Goal: Task Accomplishment & Management: Complete application form

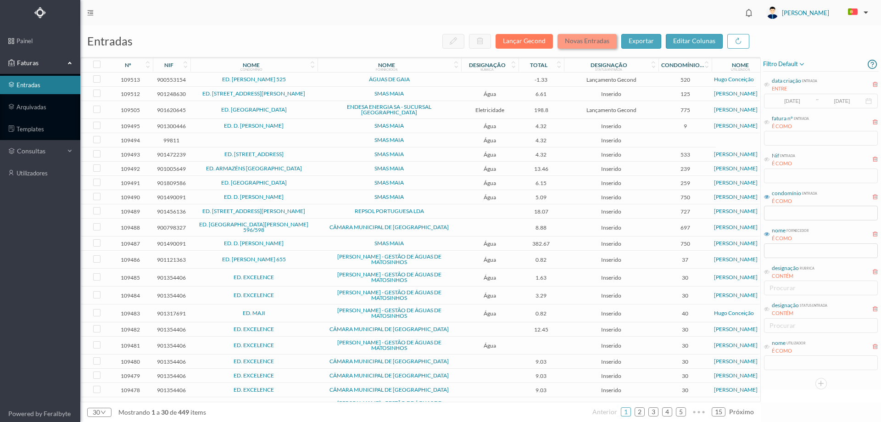
click at [610, 38] on button "Novas Entradas" at bounding box center [587, 41] width 59 height 15
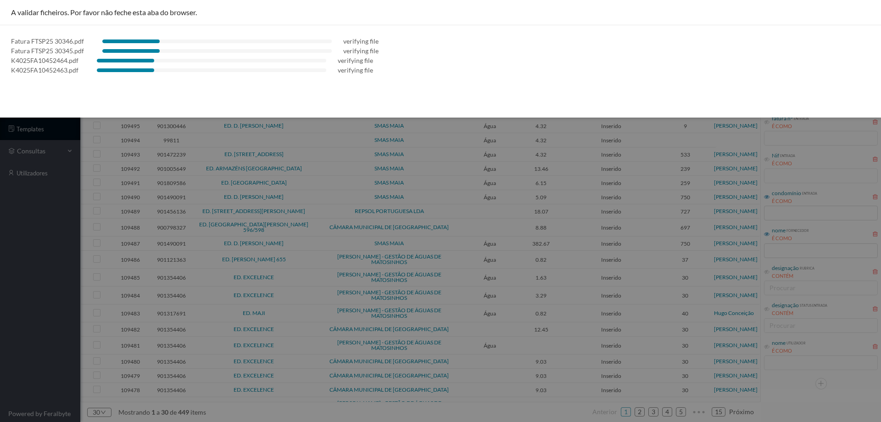
drag, startPoint x: 0, startPoint y: 154, endPoint x: 9, endPoint y: 197, distance: 44.6
click at [4, 176] on div at bounding box center [440, 211] width 881 height 422
click at [47, 306] on div at bounding box center [440, 211] width 881 height 422
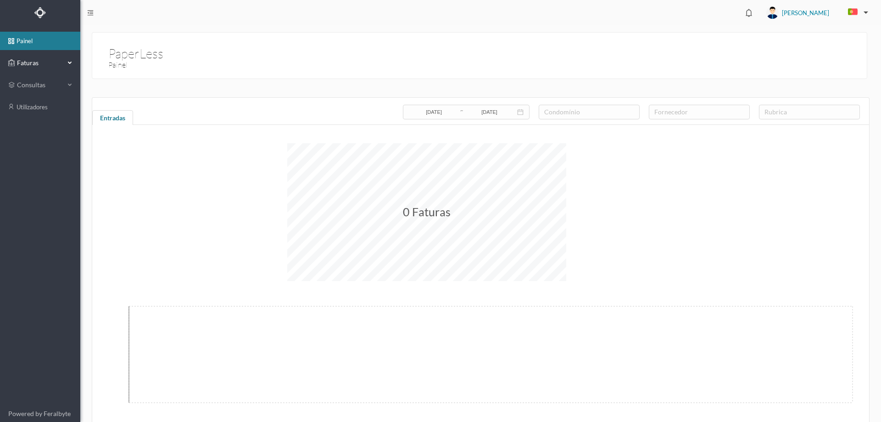
click at [24, 58] on div "Faturas" at bounding box center [36, 63] width 56 height 18
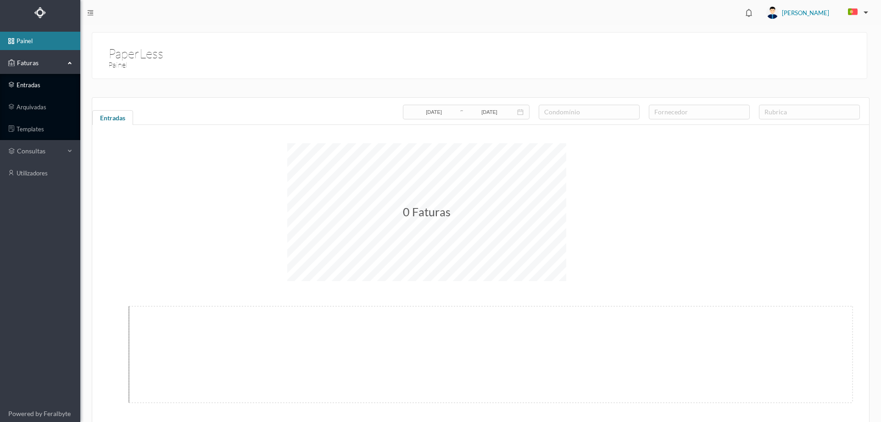
click at [29, 78] on link "entradas" at bounding box center [40, 85] width 80 height 18
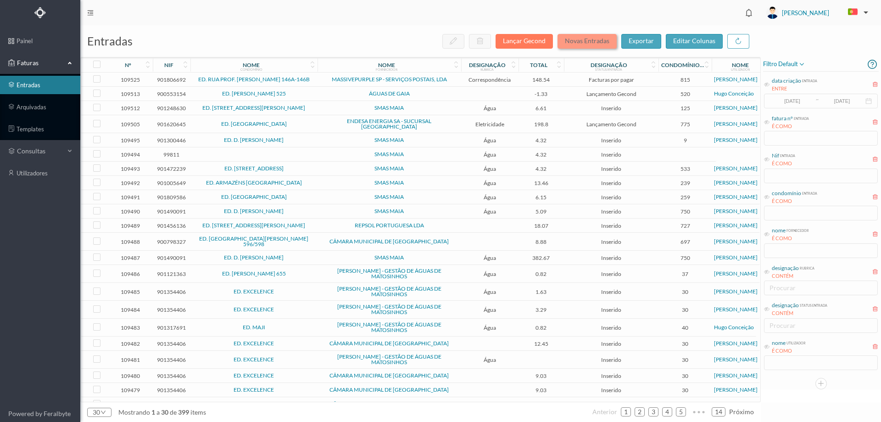
click at [597, 44] on button "Novas Entradas" at bounding box center [587, 41] width 59 height 15
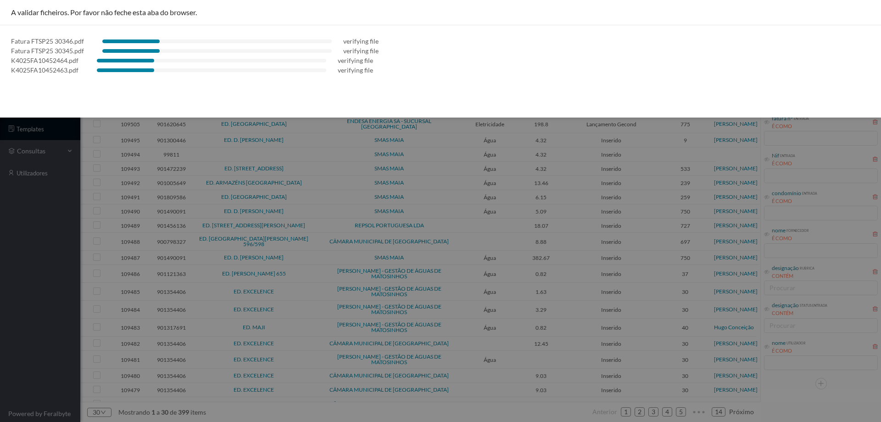
click at [19, 228] on div at bounding box center [440, 211] width 881 height 422
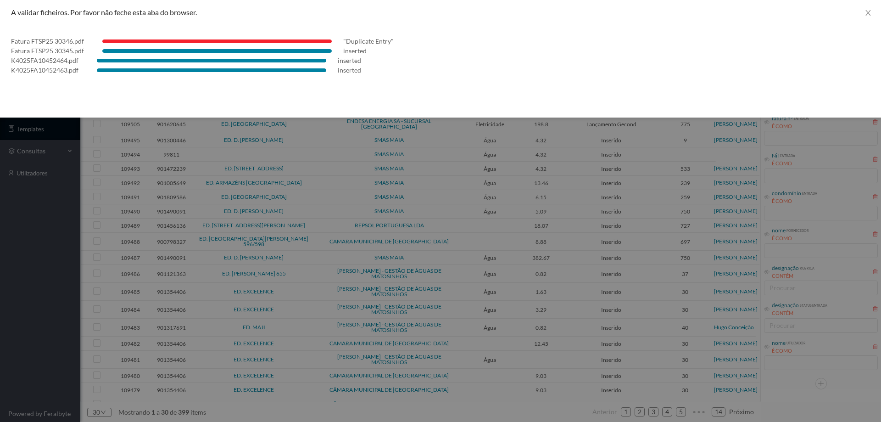
click at [17, 230] on div at bounding box center [440, 211] width 881 height 422
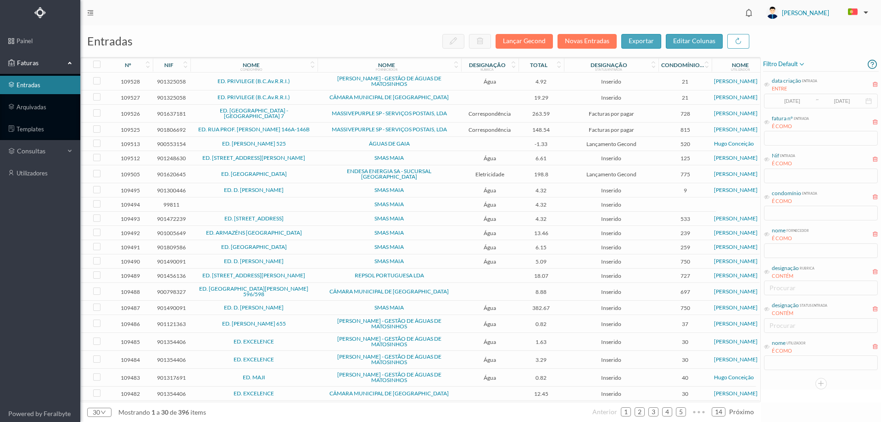
click at [331, 197] on td "SMAS MAIA" at bounding box center [390, 204] width 144 height 14
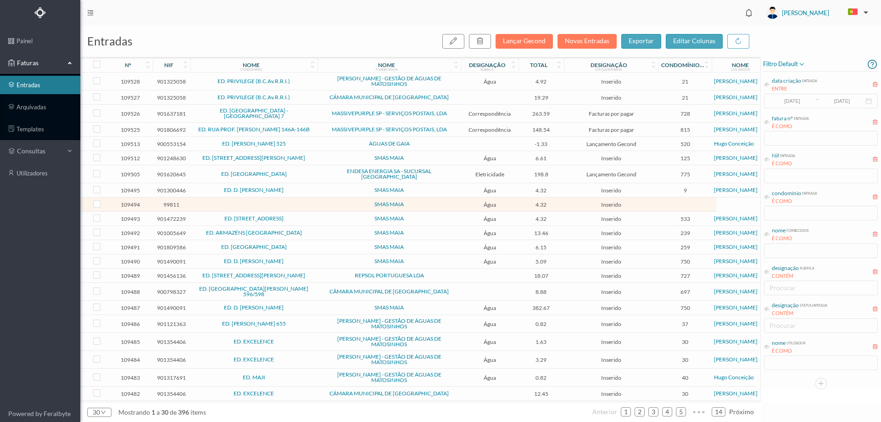
click at [331, 197] on td "SMAS MAIA" at bounding box center [390, 204] width 144 height 14
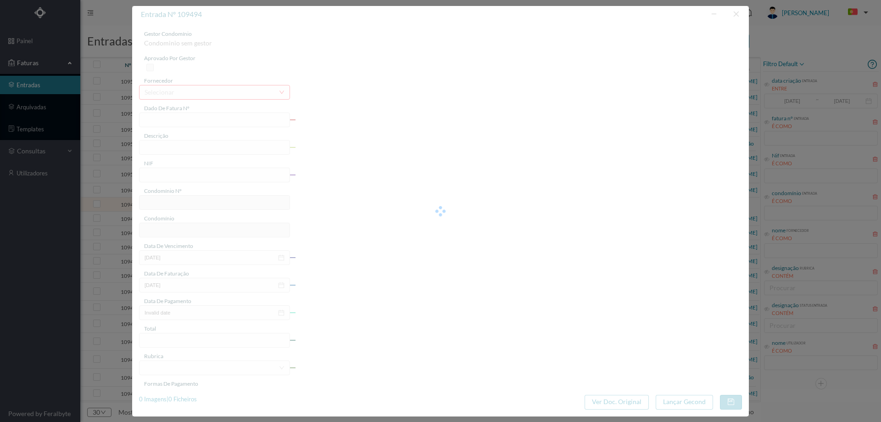
type input "018/164575"
type input "R Ponte de Parada, 677 Serviços Comuns - Águas Santas"
type input "99811"
type input "2025-08-29"
type input "2025-08-06"
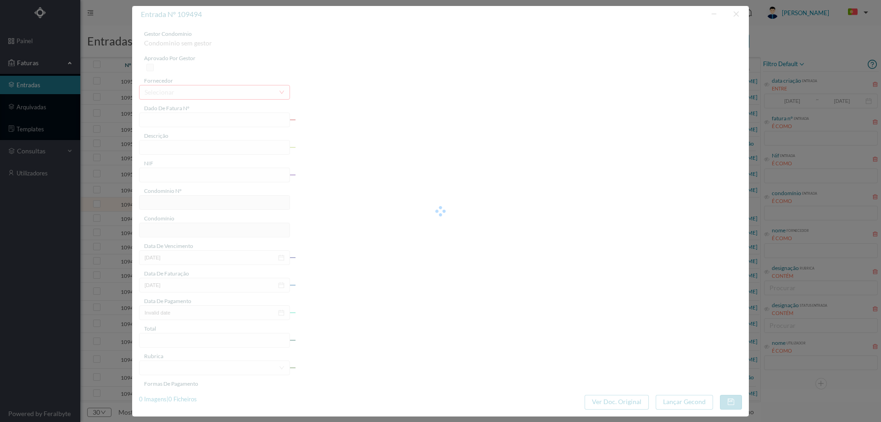
type input "2025-08-29"
type input "4.32"
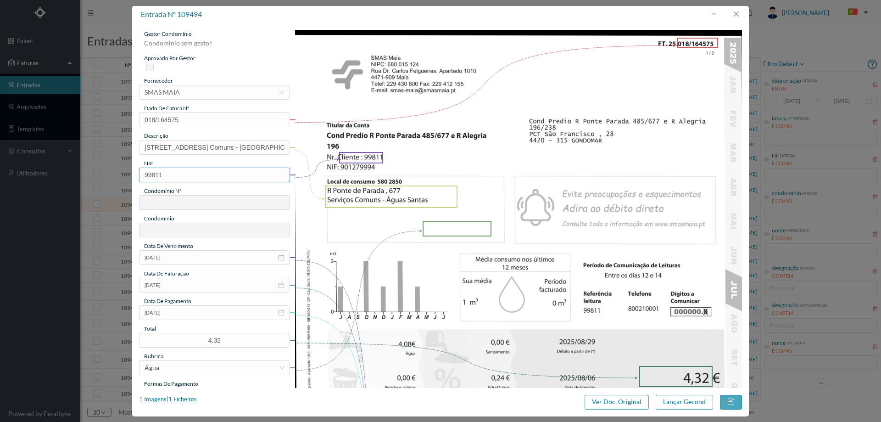
click at [181, 172] on input "99811" at bounding box center [214, 175] width 151 height 15
paste input "019604"
type input "901960411"
type input "752"
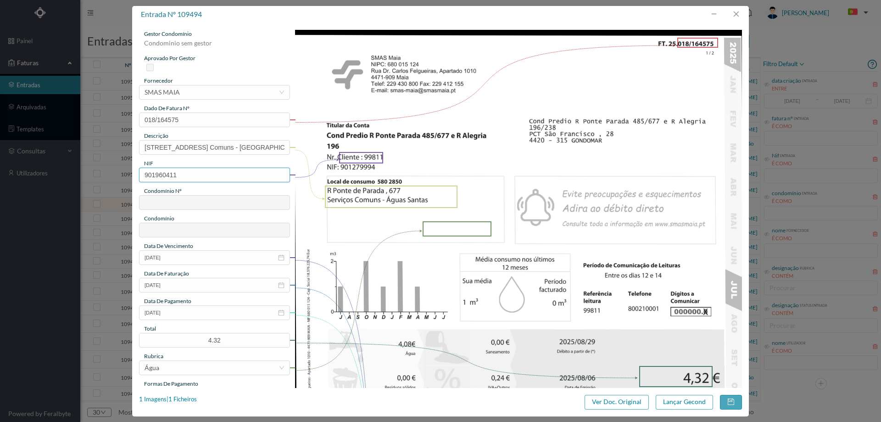
type input "ED: RUA PONTE PARADA 677"
type input "901960411"
drag, startPoint x: 203, startPoint y: 149, endPoint x: 35, endPoint y: 150, distance: 168.0
click at [36, 150] on div "entrada nº 109494 gestor condomínio Joana Laroca aprovado por gestor fornecedor…" at bounding box center [440, 211] width 881 height 422
drag, startPoint x: 252, startPoint y: 146, endPoint x: 206, endPoint y: 148, distance: 46.4
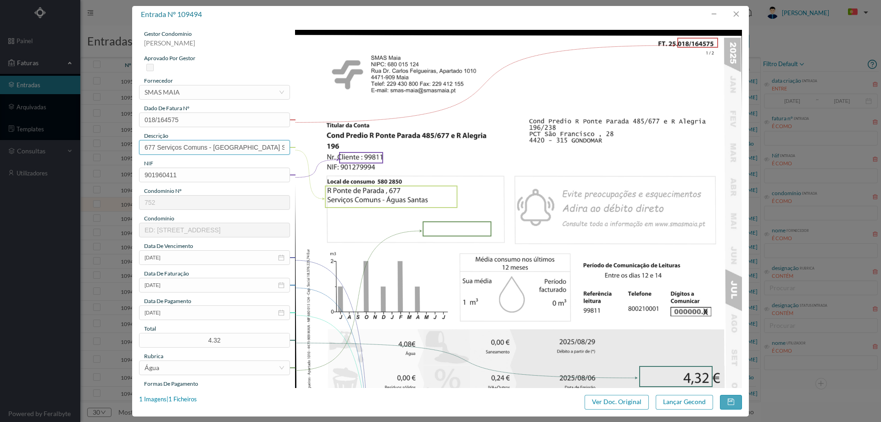
click at [206, 148] on input "677 Serviços Comuns - Águas Santas" at bounding box center [214, 147] width 151 height 15
type input "677 Serviços Comuns"
click at [434, 143] on img at bounding box center [519, 346] width 448 height 632
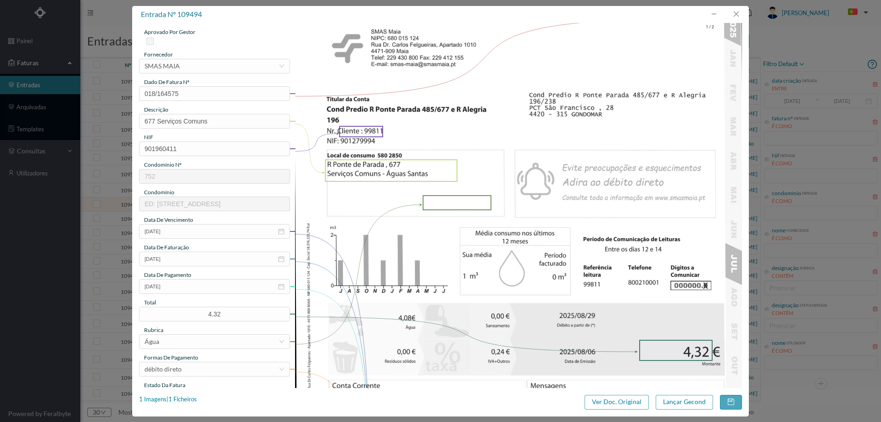
scroll to position [92, 0]
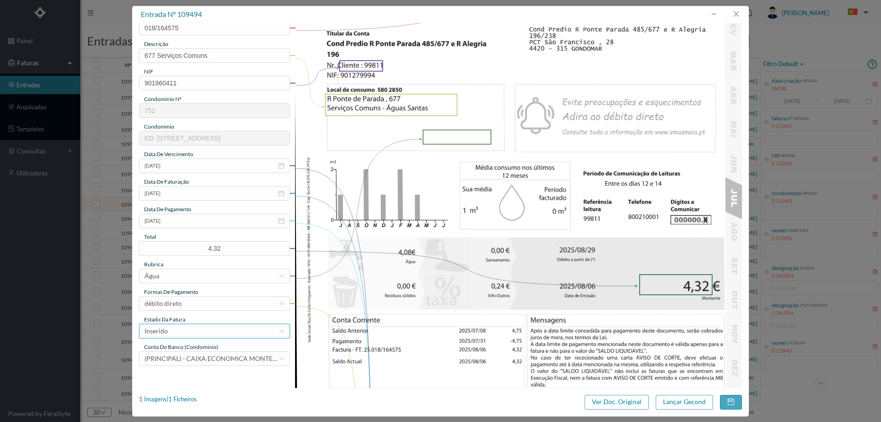
click at [190, 328] on div "Inserido" at bounding box center [212, 331] width 134 height 14
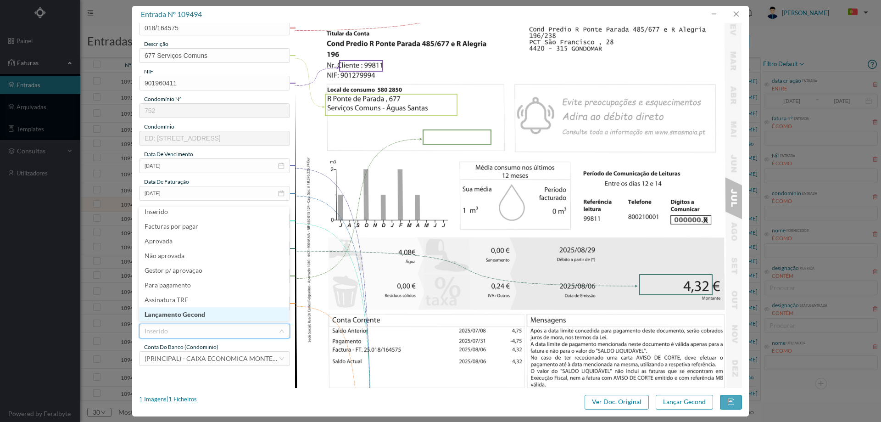
click at [191, 317] on li "Lançamento Gecond" at bounding box center [214, 314] width 150 height 15
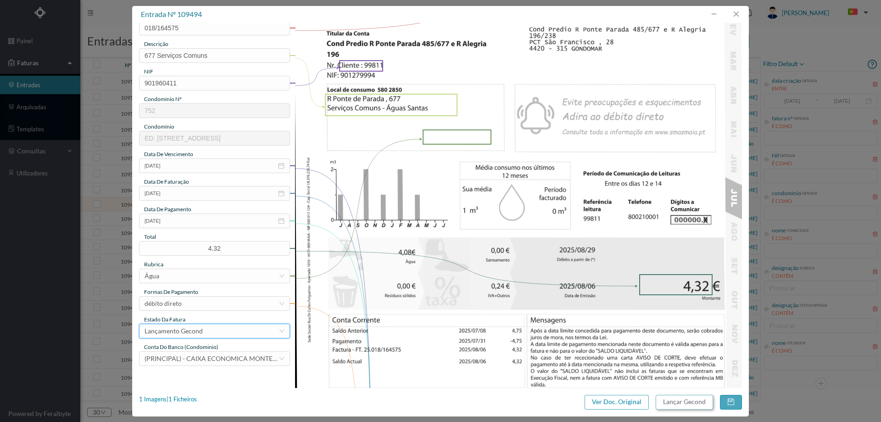
click at [678, 404] on button "Lançar Gecond" at bounding box center [684, 402] width 57 height 15
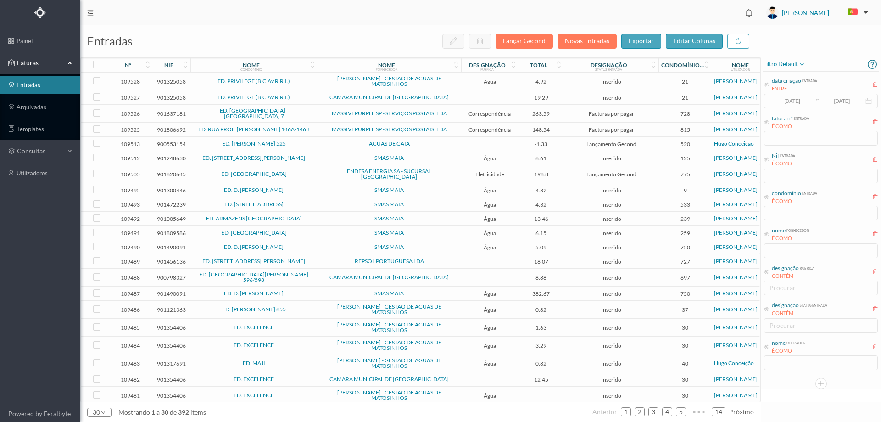
click at [320, 218] on span "SMAS MAIA" at bounding box center [389, 219] width 139 height 6
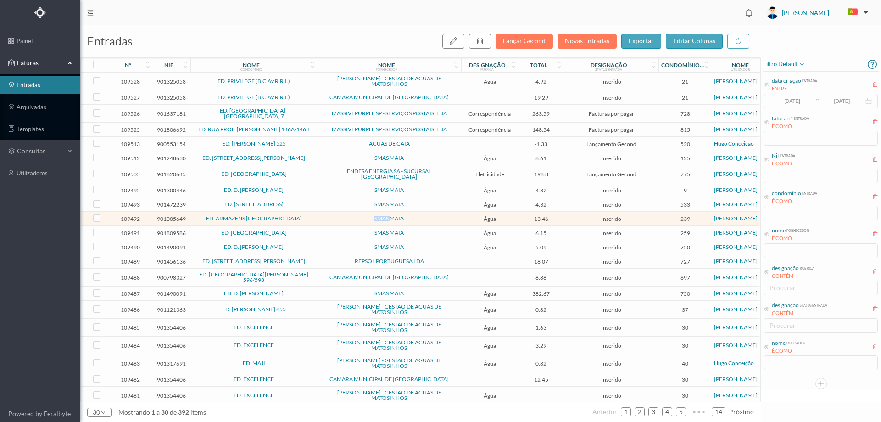
click at [320, 218] on span "SMAS MAIA" at bounding box center [389, 219] width 139 height 6
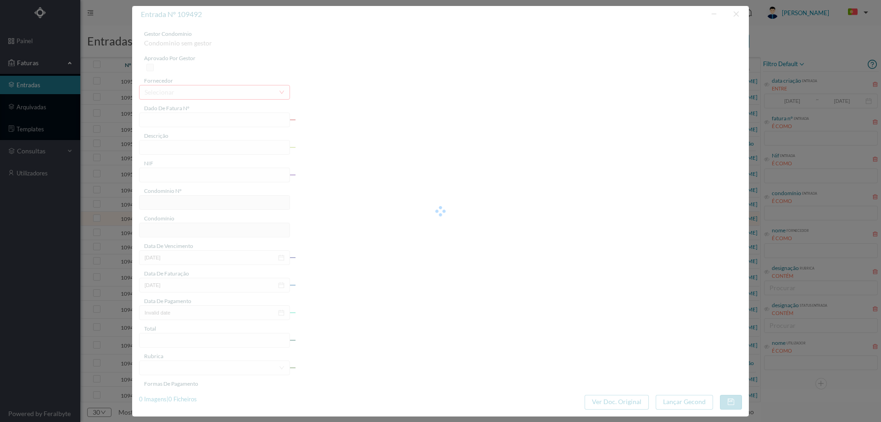
type input "018/158707"
type input "R Barreiro , 492 Totalizador - Moreira"
type input "901005649"
type input "2025-08-29"
type input "2025-08-06"
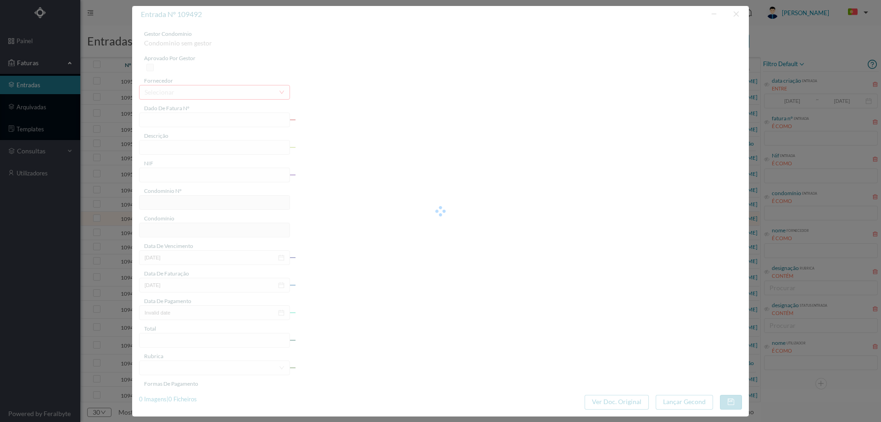
type input "2025-08-29"
type input "13.46"
type input "239"
type input "ED. ARMAZÉNS [GEOGRAPHIC_DATA]"
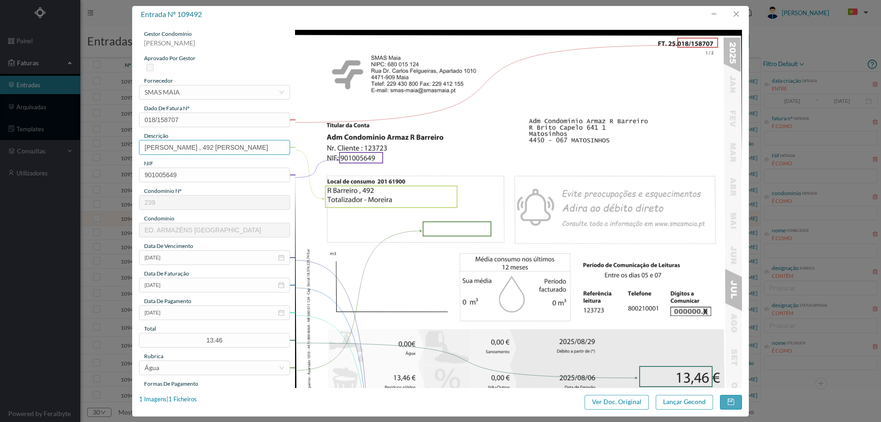
drag, startPoint x: 180, startPoint y: 147, endPoint x: 10, endPoint y: 156, distance: 171.0
click at [10, 156] on div "entrada nº 109492 gestor condomínio Joana Laroca aprovado por gestor fornecedor…" at bounding box center [440, 211] width 881 height 422
drag, startPoint x: 235, startPoint y: 150, endPoint x: 186, endPoint y: 150, distance: 49.1
click at [187, 149] on input "492 Totalizador - Moreira" at bounding box center [214, 147] width 151 height 15
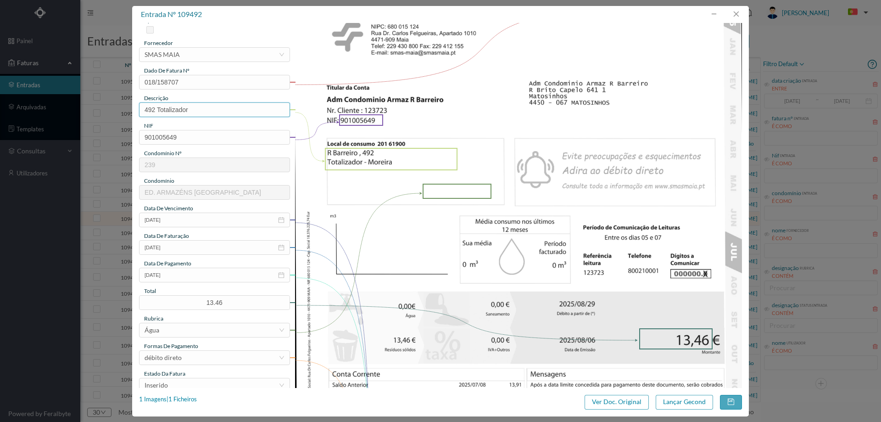
scroll to position [92, 0]
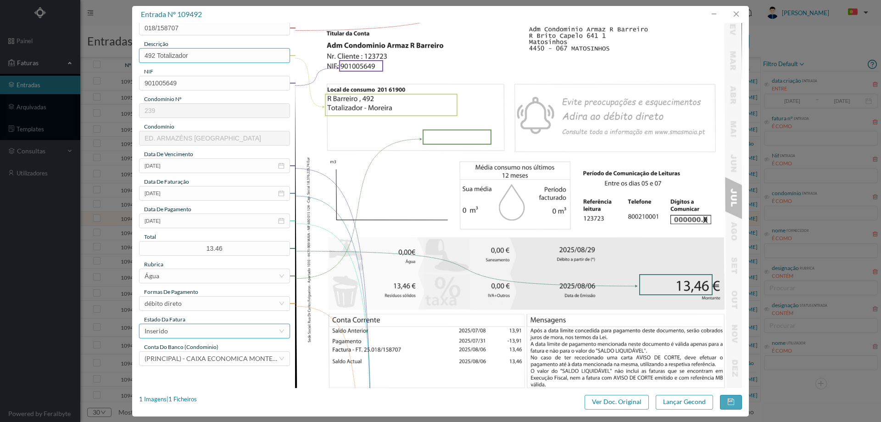
type input "492 Totalizador"
click at [178, 324] on div "Inserido" at bounding box center [212, 331] width 134 height 14
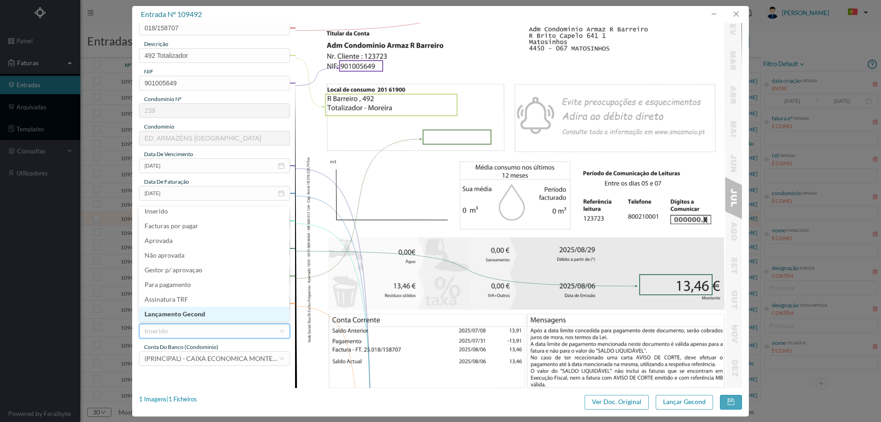
click at [181, 320] on li "Lançamento Gecond" at bounding box center [214, 314] width 150 height 15
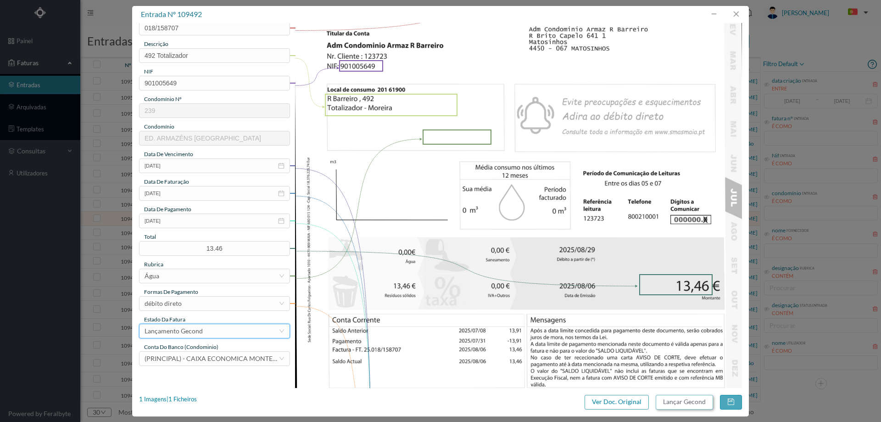
click at [681, 401] on button "Lançar Gecond" at bounding box center [684, 402] width 57 height 15
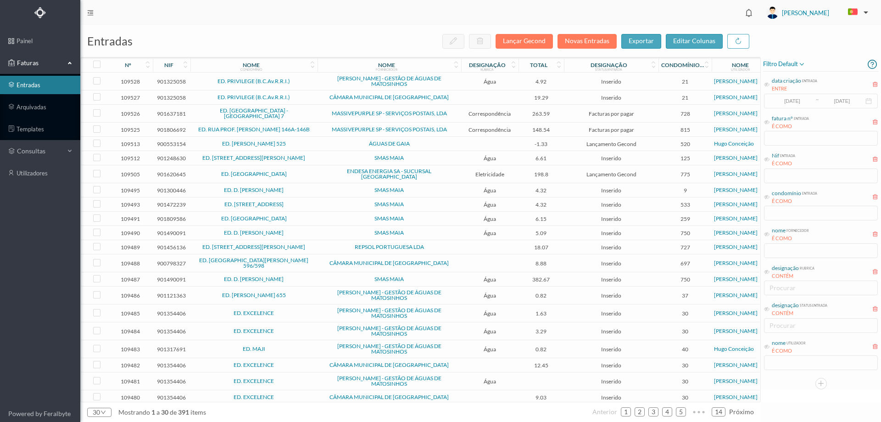
click at [217, 226] on td "ED. D. JOSÉ - MAIA" at bounding box center [254, 233] width 127 height 14
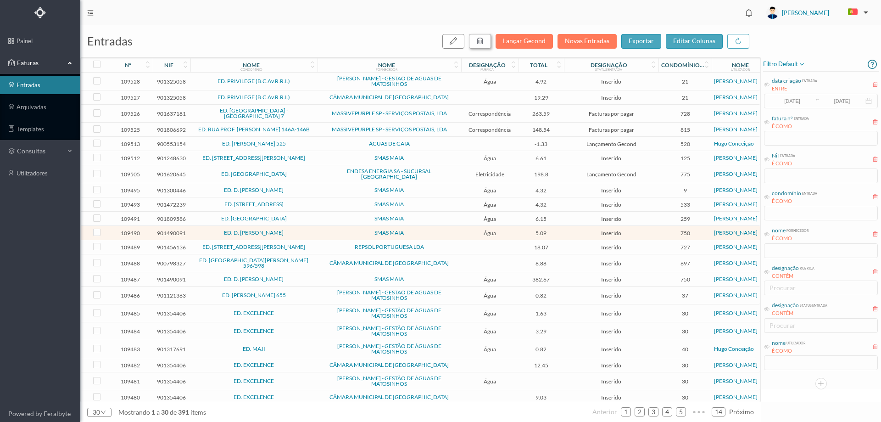
click at [478, 40] on button "button" at bounding box center [480, 41] width 22 height 15
click at [563, 83] on button "sim" at bounding box center [564, 82] width 18 height 11
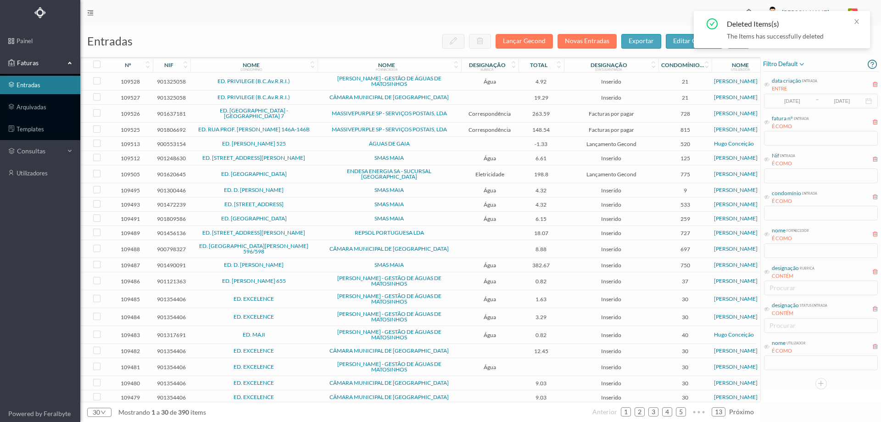
click at [445, 230] on span "REPSOL PORTUGUESA LDA" at bounding box center [389, 233] width 139 height 6
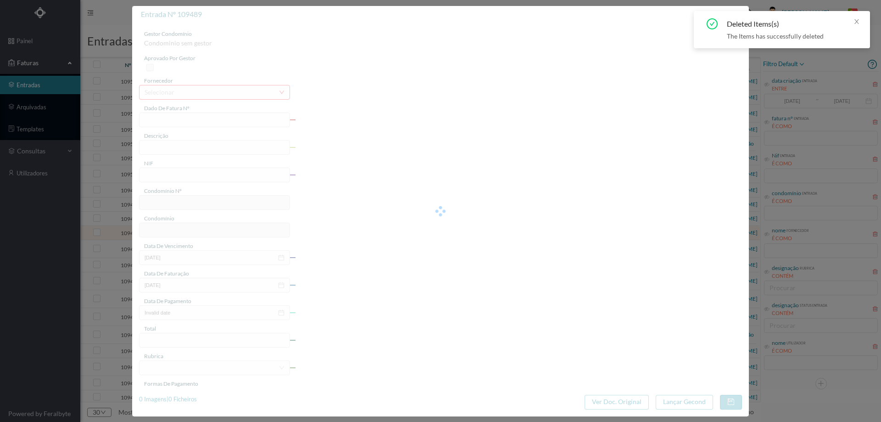
type input "1184432673"
type input "RUA BEATO INACIO AZEVEDO"
type input "901456136"
type input "2025-08-06"
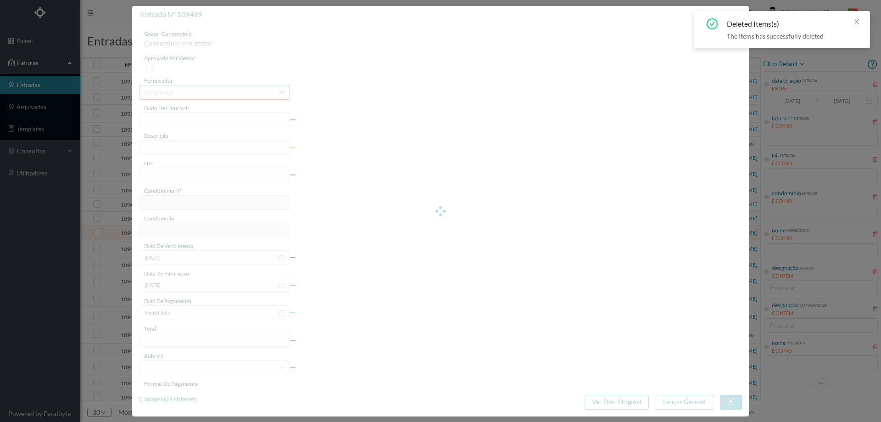
type input "2025-08-21"
type input "18.07"
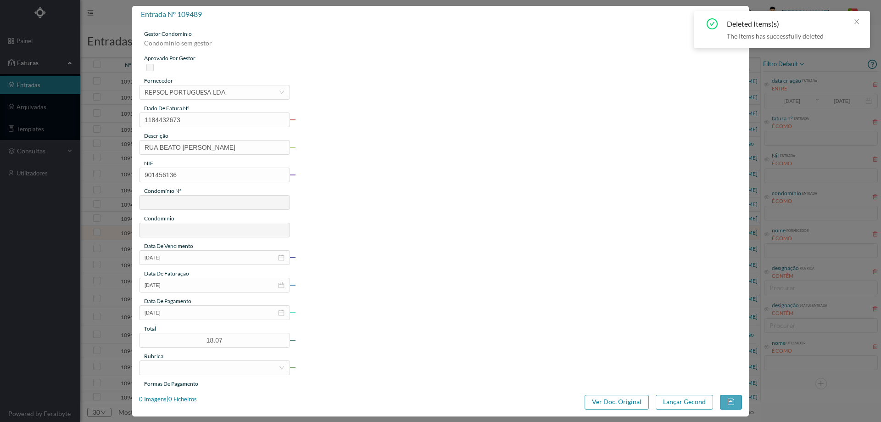
type input "727"
type input "ED. RUA BEATO INÁCIO AZEVEDO, 287 E 289"
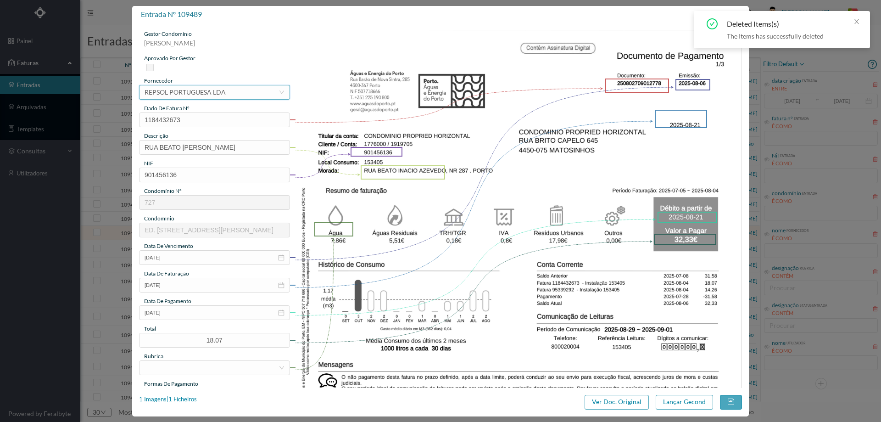
click at [207, 91] on div "REPSOL PORTUGUESA LDA" at bounding box center [185, 92] width 81 height 14
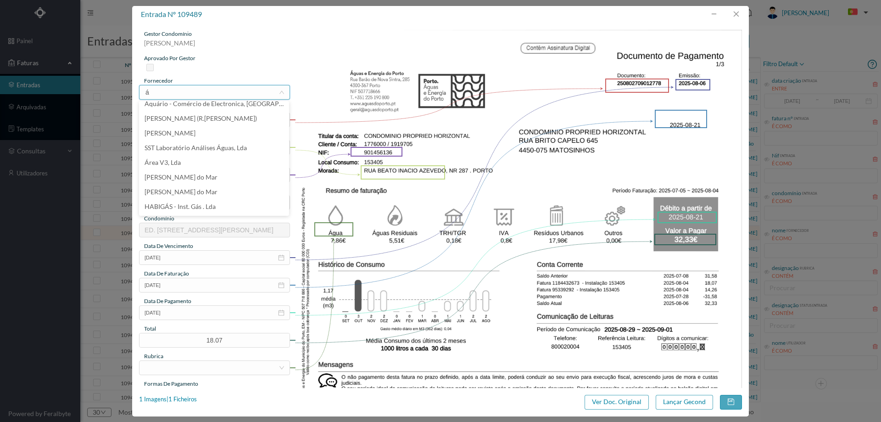
scroll to position [2, 0]
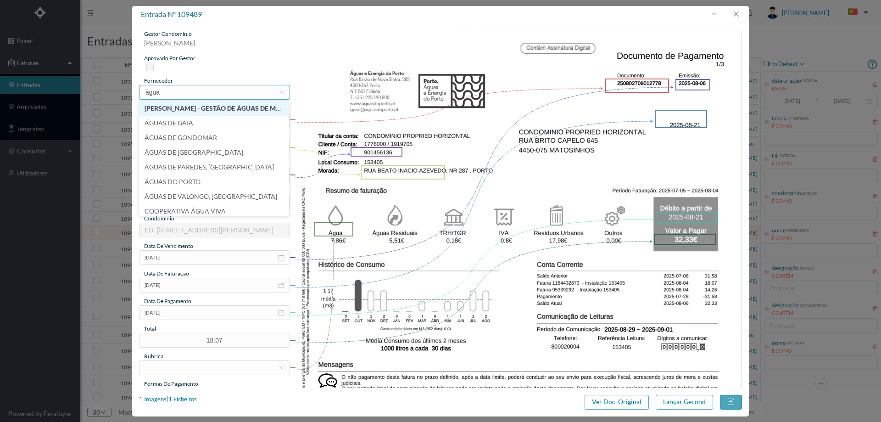
type input "águas"
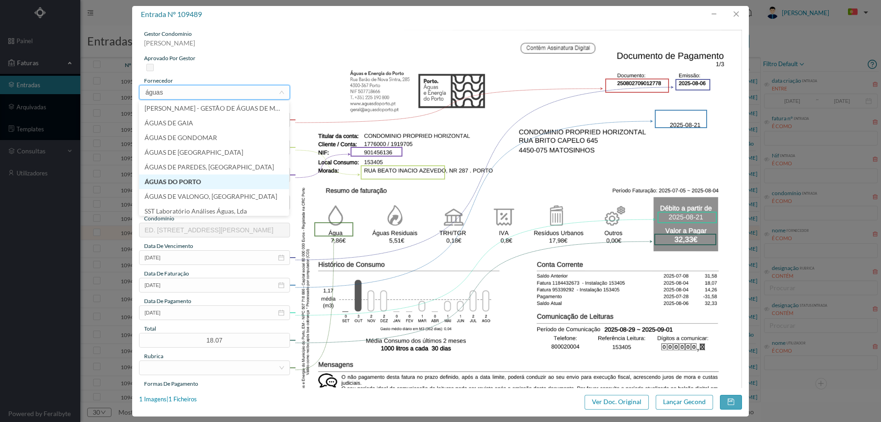
click at [217, 179] on li "ÁGUAS DO PORTO" at bounding box center [214, 181] width 150 height 15
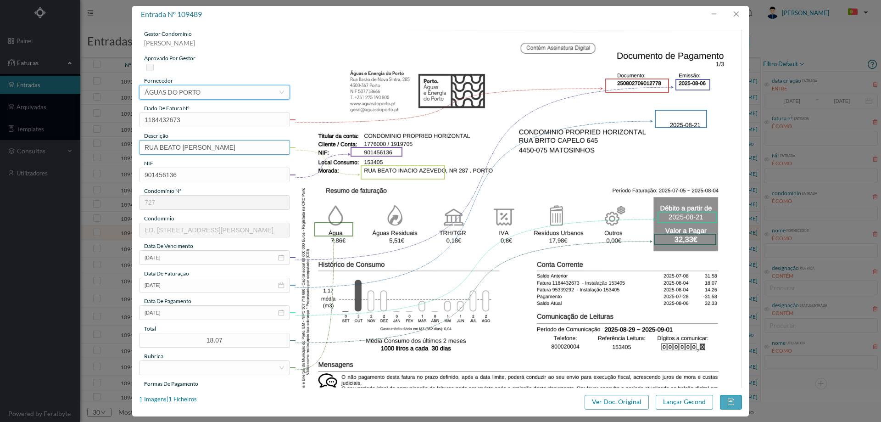
drag, startPoint x: 262, startPoint y: 151, endPoint x: 47, endPoint y: 152, distance: 215.3
click at [47, 152] on div "entrada nº 109489 gestor condomínio Cristina Sousa aprovado por gestor forneced…" at bounding box center [440, 211] width 881 height 422
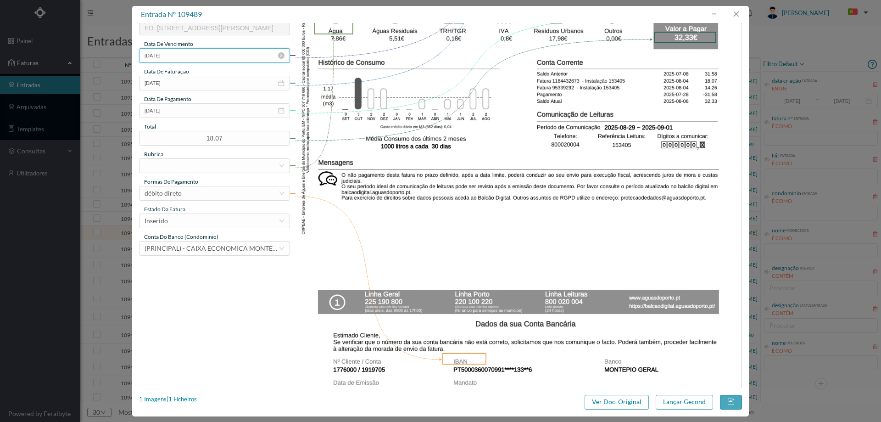
scroll to position [49, 0]
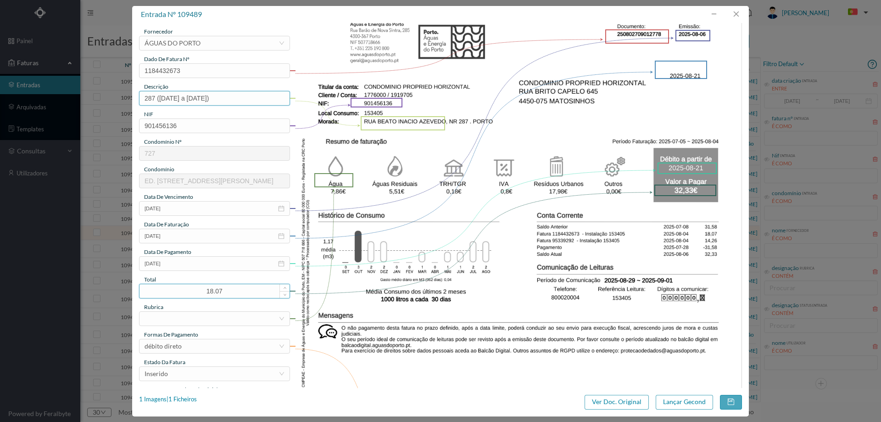
type input "287 (05.07.2025 a 04.08.2025)"
drag, startPoint x: 230, startPoint y: 295, endPoint x: 179, endPoint y: 297, distance: 50.1
click at [179, 297] on input "18.07" at bounding box center [215, 291] width 150 height 14
type input "32.33"
click at [192, 322] on div at bounding box center [212, 319] width 134 height 14
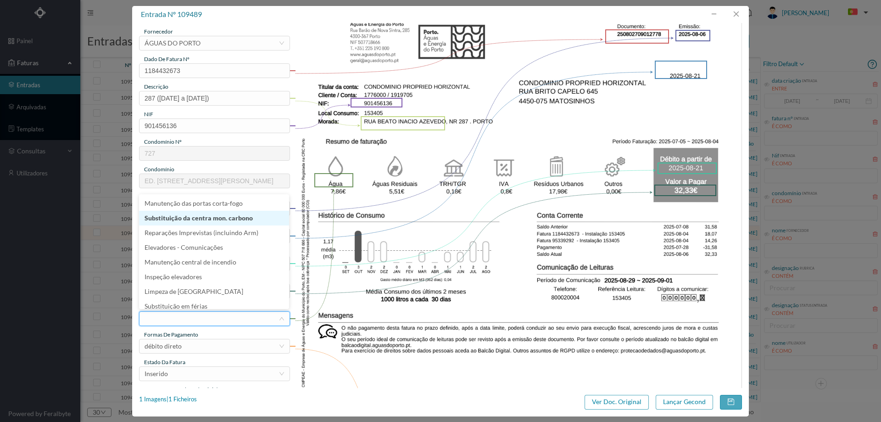
scroll to position [138, 0]
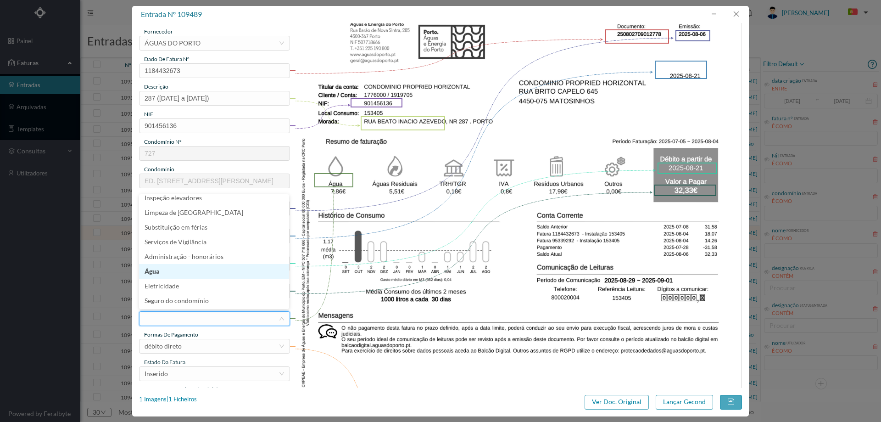
click at [194, 273] on li "Água" at bounding box center [214, 271] width 150 height 15
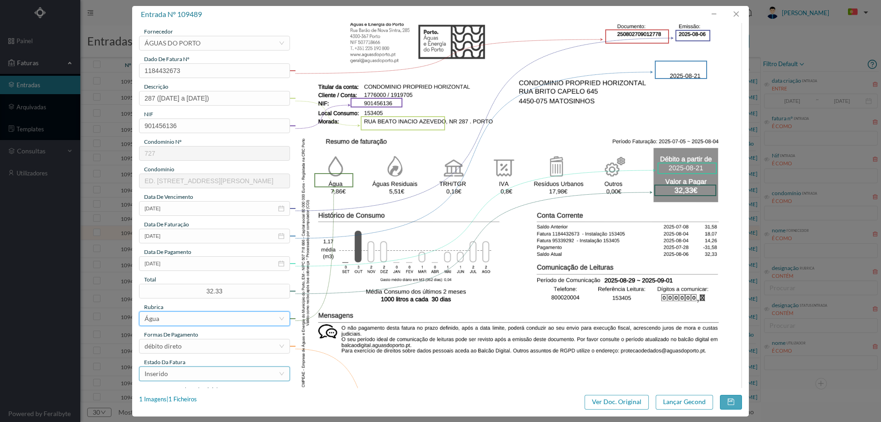
click at [182, 378] on div "Inserido" at bounding box center [212, 374] width 134 height 14
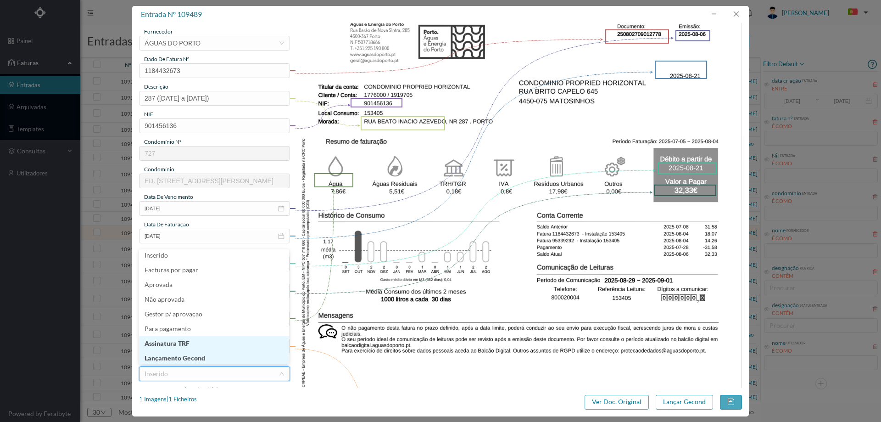
scroll to position [5, 0]
drag, startPoint x: 191, startPoint y: 361, endPoint x: 191, endPoint y: 356, distance: 4.6
click at [191, 360] on li "Lançamento Gecond" at bounding box center [214, 356] width 150 height 15
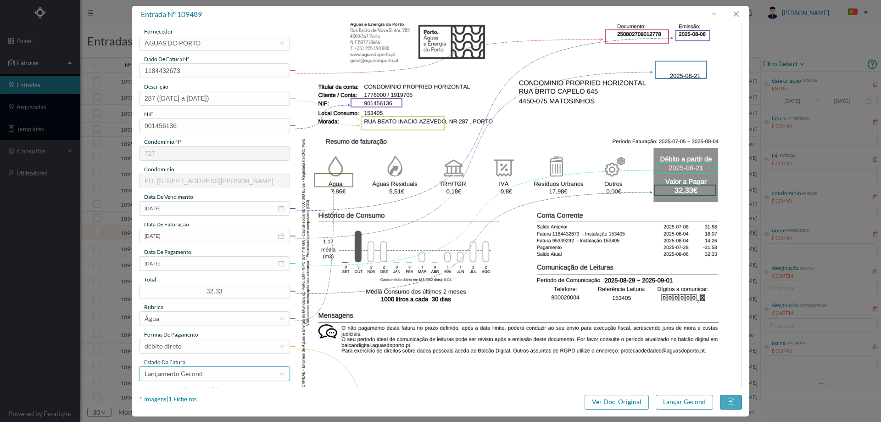
scroll to position [233, 0]
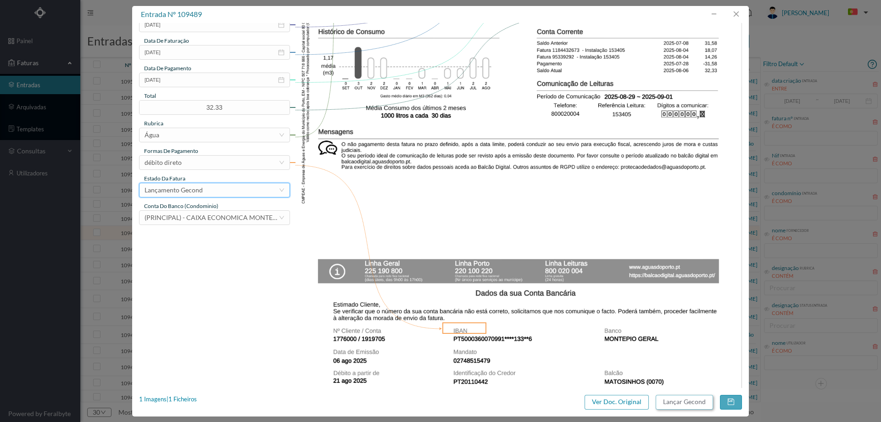
click at [701, 401] on button "Lançar Gecond" at bounding box center [684, 402] width 57 height 15
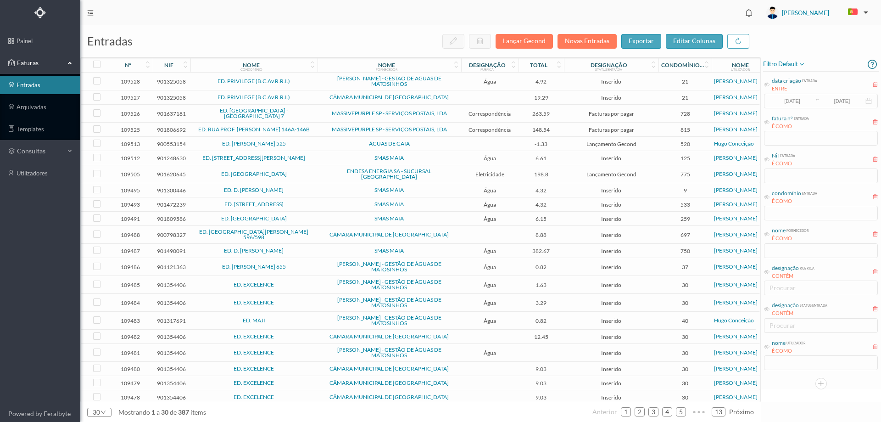
click at [311, 234] on td "ED. [GEOGRAPHIC_DATA][PERSON_NAME] 596/598" at bounding box center [254, 235] width 127 height 18
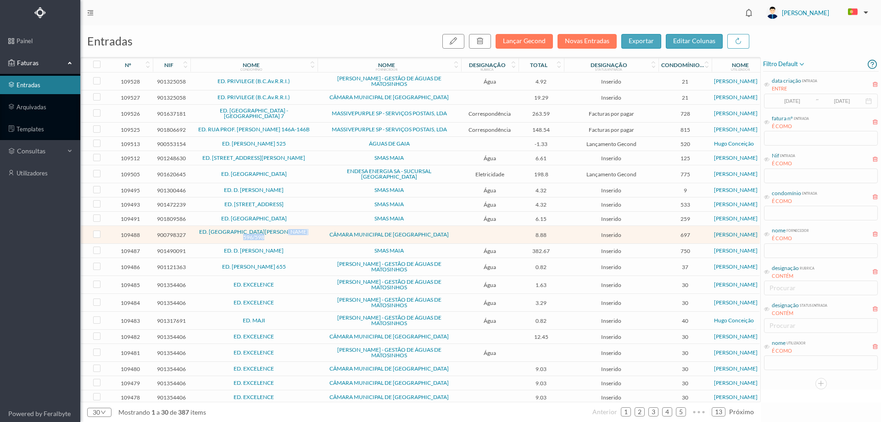
click at [311, 234] on td "ED. [GEOGRAPHIC_DATA][PERSON_NAME] 596/598" at bounding box center [254, 235] width 127 height 18
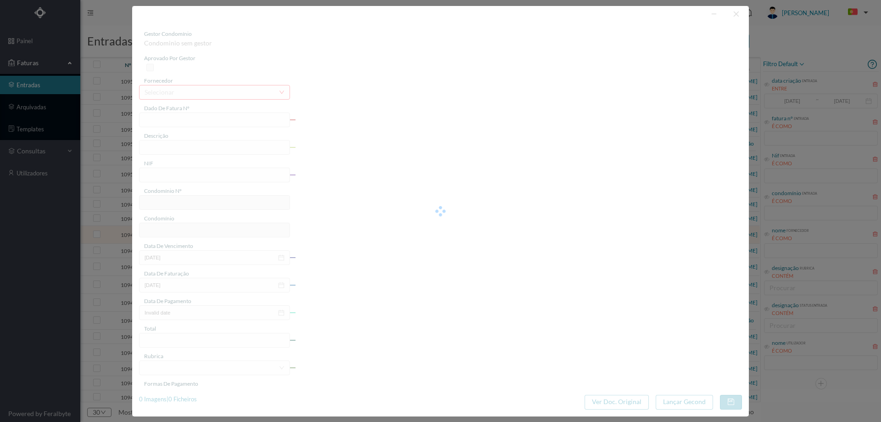
type input "FE E4025FE/10310911"
type input "900798327"
type input "Invalid date"
type input "06-06-2025"
type input "8.88"
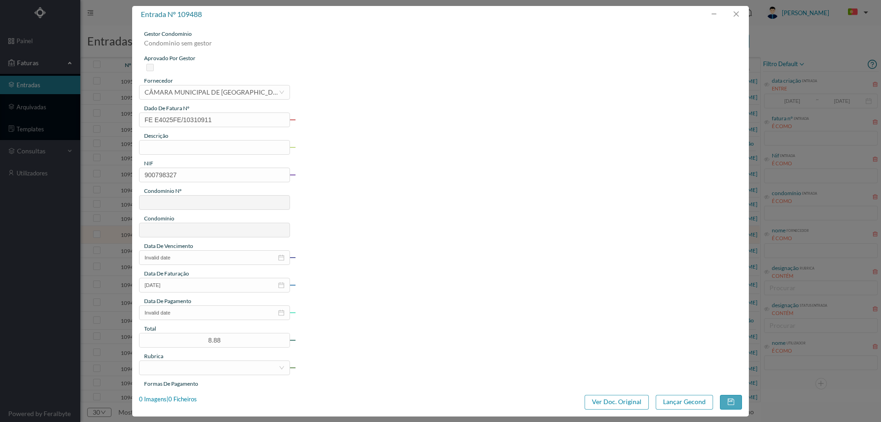
type input "697"
type input "ED. [GEOGRAPHIC_DATA][PERSON_NAME] 596/598"
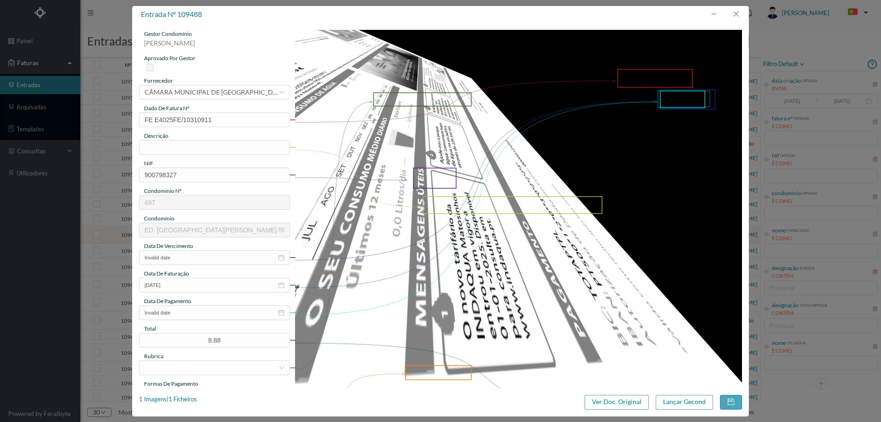
click at [616, 410] on div "entrada nº 109488 gestor condomínio Beatriz Pinheiro aprovado por gestor fornec…" at bounding box center [440, 211] width 617 height 410
click at [611, 401] on button "Ver Doc. Original" at bounding box center [617, 402] width 64 height 15
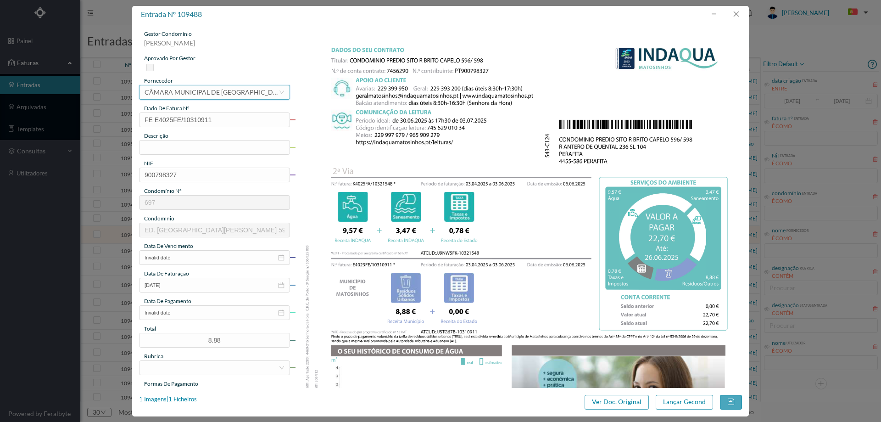
click at [230, 97] on div "CÂMARA MUNICIPAL DE [GEOGRAPHIC_DATA]" at bounding box center [212, 92] width 134 height 14
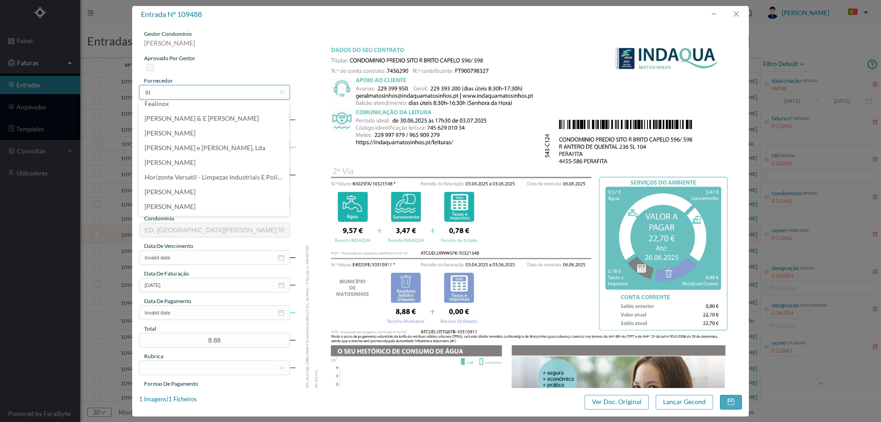
scroll to position [0, 0]
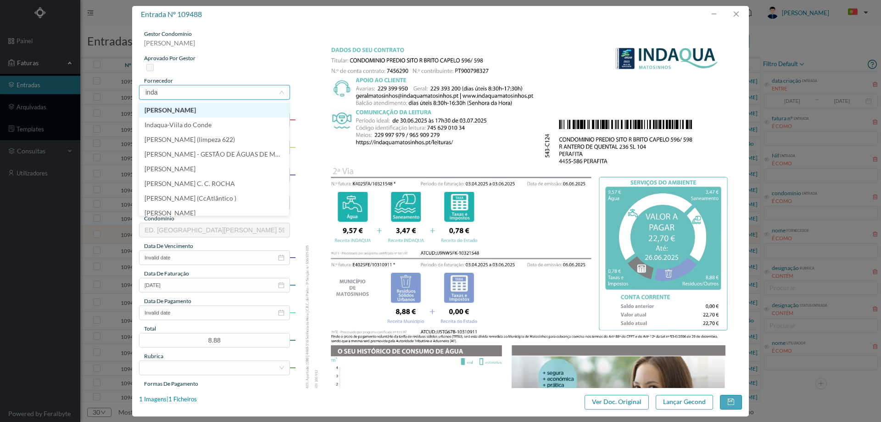
type input "indaq"
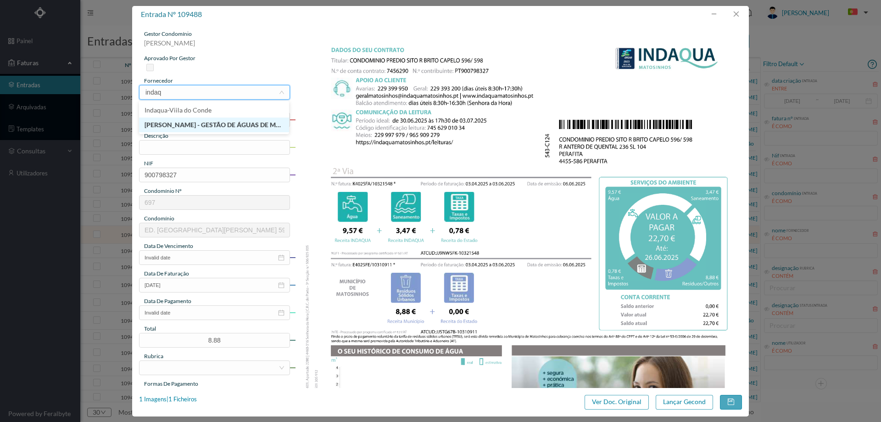
click at [227, 123] on li "[PERSON_NAME] - GESTÃO DE ÁGUAS DE MATOSINHOS" at bounding box center [214, 125] width 150 height 15
click at [192, 148] on input "text" at bounding box center [214, 147] width 151 height 15
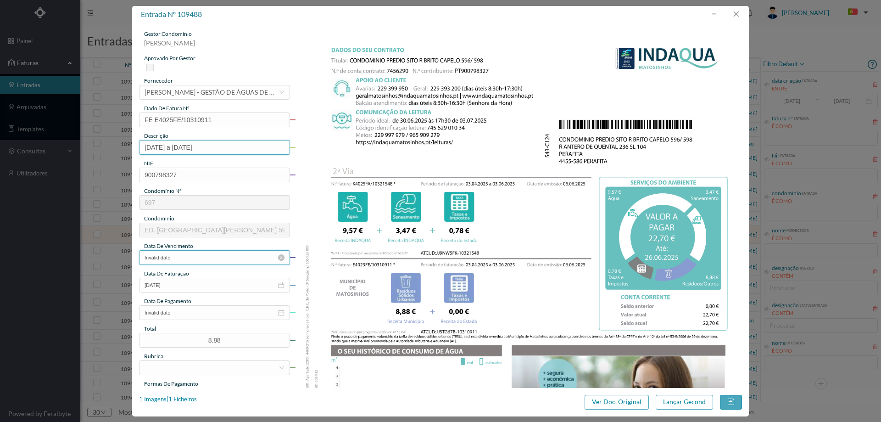
type input "03.04.2025 a 03.06.2025"
click at [172, 260] on input "Invalid date" at bounding box center [214, 257] width 151 height 15
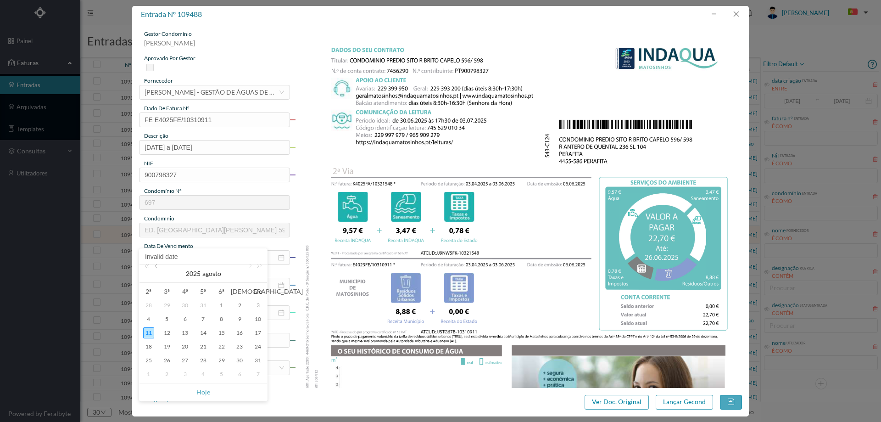
click at [155, 270] on link at bounding box center [157, 273] width 8 height 18
click at [155, 269] on link at bounding box center [157, 273] width 8 height 18
click at [202, 358] on div "26" at bounding box center [203, 360] width 11 height 11
type input "26-06-2025"
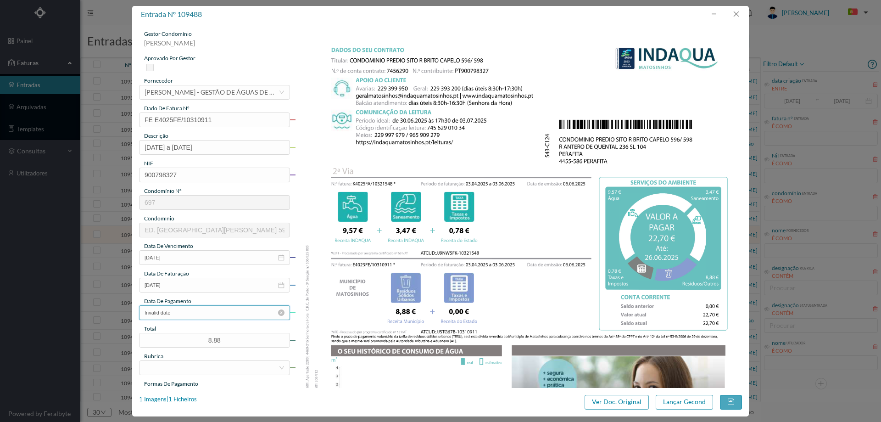
click at [190, 315] on input "Invalid date" at bounding box center [214, 312] width 151 height 15
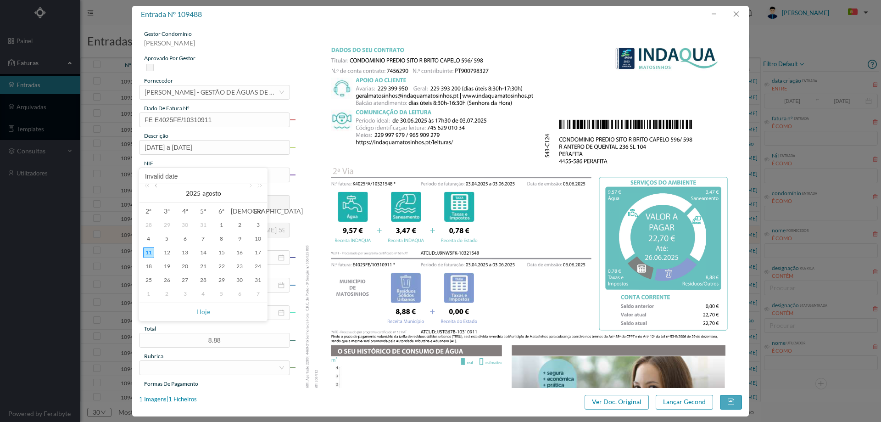
click at [153, 189] on link at bounding box center [157, 193] width 8 height 18
click at [154, 189] on link at bounding box center [157, 193] width 8 height 18
click at [203, 282] on div "26" at bounding box center [203, 280] width 11 height 11
type input "26-06-2025"
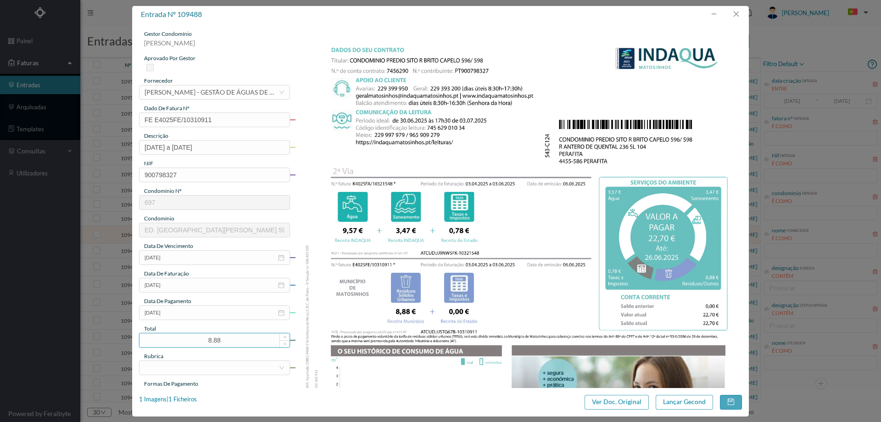
drag, startPoint x: 220, startPoint y: 340, endPoint x: 194, endPoint y: 340, distance: 26.2
click at [194, 340] on input "8.88" at bounding box center [215, 340] width 150 height 14
type input "22.70"
click at [209, 365] on div at bounding box center [212, 368] width 134 height 14
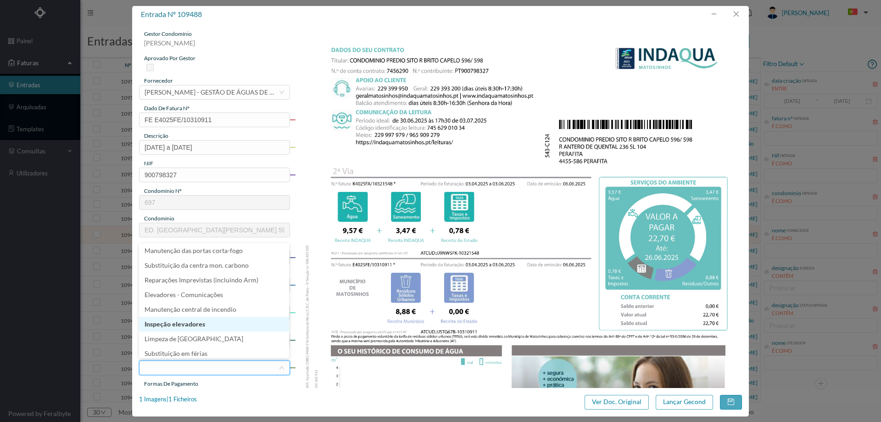
scroll to position [138, 0]
click at [191, 318] on li "Água" at bounding box center [214, 320] width 150 height 15
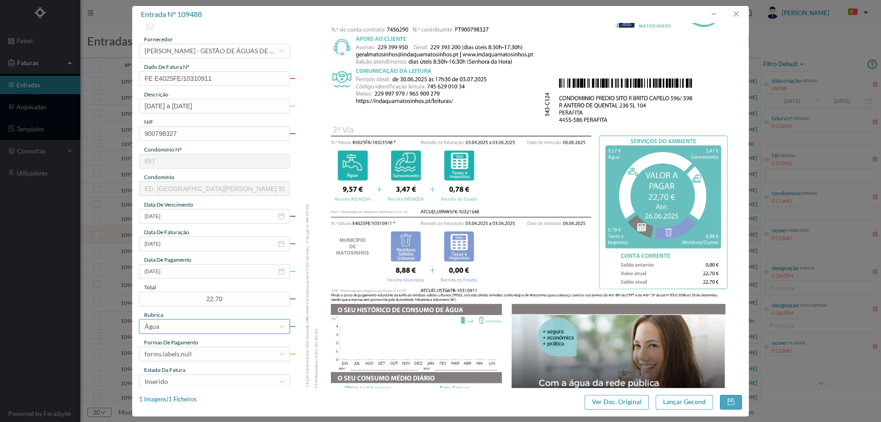
scroll to position [92, 0]
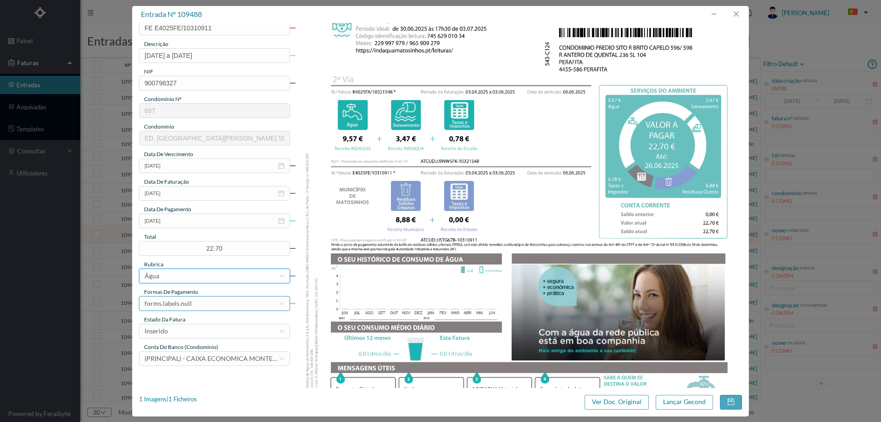
click at [187, 299] on div "forms.labels.null" at bounding box center [168, 304] width 47 height 14
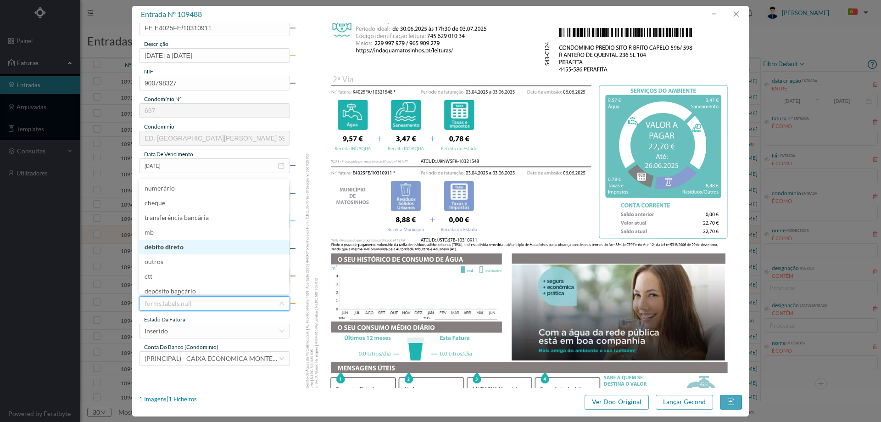
click at [193, 252] on li "débito direto" at bounding box center [214, 247] width 150 height 15
click at [193, 329] on div "Inserido" at bounding box center [212, 331] width 134 height 14
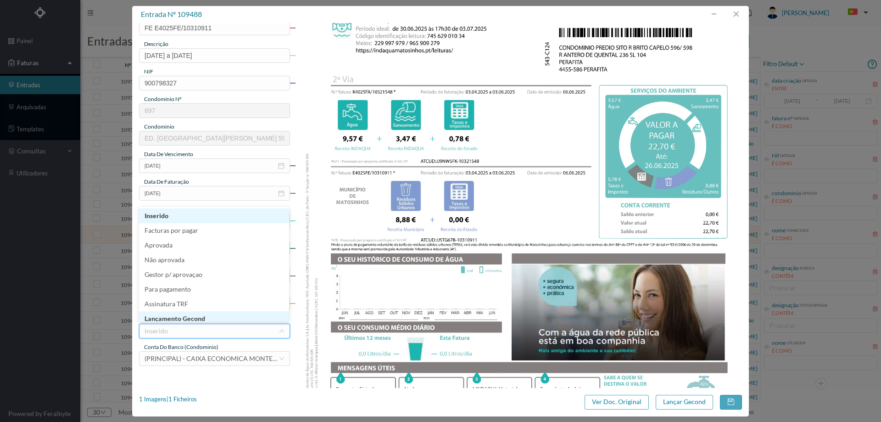
scroll to position [2, 0]
click at [194, 314] on li "Lançamento Gecond" at bounding box center [214, 316] width 150 height 15
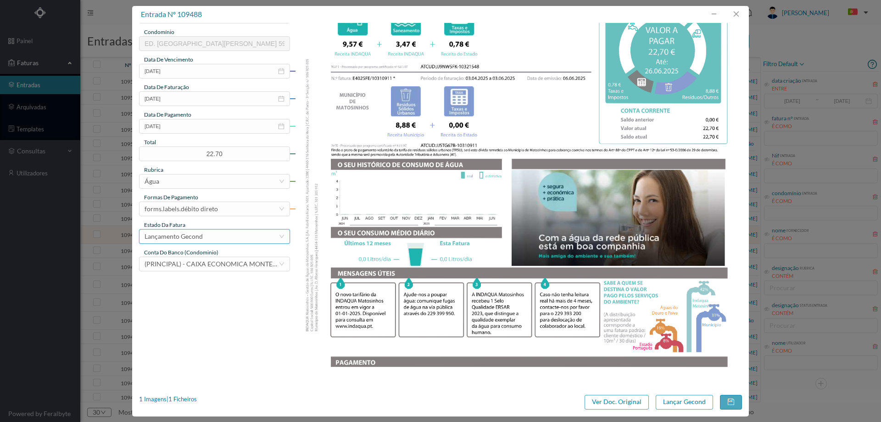
scroll to position [275, 0]
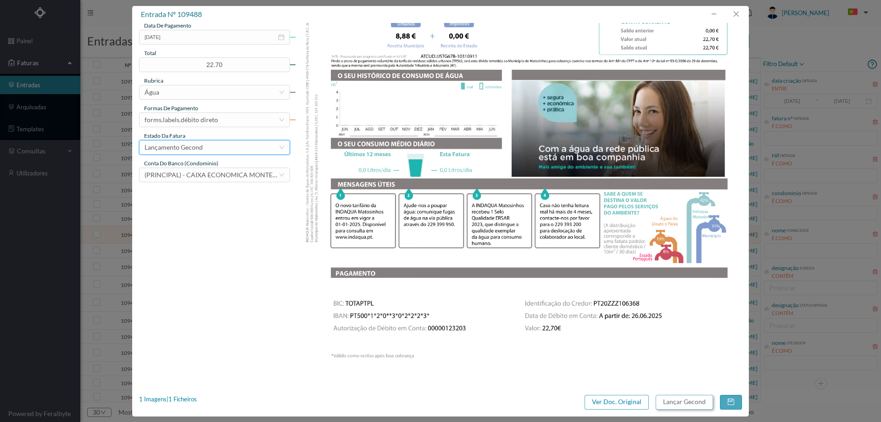
click at [686, 400] on button "Lançar Gecond" at bounding box center [684, 402] width 57 height 15
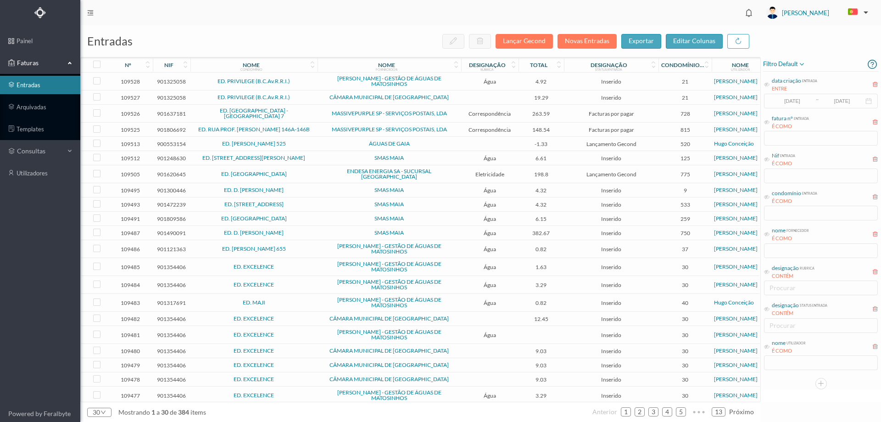
click at [339, 226] on td "SMAS MAIA" at bounding box center [390, 233] width 144 height 14
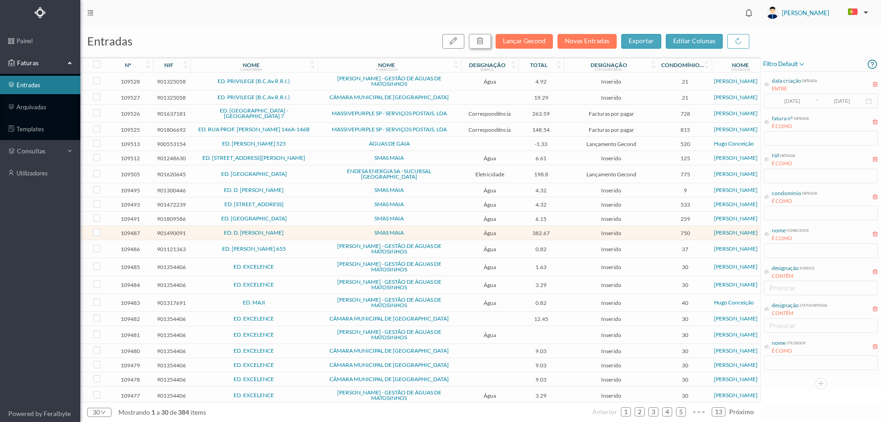
click at [480, 39] on icon "button" at bounding box center [480, 40] width 7 height 7
click at [566, 87] on button "sim" at bounding box center [564, 82] width 18 height 11
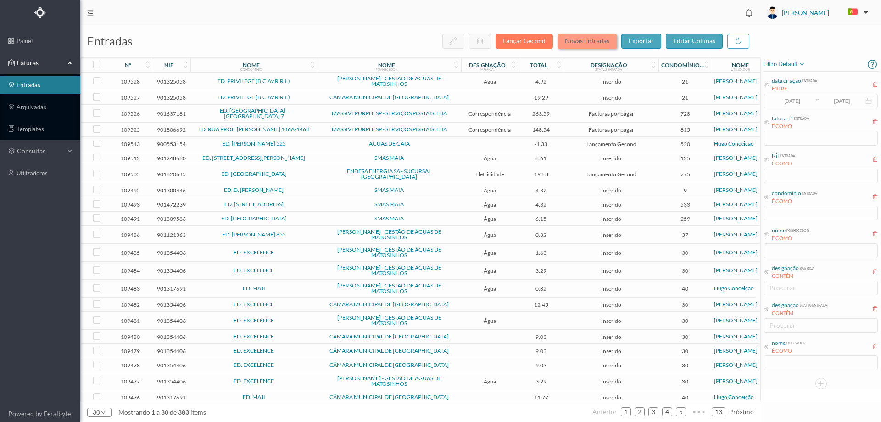
click at [577, 36] on button "Novas Entradas" at bounding box center [587, 41] width 59 height 15
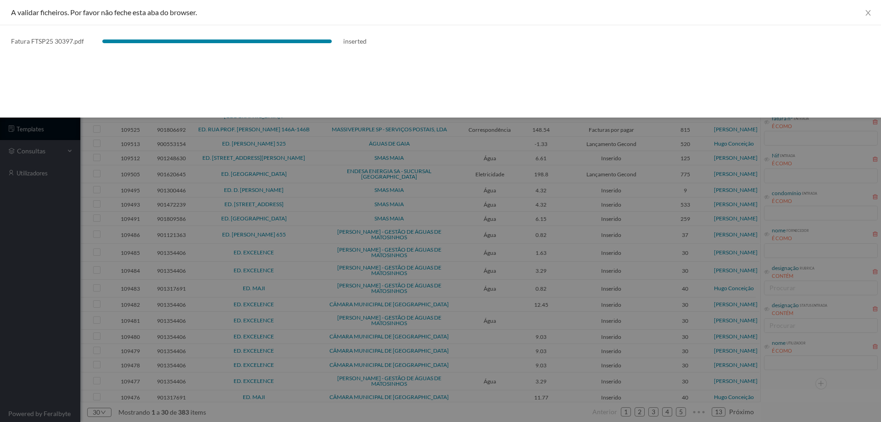
click at [58, 279] on div at bounding box center [440, 211] width 881 height 422
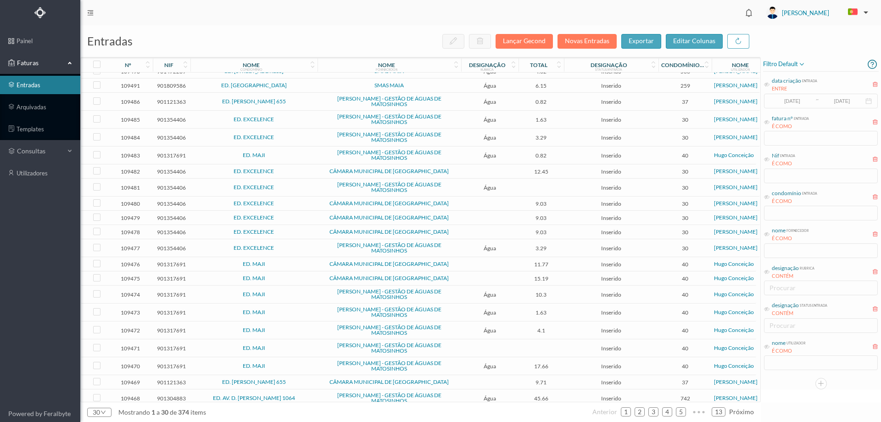
scroll to position [152, 0]
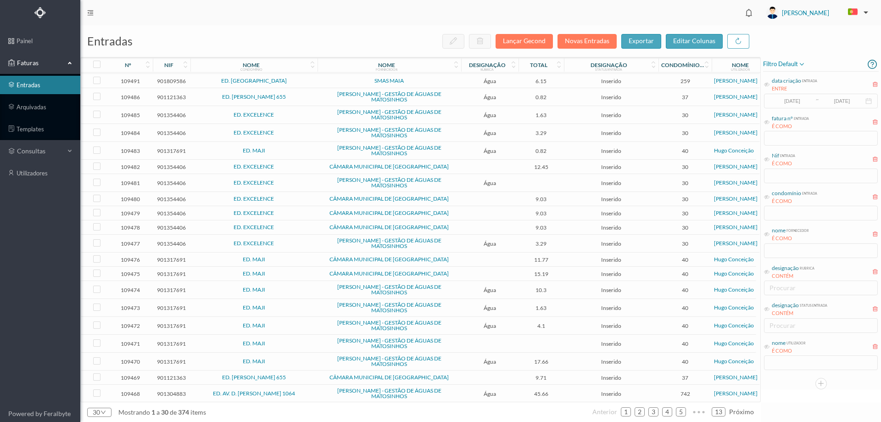
click at [308, 391] on span "ED. AV. D. AFONSO HENRIQUES 1064" at bounding box center [254, 394] width 123 height 6
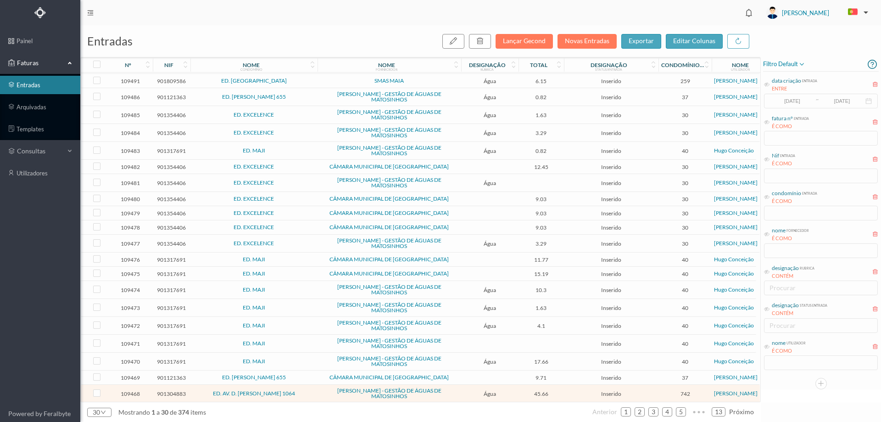
click at [308, 391] on span "ED. AV. D. AFONSO HENRIQUES 1064" at bounding box center [254, 394] width 123 height 6
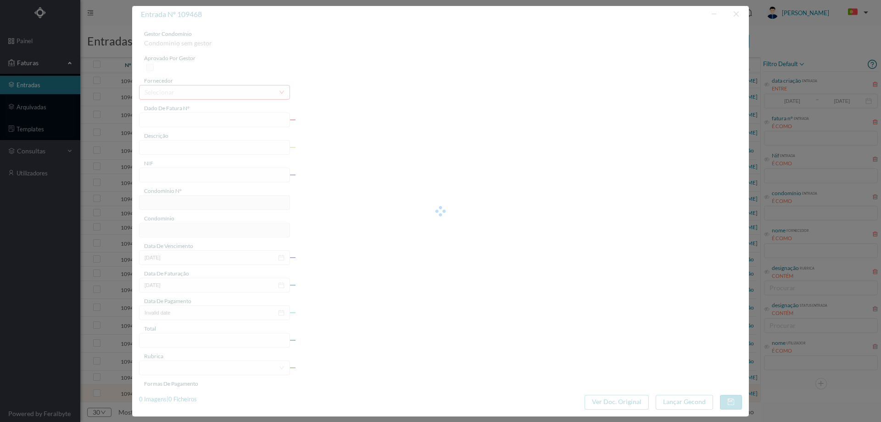
type input "FA K4025FA/10450491"
type input "Periodo de faturação: 03.12.2024 a 04.08.2025"
type input "901304883"
type input "28-08-2025"
type input "08-08-2025"
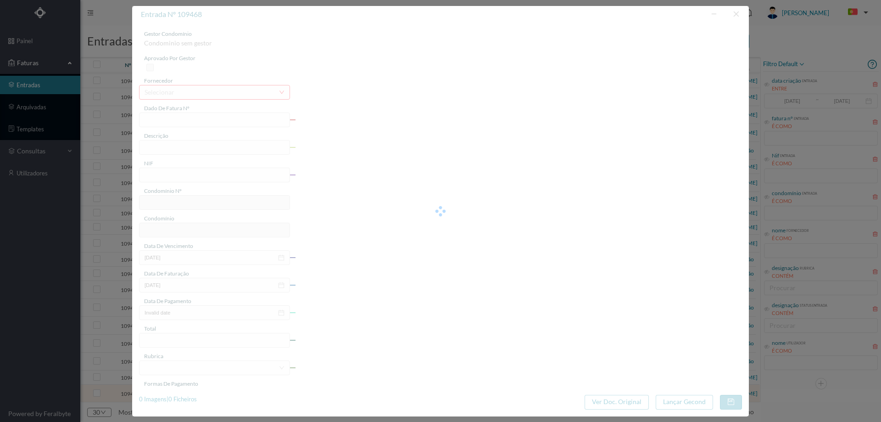
type input "28-08-2025"
type input "45.66"
type input "742"
type input "ED. AV. D. AFONSO HENRIQUES 1064"
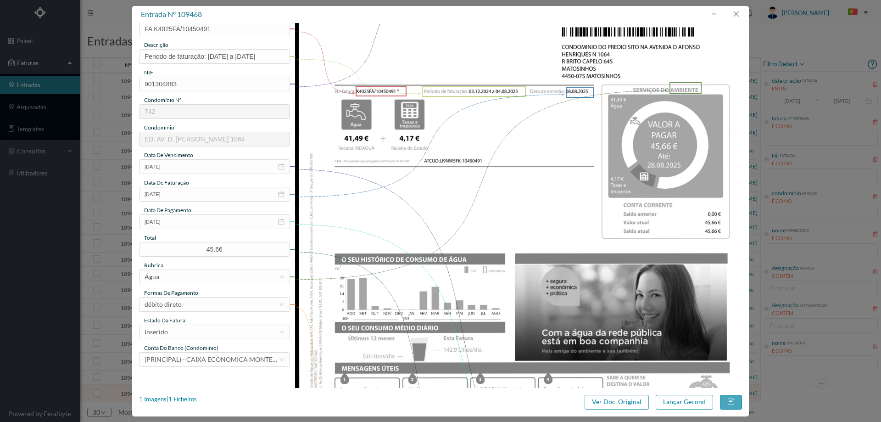
scroll to position [92, 0]
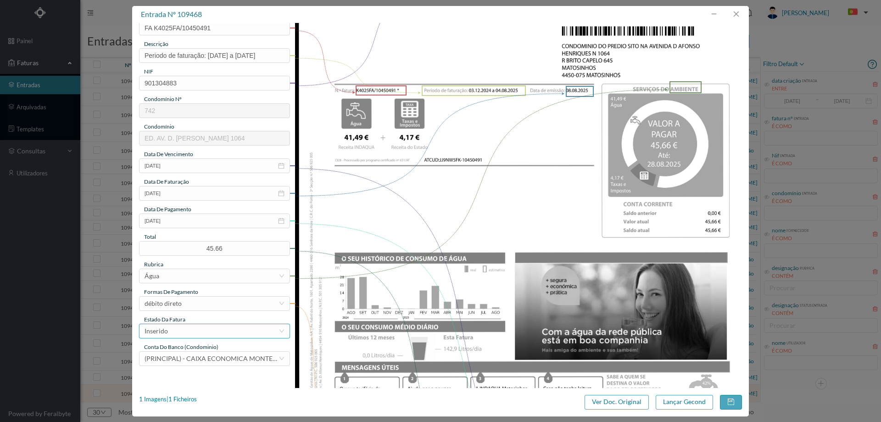
click at [188, 333] on div "Inserido" at bounding box center [212, 331] width 134 height 14
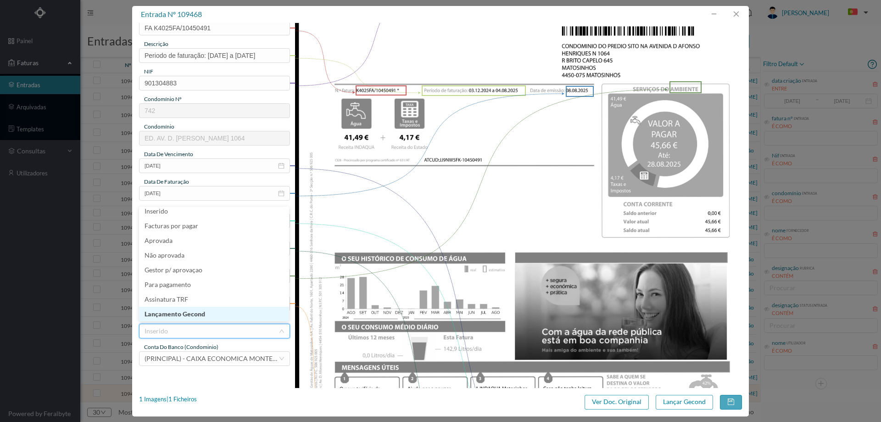
click at [191, 320] on li "Lançamento Gecond" at bounding box center [214, 314] width 150 height 15
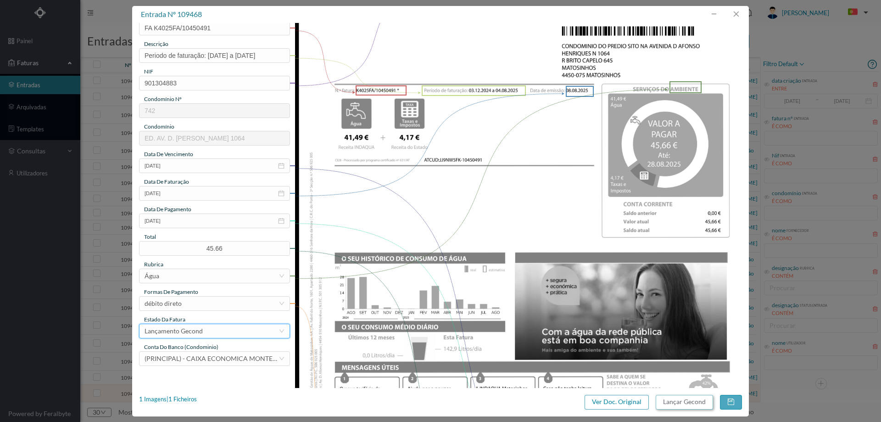
click at [667, 403] on button "Lançar Gecond" at bounding box center [684, 402] width 57 height 15
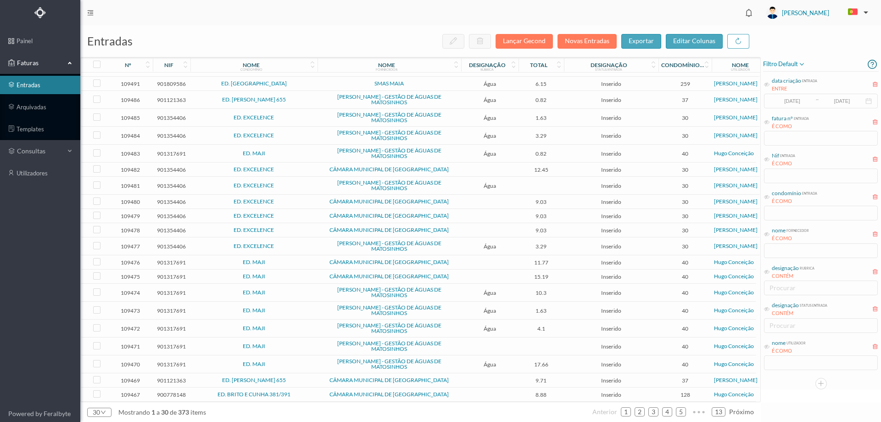
scroll to position [148, 0]
click at [639, 415] on link "2" at bounding box center [639, 412] width 9 height 14
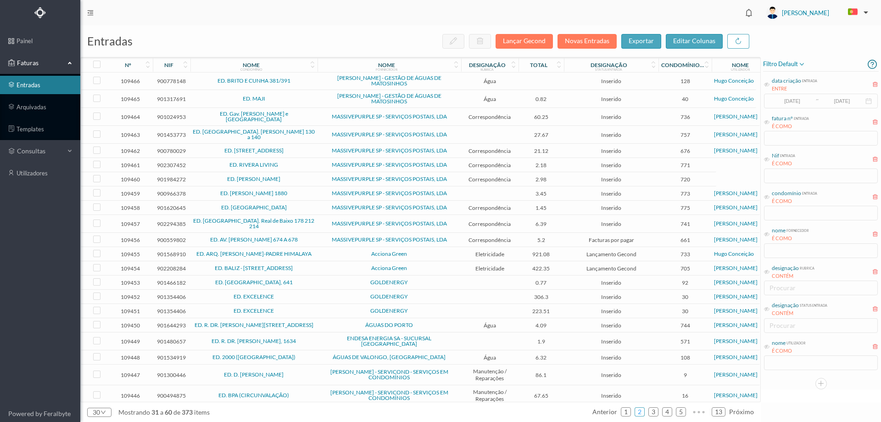
scroll to position [0, 0]
click at [311, 129] on span "ED. [GEOGRAPHIC_DATA]. [PERSON_NAME] 130 a 140" at bounding box center [254, 134] width 123 height 11
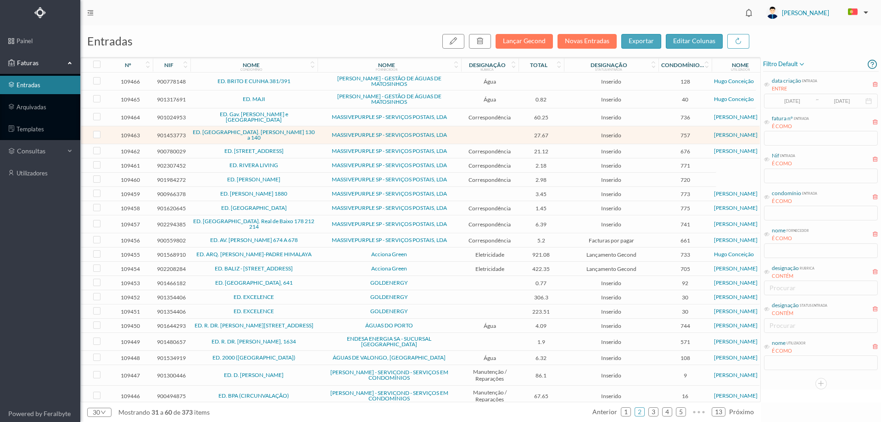
click at [326, 252] on span "Acciona Green" at bounding box center [389, 255] width 139 height 6
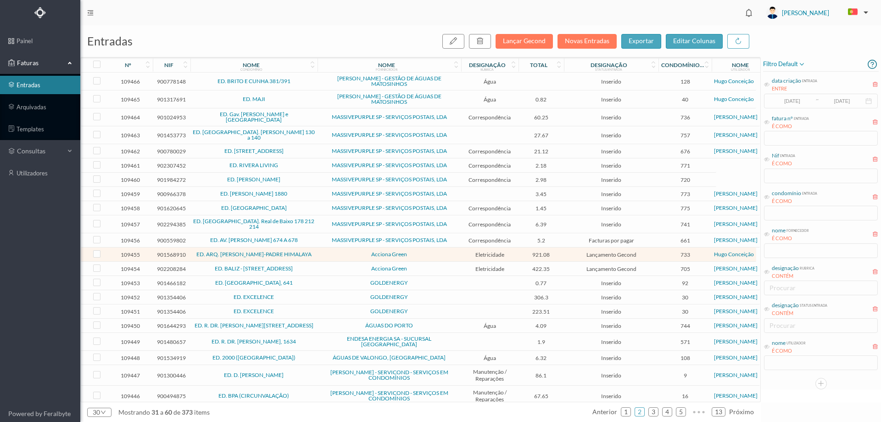
click at [332, 266] on span "Acciona Green" at bounding box center [389, 269] width 139 height 6
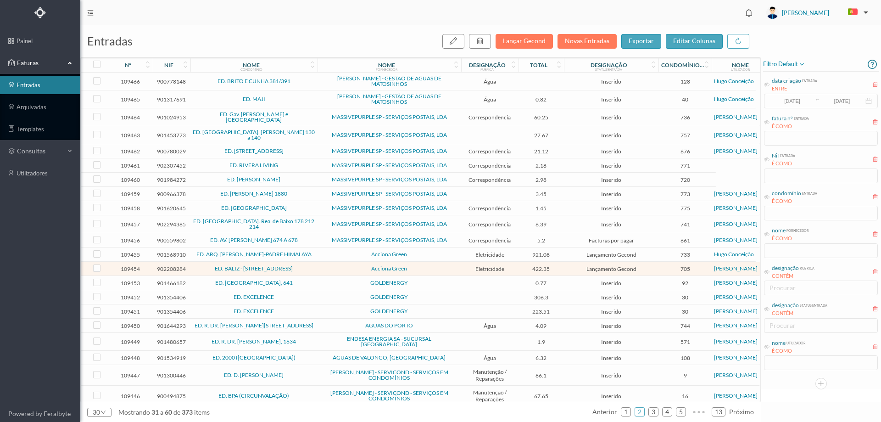
click at [332, 266] on span "Acciona Green" at bounding box center [389, 269] width 139 height 6
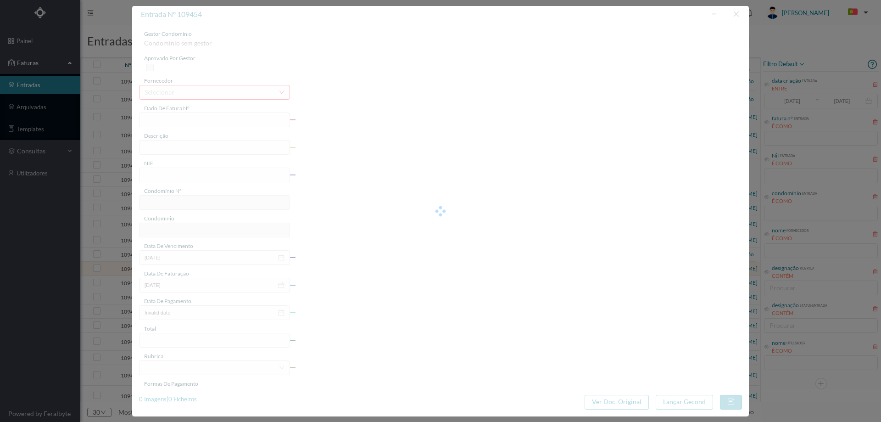
type input "FT P25/033592"
type input "GONCALO SAMPAIO 124"
type input "902208284"
type input "06-09-2025"
type input "07-08-2025"
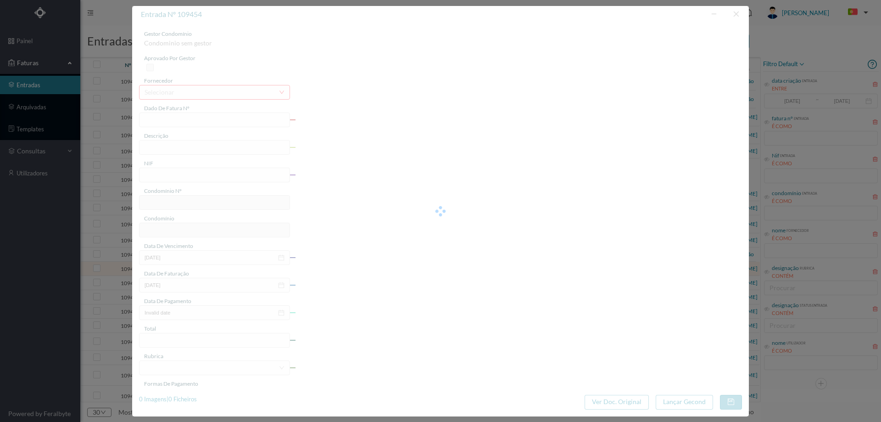
type input "06-09-2025"
type input "422.35"
type input "705"
type input "ED. BALIZ - RUA GONÇALO SAMPAIO 124"
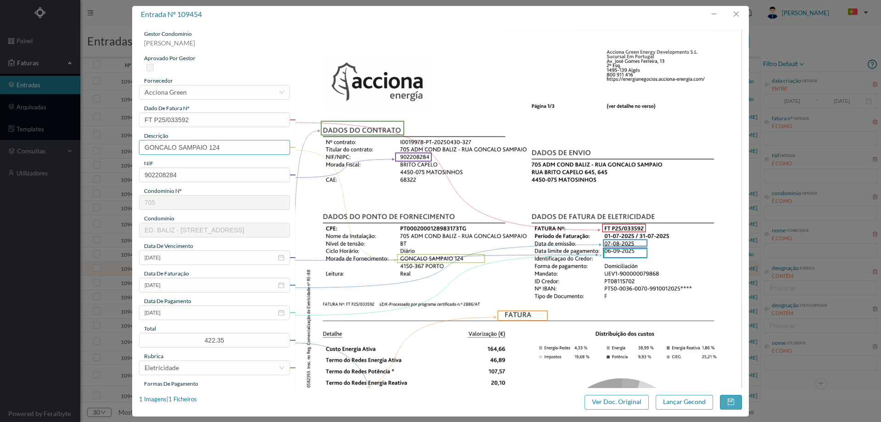
drag, startPoint x: 209, startPoint y: 148, endPoint x: 0, endPoint y: 161, distance: 209.7
click at [0, 161] on div "entrada nº 109454 gestor condomínio Joana Laroca aprovado por gestor fornecedor…" at bounding box center [440, 211] width 881 height 422
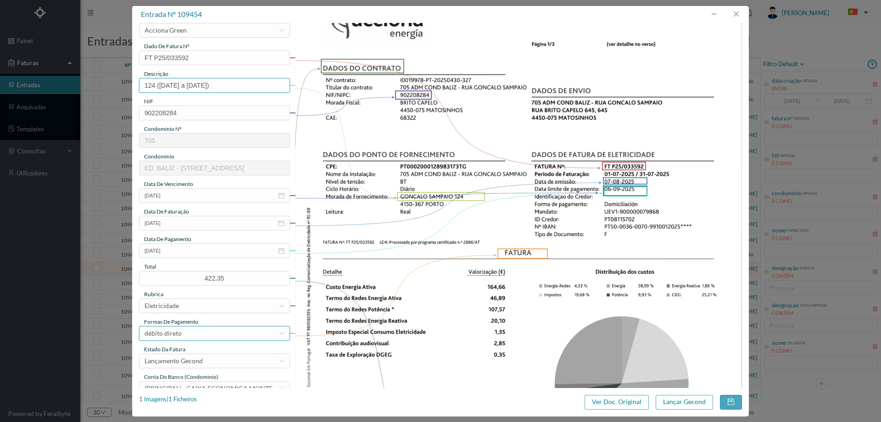
scroll to position [138, 0]
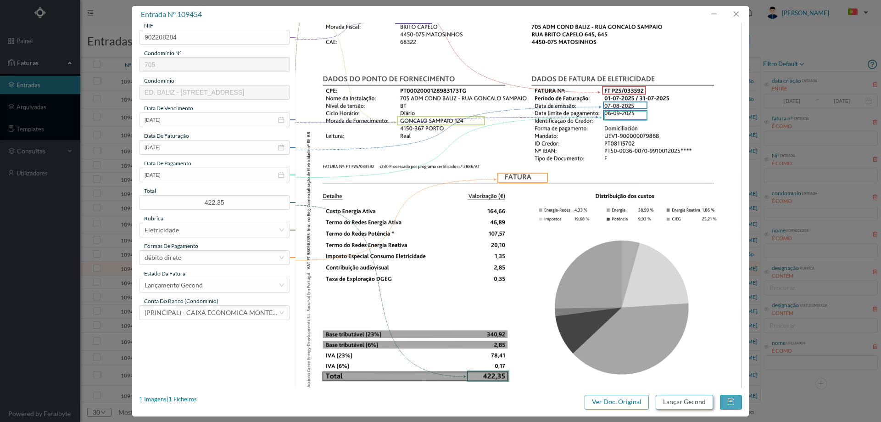
type input "124 (01.07.2025 a 31.07.2025)"
click at [678, 405] on button "Lançar Gecond" at bounding box center [684, 402] width 57 height 15
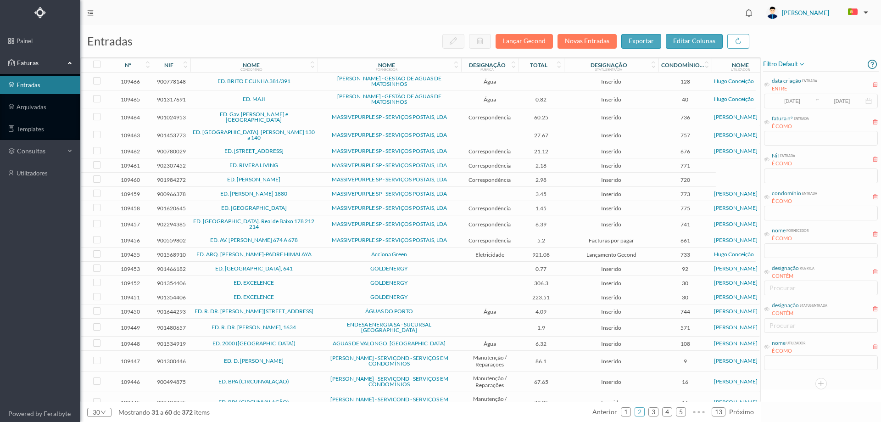
click at [310, 262] on td "ED. BRITO CAPELO, 641" at bounding box center [254, 269] width 127 height 14
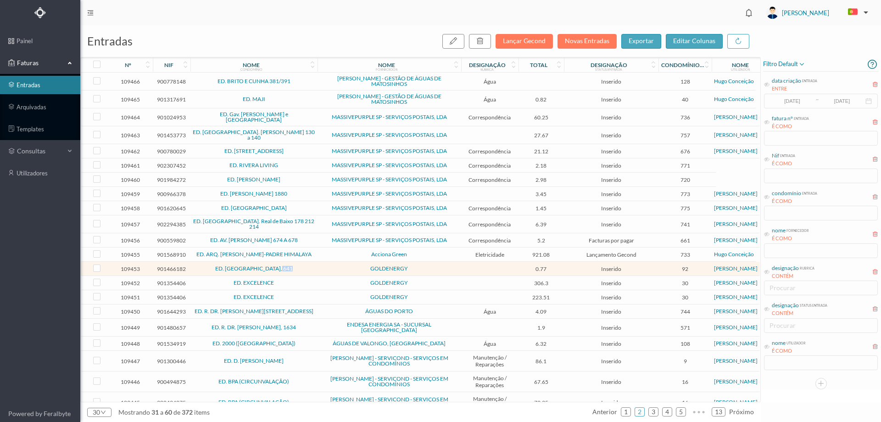
click at [310, 262] on td "ED. BRITO CAPELO, 641" at bounding box center [254, 269] width 127 height 14
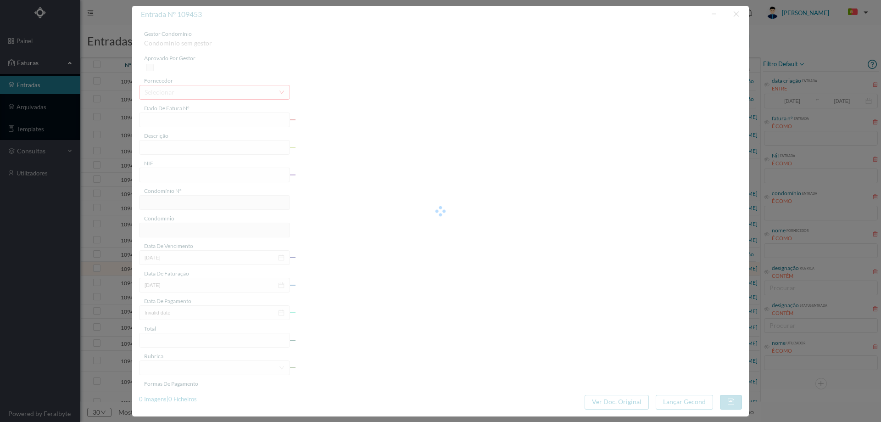
type input "NC 257111/1634476"
type input "901466182"
type input "30-08-2025"
type input "07-08-2025"
type input "0.77"
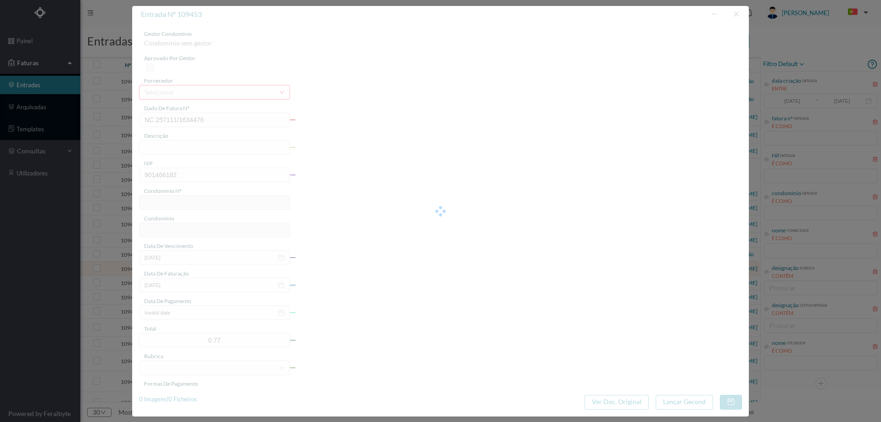
type input "92"
type input "ED. BRITO CAPELO, 641"
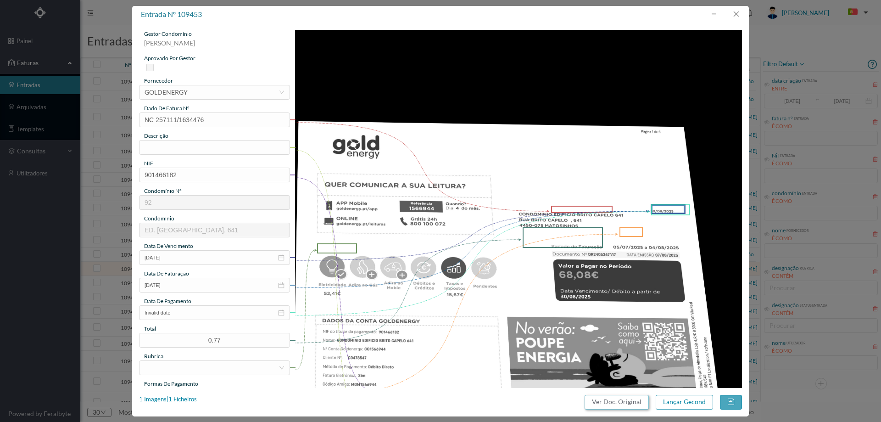
click at [603, 398] on button "Ver Doc. Original" at bounding box center [617, 402] width 64 height 15
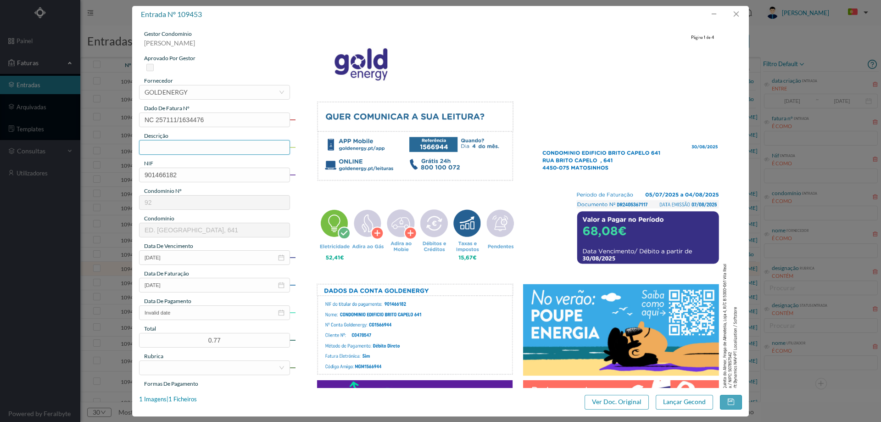
click at [186, 147] on input "text" at bounding box center [214, 147] width 151 height 15
type input "(05.07.2025 a 04.08.2025)"
click at [180, 319] on input "Invalid date" at bounding box center [214, 312] width 151 height 15
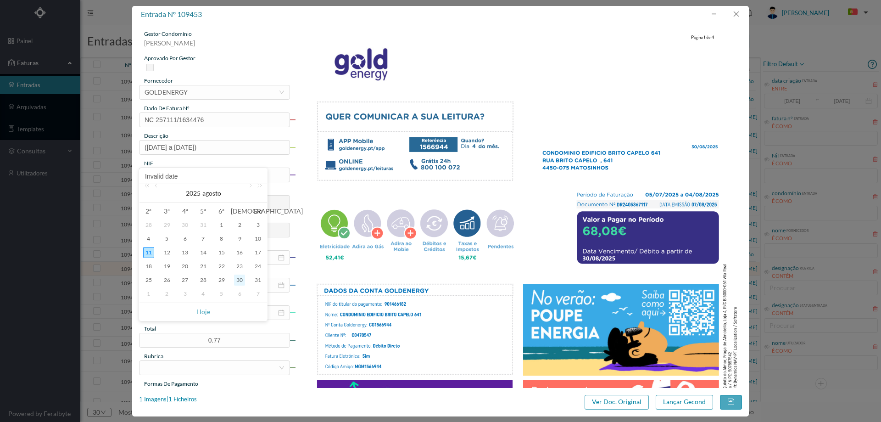
click at [243, 282] on div "30" at bounding box center [239, 280] width 11 height 11
type input "30-08-2025"
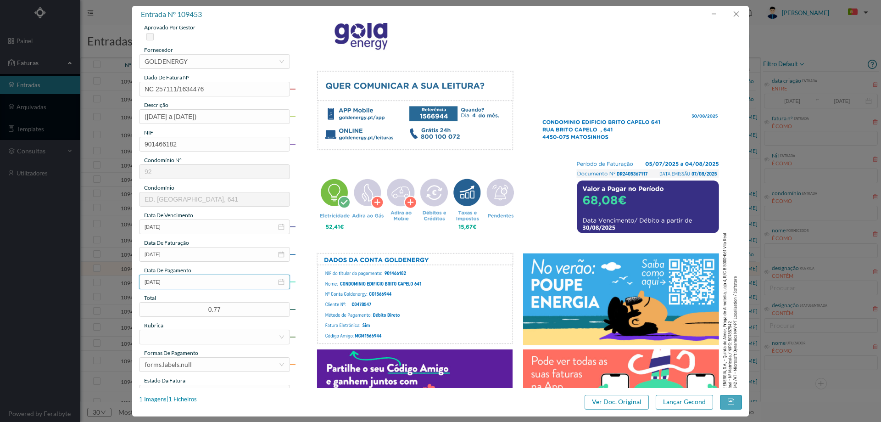
scroll to position [46, 0]
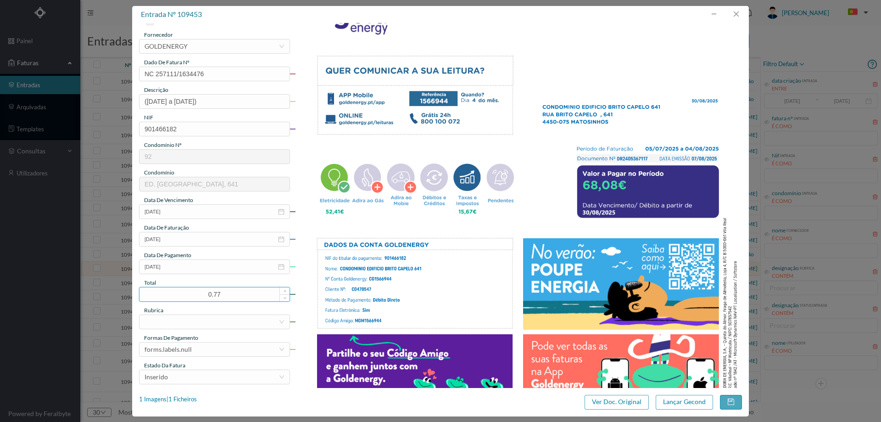
drag, startPoint x: 228, startPoint y: 298, endPoint x: 168, endPoint y: 297, distance: 59.7
click at [169, 297] on input "0.77" at bounding box center [215, 294] width 150 height 14
type input "68.08"
click at [163, 318] on div at bounding box center [212, 322] width 134 height 14
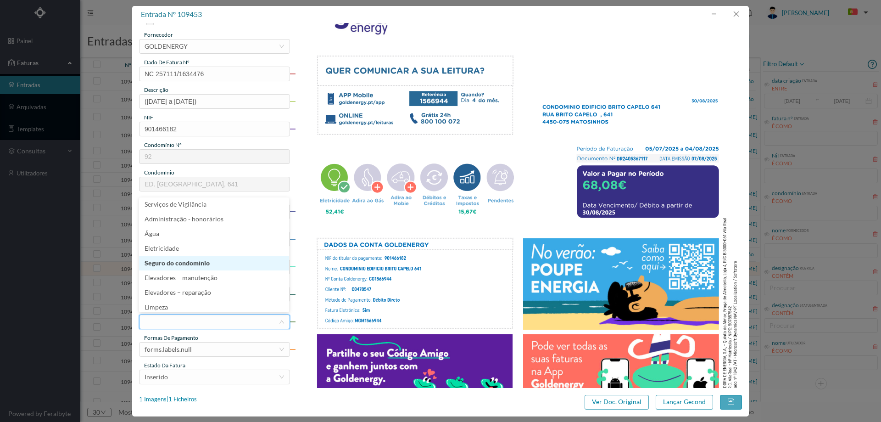
scroll to position [188, 0]
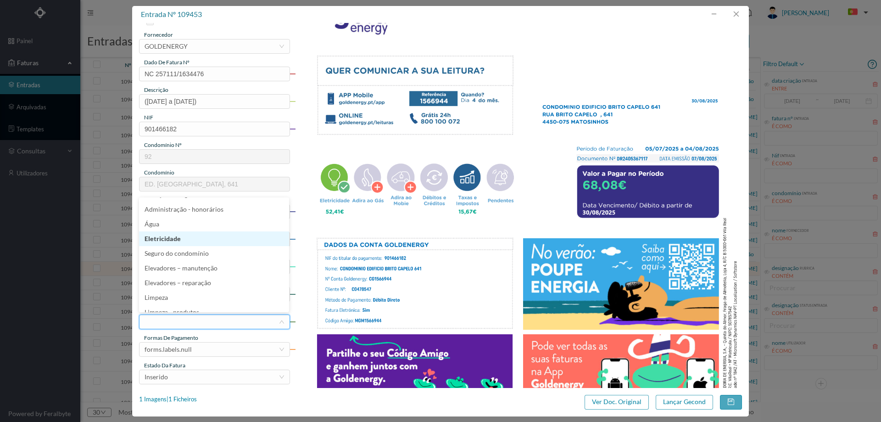
click at [169, 235] on li "Eletricidade" at bounding box center [214, 238] width 150 height 15
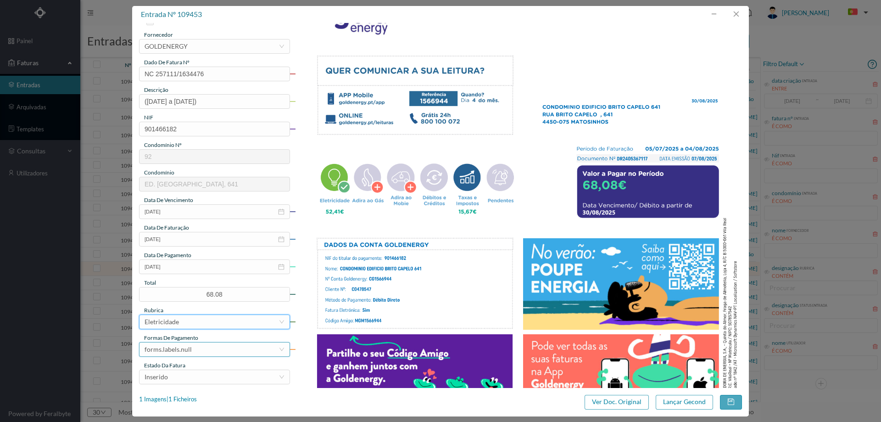
click at [194, 348] on div "forms.labels.null" at bounding box center [212, 349] width 134 height 14
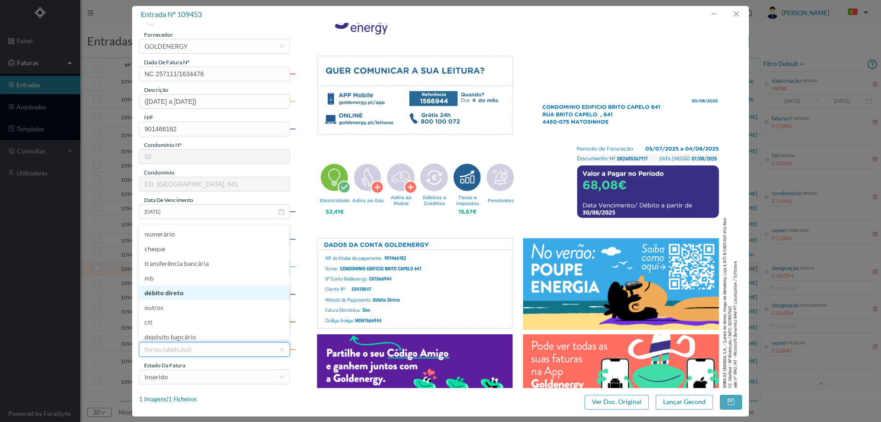
click at [197, 292] on li "débito direto" at bounding box center [214, 293] width 150 height 15
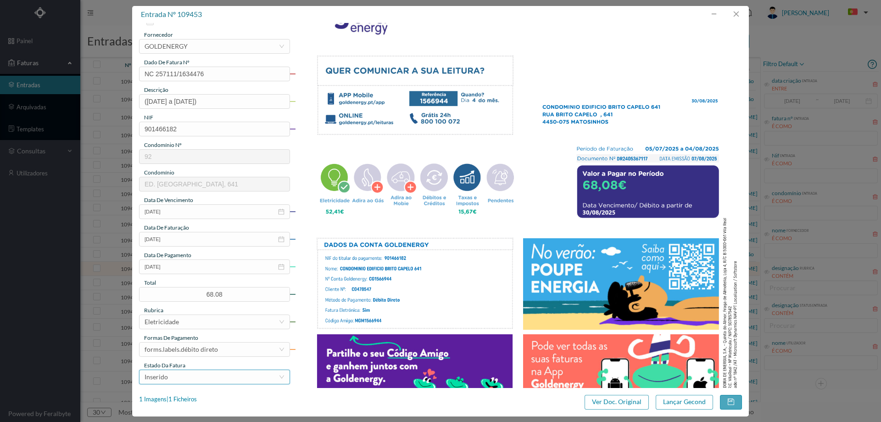
click at [203, 375] on div "Inserido" at bounding box center [212, 377] width 134 height 14
click at [201, 351] on li "Assinatura TRF" at bounding box center [214, 349] width 150 height 15
click at [200, 371] on div "Assinatura TRF" at bounding box center [212, 377] width 134 height 14
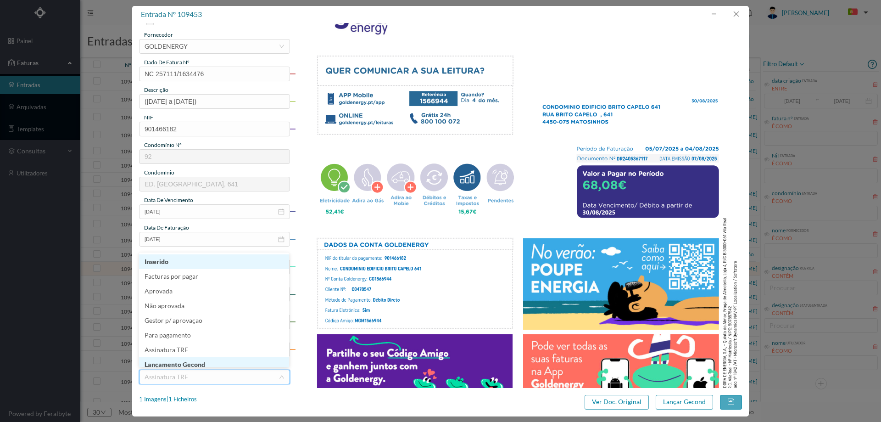
scroll to position [4, 0]
click at [200, 360] on li "Lançamento Gecond" at bounding box center [214, 360] width 150 height 15
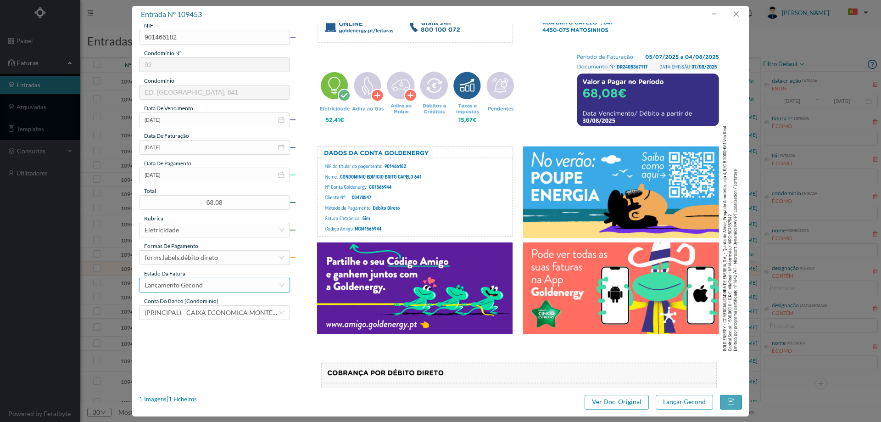
scroll to position [230, 0]
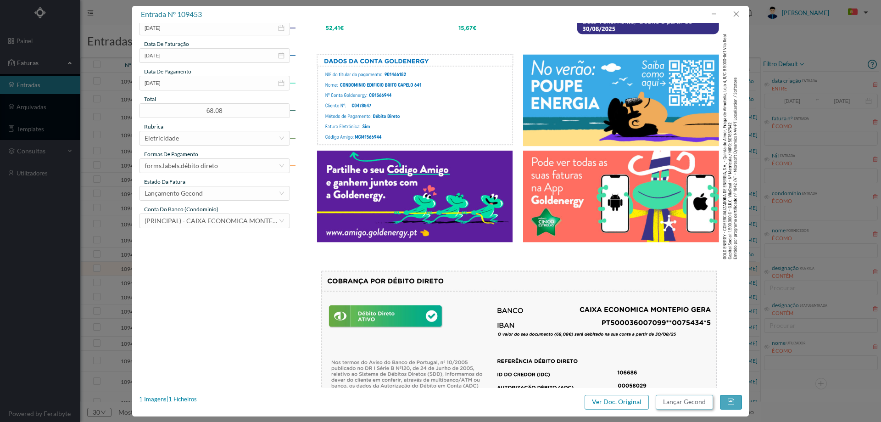
click at [680, 404] on button "Lançar Gecond" at bounding box center [684, 402] width 57 height 15
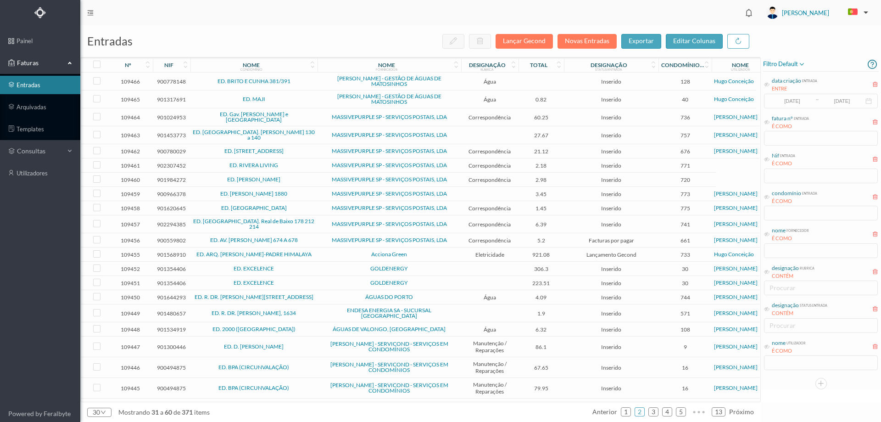
click at [329, 295] on span "ÁGUAS DO PORTO" at bounding box center [389, 297] width 139 height 6
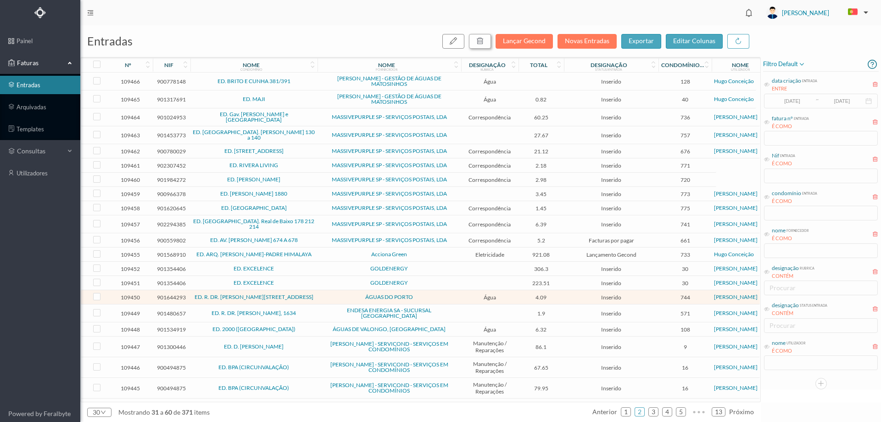
click at [488, 44] on button "button" at bounding box center [480, 41] width 22 height 15
click at [558, 81] on button "sim" at bounding box center [564, 82] width 18 height 11
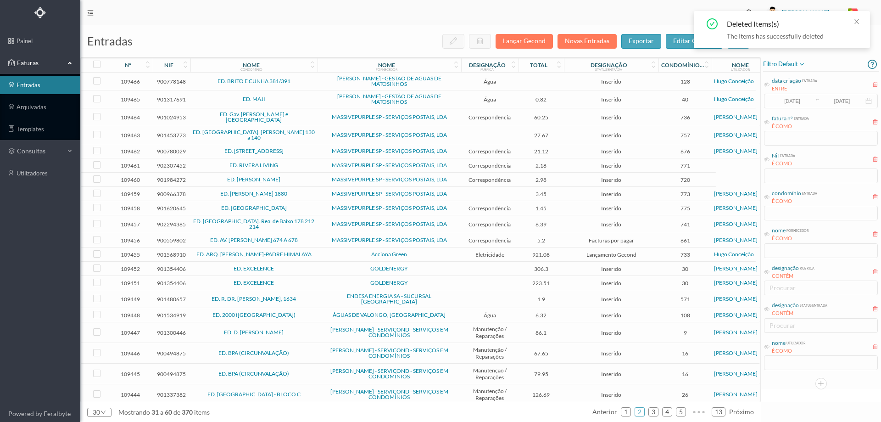
click at [474, 291] on td at bounding box center [489, 299] width 57 height 18
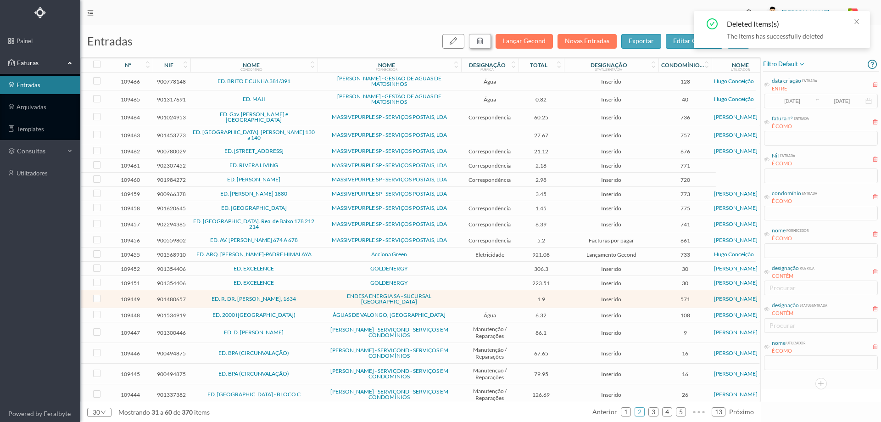
click at [488, 43] on button "button" at bounding box center [480, 41] width 22 height 15
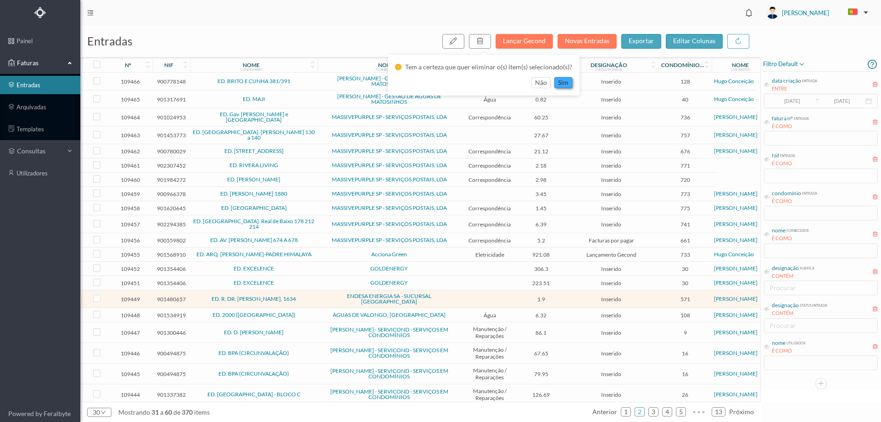
click at [564, 83] on button "sim" at bounding box center [564, 82] width 18 height 11
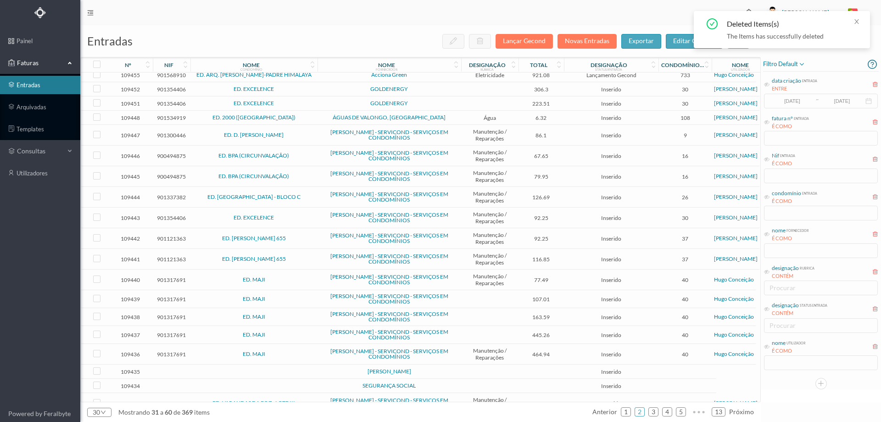
scroll to position [191, 0]
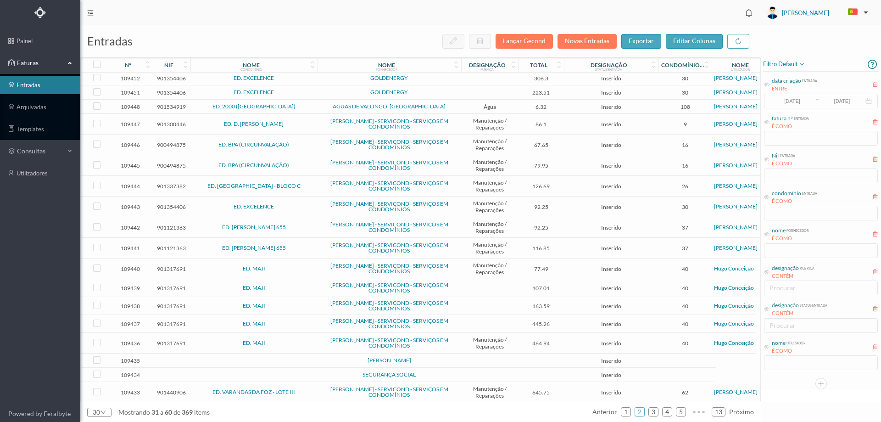
click at [463, 356] on td at bounding box center [489, 360] width 57 height 14
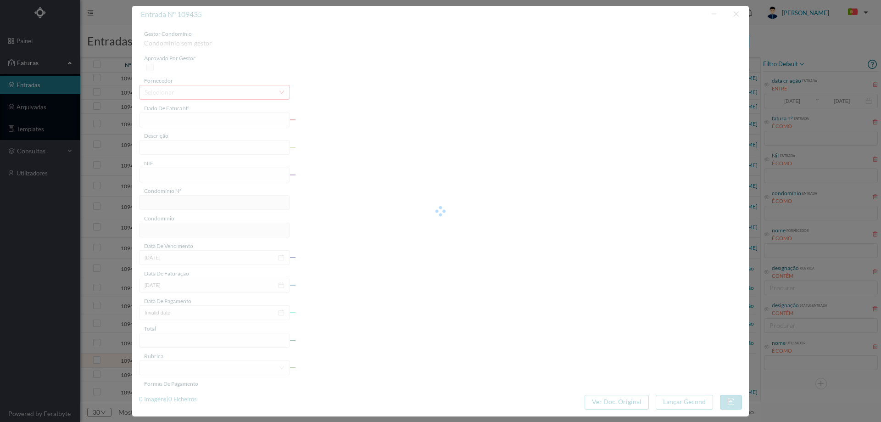
type input "0"
type input "Invalid date"
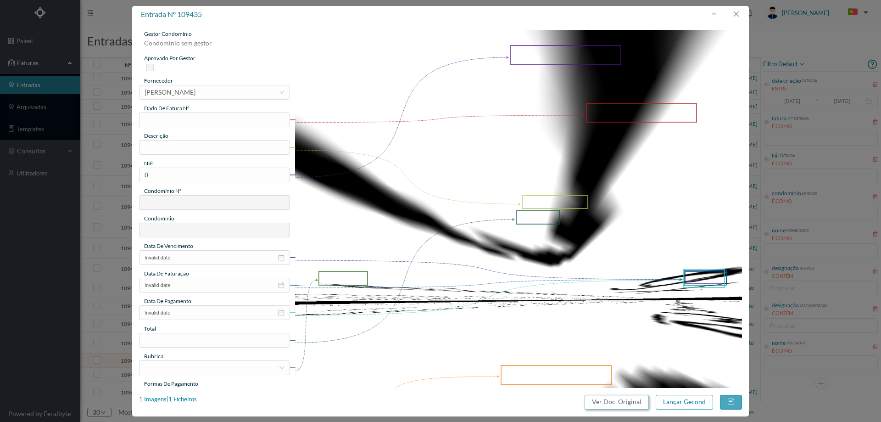
click at [626, 408] on button "Ver Doc. Original" at bounding box center [617, 402] width 64 height 15
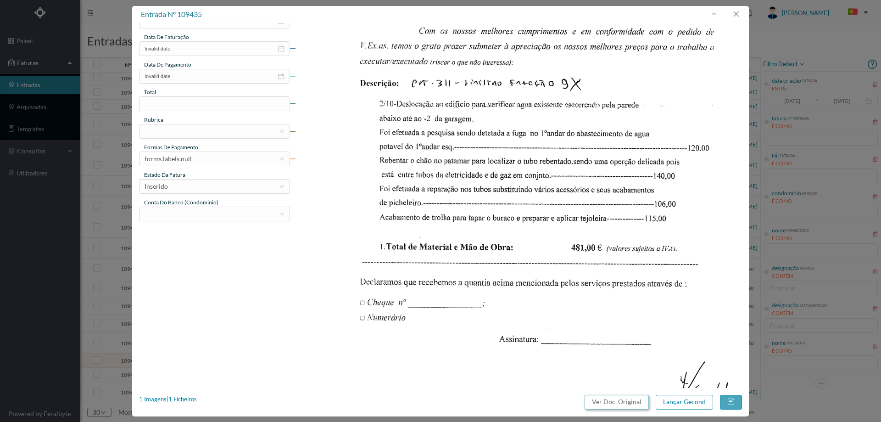
scroll to position [279, 0]
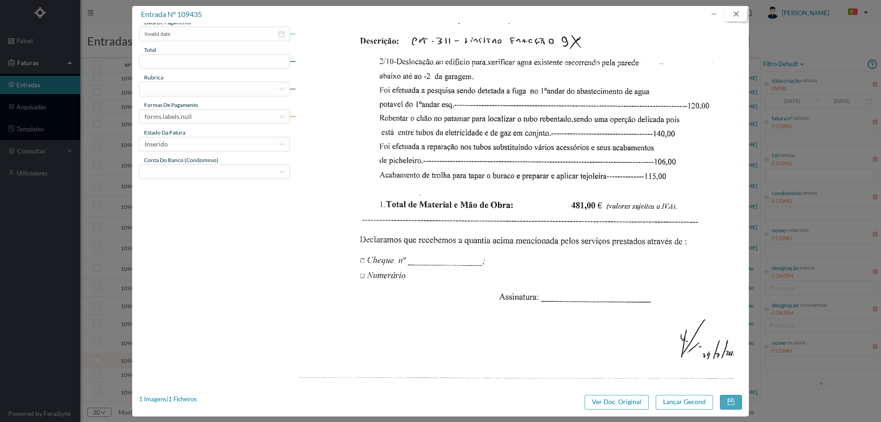
drag, startPoint x: 734, startPoint y: 15, endPoint x: 732, endPoint y: 21, distance: 5.7
click at [734, 17] on button "button" at bounding box center [736, 14] width 22 height 15
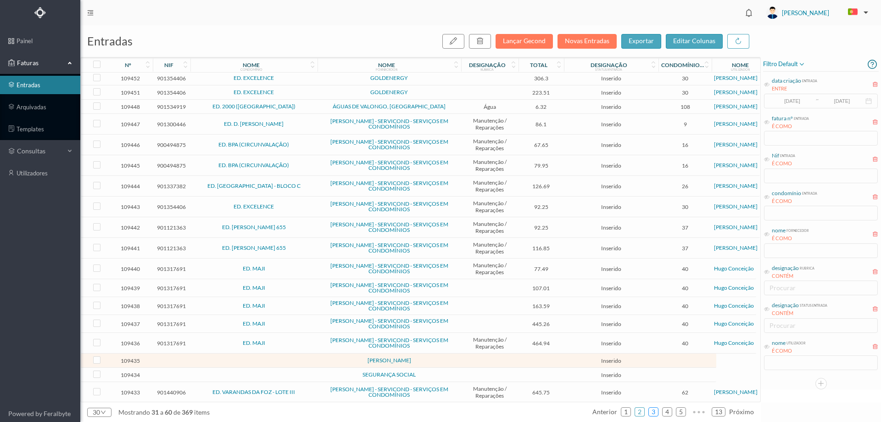
click at [651, 412] on link "3" at bounding box center [653, 412] width 9 height 14
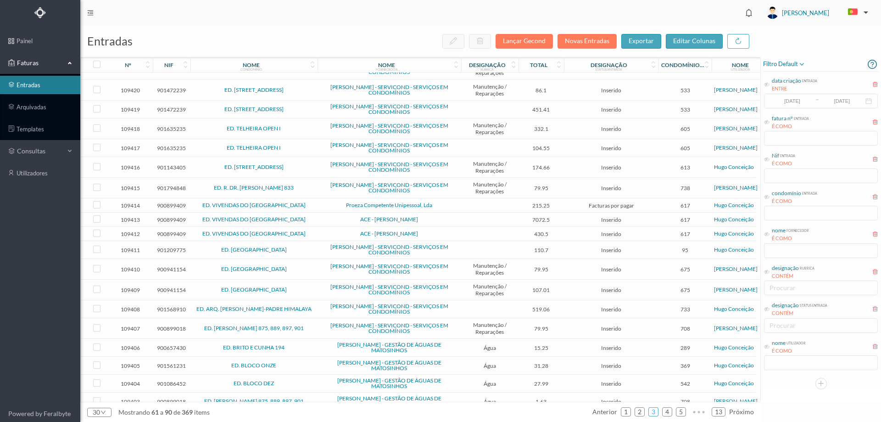
scroll to position [234, 0]
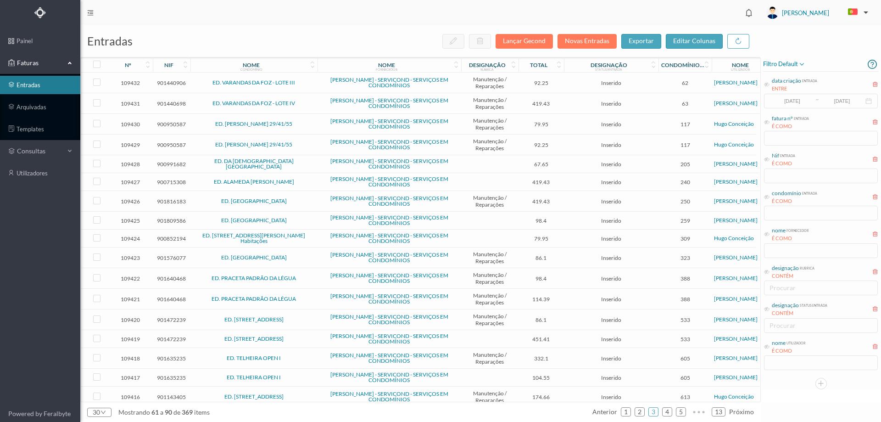
scroll to position [241, 0]
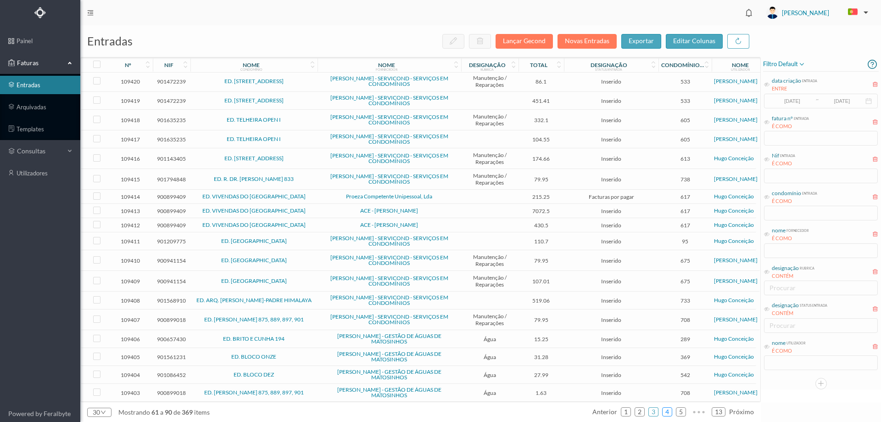
click at [670, 410] on link "4" at bounding box center [667, 412] width 9 height 14
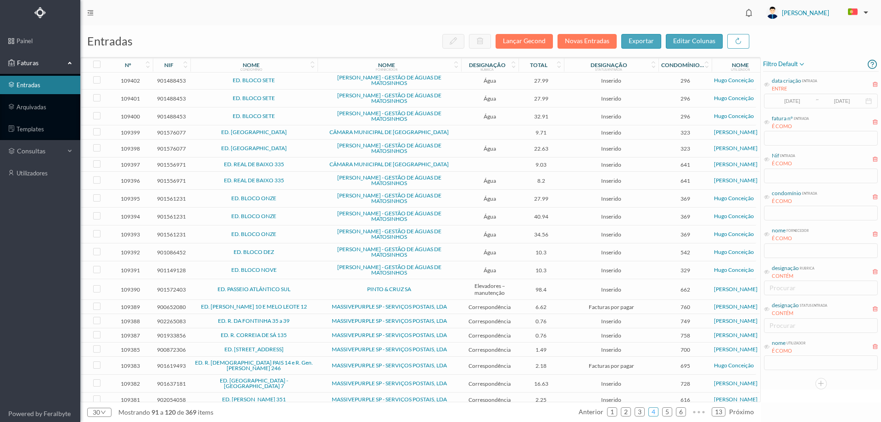
scroll to position [0, 0]
click at [498, 165] on td at bounding box center [489, 165] width 57 height 14
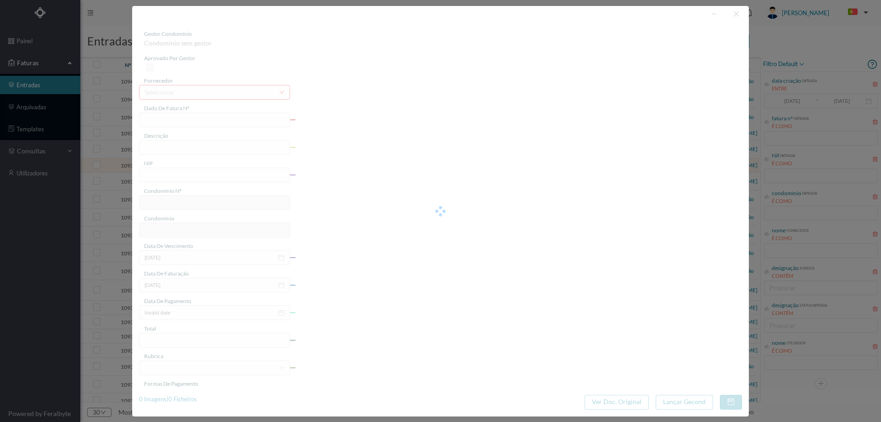
type input "FE E4025FE/10429980"
type input "“O geralmatosinhosBindaquama!"
type input "901556971"
type input "Invalid date"
type input "[DATE]"
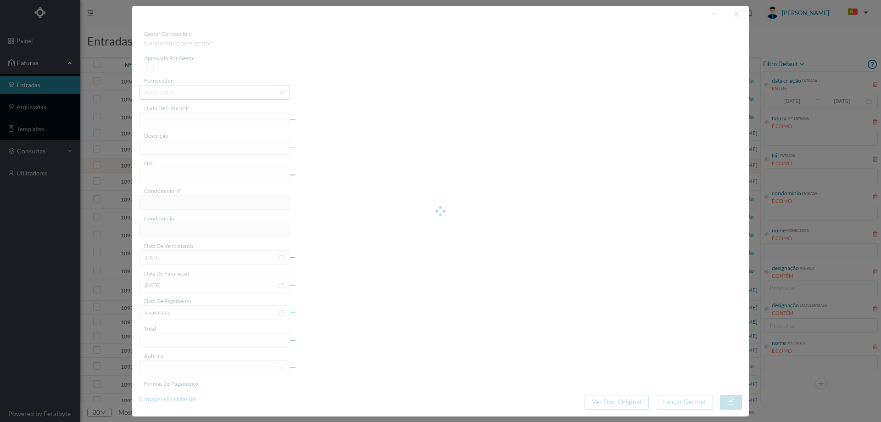
type input "9.03"
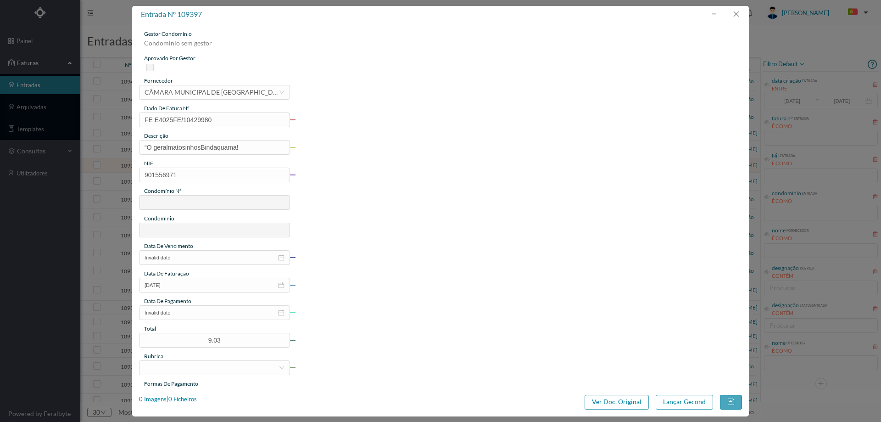
type input "641"
type input "ED. REAL DE BAIXO 335"
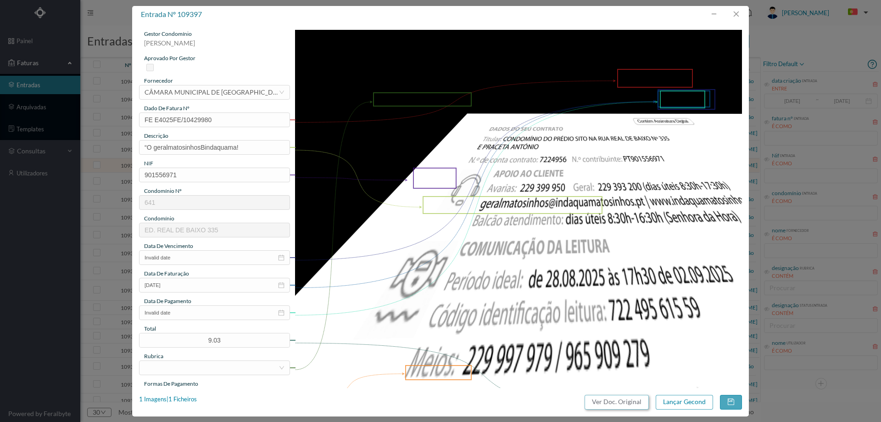
click at [607, 407] on button "Ver Doc. Original" at bounding box center [617, 402] width 64 height 15
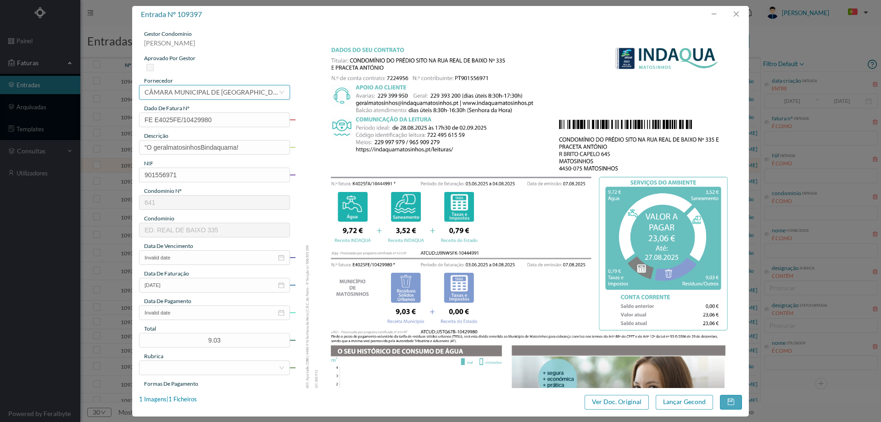
click at [214, 95] on div "CÂMARA MUNICIPAL DE [GEOGRAPHIC_DATA]" at bounding box center [212, 92] width 134 height 14
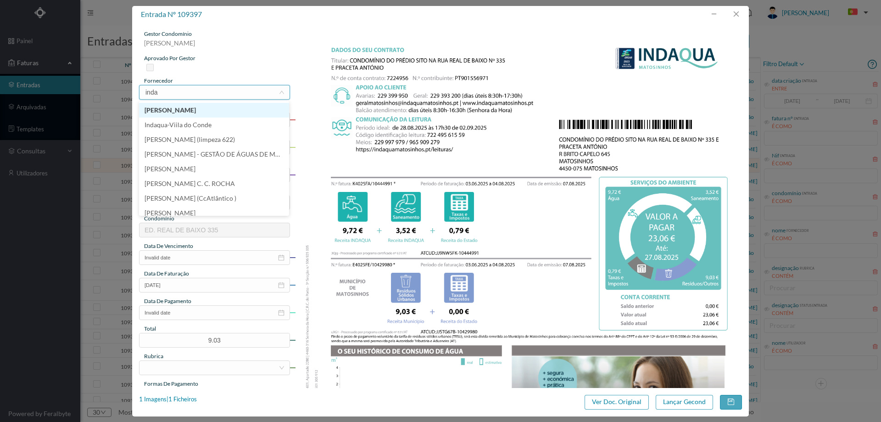
type input "indaq"
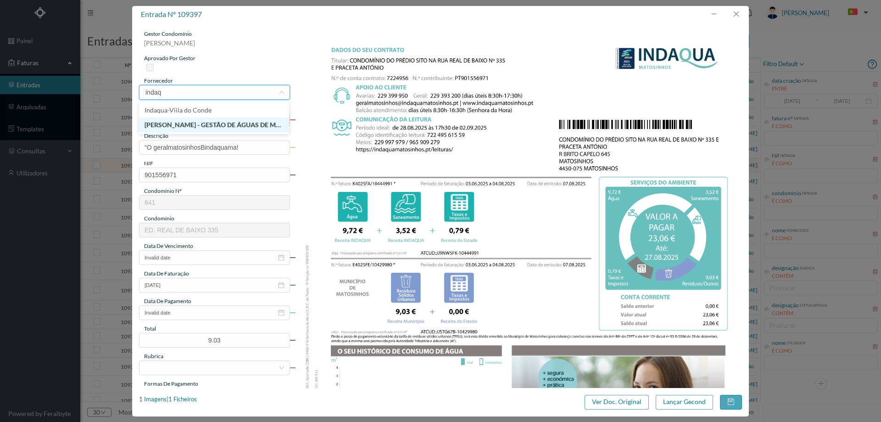
click at [205, 129] on li "[PERSON_NAME] - GESTÃO DE ÁGUAS DE MATOSINHOS" at bounding box center [214, 125] width 150 height 15
click at [216, 149] on input "“O geralmatosinhosBindaquama!" at bounding box center [214, 147] width 151 height 15
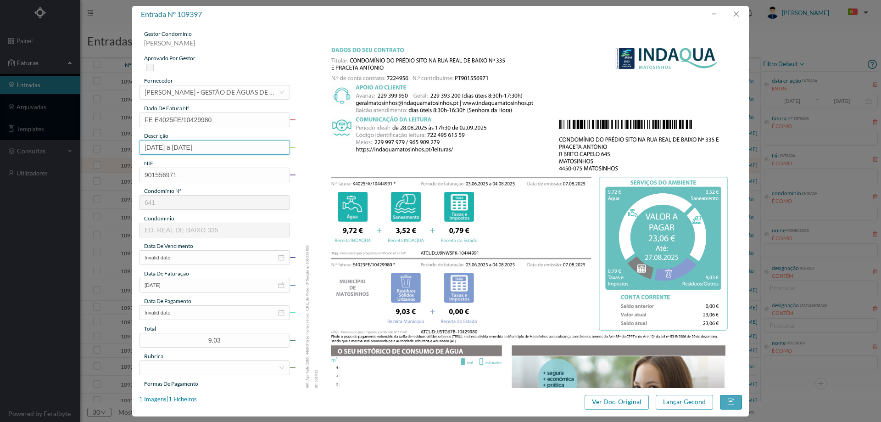
type input "[DATE] a [DATE]"
click at [371, 164] on img at bounding box center [519, 346] width 448 height 633
click at [191, 255] on input "Invalid date" at bounding box center [214, 257] width 151 height 15
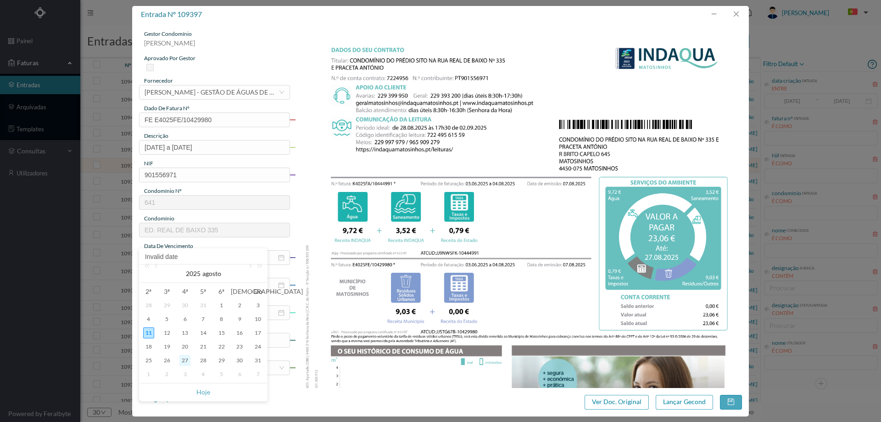
click at [185, 360] on div "27" at bounding box center [184, 360] width 11 height 11
type input "[DATE]"
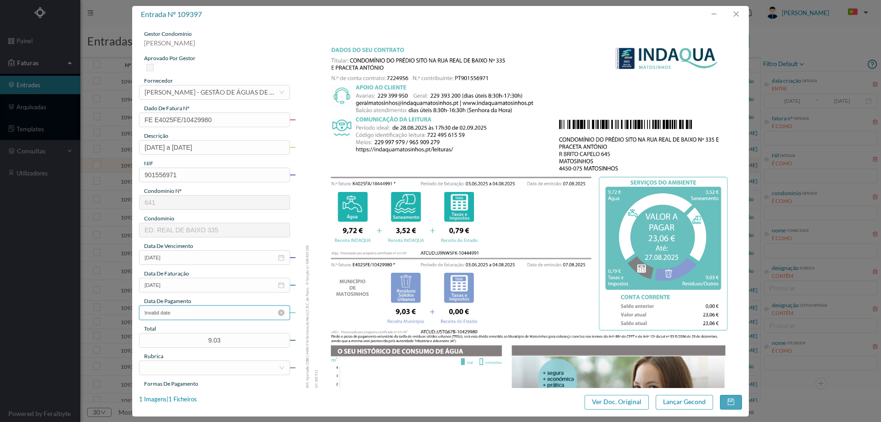
click at [191, 312] on input "Invalid date" at bounding box center [214, 312] width 151 height 15
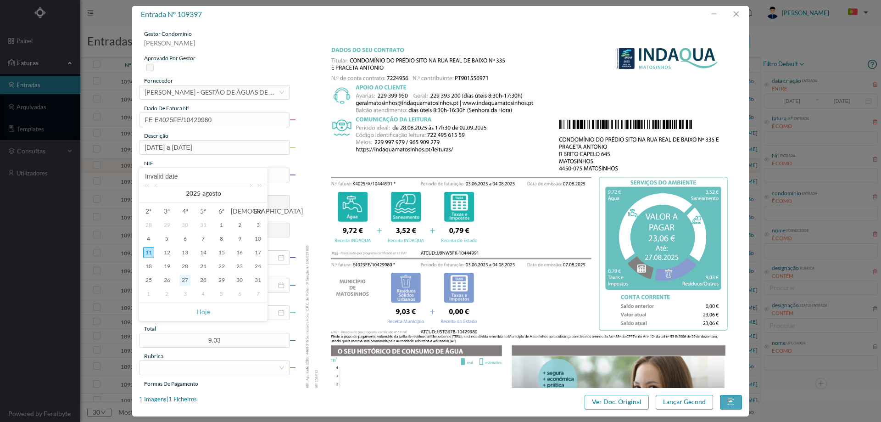
click at [187, 277] on div "27" at bounding box center [184, 280] width 11 height 11
type input "[DATE]"
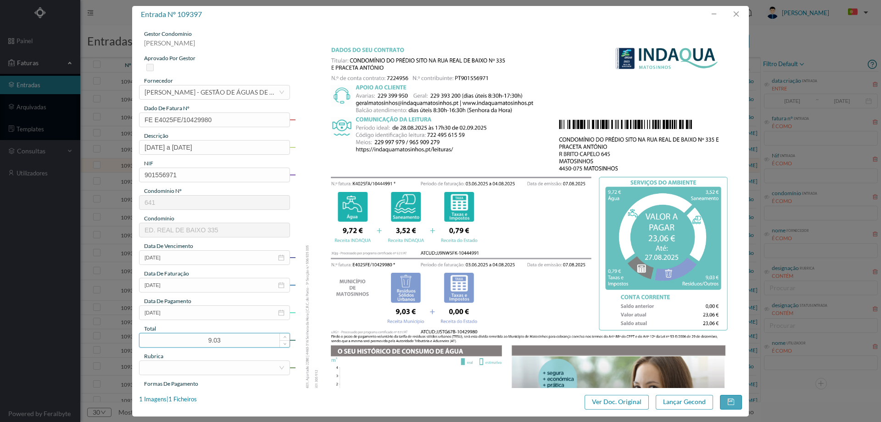
drag, startPoint x: 219, startPoint y: 336, endPoint x: 166, endPoint y: 336, distance: 53.3
click at [166, 336] on input "9.03" at bounding box center [215, 340] width 150 height 14
type input "23.06"
click at [218, 369] on div at bounding box center [212, 368] width 134 height 14
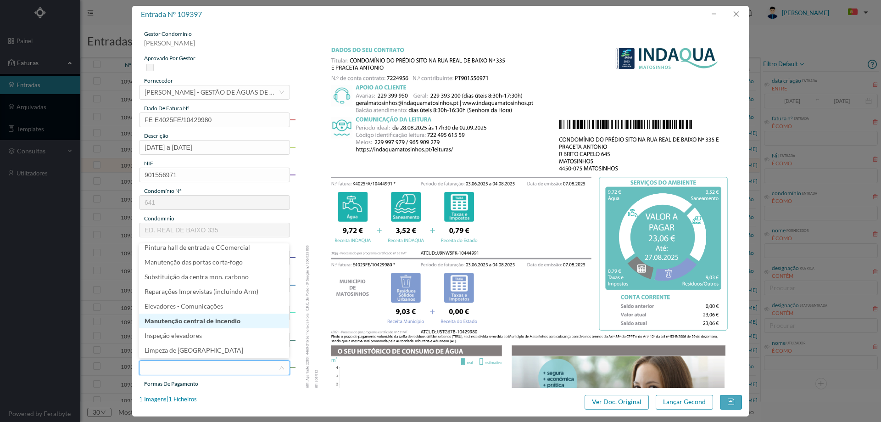
scroll to position [138, 0]
click at [185, 322] on li "Água" at bounding box center [214, 320] width 150 height 15
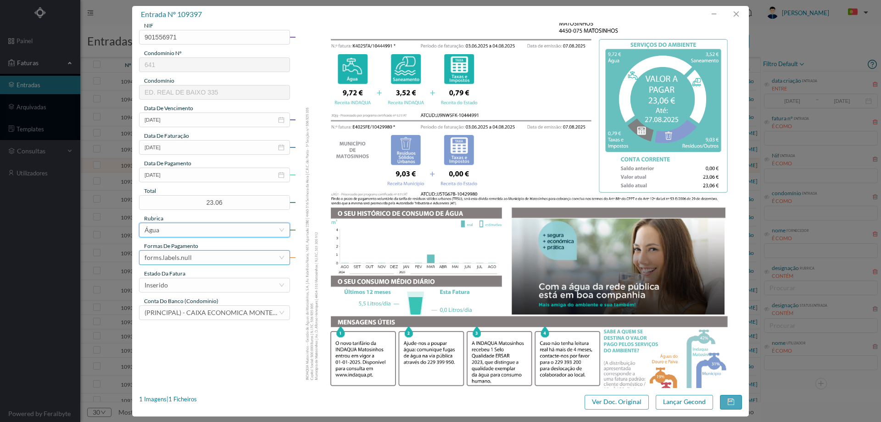
click at [201, 258] on div "forms.labels.null" at bounding box center [212, 258] width 134 height 14
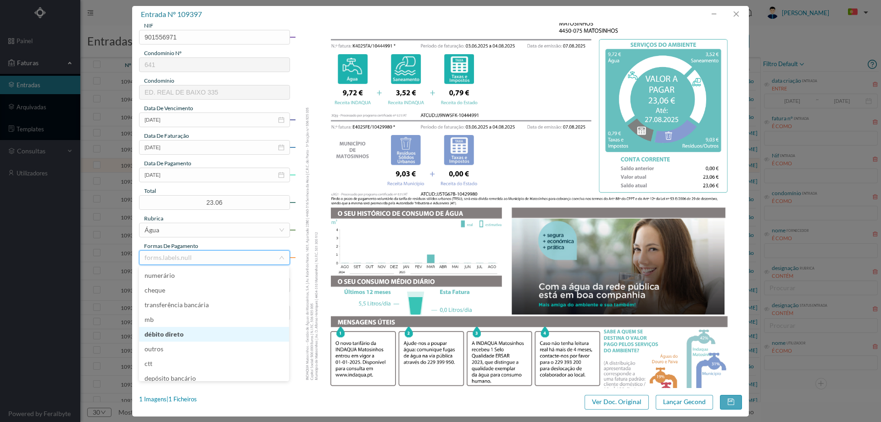
click at [194, 331] on li "débito direto" at bounding box center [214, 334] width 150 height 15
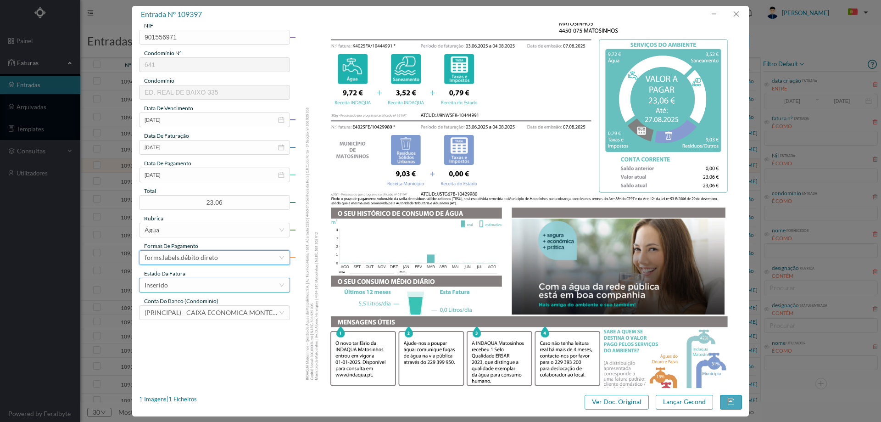
click at [182, 286] on div "Inserido" at bounding box center [212, 285] width 134 height 14
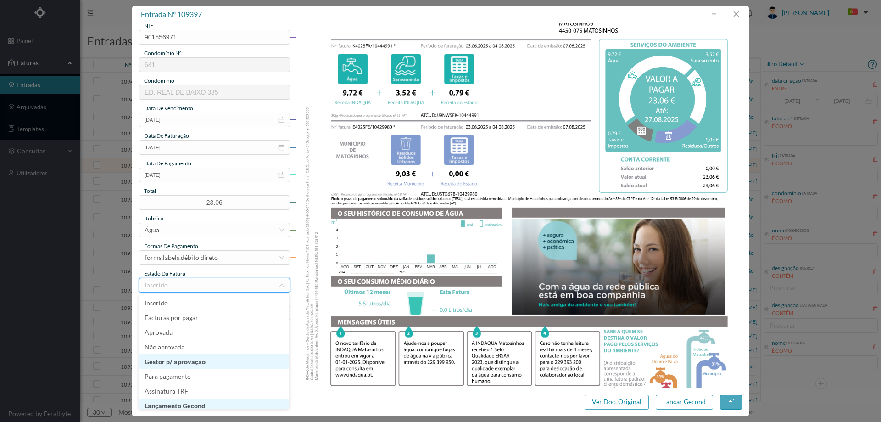
scroll to position [5, 0]
click at [191, 400] on li "Lançamento Gecond" at bounding box center [214, 401] width 150 height 15
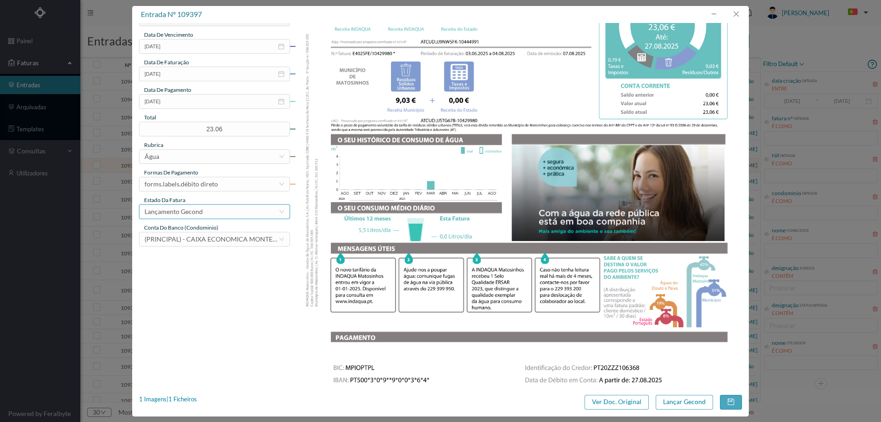
scroll to position [278, 0]
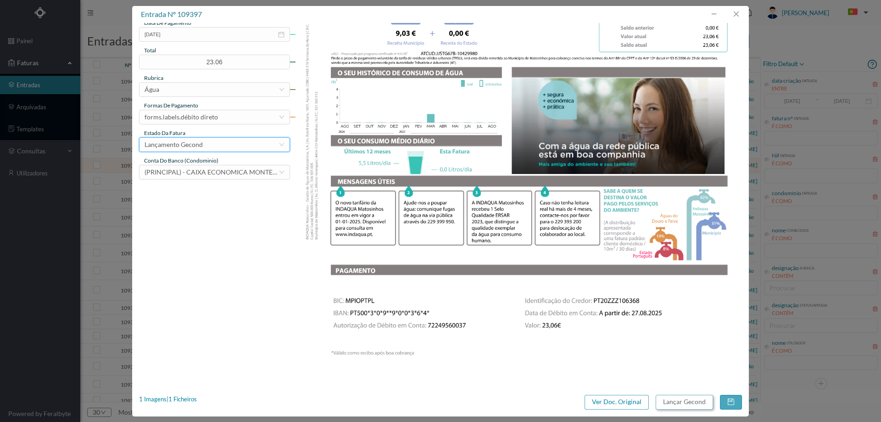
click at [678, 409] on button "Lançar Gecond" at bounding box center [684, 402] width 57 height 15
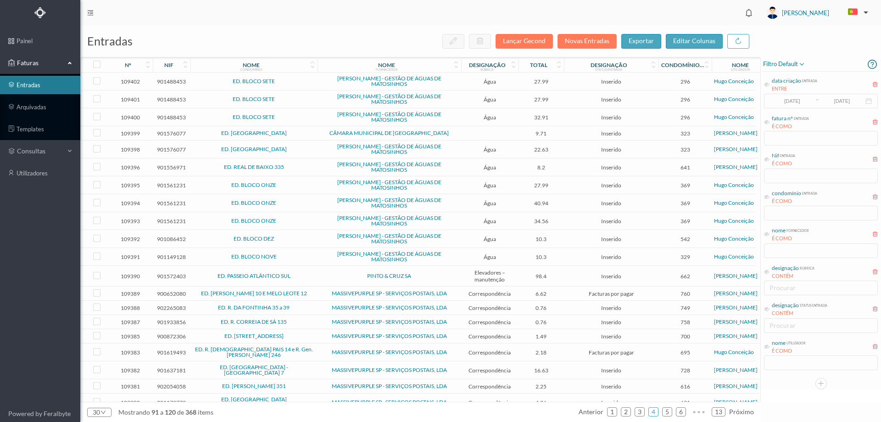
click at [305, 163] on td "ED. REAL DE BAIXO 335" at bounding box center [254, 167] width 127 height 18
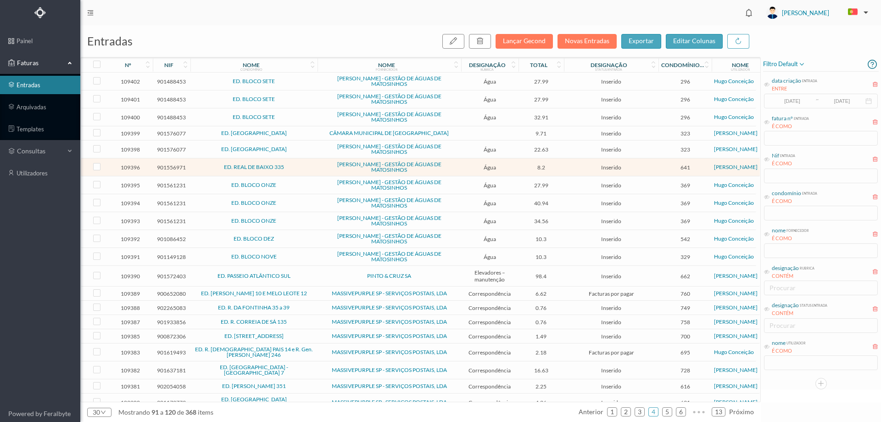
click at [305, 163] on td "ED. REAL DE BAIXO 335" at bounding box center [254, 167] width 127 height 18
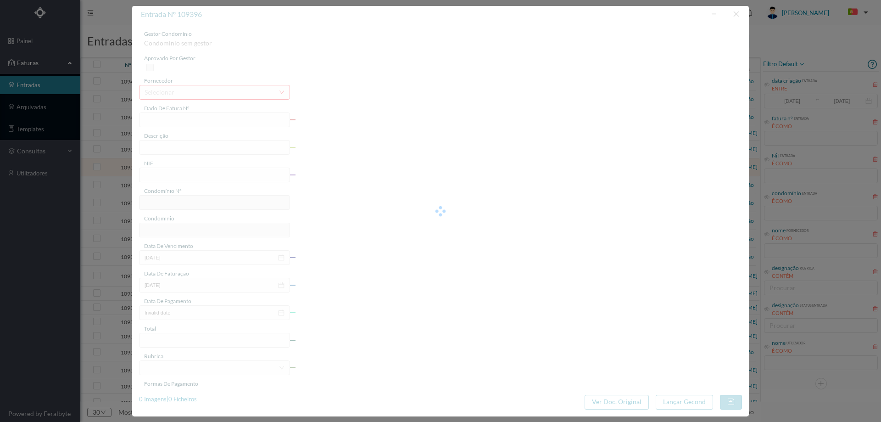
type input "FA K4025FA/10444990"
type input "Período de faturação: 03.06.2025 a 04.08.2025"
type input "901556971"
type input "[DATE]"
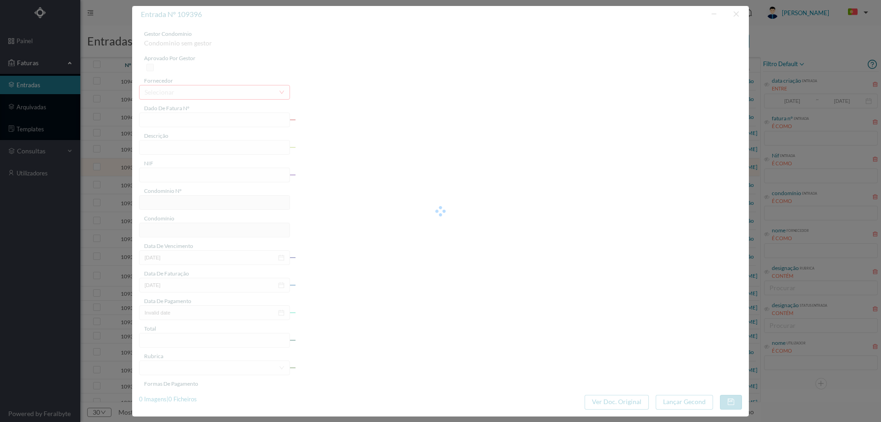
type input "[DATE]"
type input "8.20"
type input "641"
type input "ED. REAL DE BAIXO 335"
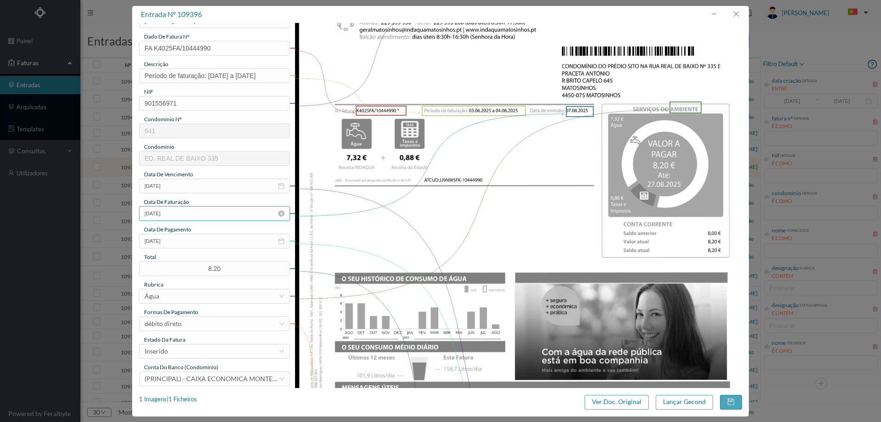
scroll to position [92, 0]
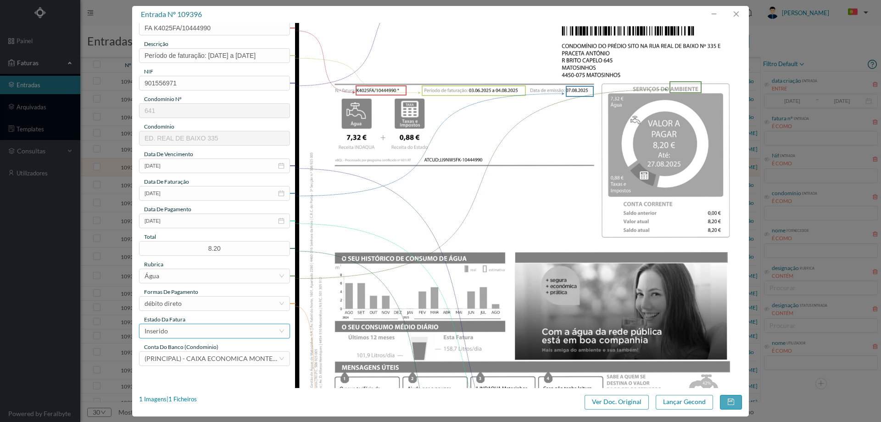
click at [216, 333] on div "Inserido" at bounding box center [212, 331] width 134 height 14
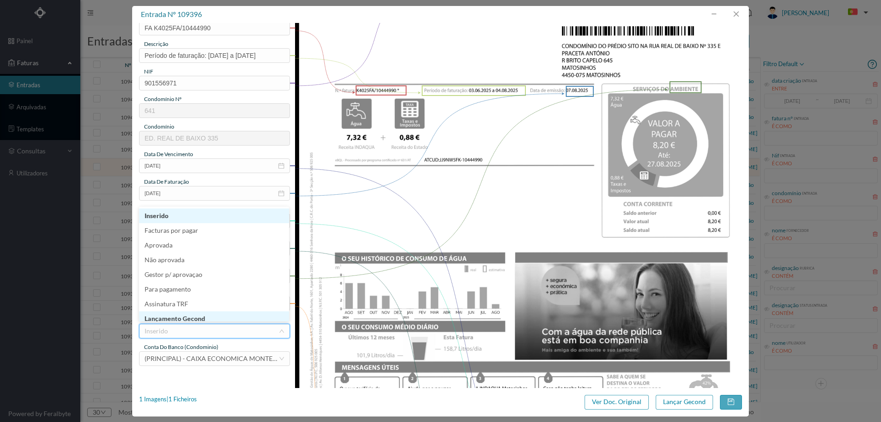
scroll to position [5, 0]
click at [210, 319] on li "Lançamento Gecond" at bounding box center [214, 314] width 150 height 15
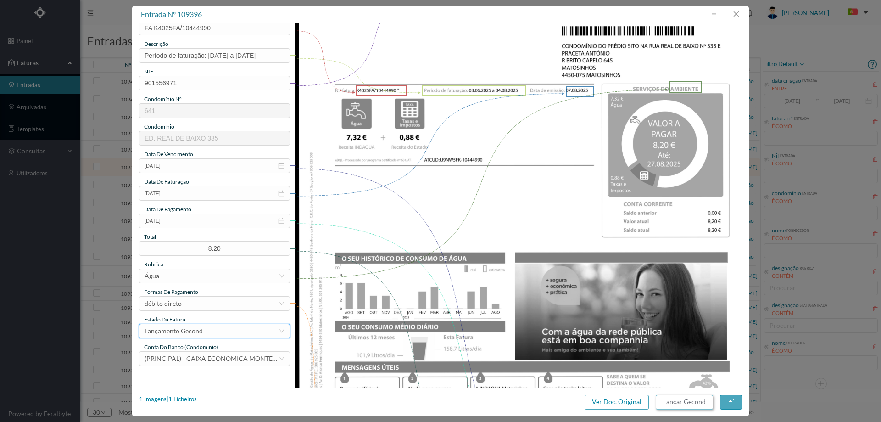
click at [687, 401] on button "Lançar Gecond" at bounding box center [684, 402] width 57 height 15
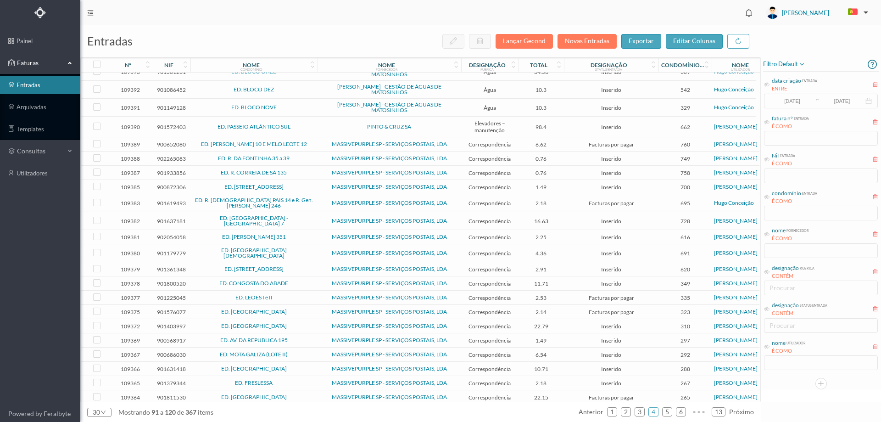
scroll to position [144, 0]
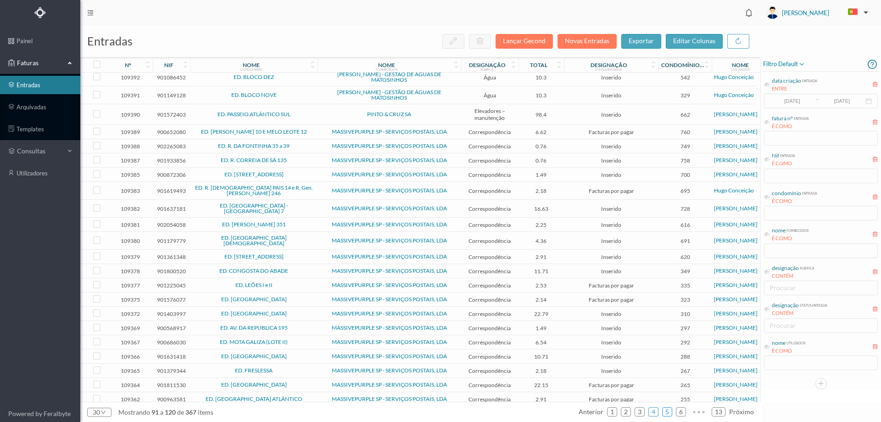
click at [669, 411] on link "5" at bounding box center [667, 412] width 9 height 14
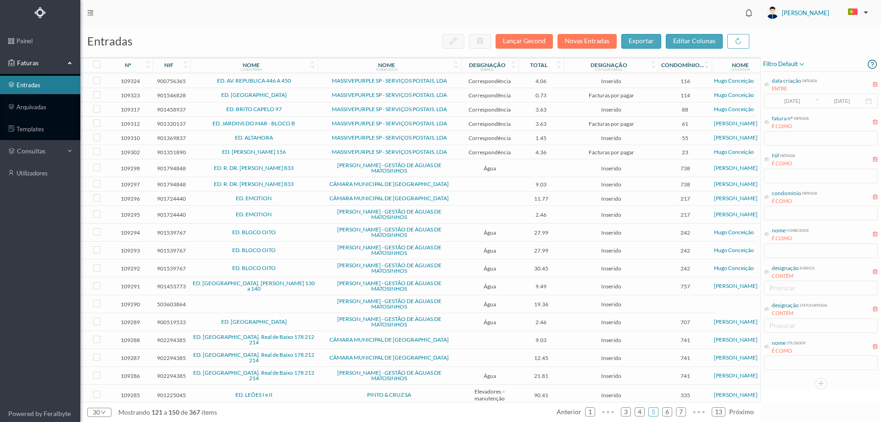
click at [522, 163] on td at bounding box center [542, 168] width 46 height 18
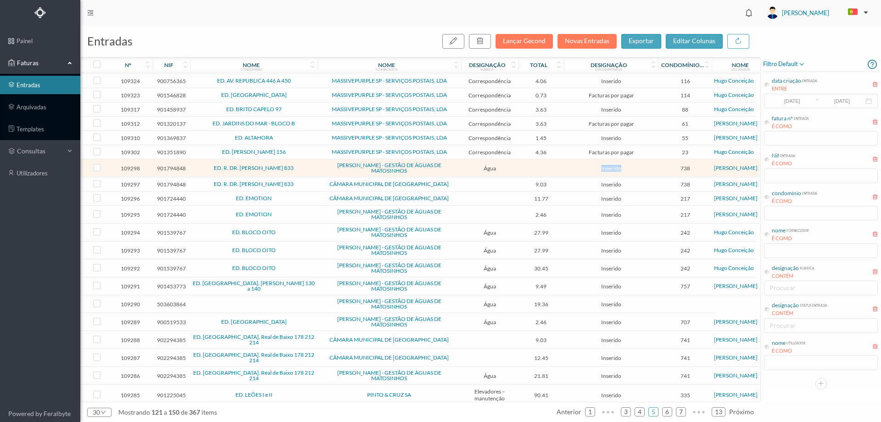
click at [522, 163] on td at bounding box center [542, 168] width 46 height 18
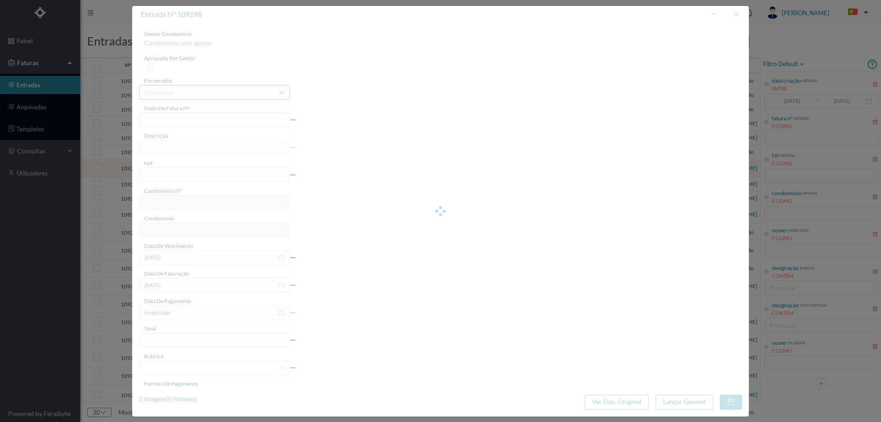
type input "FA K4025FA/10446529"
type input "Periodo de faturação: [DATE] a [DATE]"
type input "901794848"
type input "[DATE]"
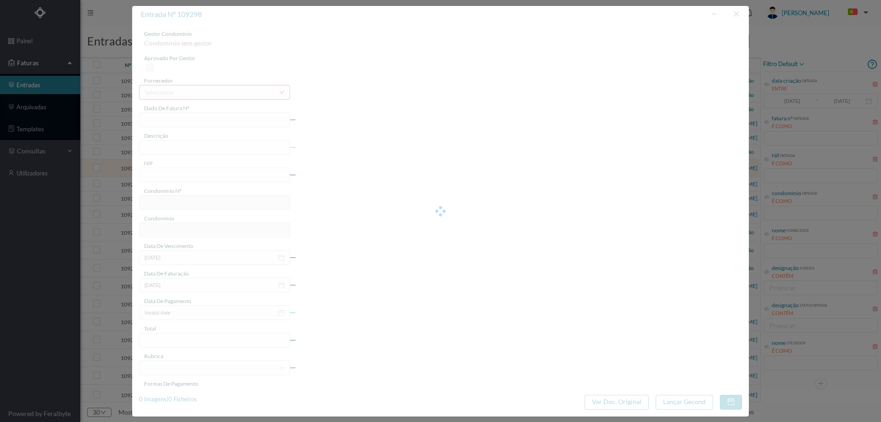
type input "[DATE]"
type input "0.00"
type input "738"
type input "ED. R. DR. EDUARDO TORRES 833"
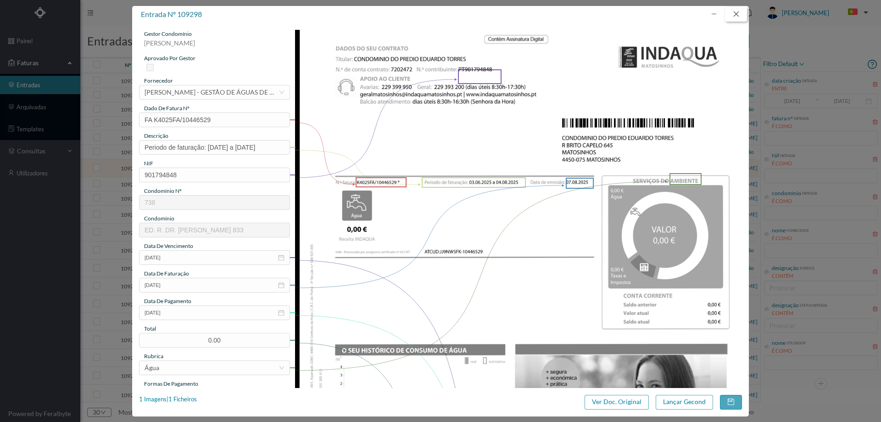
click at [733, 13] on button "button" at bounding box center [736, 14] width 22 height 15
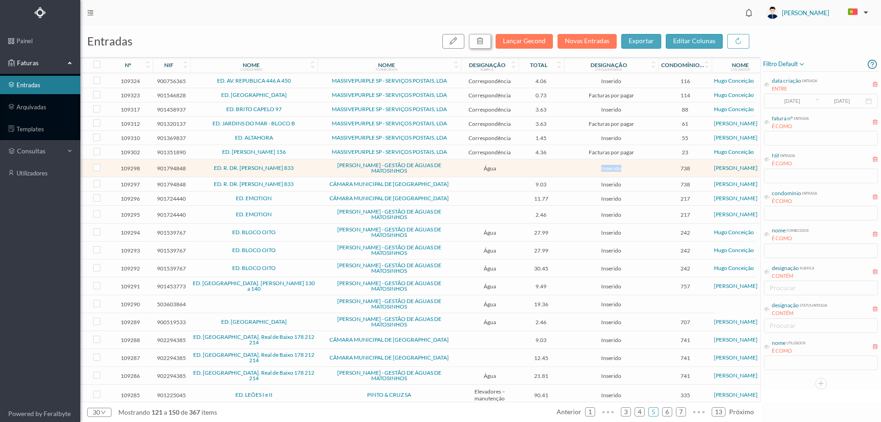
click at [474, 40] on button "button" at bounding box center [480, 41] width 22 height 15
click at [564, 83] on button "sim" at bounding box center [564, 82] width 18 height 11
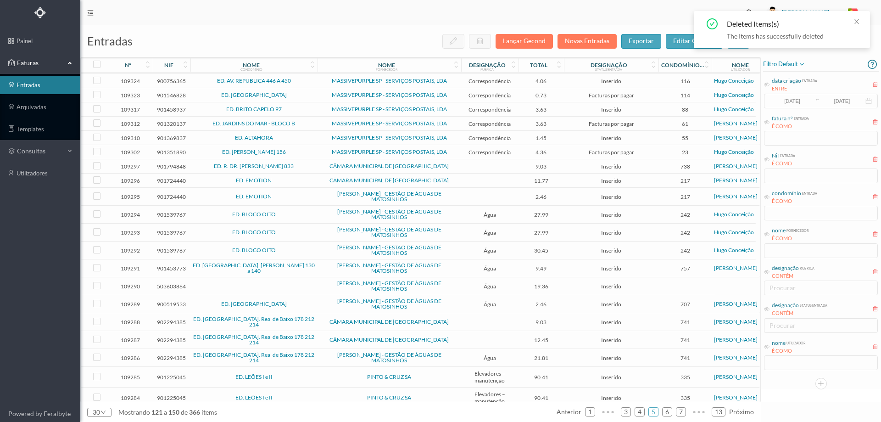
click at [475, 168] on td at bounding box center [489, 166] width 57 height 14
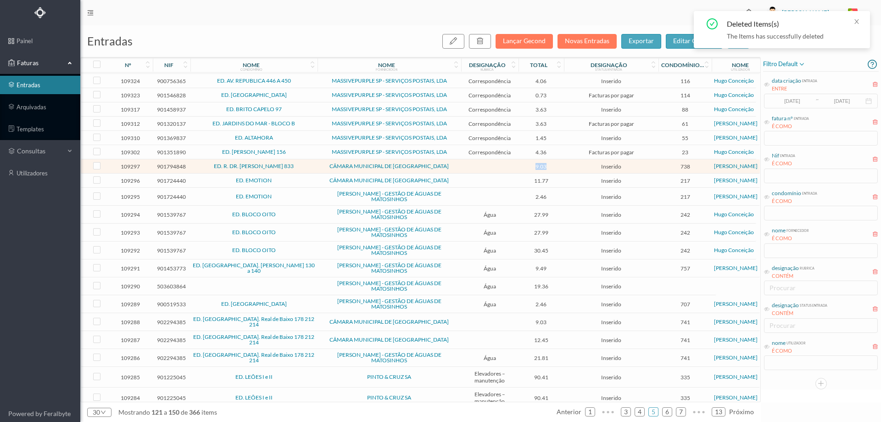
click at [475, 168] on td at bounding box center [489, 166] width 57 height 14
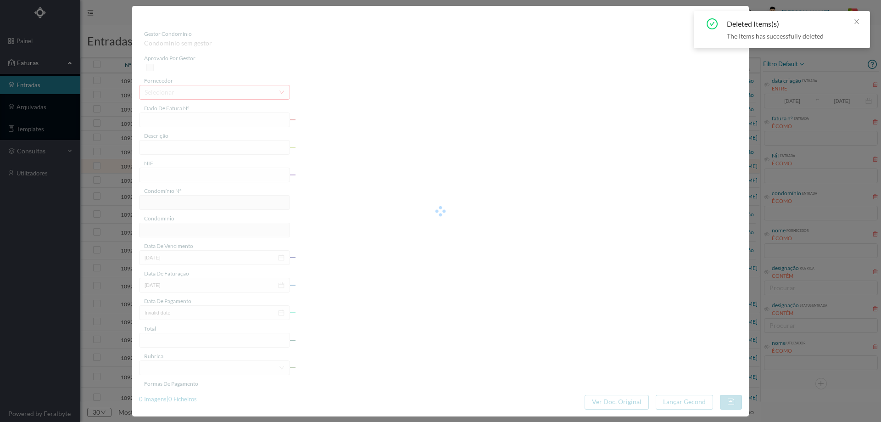
type input "FE E4025FE/10431461"
type input "901794848"
type input "Invalid date"
type input "[DATE]"
type input "9.03"
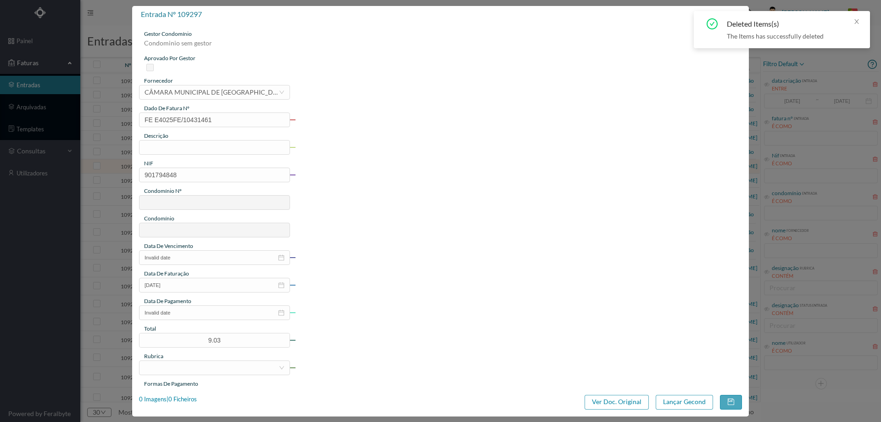
type input "738"
type input "ED. R. DR. EDUARDO TORRES 833"
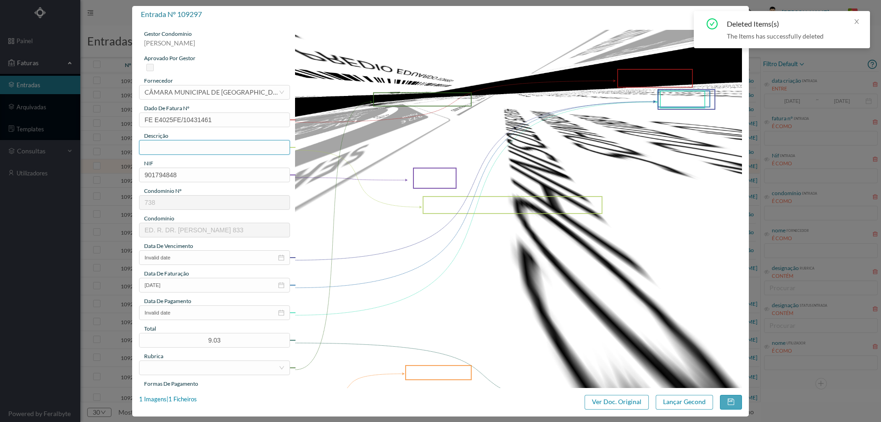
click at [208, 150] on input "text" at bounding box center [214, 147] width 151 height 15
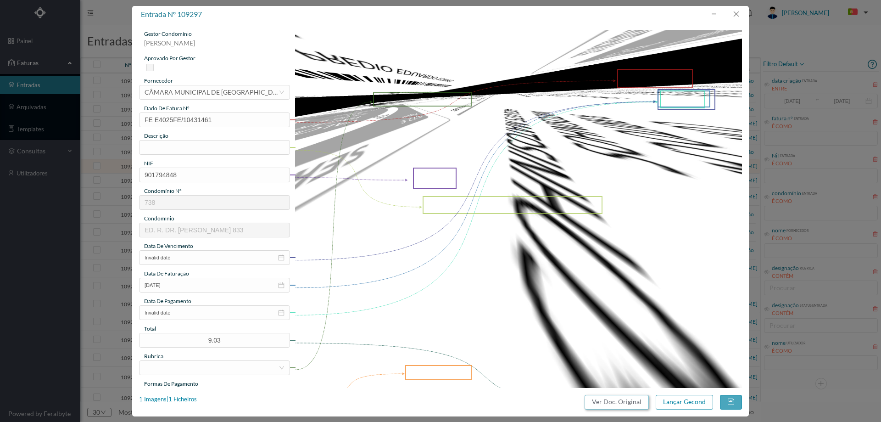
click at [623, 405] on button "Ver Doc. Original" at bounding box center [617, 402] width 64 height 15
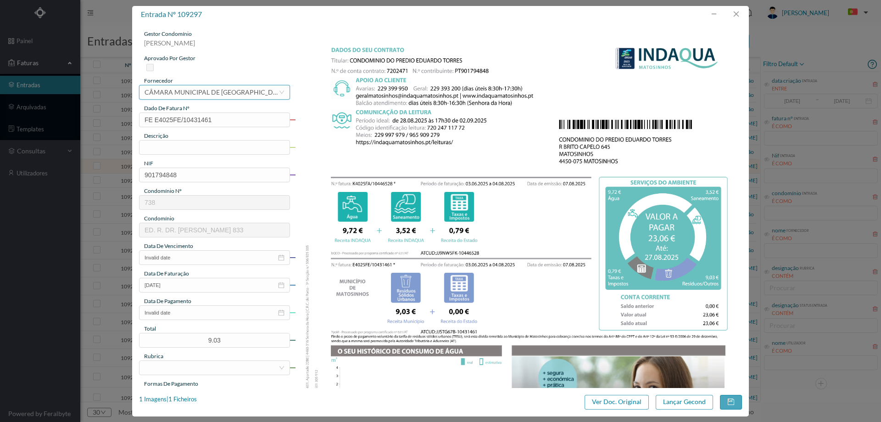
click at [194, 90] on div "CÂMARA MUNICIPAL DE [GEOGRAPHIC_DATA]" at bounding box center [212, 92] width 134 height 14
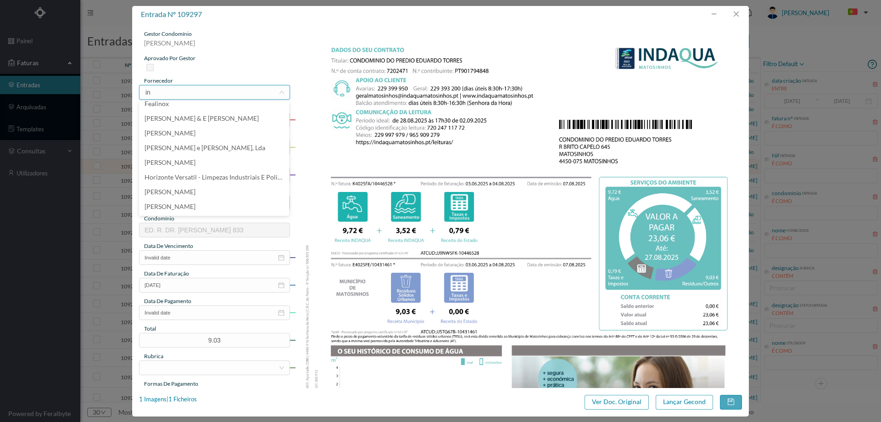
scroll to position [0, 0]
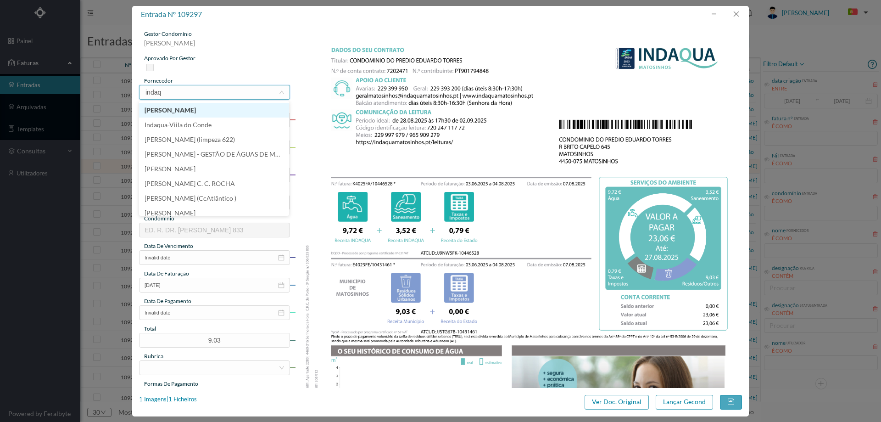
type input "indaqu"
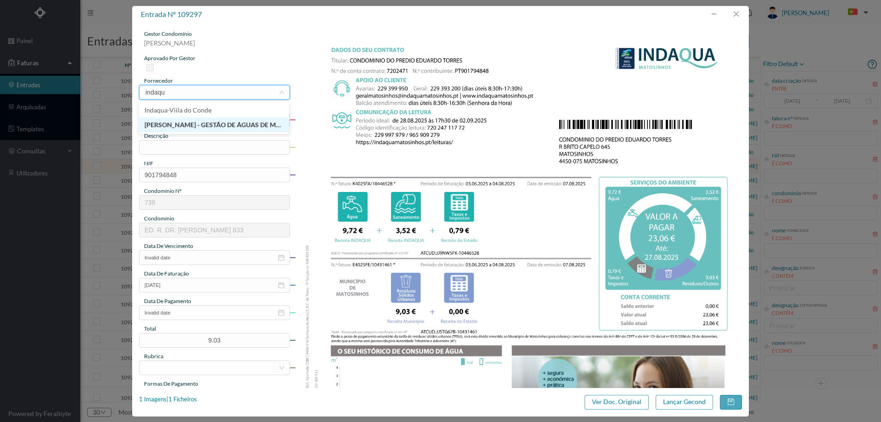
click at [204, 123] on li "[PERSON_NAME] - GESTÃO DE ÁGUAS DE MATOSINHOS" at bounding box center [214, 125] width 150 height 15
click at [198, 151] on input "text" at bounding box center [214, 147] width 151 height 15
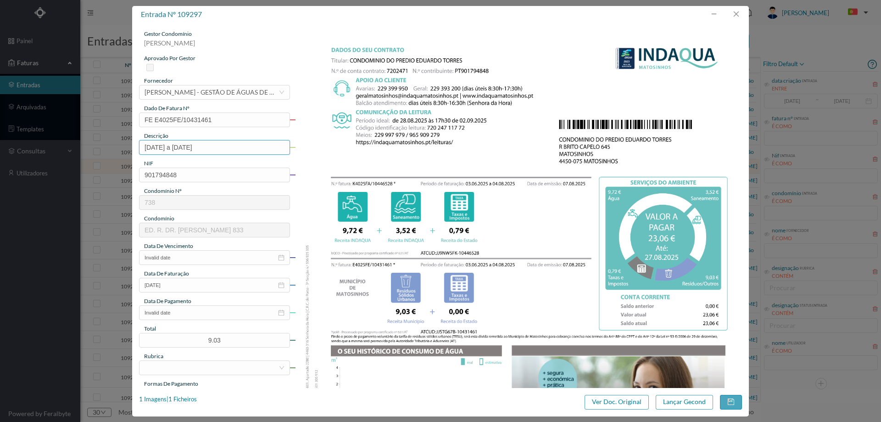
type input "[DATE] a [DATE]"
click at [482, 169] on img at bounding box center [519, 346] width 448 height 633
click at [194, 258] on input "Invalid date" at bounding box center [214, 257] width 151 height 15
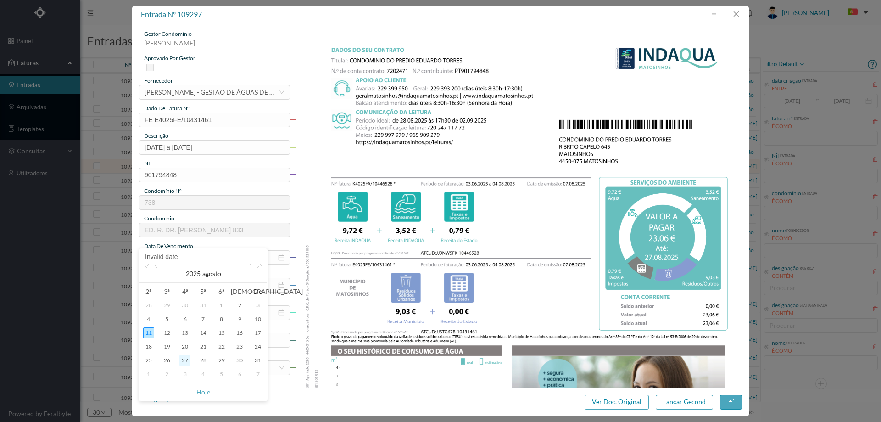
click at [182, 363] on div "27" at bounding box center [184, 360] width 11 height 11
type input "[DATE]"
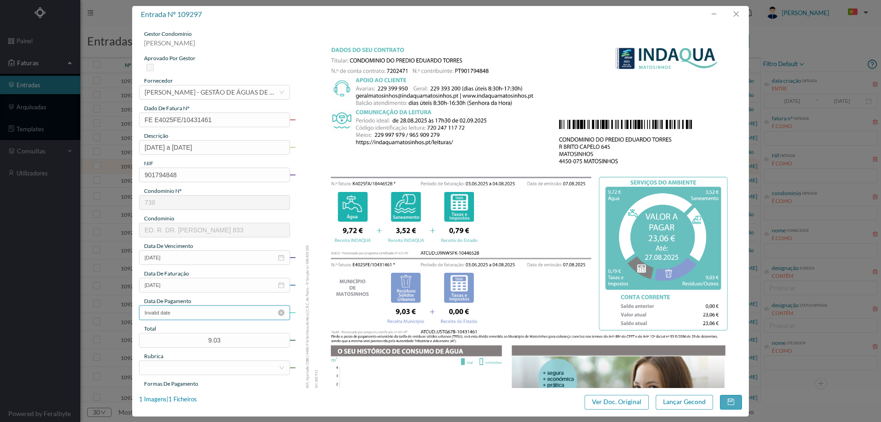
click at [198, 313] on input "Invalid date" at bounding box center [214, 312] width 151 height 15
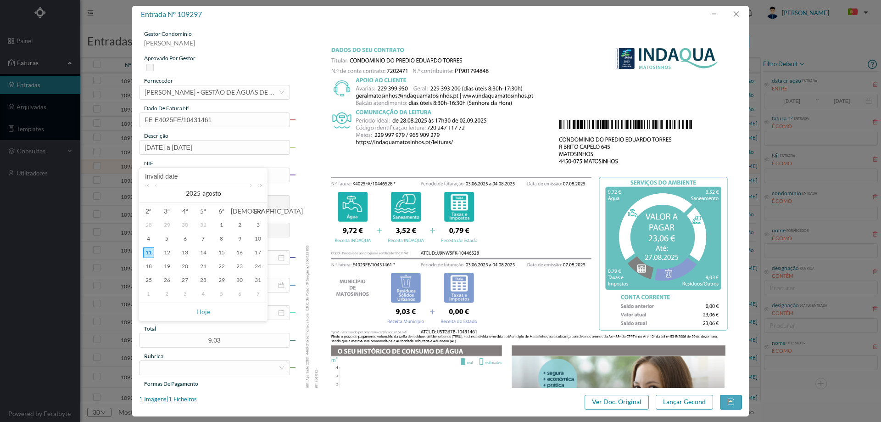
click at [179, 277] on td "27" at bounding box center [185, 280] width 18 height 14
type input "[DATE]"
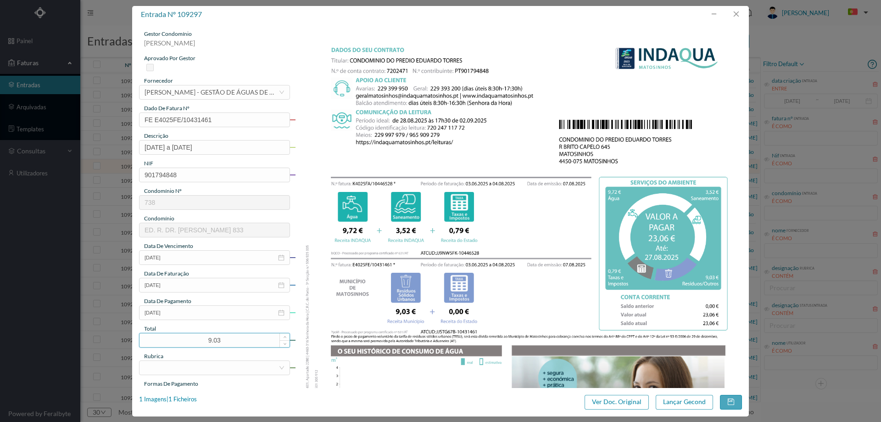
drag, startPoint x: 236, startPoint y: 336, endPoint x: 147, endPoint y: 335, distance: 88.6
click at [147, 335] on input "9.03" at bounding box center [215, 340] width 150 height 14
type input "23.06"
click at [178, 368] on div at bounding box center [212, 368] width 134 height 14
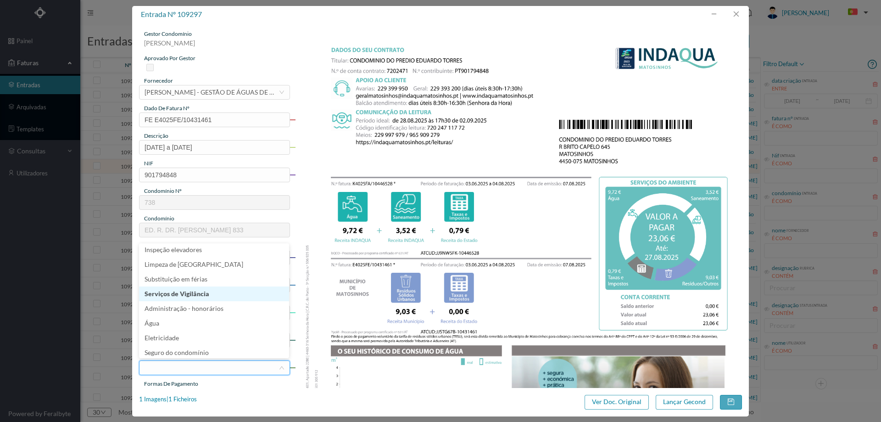
scroll to position [138, 0]
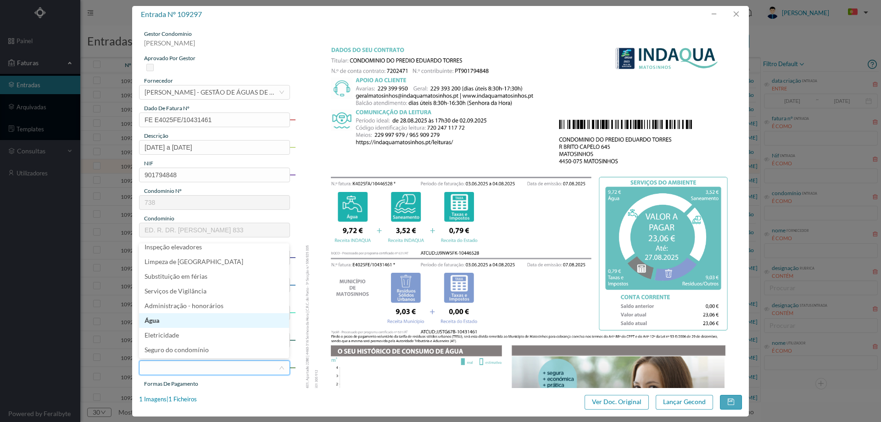
click at [180, 324] on li "Água" at bounding box center [214, 320] width 150 height 15
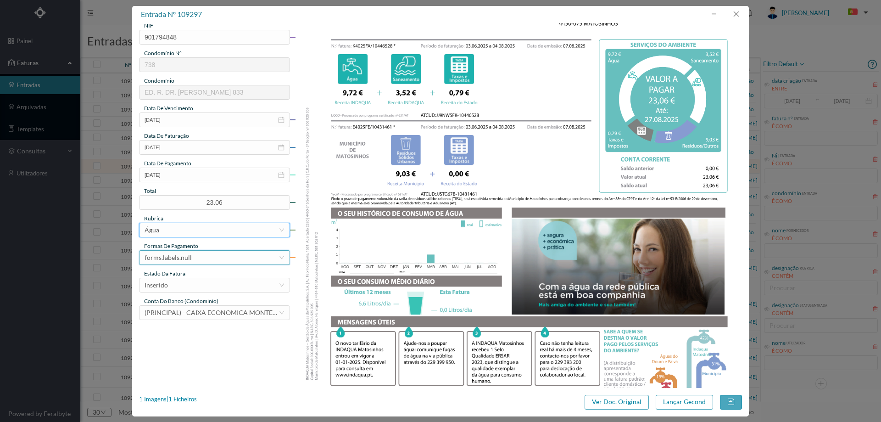
click at [193, 253] on div "forms.labels.null" at bounding box center [212, 258] width 134 height 14
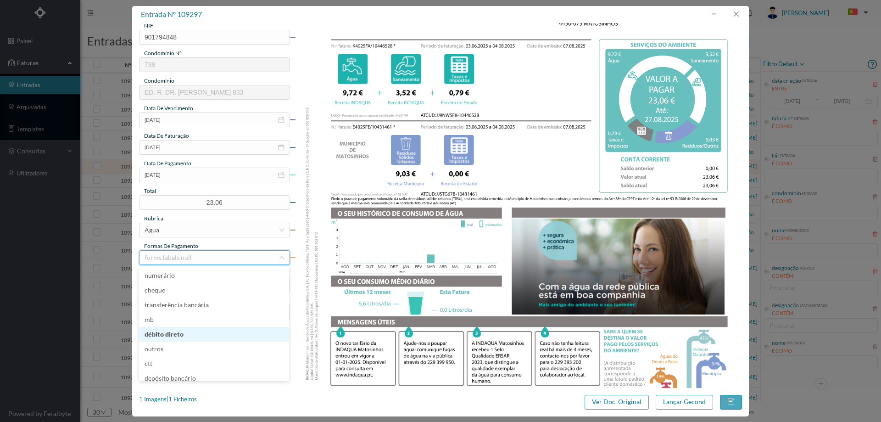
click at [190, 335] on li "débito direto" at bounding box center [214, 334] width 150 height 15
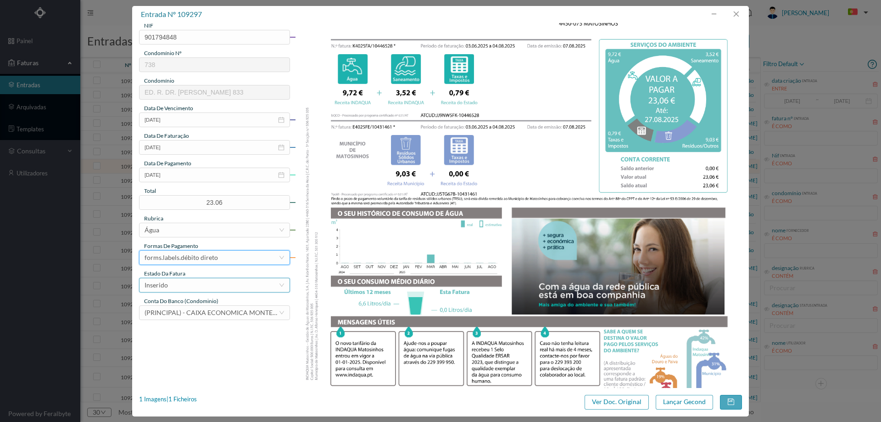
click at [200, 282] on div "Inserido" at bounding box center [212, 285] width 134 height 14
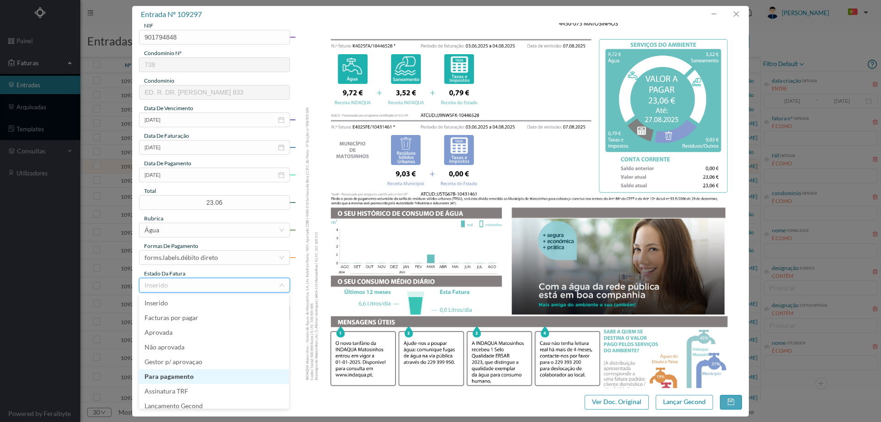
scroll to position [5, 0]
click at [205, 404] on li "Lançamento Gecond" at bounding box center [214, 401] width 150 height 15
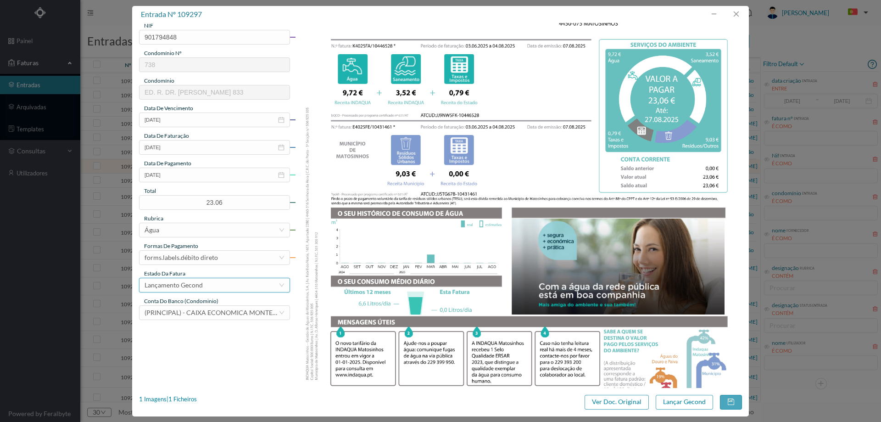
scroll to position [275, 0]
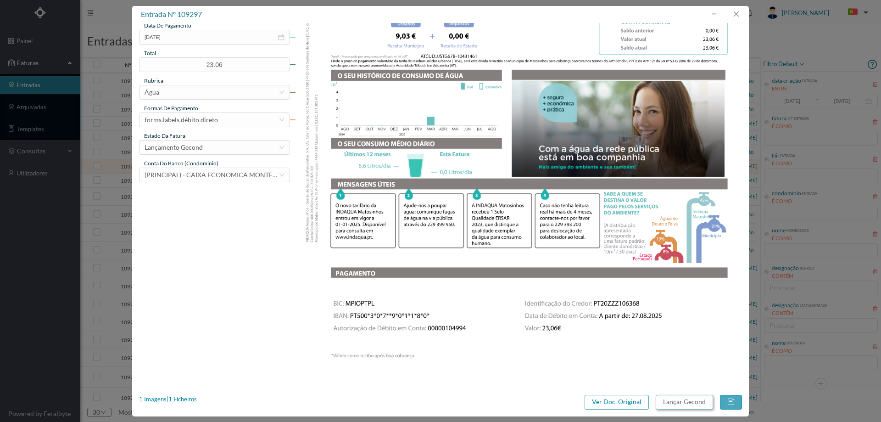
click at [671, 400] on button "Lançar Gecond" at bounding box center [684, 402] width 57 height 15
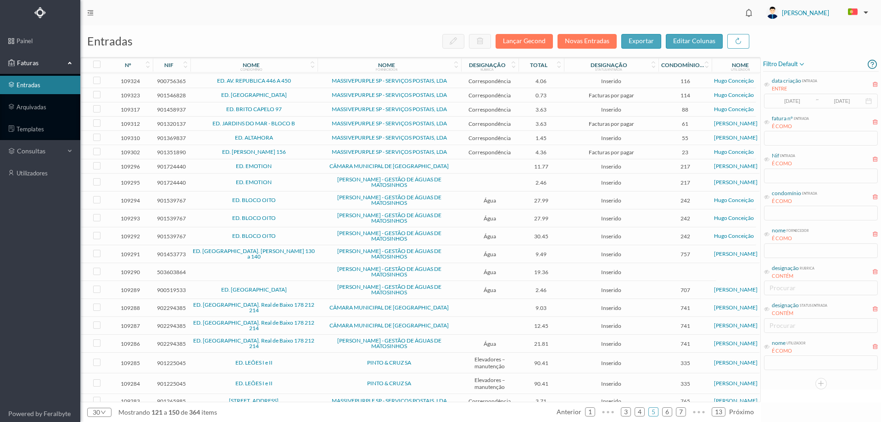
click at [295, 273] on td at bounding box center [254, 272] width 127 height 18
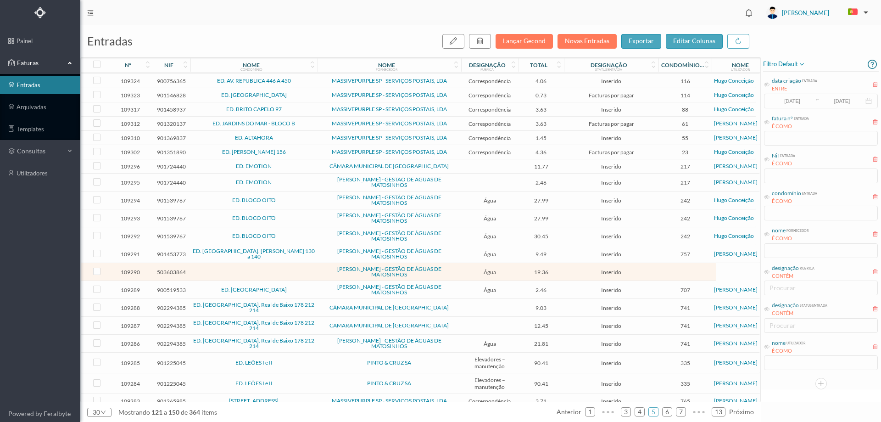
click at [295, 272] on td at bounding box center [254, 272] width 127 height 18
click at [306, 249] on td "ED. RUA D. JOÃO I 130 a 140" at bounding box center [254, 254] width 127 height 18
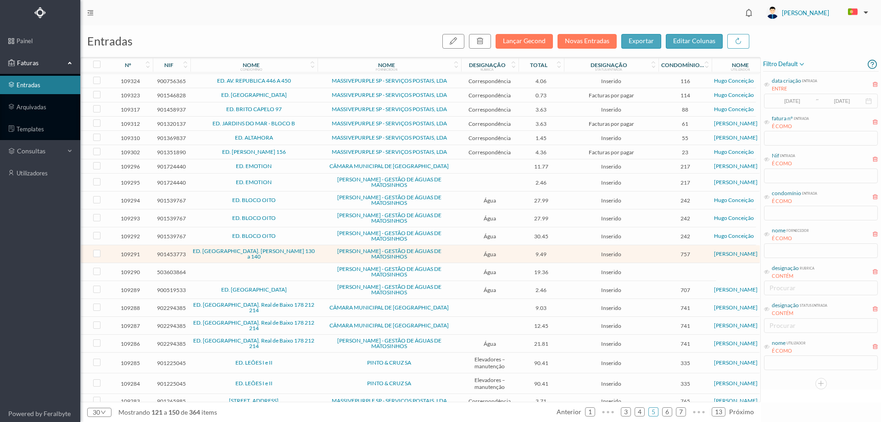
click at [301, 254] on span "ED. RUA D. JOÃO I 130 a 140" at bounding box center [254, 253] width 123 height 11
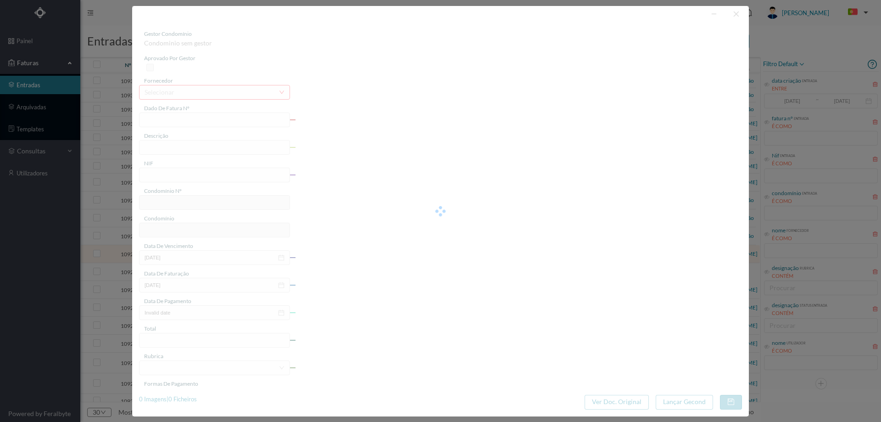
type input "FA K4025FA/10446509"
type input "Periodo de faturação: [DATE] a [DATE]"
type input "901453773"
type input "[DATE]"
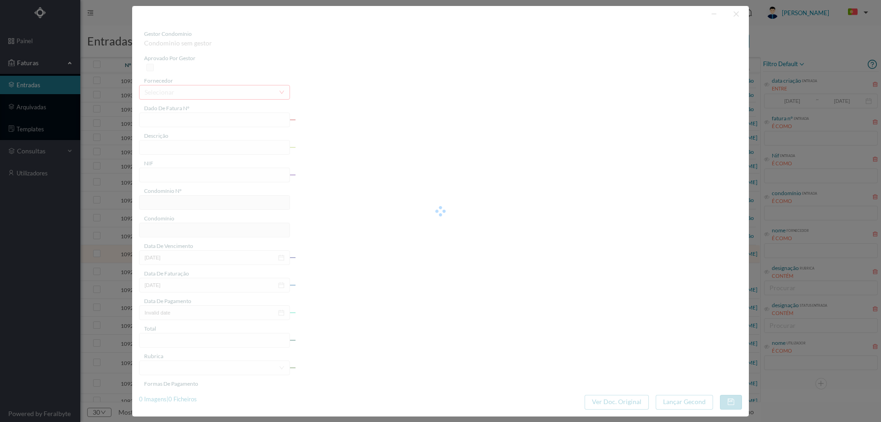
type input "[DATE]"
type input "9.49"
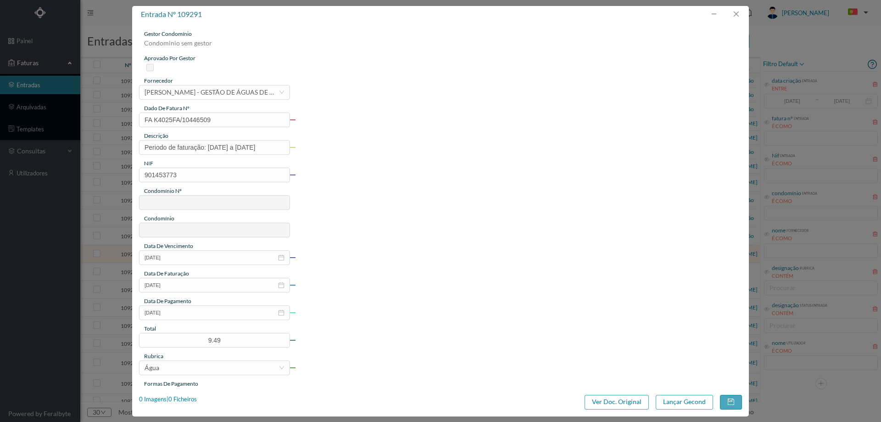
type input "757"
type input "ED. RUA D. JOÃO I 130 a 140"
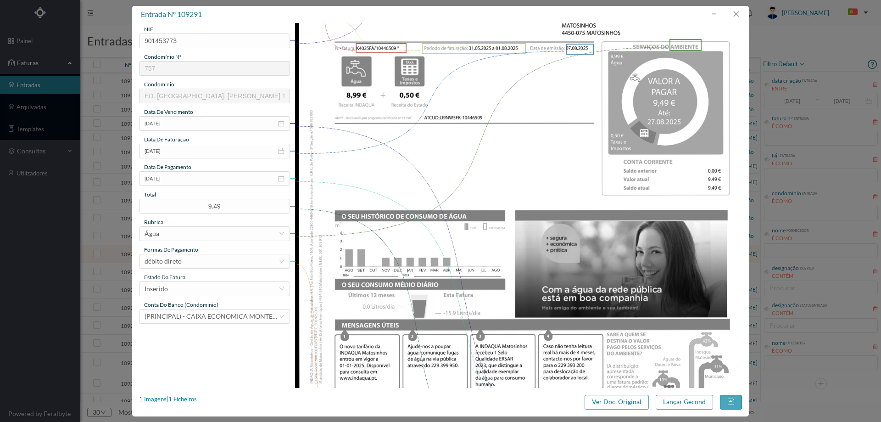
scroll to position [138, 0]
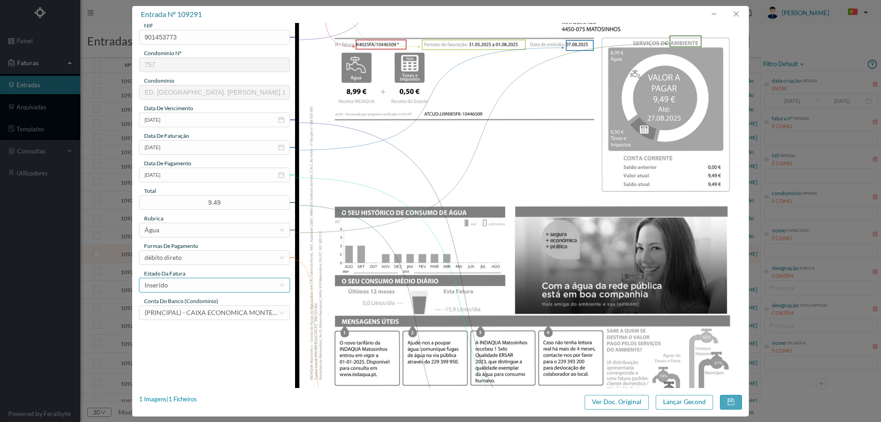
click at [192, 287] on div "Inserido" at bounding box center [212, 285] width 134 height 14
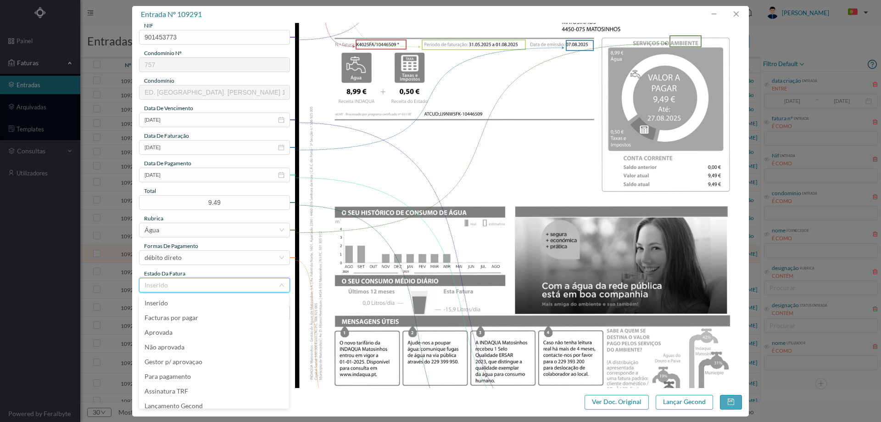
scroll to position [5, 0]
click at [214, 401] on li "Lançamento Gecond" at bounding box center [214, 401] width 150 height 15
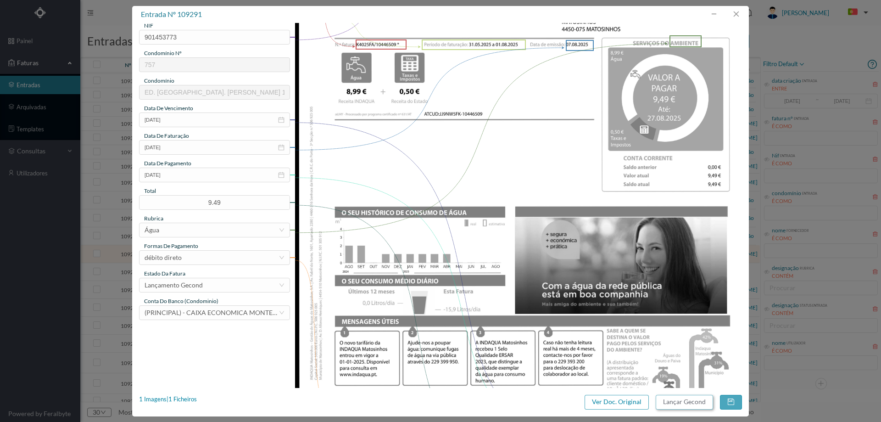
click at [671, 399] on button "Lançar Gecond" at bounding box center [684, 402] width 57 height 15
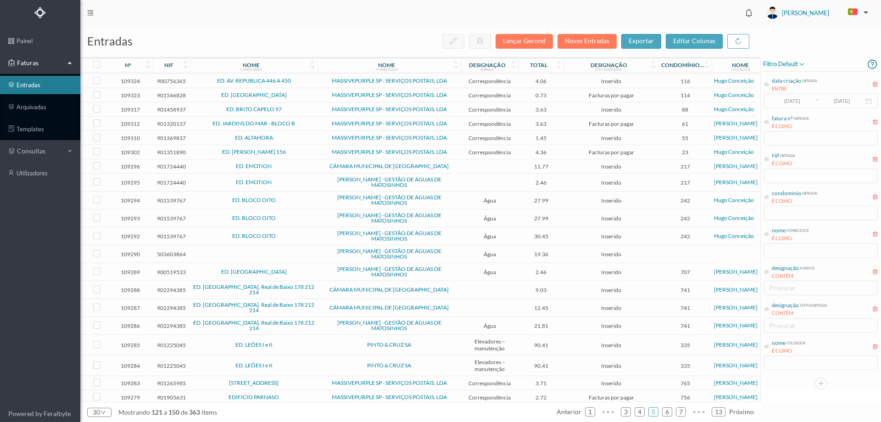
click at [571, 257] on span "Inserido" at bounding box center [611, 254] width 90 height 7
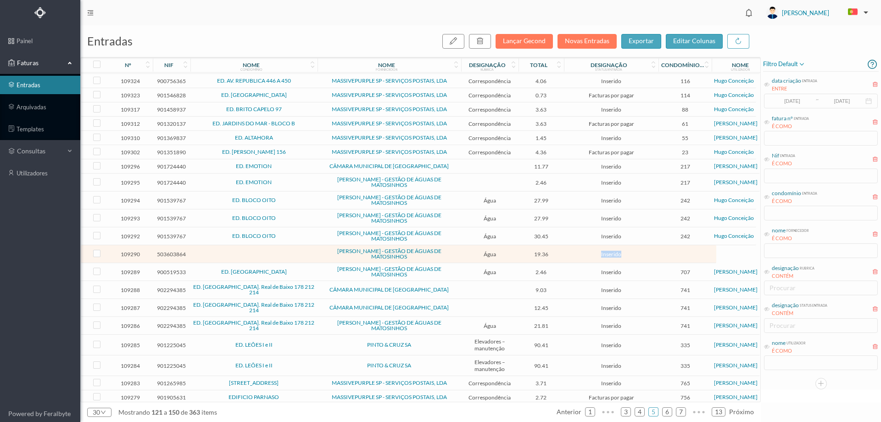
click at [571, 257] on span "Inserido" at bounding box center [611, 254] width 90 height 7
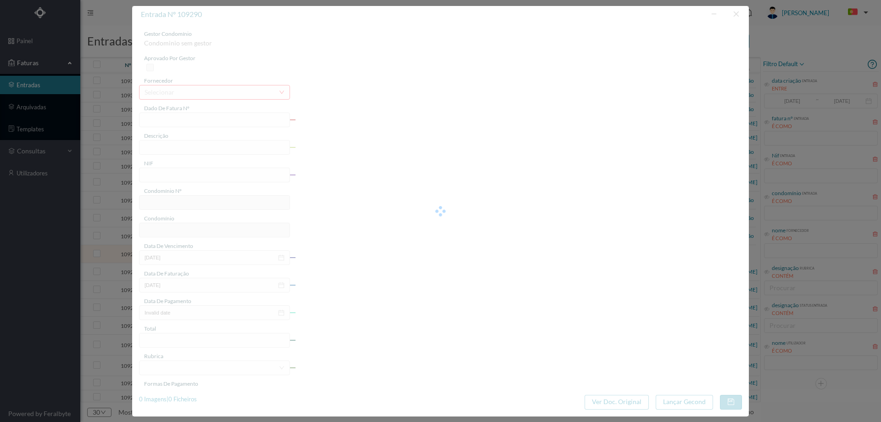
type input "FA K4025FA/10446385"
type input "Período de faturação: 31.05.2025 a 01.08.2025"
type input "503603864"
type input "[DATE]"
type input "07-08-2025"
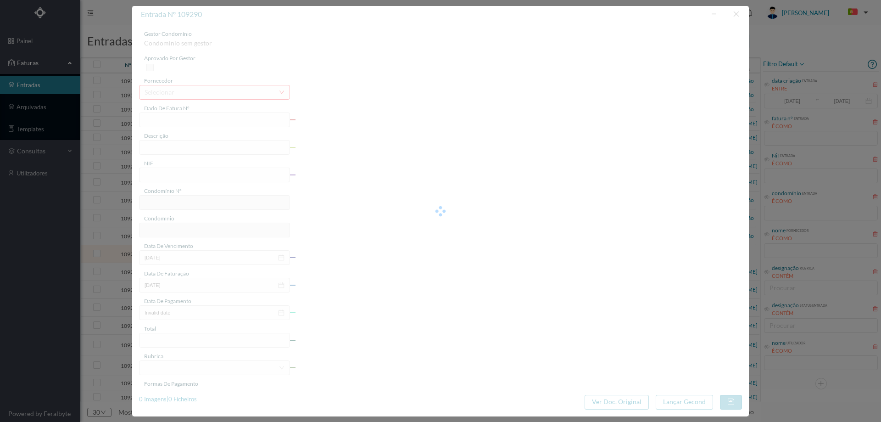
type input "[DATE]"
type input "19.36"
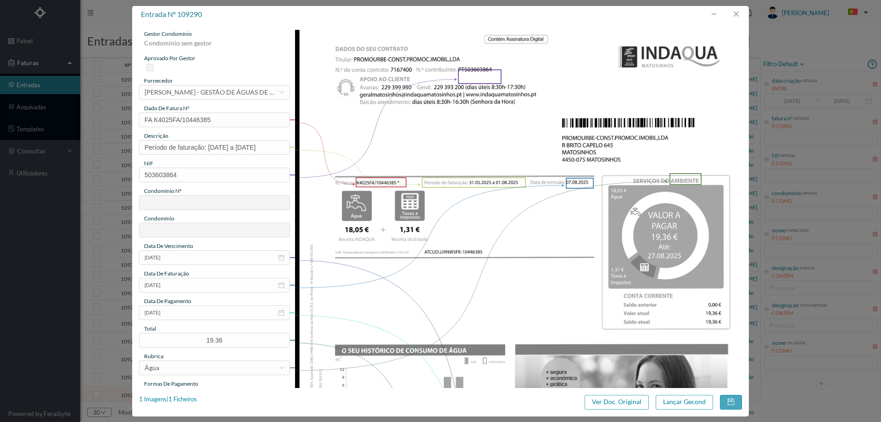
scroll to position [141, 0]
click at [733, 14] on button "button" at bounding box center [736, 14] width 22 height 15
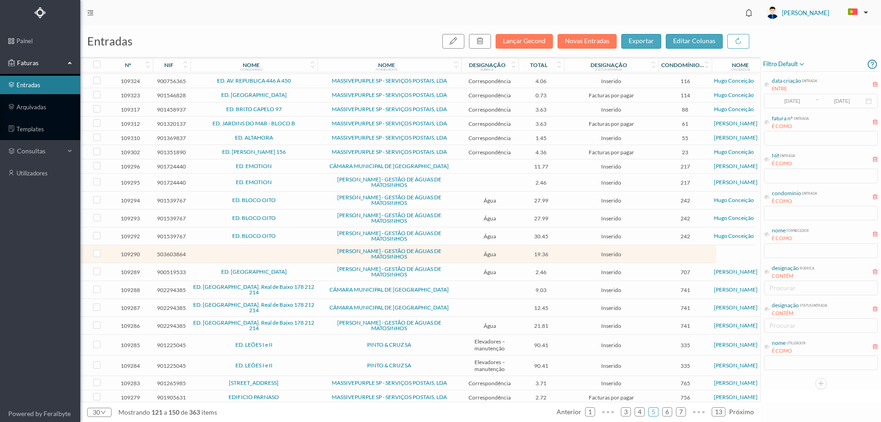
click at [299, 274] on span "ED. [GEOGRAPHIC_DATA]" at bounding box center [254, 272] width 123 height 6
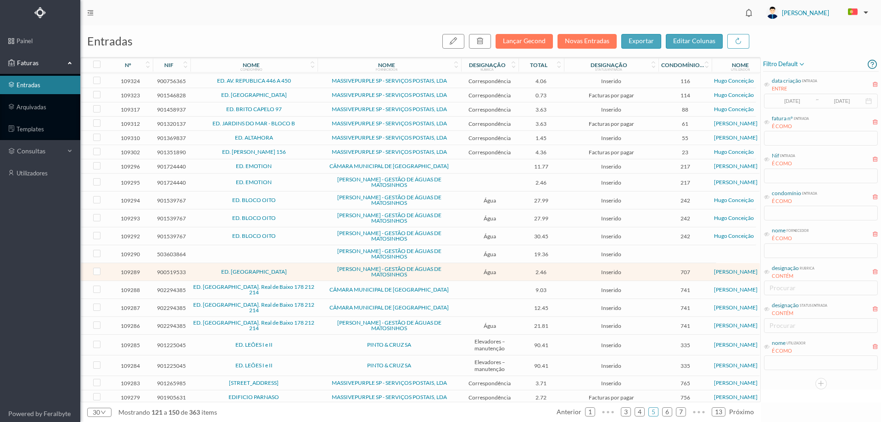
click at [299, 274] on span "ED. [GEOGRAPHIC_DATA]" at bounding box center [254, 272] width 123 height 6
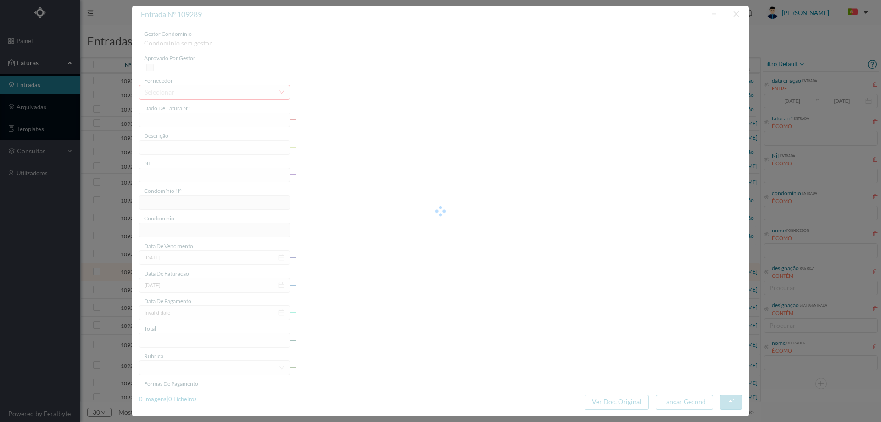
type input "FA K4025FA/10443108"
type input "Periodo de faturação: [DATE] a [DATE]"
type input "900519533"
type input "[DATE]"
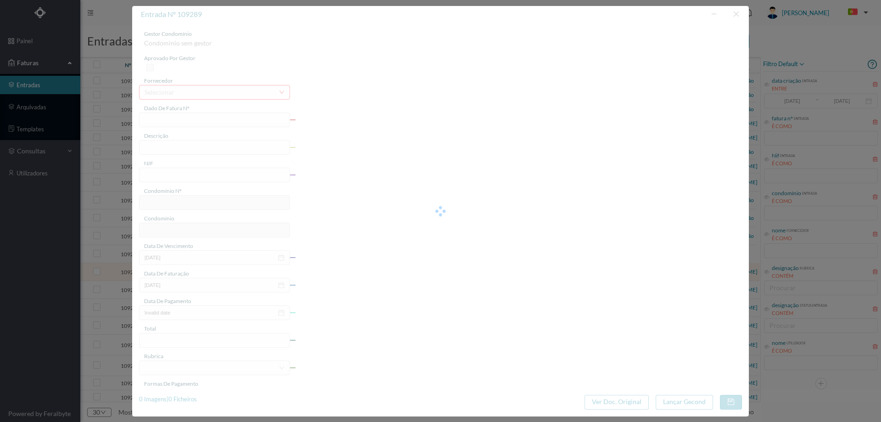
type input "[DATE]"
type input "2.46"
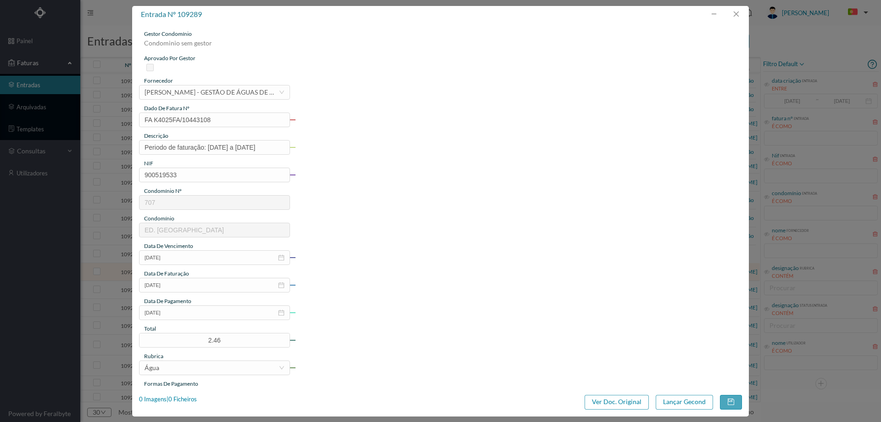
type input "707"
type input "ED. [GEOGRAPHIC_DATA]"
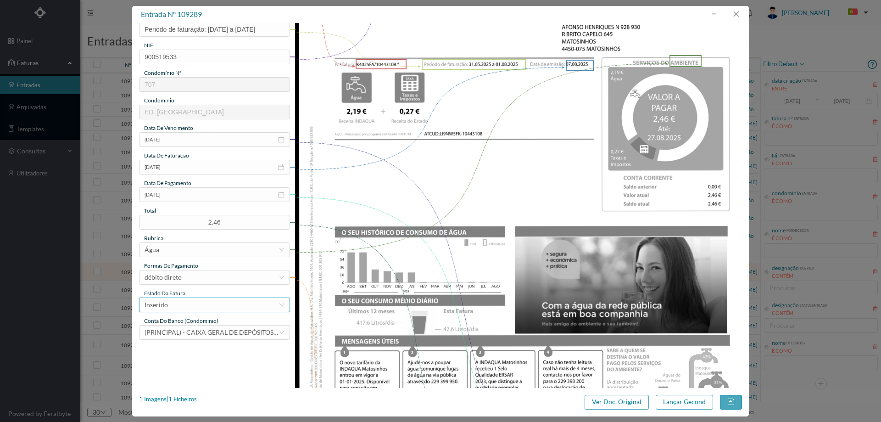
scroll to position [138, 0]
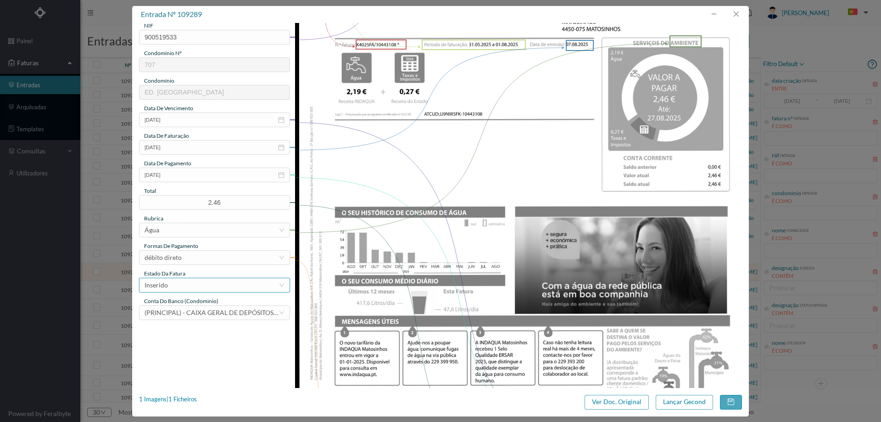
click at [203, 286] on div "Inserido" at bounding box center [212, 285] width 134 height 14
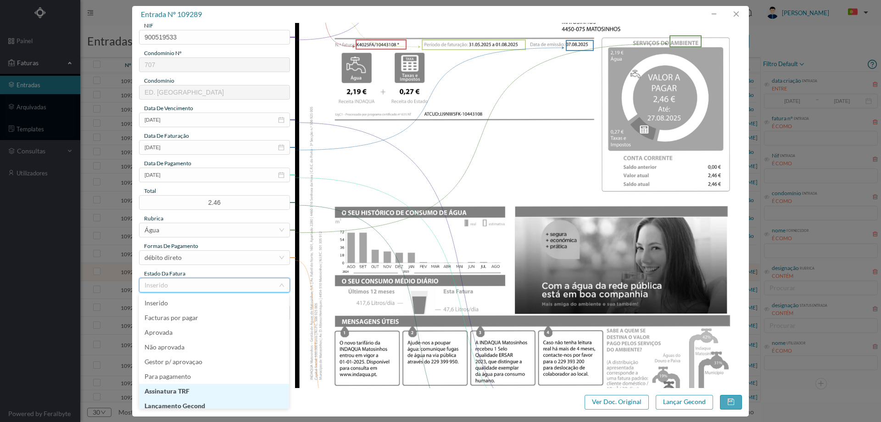
scroll to position [5, 0]
click at [190, 402] on li "Lançamento Gecond" at bounding box center [214, 401] width 150 height 15
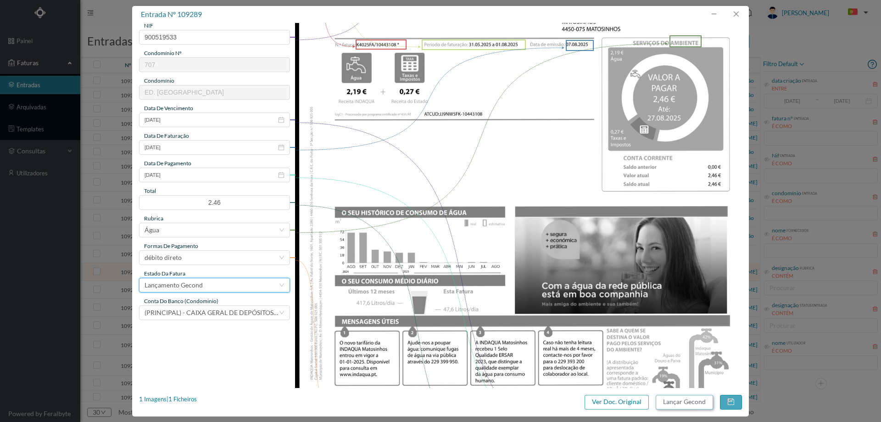
click at [678, 402] on button "Lançar Gecond" at bounding box center [684, 402] width 57 height 15
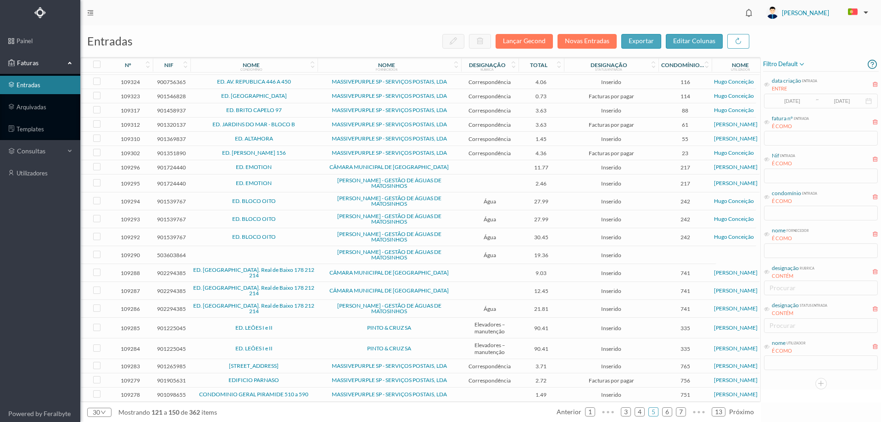
click at [462, 275] on td at bounding box center [489, 273] width 57 height 18
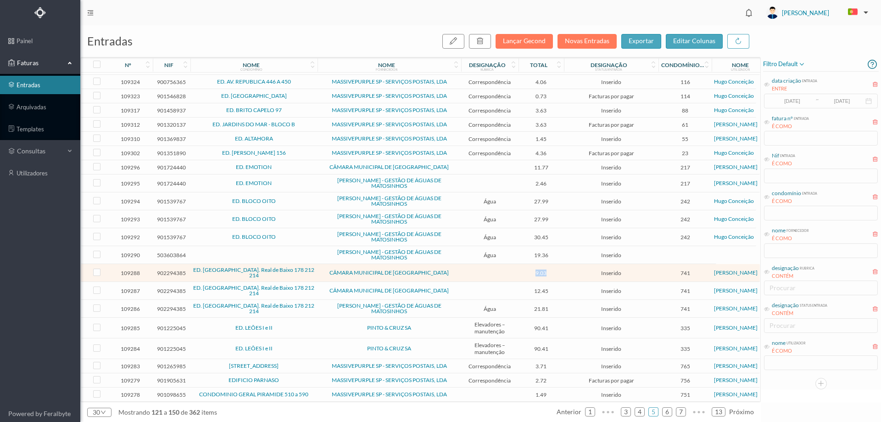
click at [463, 275] on td at bounding box center [489, 273] width 57 height 18
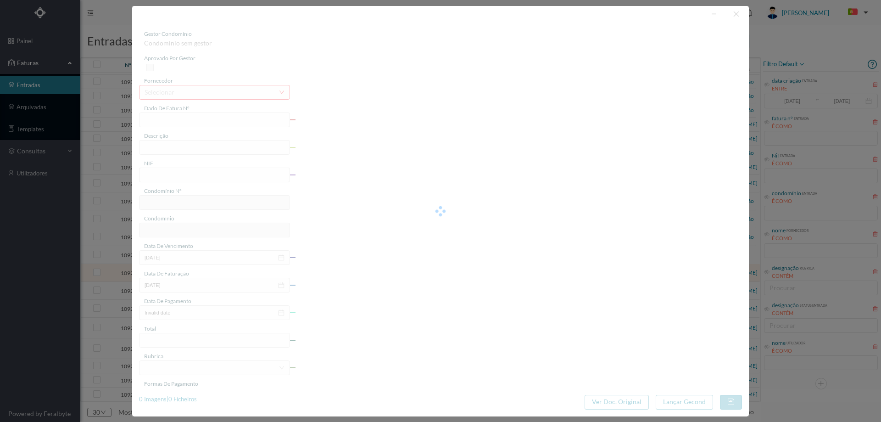
type input "FE E4025FE/10427932"
type input "902294385"
type input "Invalid date"
type input "[DATE]"
type input "9.03"
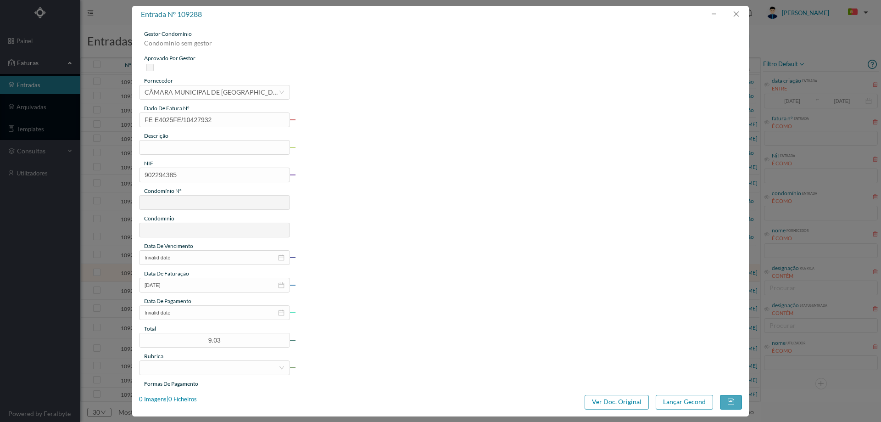
type input "741"
type input "ED. [GEOGRAPHIC_DATA]. Real de Baixo 178 212 214"
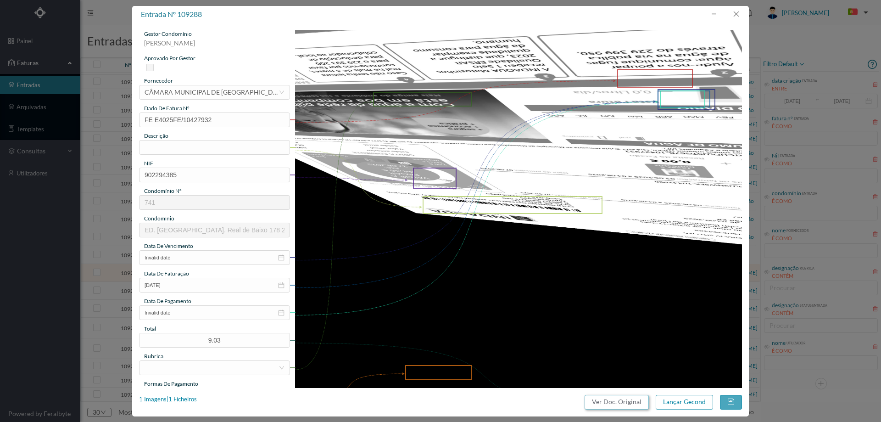
click at [644, 406] on button "Ver Doc. Original" at bounding box center [617, 402] width 64 height 15
click at [196, 95] on div "CÂMARA MUNICIPAL DE [GEOGRAPHIC_DATA]" at bounding box center [212, 92] width 134 height 14
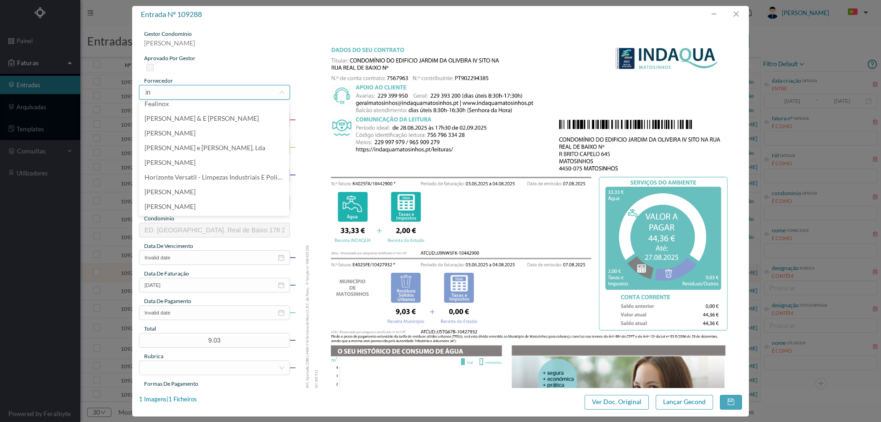
scroll to position [0, 0]
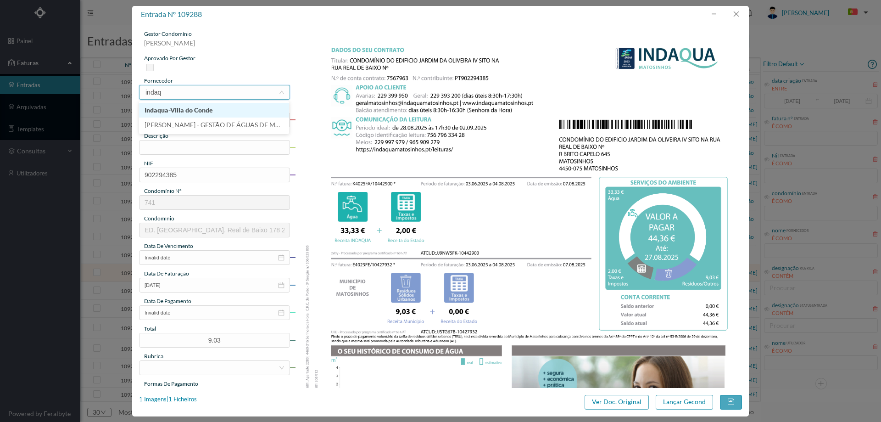
type input "indaqu"
click at [168, 149] on input "text" at bounding box center [214, 147] width 151 height 15
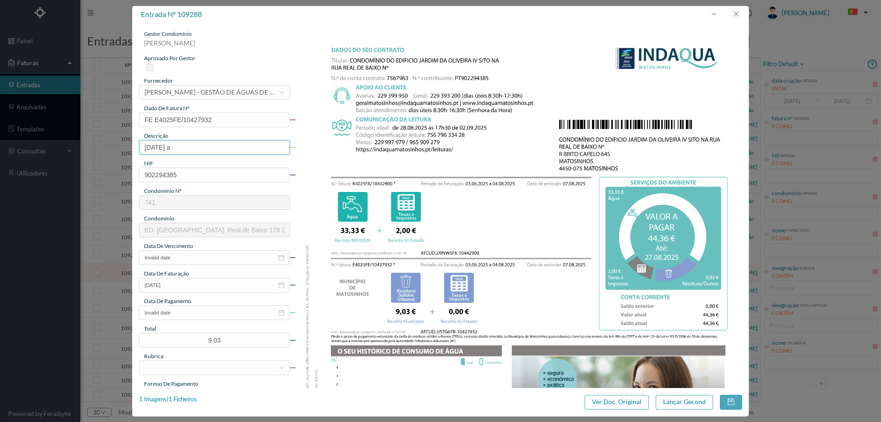
type input "[DATE] a [DATE]"
click at [193, 258] on input "Invalid date" at bounding box center [214, 257] width 151 height 15
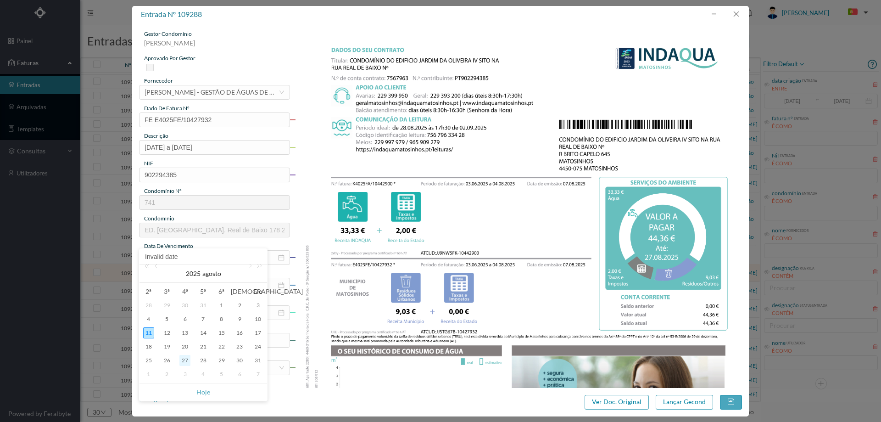
click at [183, 360] on div "27" at bounding box center [184, 360] width 11 height 11
type input "[DATE]"
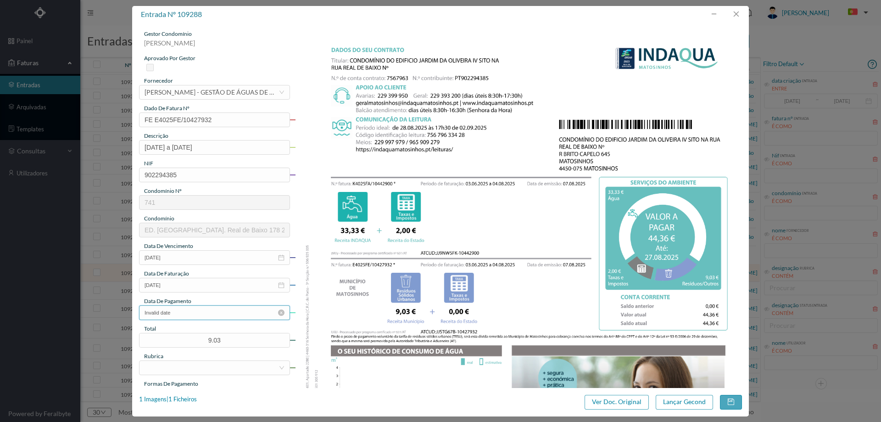
click at [206, 309] on input "Invalid date" at bounding box center [214, 312] width 151 height 15
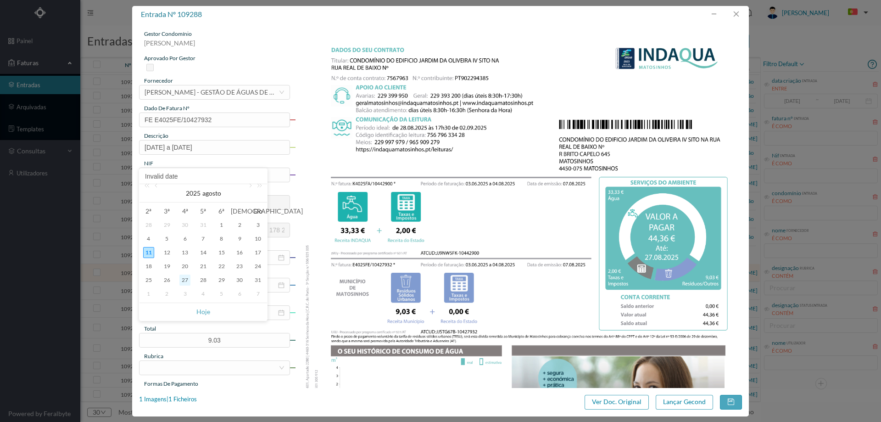
click at [185, 278] on div "27" at bounding box center [184, 280] width 11 height 11
type input "[DATE]"
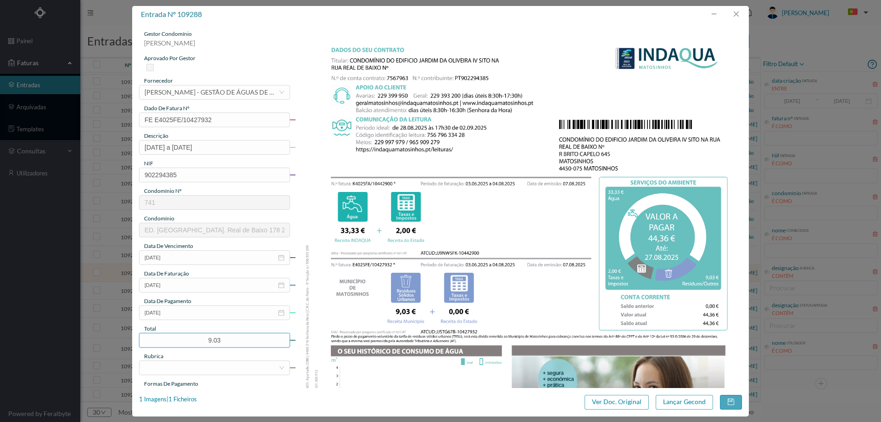
drag, startPoint x: 234, startPoint y: 338, endPoint x: 133, endPoint y: 336, distance: 101.0
click at [134, 338] on div "gestor condomínio Joana Laroca aprovado por gestor fornecedor selecionar INDAQU…" at bounding box center [440, 205] width 617 height 365
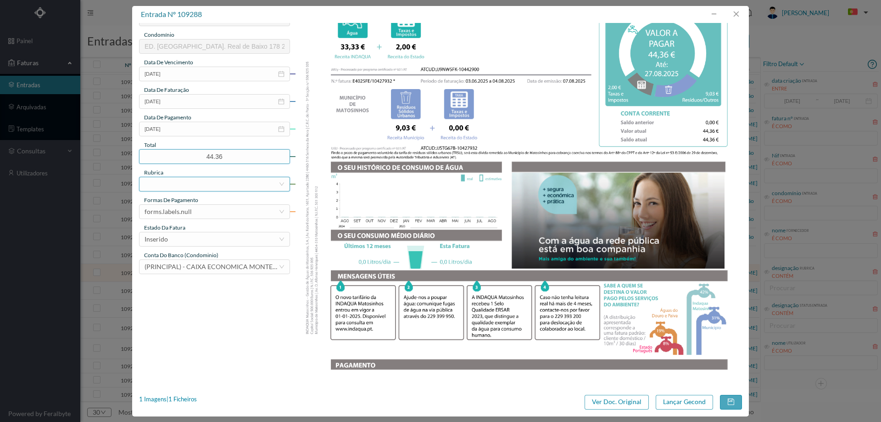
type input "44.36"
click at [202, 183] on div at bounding box center [212, 184] width 134 height 14
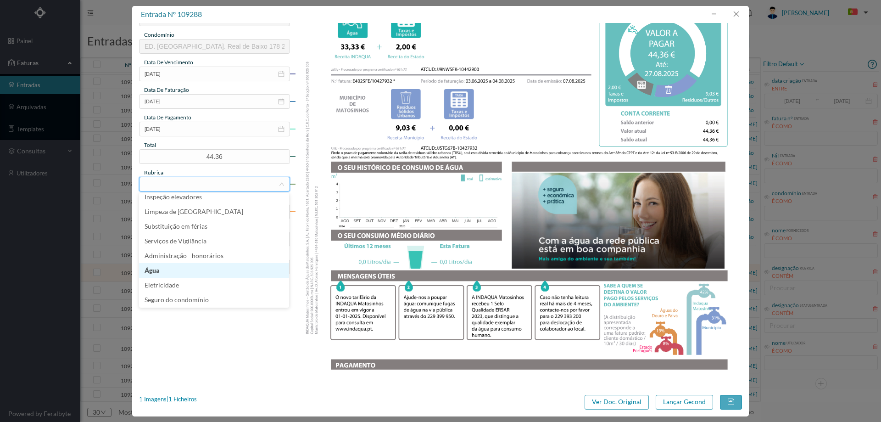
scroll to position [142, 0]
click at [190, 260] on li "Água" at bounding box center [214, 265] width 150 height 15
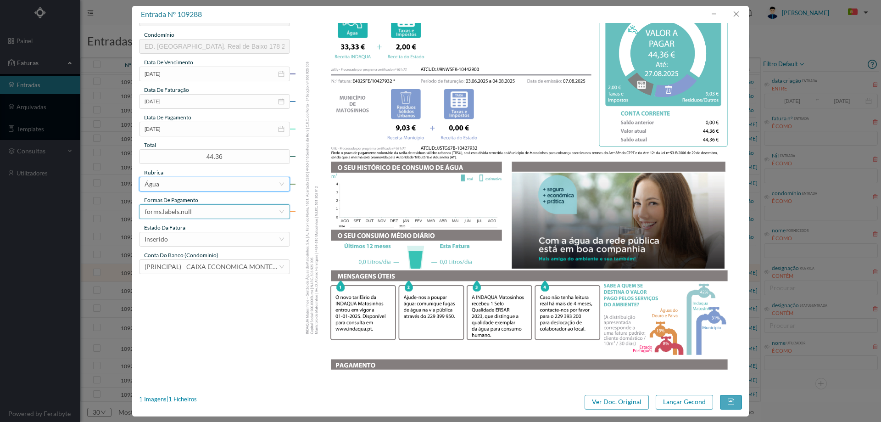
click at [190, 210] on div "forms.labels.null" at bounding box center [168, 212] width 47 height 14
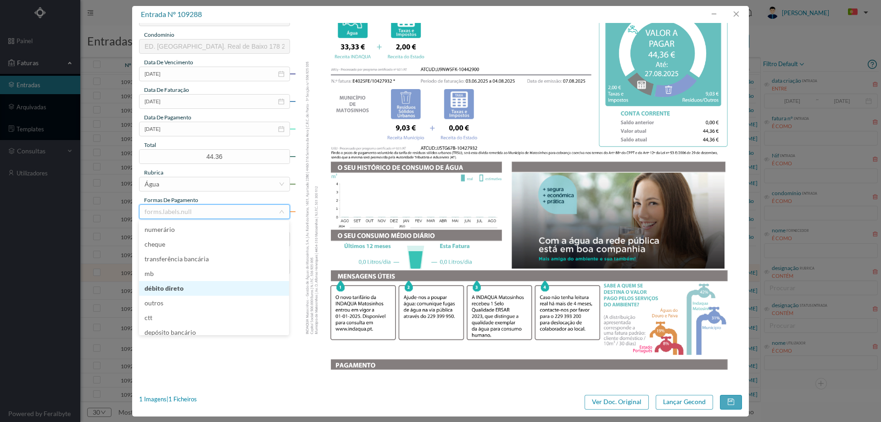
click at [194, 282] on li "débito direto" at bounding box center [214, 288] width 150 height 15
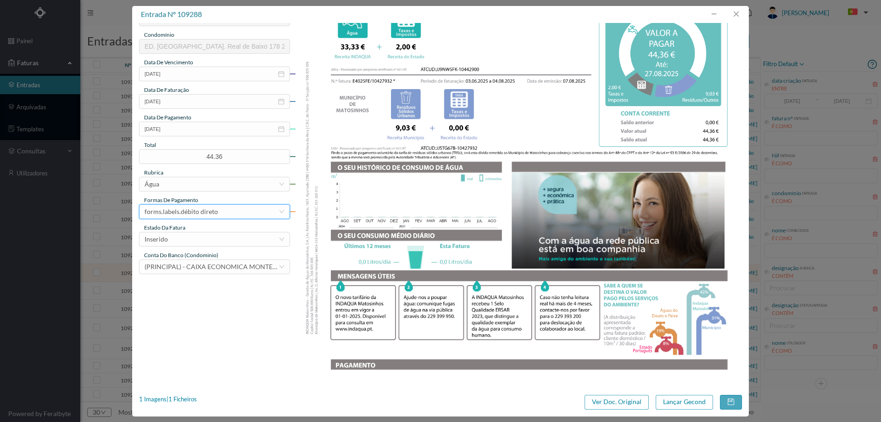
click at [192, 248] on div "gestor condomínio Joana Laroca aprovado por gestor fornecedor selecionar INDAQU…" at bounding box center [214, 60] width 151 height 428
click at [191, 239] on div "Inserido" at bounding box center [212, 239] width 134 height 14
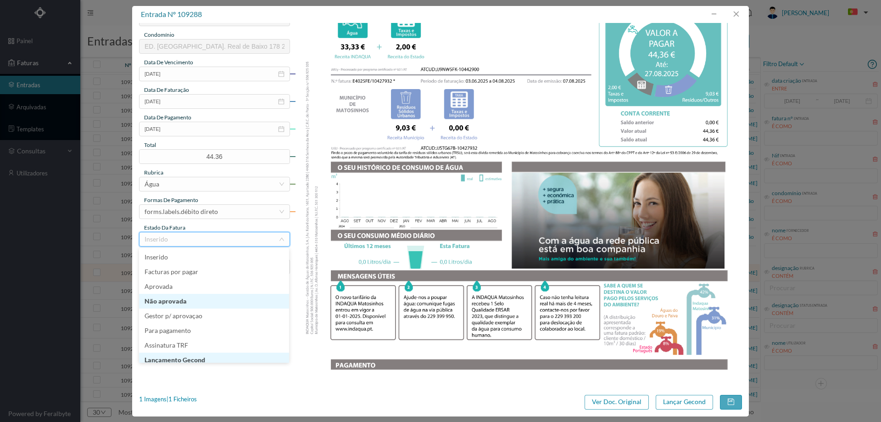
scroll to position [5, 0]
click at [199, 349] on li "Lançamento Gecond" at bounding box center [214, 355] width 150 height 15
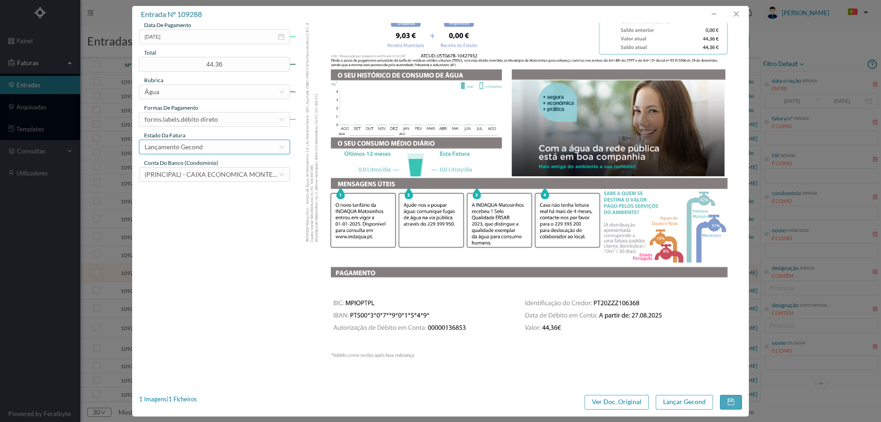
scroll to position [278, 0]
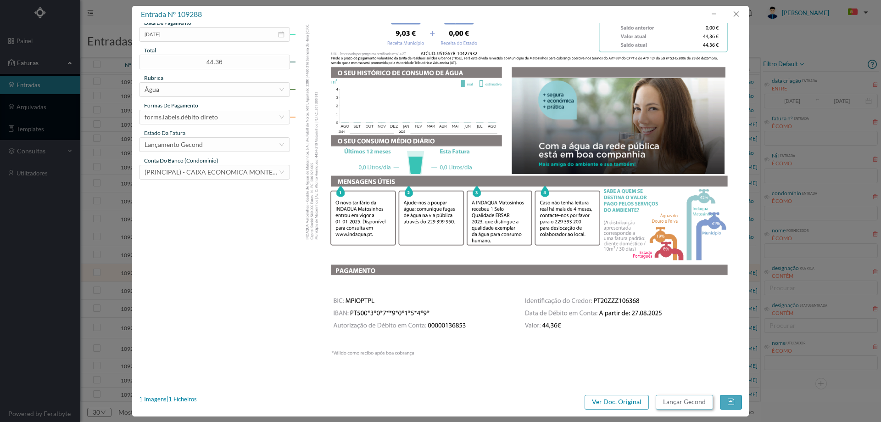
click at [688, 404] on button "Lançar Gecond" at bounding box center [684, 402] width 57 height 15
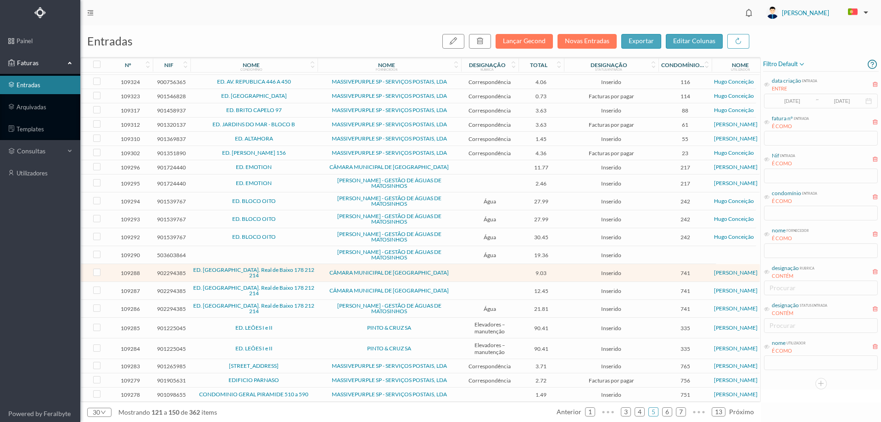
scroll to position [139, 0]
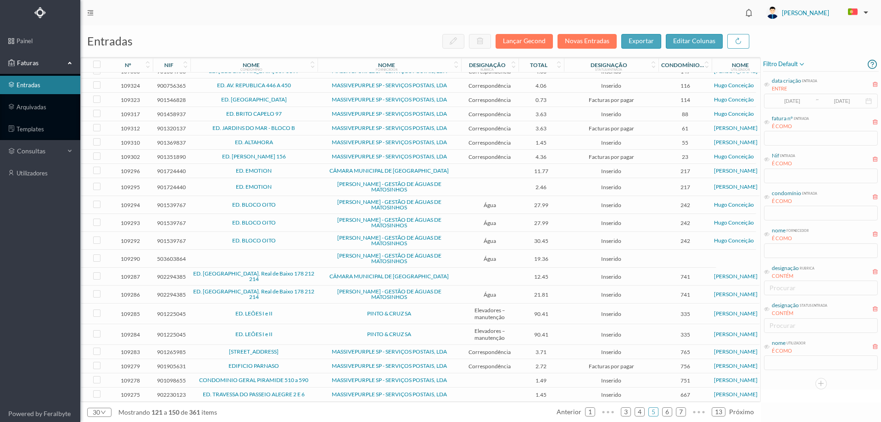
click at [323, 274] on span "CÂMARA MUNICIPAL DE [GEOGRAPHIC_DATA]" at bounding box center [389, 277] width 139 height 6
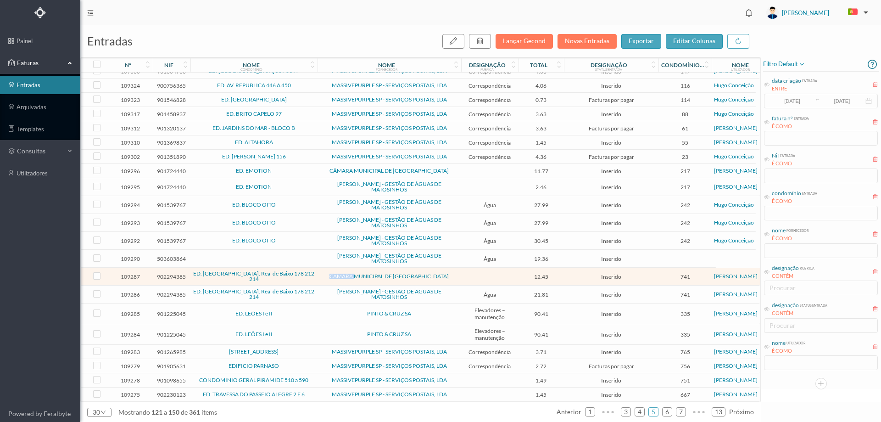
click at [323, 274] on span "CÂMARA MUNICIPAL DE [GEOGRAPHIC_DATA]" at bounding box center [389, 277] width 139 height 6
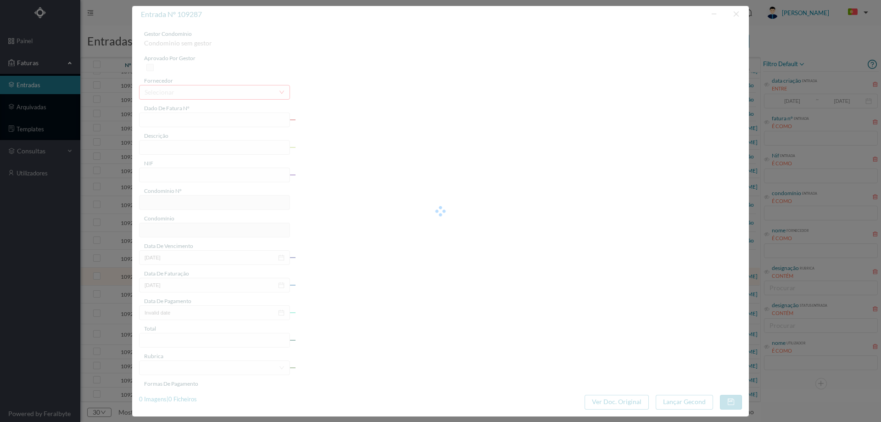
type input "FE E4025FE/10427931"
type input "902294385"
type input "Invalid date"
type input "07-08-2025"
type input "12.45"
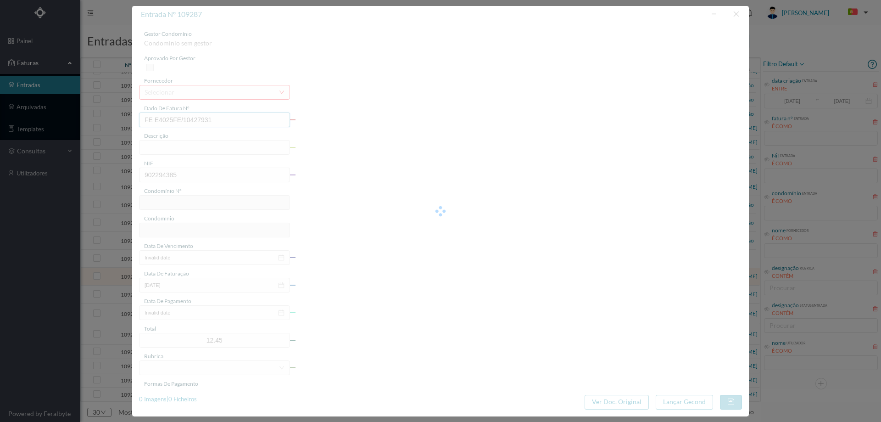
type input "741"
type input "ED. JARDIM DAS OLIVEIRAS IV - R. Real de Baixo 178 212 214"
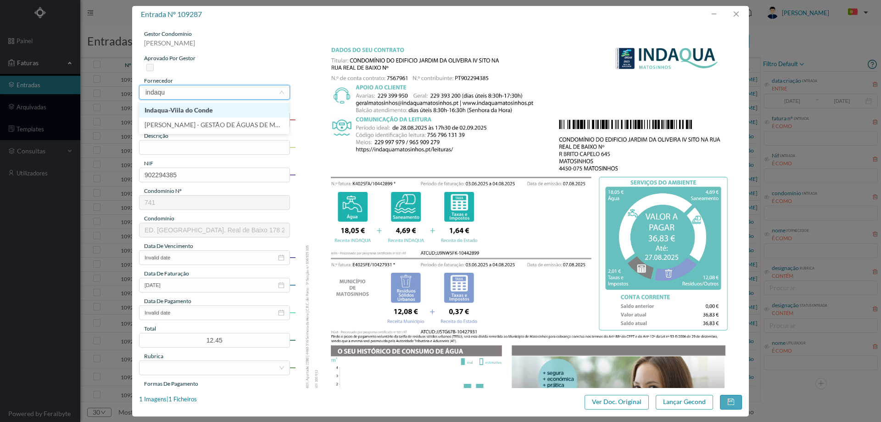
scroll to position [139, 0]
click at [158, 147] on input "text" at bounding box center [214, 147] width 151 height 15
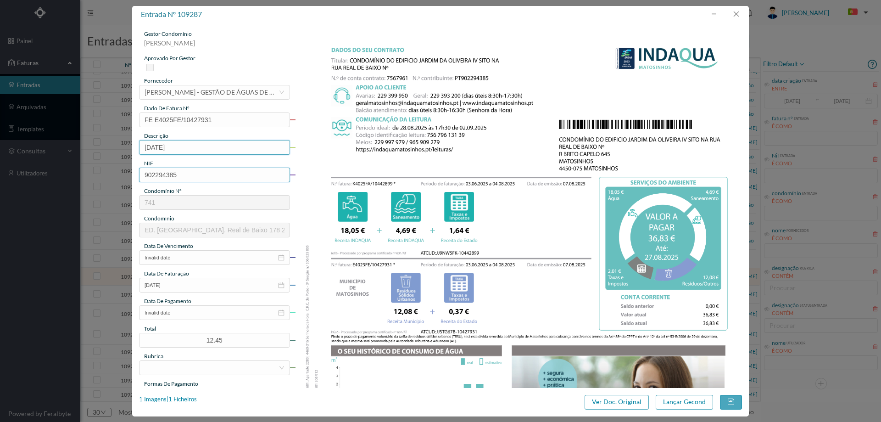
type input "[DATE] a [DATE]"
click at [190, 256] on input "Invalid date" at bounding box center [214, 257] width 151 height 15
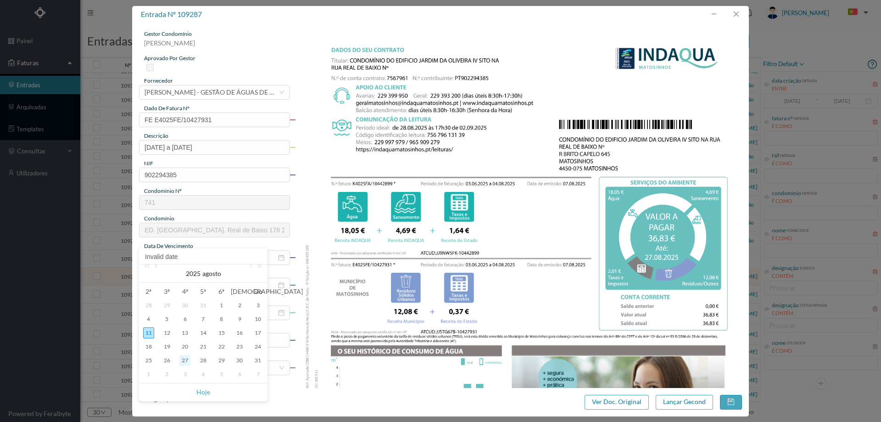
click at [185, 361] on div "27" at bounding box center [184, 360] width 11 height 11
type input "[DATE]"
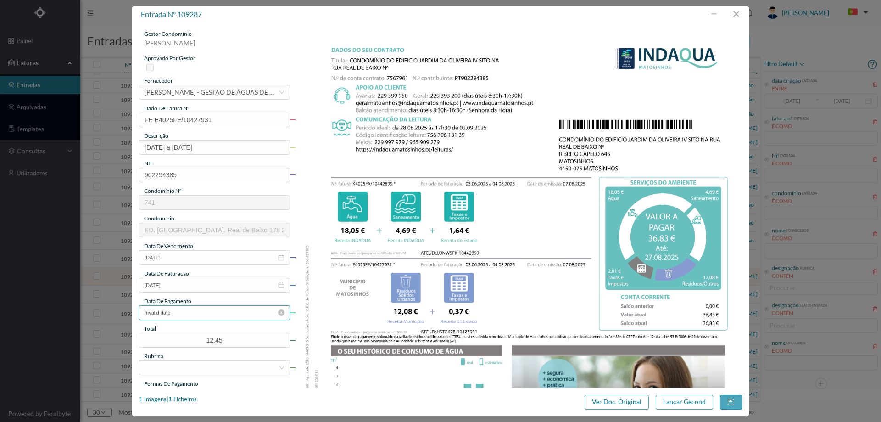
click at [204, 317] on input "Invalid date" at bounding box center [214, 312] width 151 height 15
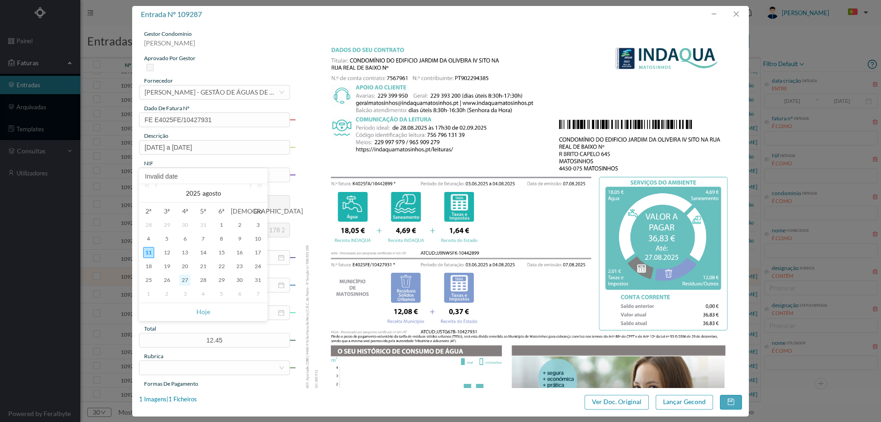
click at [183, 280] on div "27" at bounding box center [184, 280] width 11 height 11
type input "[DATE]"
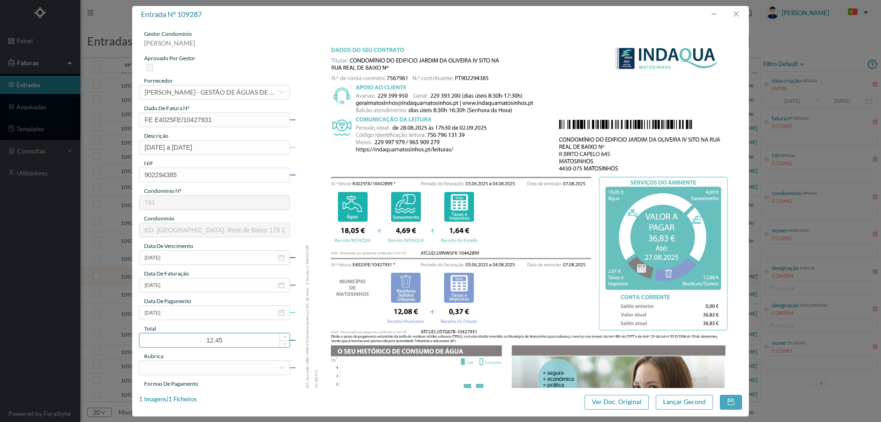
drag, startPoint x: 216, startPoint y: 338, endPoint x: 158, endPoint y: 338, distance: 57.4
click at [158, 338] on input "12.45" at bounding box center [215, 340] width 150 height 14
type input "36.83"
click at [209, 366] on div at bounding box center [212, 368] width 134 height 14
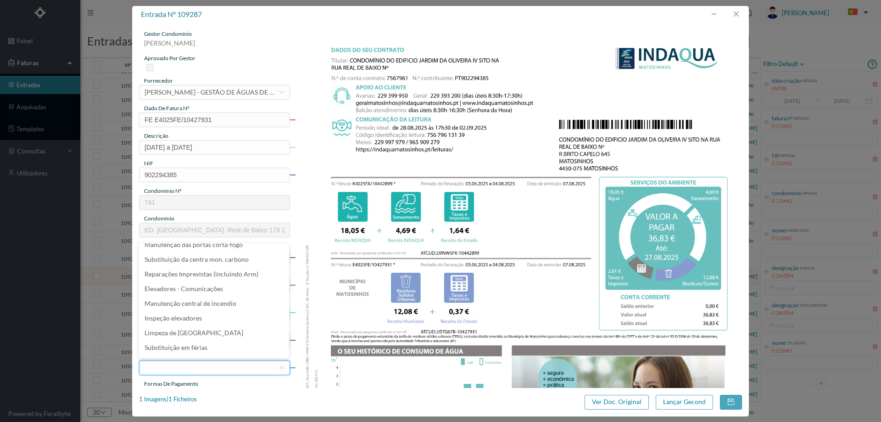
scroll to position [184, 0]
click at [173, 278] on li "Água" at bounding box center [214, 274] width 150 height 15
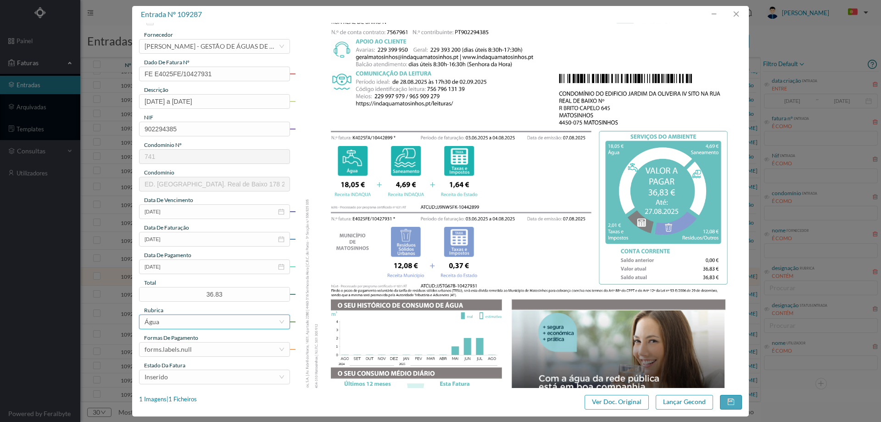
scroll to position [138, 0]
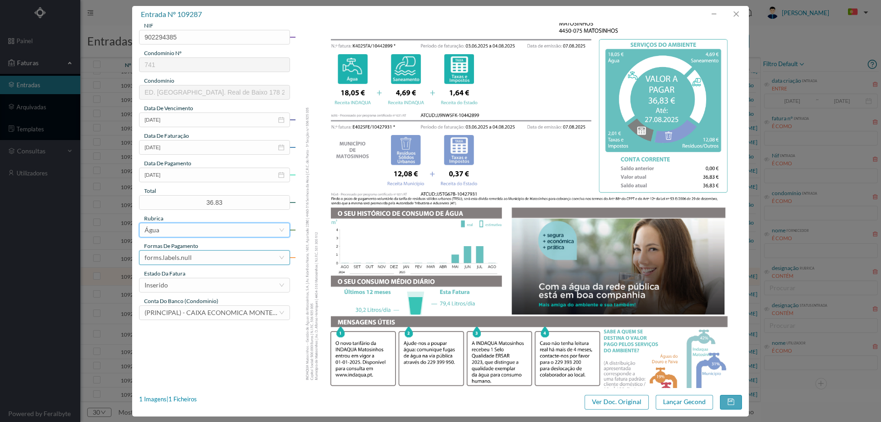
click at [195, 259] on div "forms.labels.null" at bounding box center [212, 258] width 134 height 14
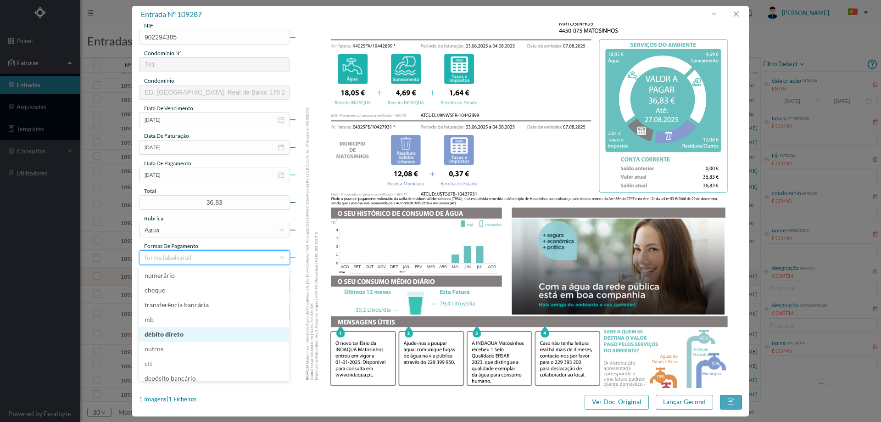
click at [194, 331] on li "débito direto" at bounding box center [214, 334] width 150 height 15
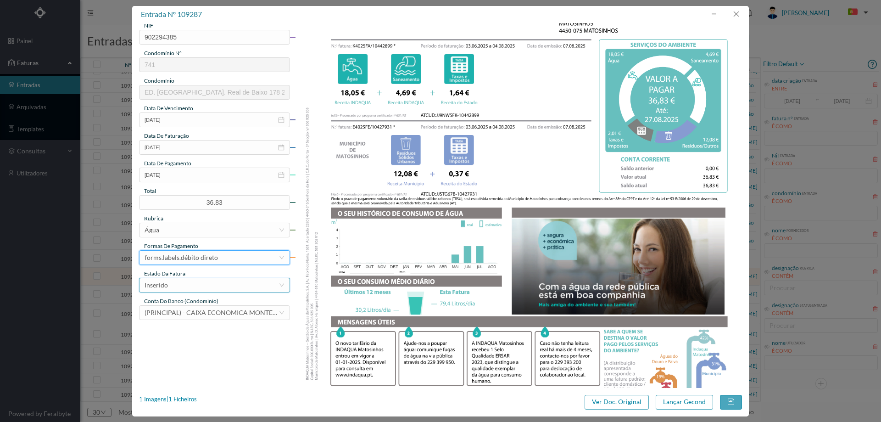
click at [193, 288] on div "Inserido" at bounding box center [212, 285] width 134 height 14
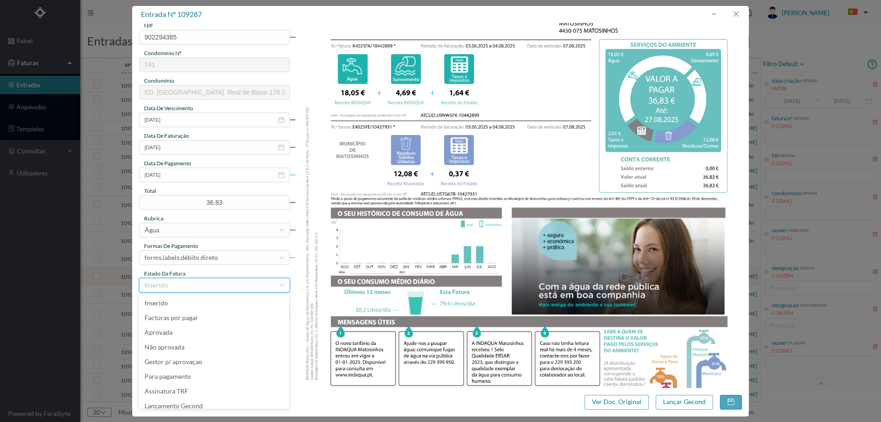
scroll to position [5, 0]
click at [198, 398] on li "Lançamento Gecond" at bounding box center [214, 401] width 150 height 15
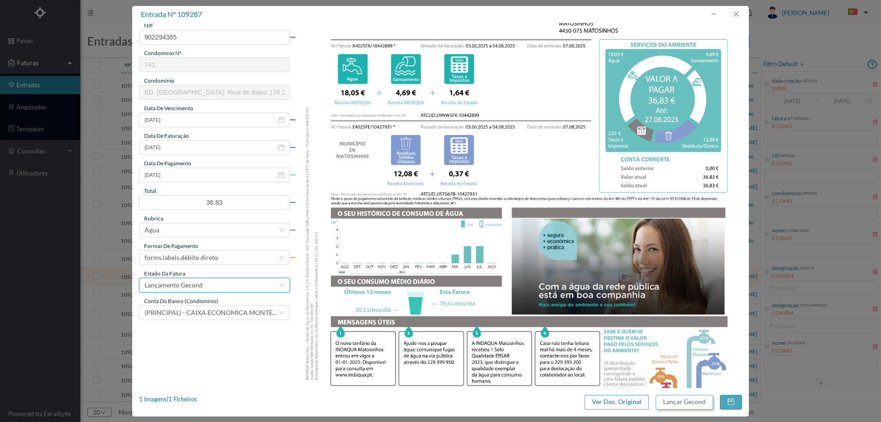
click at [674, 400] on button "Lançar Gecond" at bounding box center [684, 402] width 57 height 15
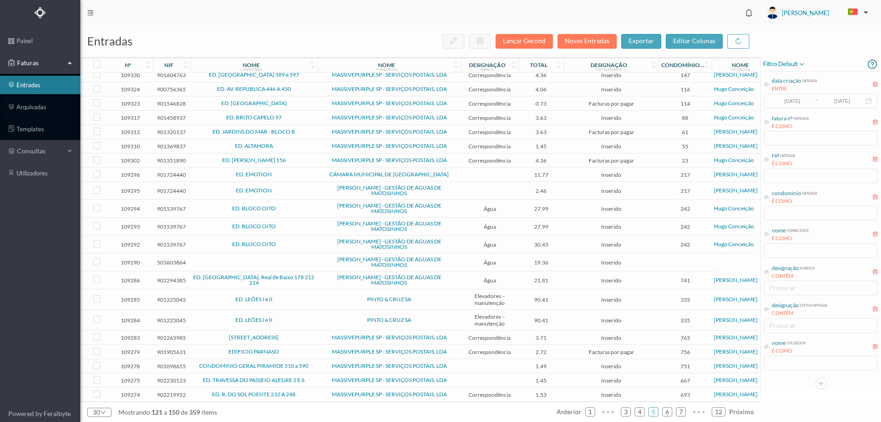
scroll to position [135, 0]
click at [321, 275] on span "[PERSON_NAME] - GESTÃO DE ÁGUAS DE MATOSINHOS" at bounding box center [389, 280] width 139 height 11
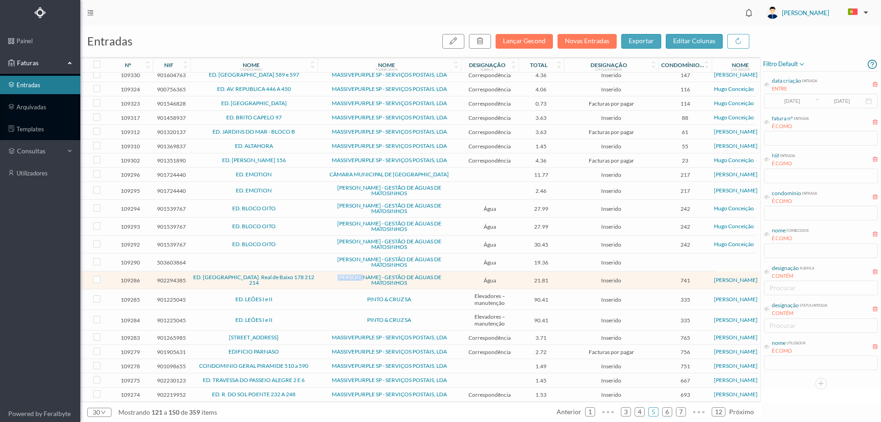
click at [321, 275] on span "[PERSON_NAME] - GESTÃO DE ÁGUAS DE MATOSINHOS" at bounding box center [389, 280] width 139 height 11
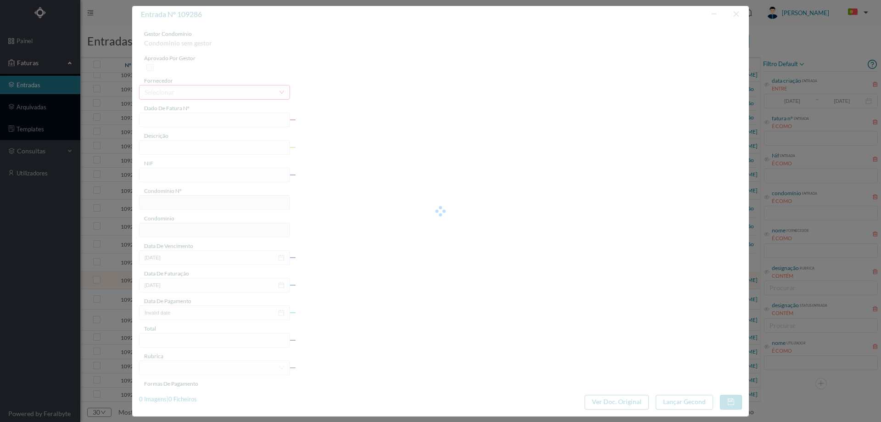
type input "FA K4025FA/10442898"
type input "Periodo de faturação: [DATE] a [DATE]"
type input "902294385"
type input "[DATE]"
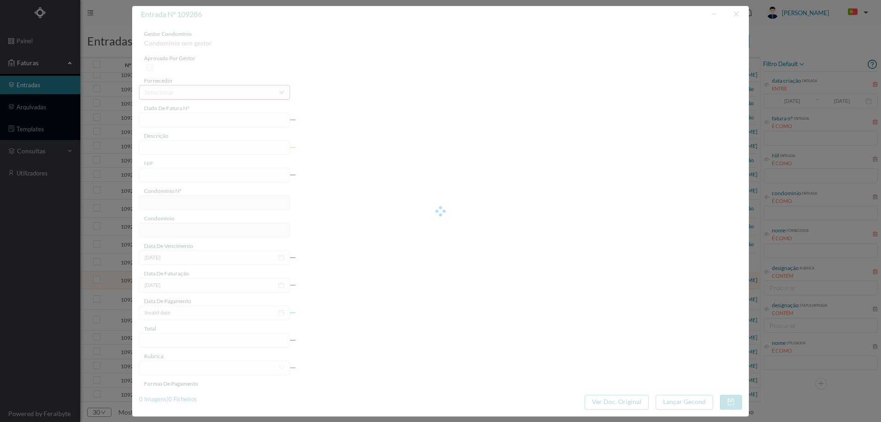
type input "[DATE]"
type input "21.81"
type input "741"
type input "ED. [GEOGRAPHIC_DATA]. Real de Baixo 178 212 214"
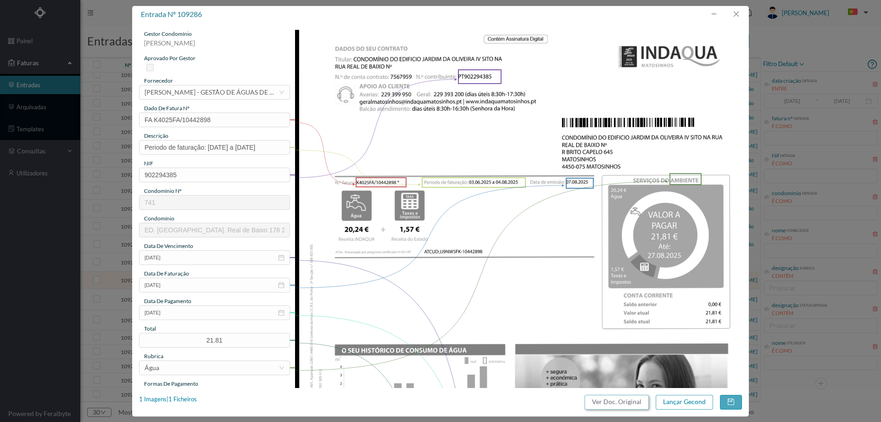
click at [617, 399] on button "Ver Doc. Original" at bounding box center [617, 402] width 64 height 15
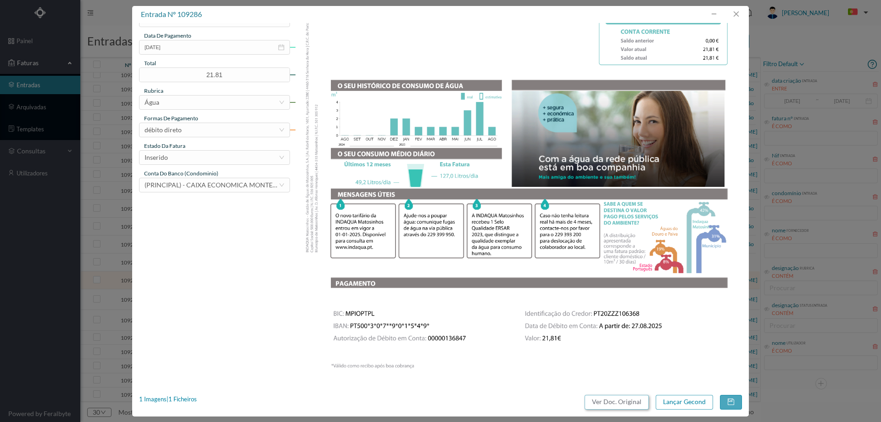
scroll to position [278, 0]
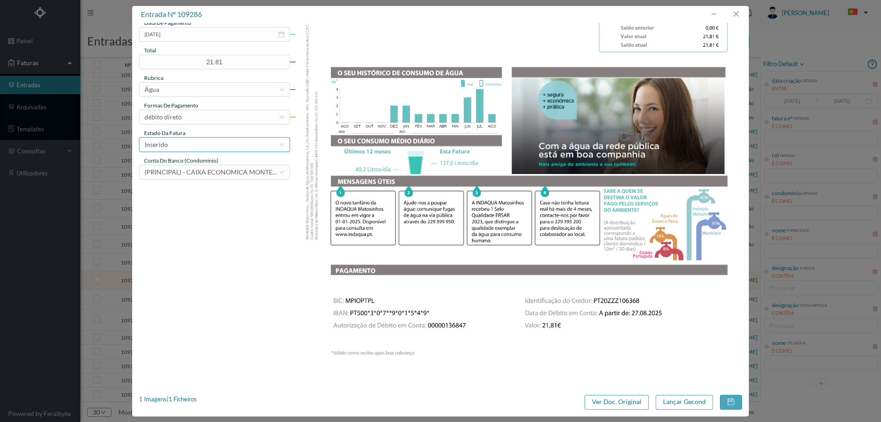
click at [203, 148] on div "Inserido" at bounding box center [212, 145] width 134 height 14
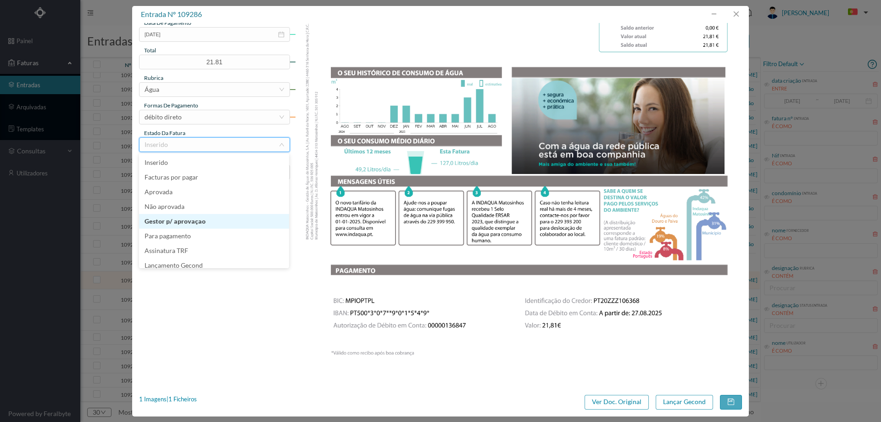
scroll to position [5, 0]
click at [222, 264] on li "Lançamento Gecond" at bounding box center [214, 260] width 150 height 15
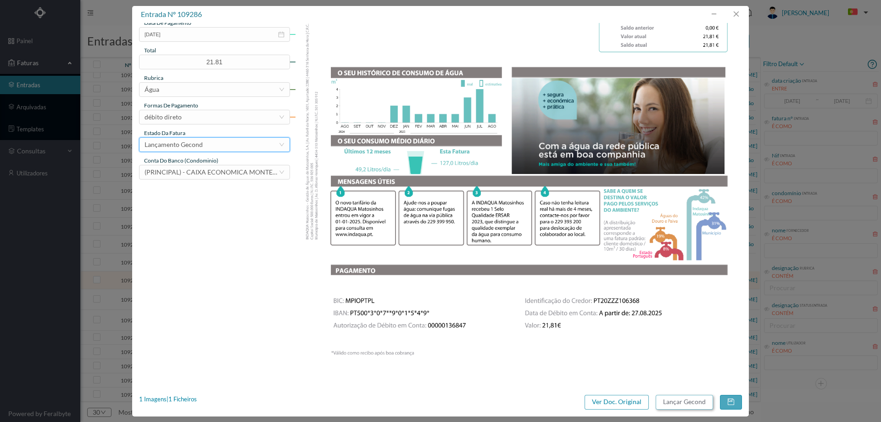
click at [683, 401] on button "Lançar Gecond" at bounding box center [684, 402] width 57 height 15
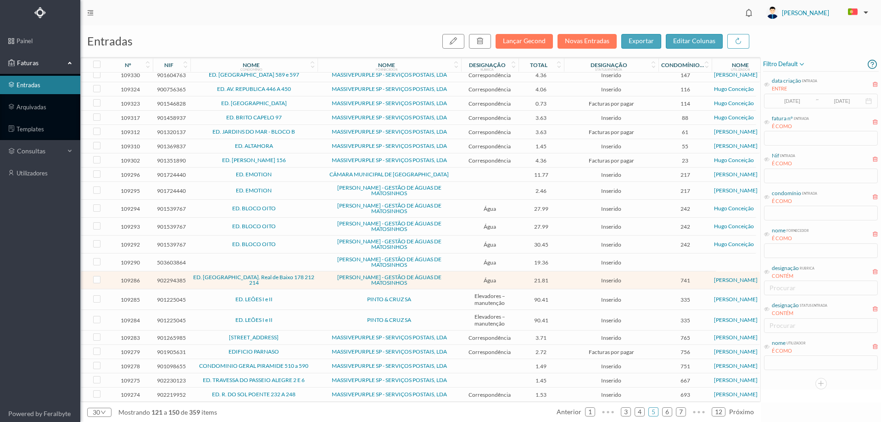
scroll to position [132, 0]
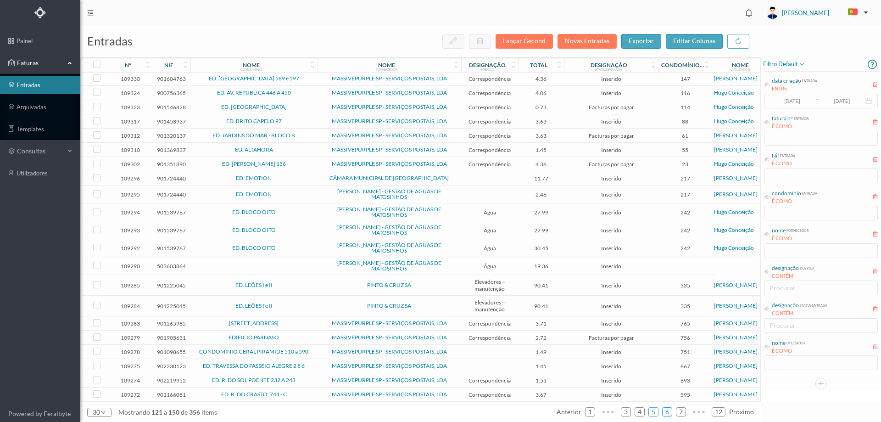
click at [667, 412] on link "6" at bounding box center [667, 412] width 9 height 14
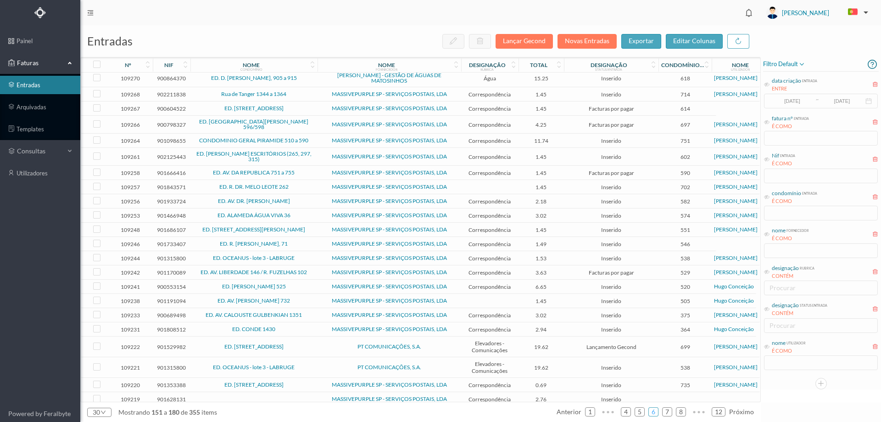
scroll to position [0, 0]
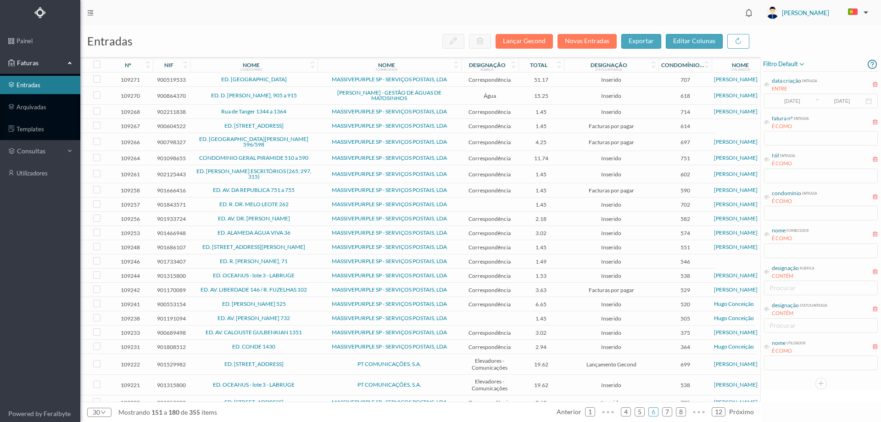
click at [311, 97] on span "ED. D. [PERSON_NAME], 905 a 915" at bounding box center [254, 96] width 123 height 6
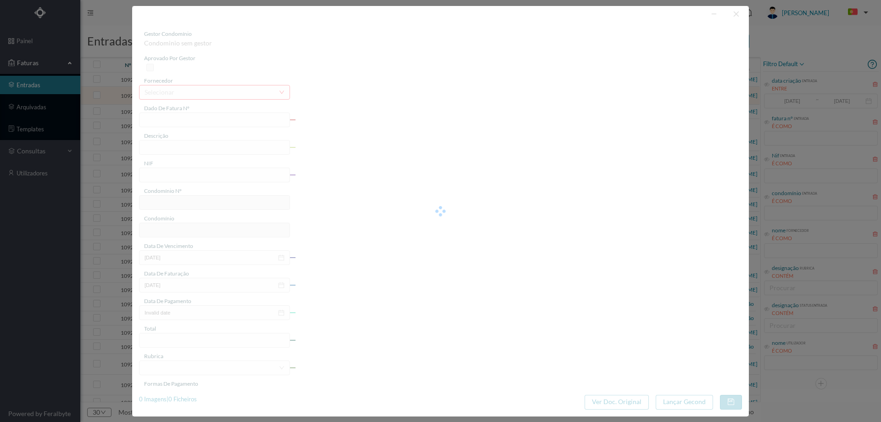
type input "FA K4025FA/10445426"
type input "Periodo de faturação: [DATE] a [DATE]"
type input "900864370"
type input "[DATE]"
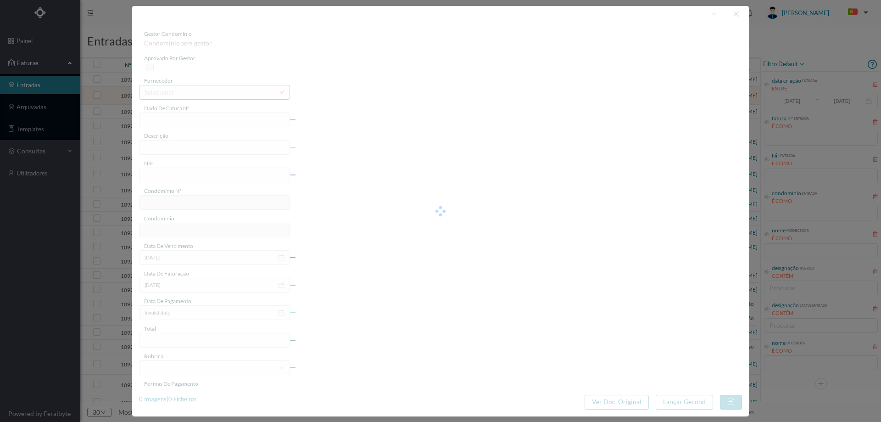
type input "[DATE]"
type input "15.25"
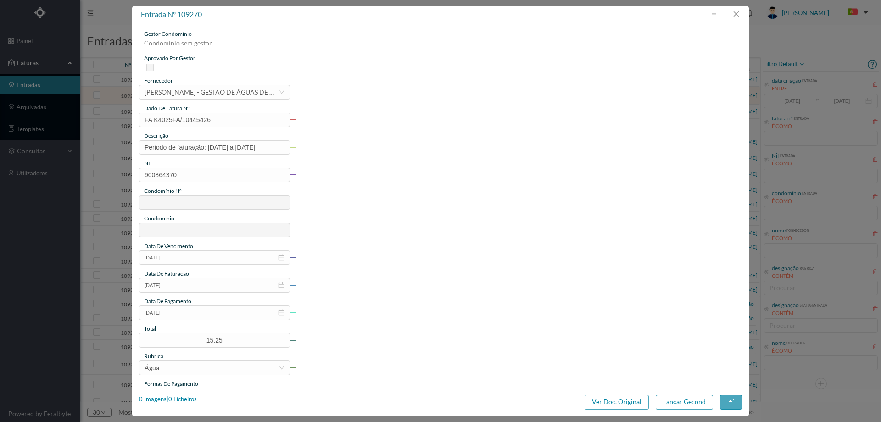
type input "618"
type input "ED. D. [PERSON_NAME], 905 a 915"
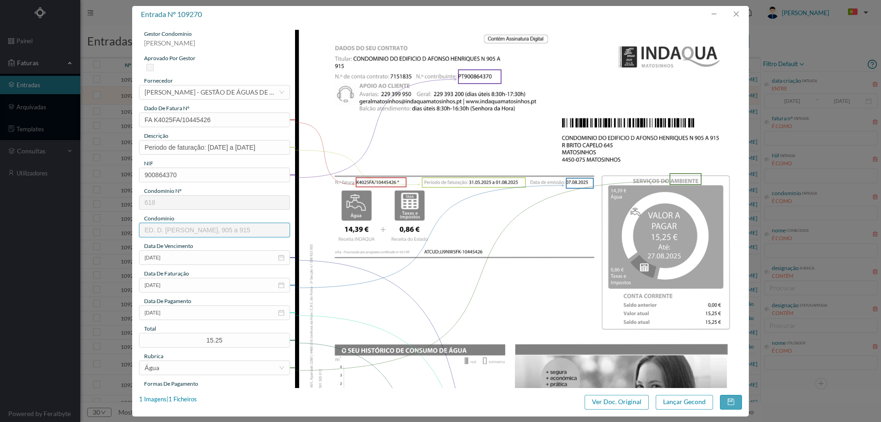
scroll to position [92, 0]
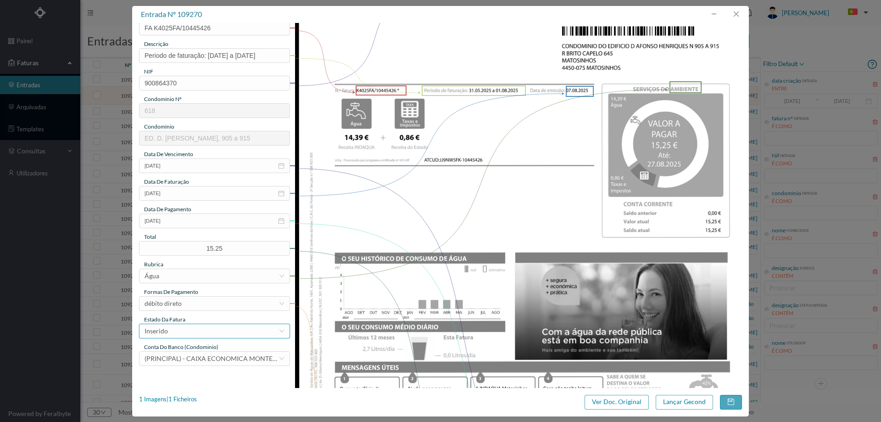
click at [179, 328] on div "Inserido" at bounding box center [212, 331] width 134 height 14
click at [190, 304] on li "Assinatura TRF" at bounding box center [214, 299] width 150 height 15
click at [190, 327] on div "Assinatura TRF" at bounding box center [212, 331] width 134 height 14
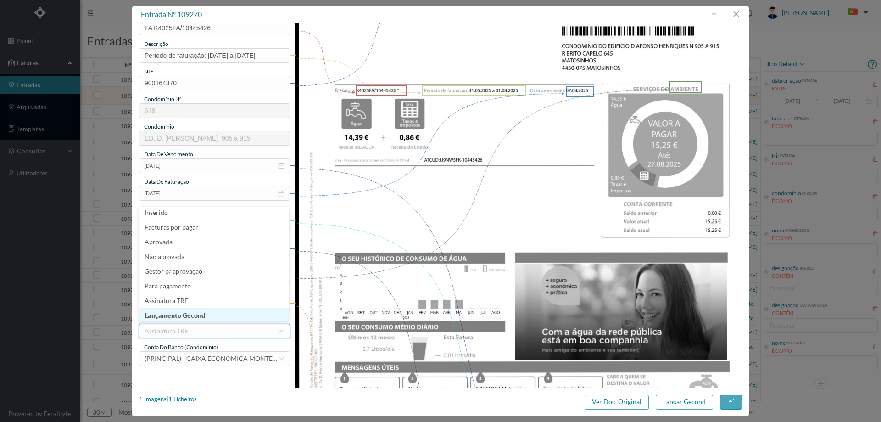
click at [191, 315] on li "Lançamento Gecond" at bounding box center [214, 315] width 150 height 15
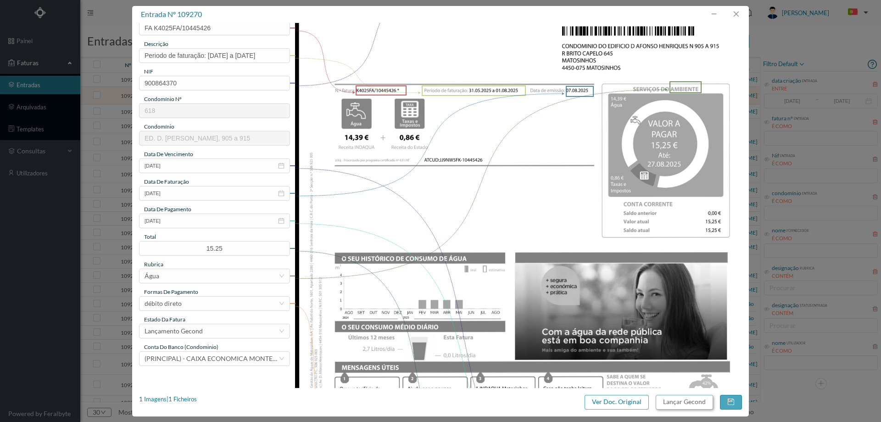
click at [674, 398] on button "Lançar Gecond" at bounding box center [684, 402] width 57 height 15
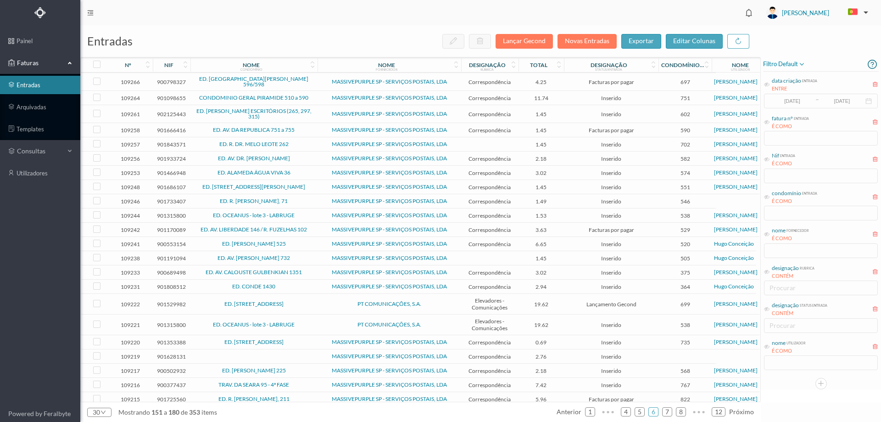
scroll to position [92, 0]
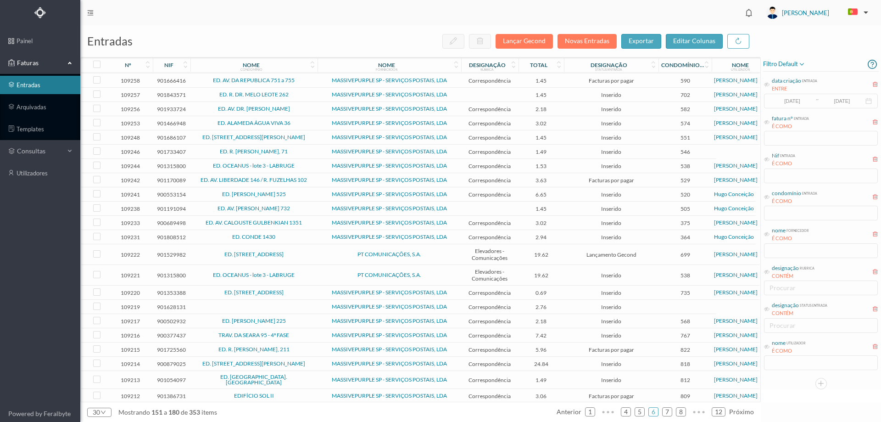
click at [319, 250] on td "PT COMUNICAÇÕES, S.A." at bounding box center [390, 254] width 144 height 21
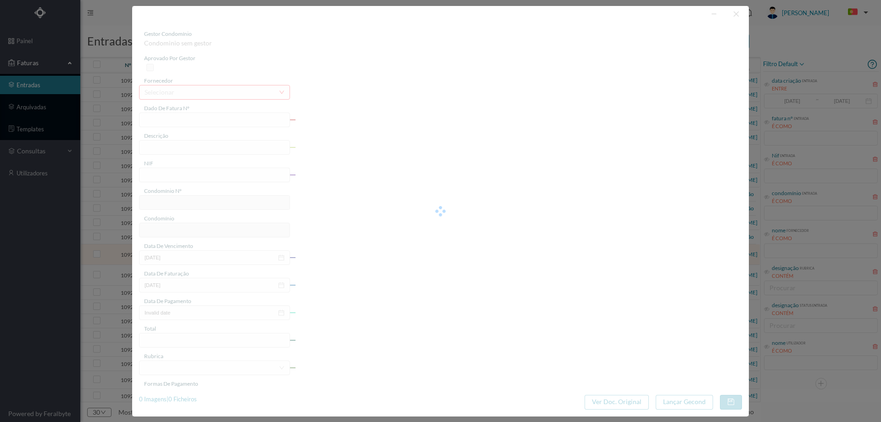
type input "FT A/847116752"
type input "COMUNICAÇÃO ELEVADORES"
type input "901529982"
type input "[DATE]"
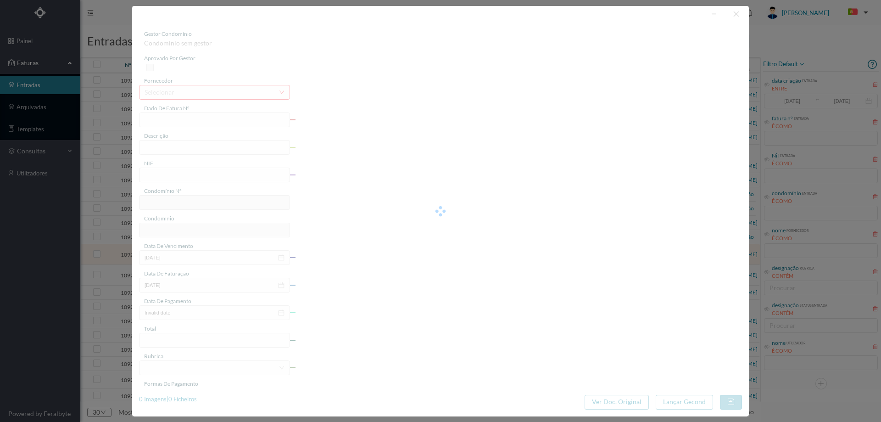
type input "[DATE]"
type input "19.62"
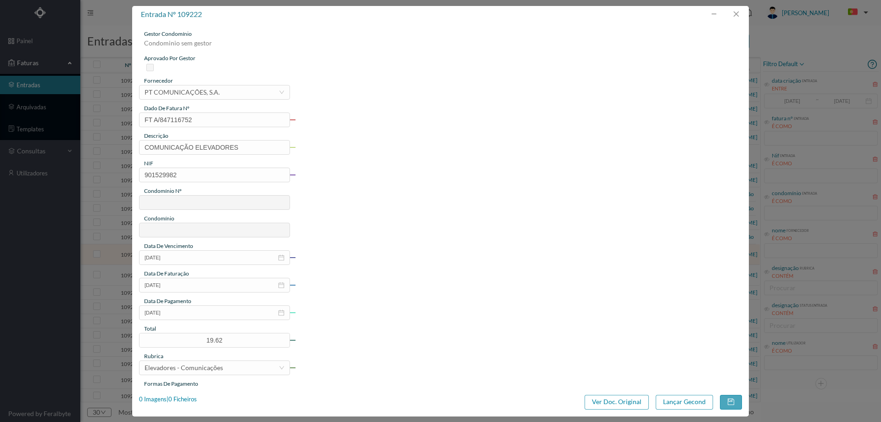
type input "699"
type input "ED. [STREET_ADDRESS]"
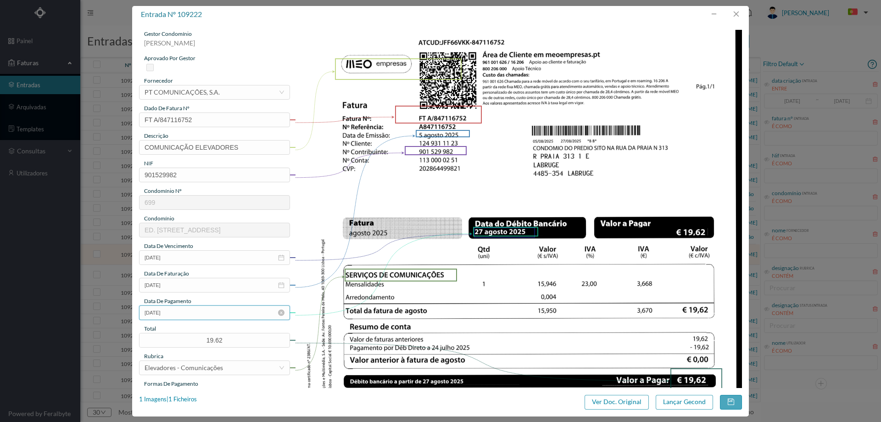
click at [181, 318] on input "[DATE]" at bounding box center [214, 312] width 151 height 15
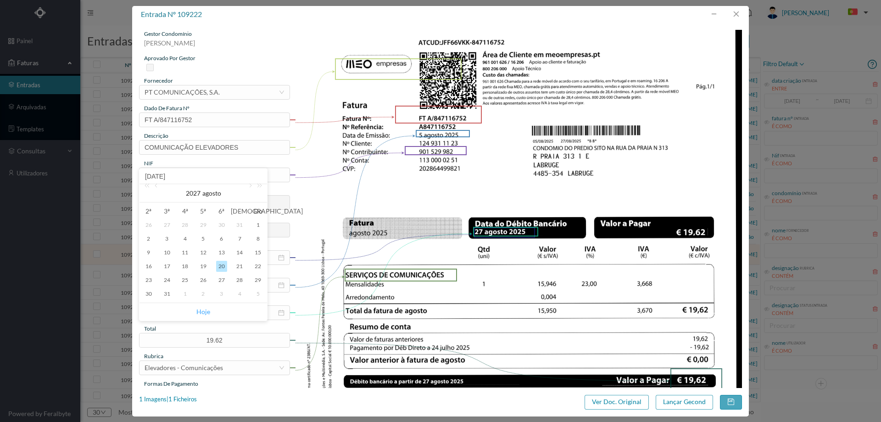
click at [201, 314] on link "Hoje" at bounding box center [203, 311] width 14 height 17
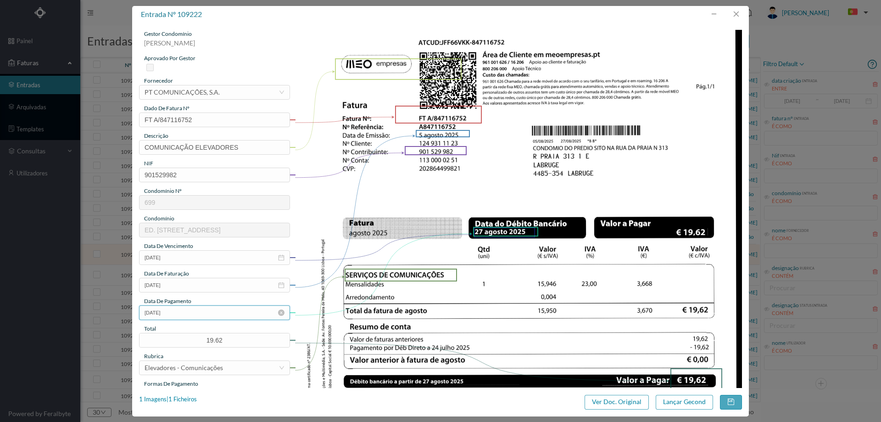
click at [191, 313] on input "[DATE]" at bounding box center [214, 312] width 151 height 15
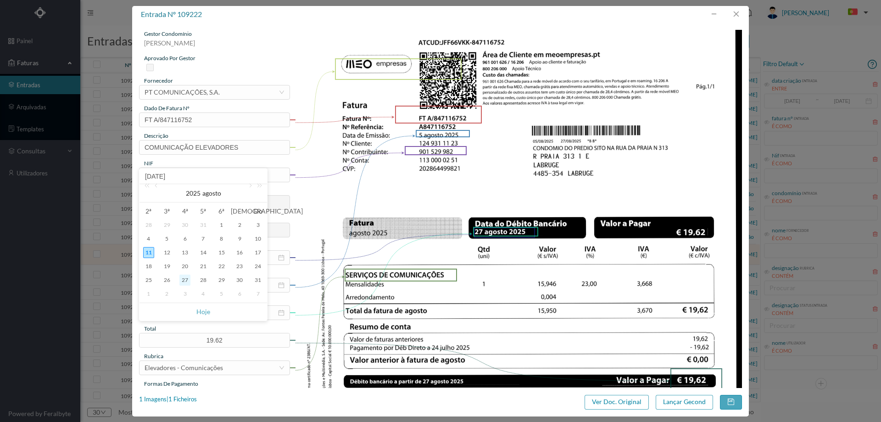
click at [186, 283] on div "27" at bounding box center [184, 280] width 11 height 11
type input "[DATE]"
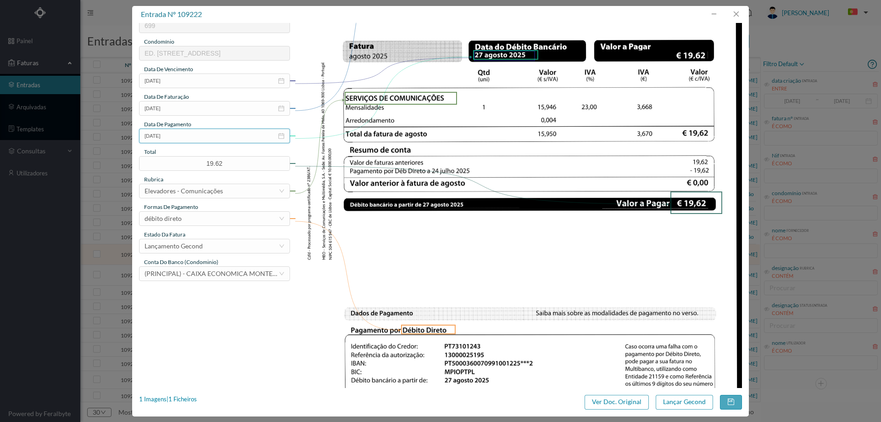
scroll to position [184, 0]
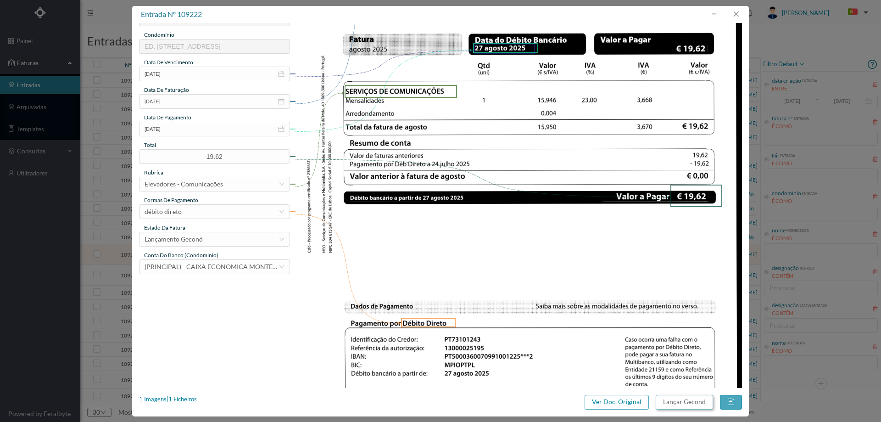
click at [690, 399] on button "Lançar Gecond" at bounding box center [684, 402] width 57 height 15
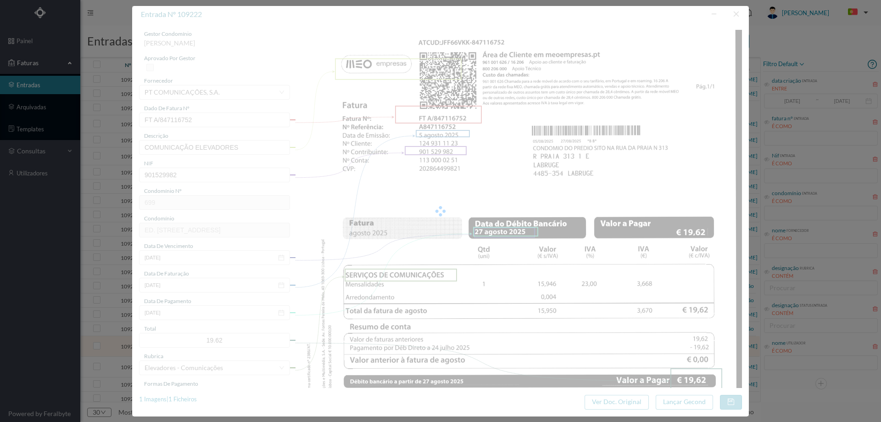
scroll to position [184, 0]
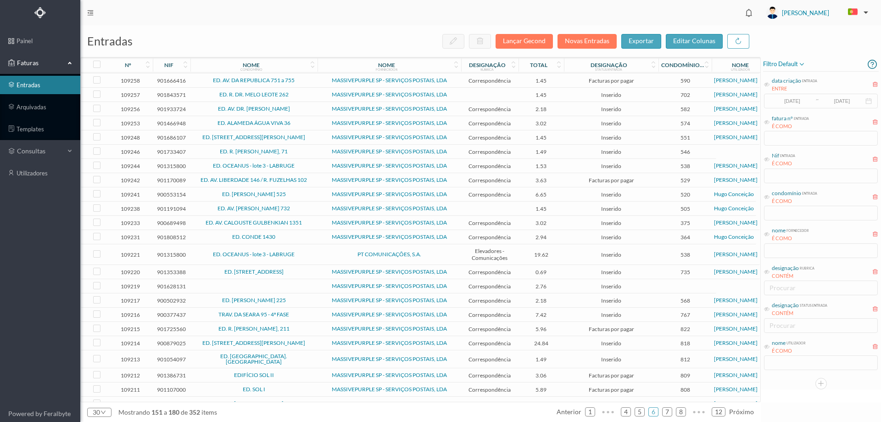
click at [321, 252] on span "PT COMUNICAÇÕES, S.A." at bounding box center [389, 255] width 139 height 6
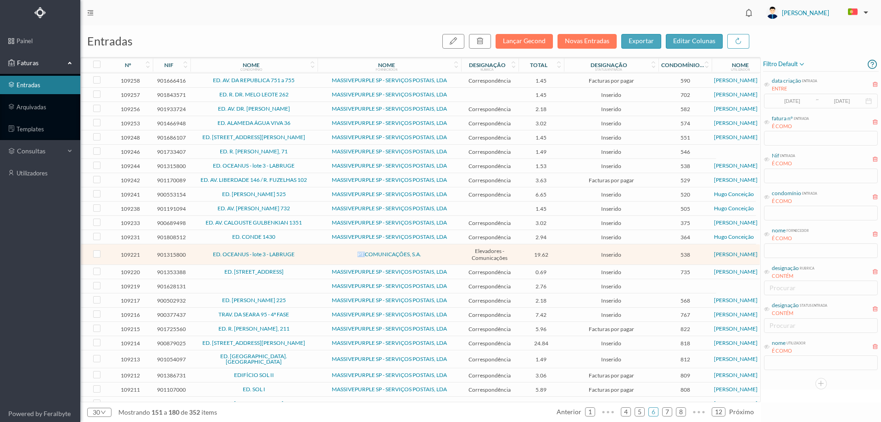
click at [321, 252] on span "PT COMUNICAÇÕES, S.A." at bounding box center [389, 255] width 139 height 6
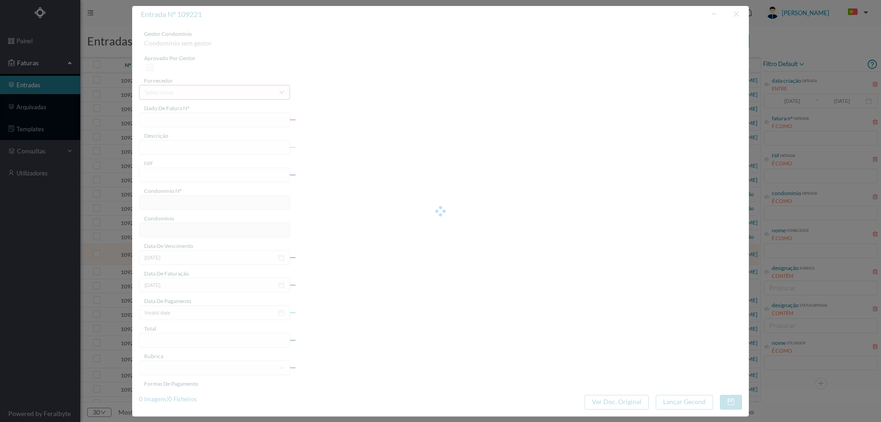
type input "FT A/847116669"
type input "COMUNICAÇÃO ELEVADORES"
type input "901315800"
type input "Invalid date"
type input "[DATE]"
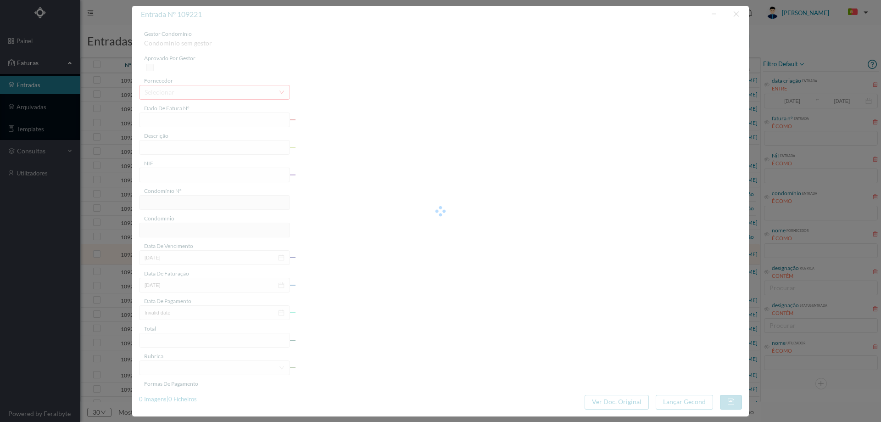
type input "19.62"
type input "538"
type input "ED. OCEANUS - lote 3 - LABRUGE"
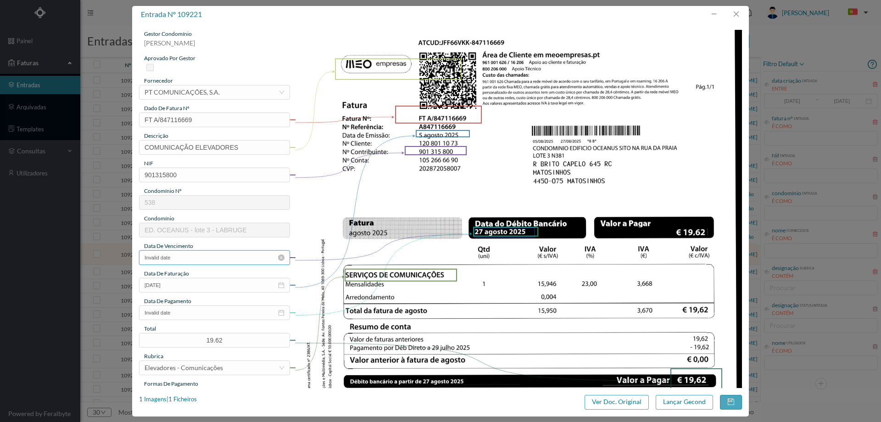
click at [184, 258] on input "Invalid date" at bounding box center [214, 257] width 151 height 15
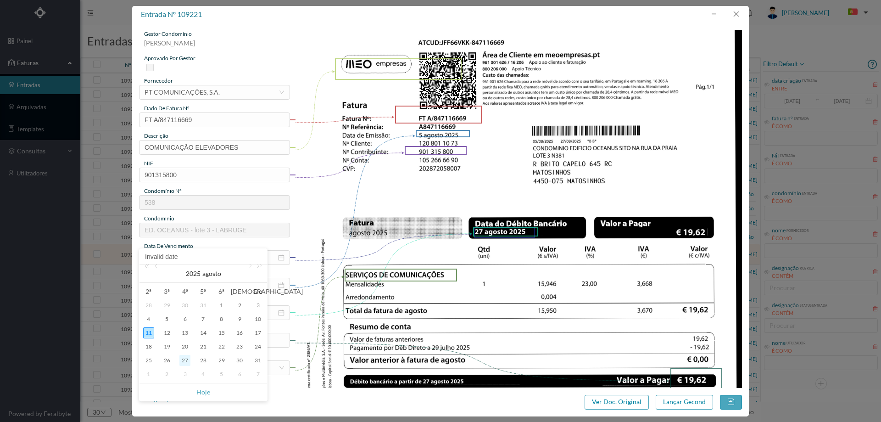
click at [185, 359] on div "27" at bounding box center [184, 360] width 11 height 11
type input "27-08-2025"
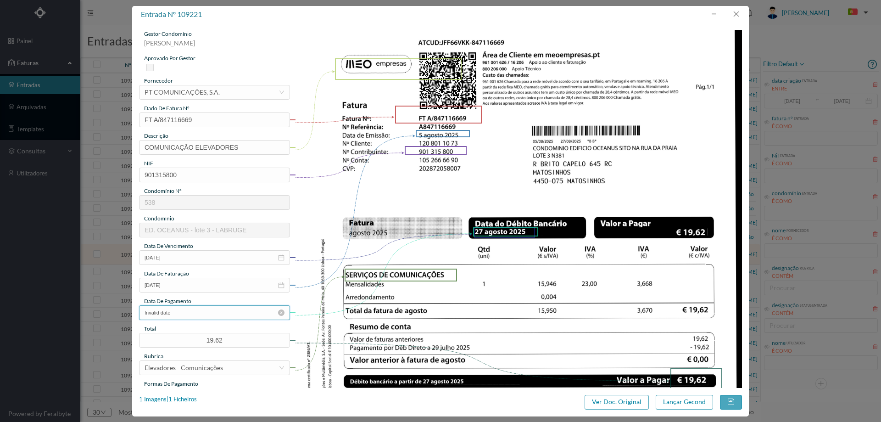
click at [193, 312] on input "Invalid date" at bounding box center [214, 312] width 151 height 15
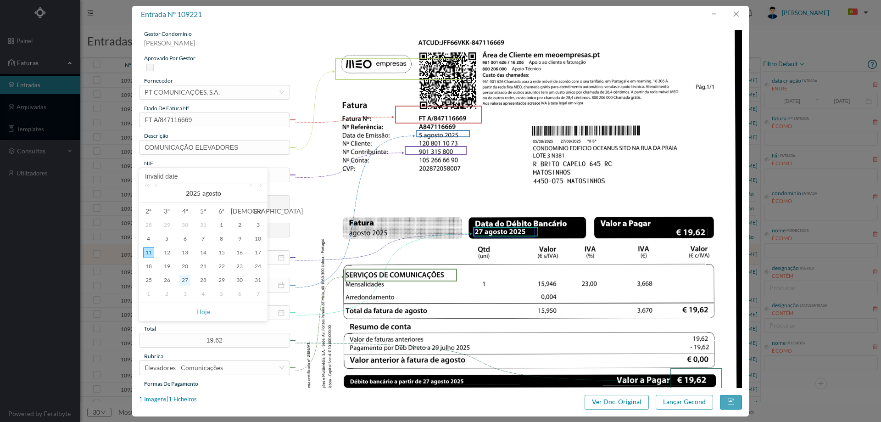
click at [182, 276] on div "27" at bounding box center [184, 280] width 11 height 11
type input "2025-08-27"
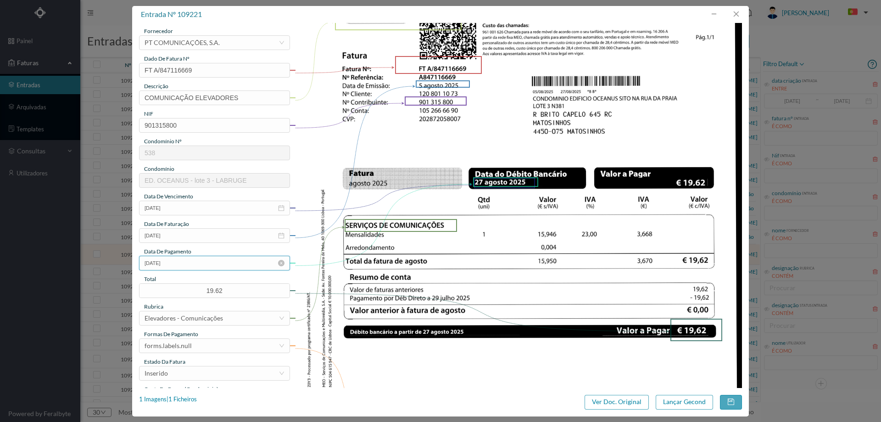
scroll to position [138, 0]
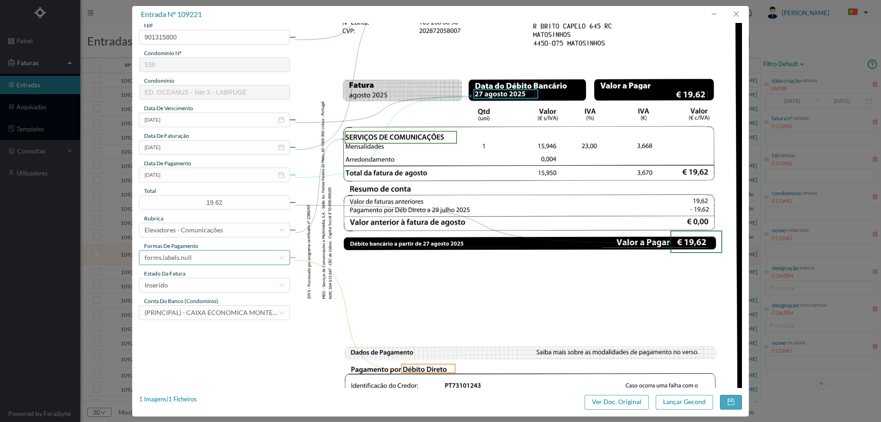
click at [190, 256] on div "forms.labels.null" at bounding box center [168, 258] width 47 height 14
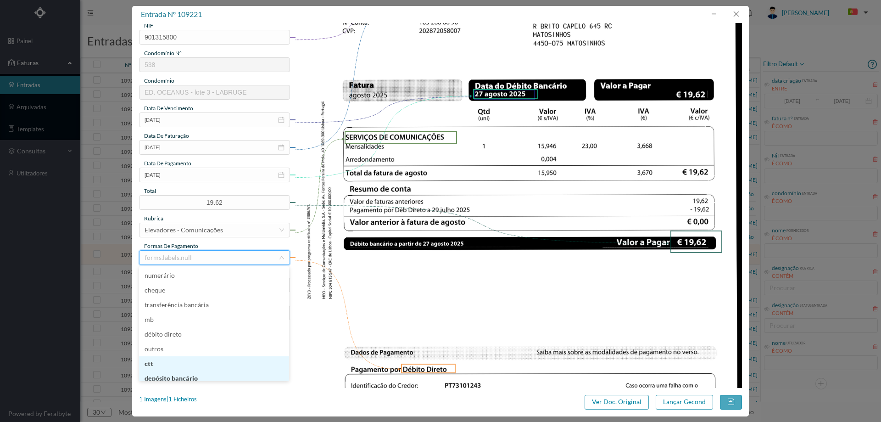
scroll to position [5, 0]
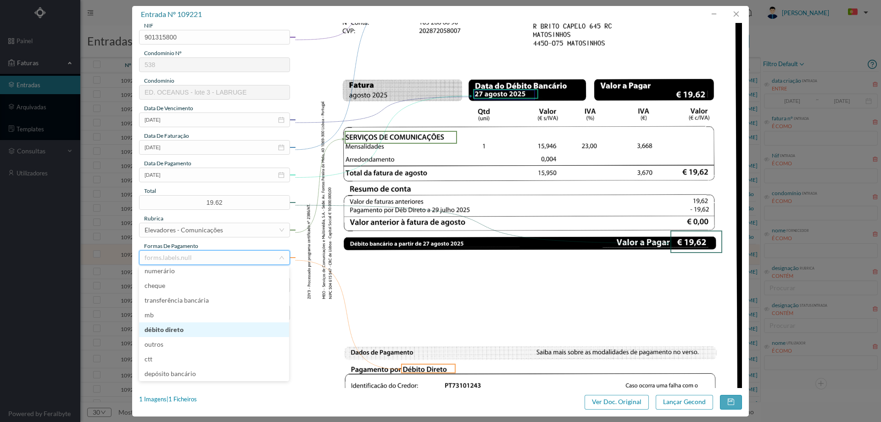
click at [191, 325] on li "débito direto" at bounding box center [214, 329] width 150 height 15
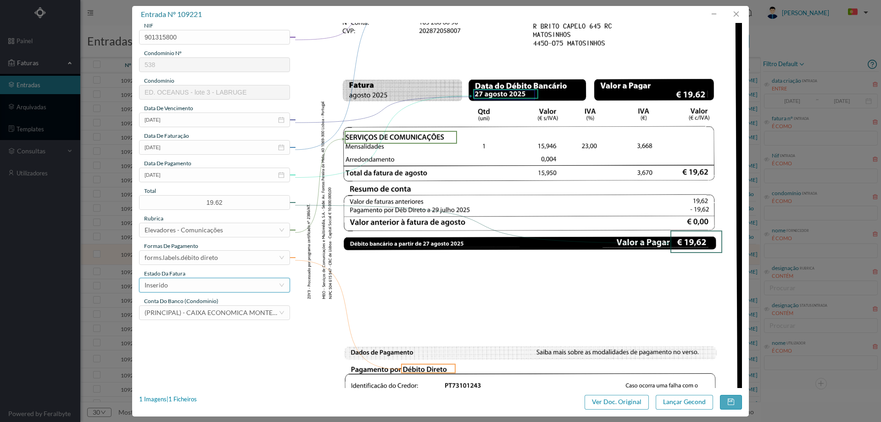
drag, startPoint x: 196, startPoint y: 286, endPoint x: 200, endPoint y: 281, distance: 6.5
click at [198, 284] on div "Inserido" at bounding box center [212, 285] width 134 height 14
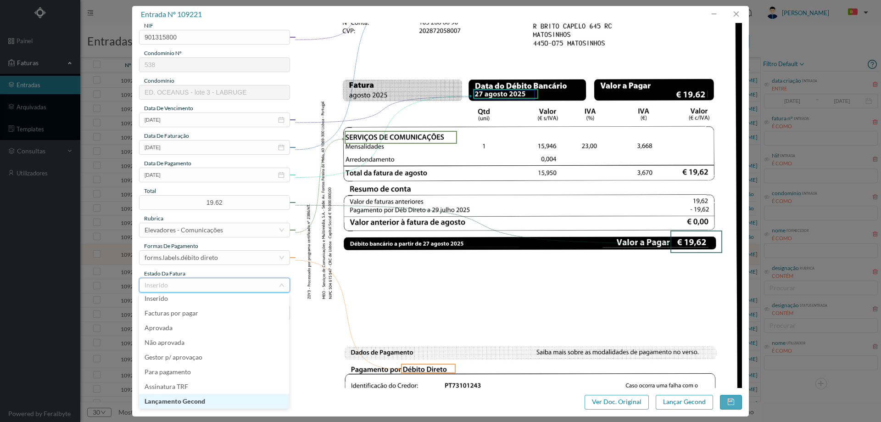
click at [195, 400] on li "Lançamento Gecond" at bounding box center [214, 401] width 150 height 15
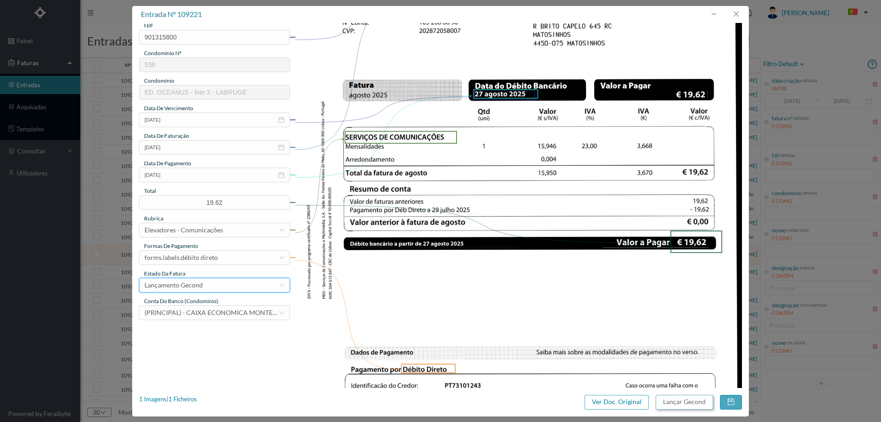
click at [687, 396] on button "Lançar Gecond" at bounding box center [684, 402] width 57 height 15
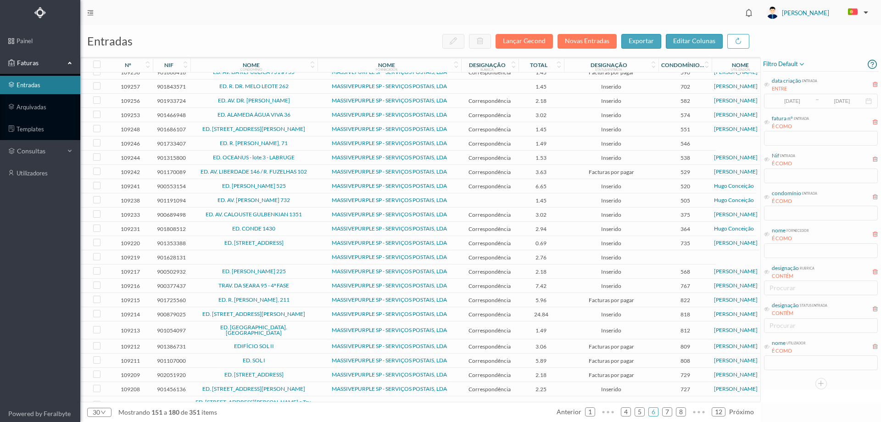
scroll to position [108, 0]
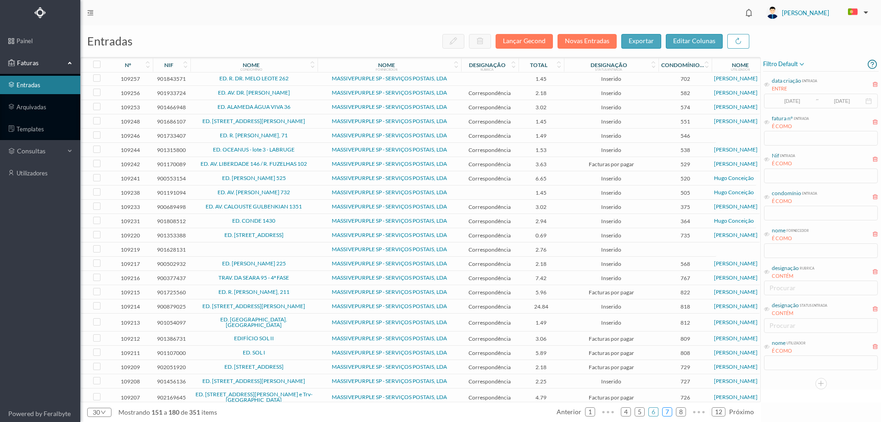
click at [671, 414] on link "7" at bounding box center [667, 412] width 9 height 14
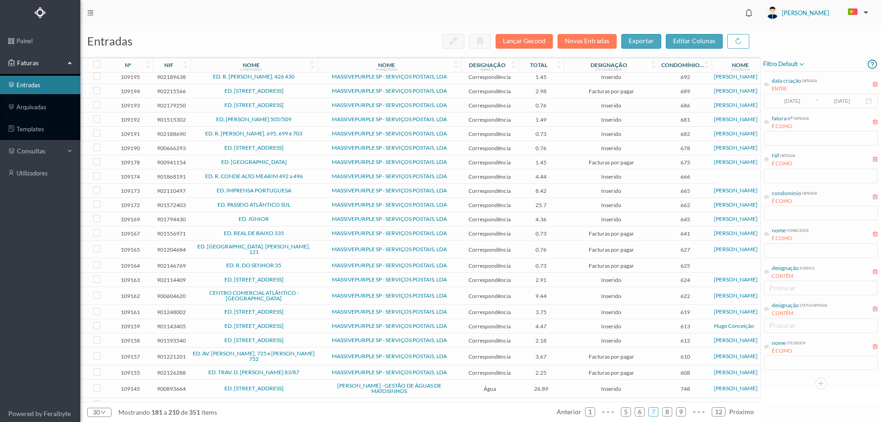
scroll to position [123, 0]
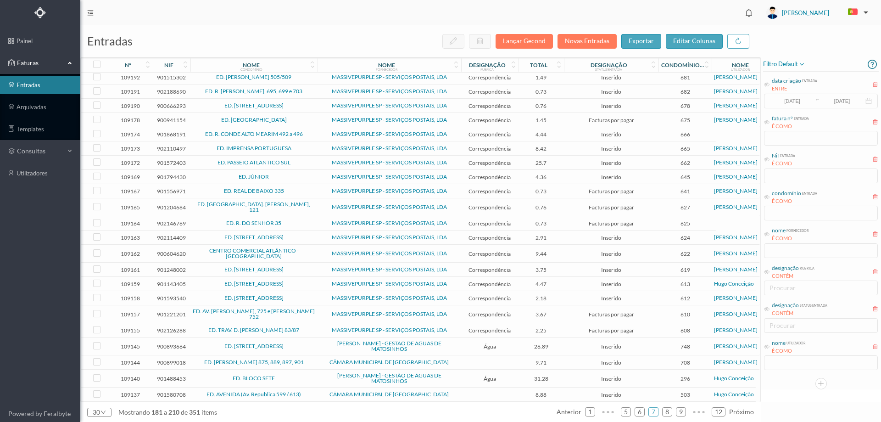
click at [312, 343] on span "ED. [STREET_ADDRESS]" at bounding box center [254, 346] width 123 height 6
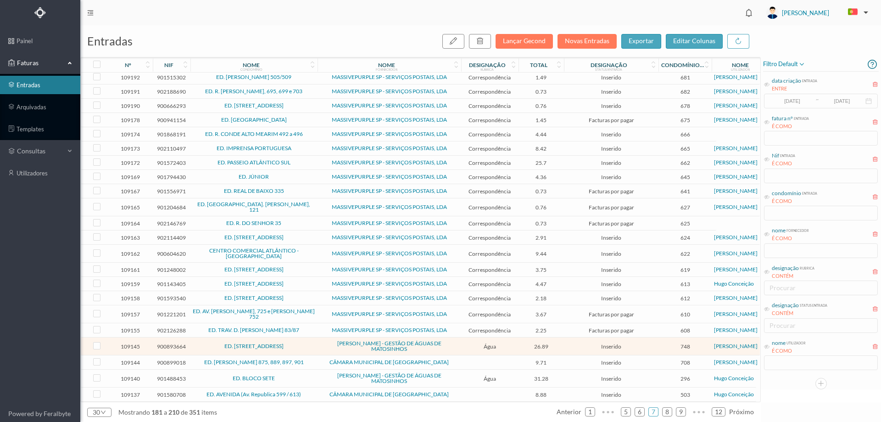
click at [312, 343] on span "ED. [STREET_ADDRESS]" at bounding box center [254, 346] width 123 height 6
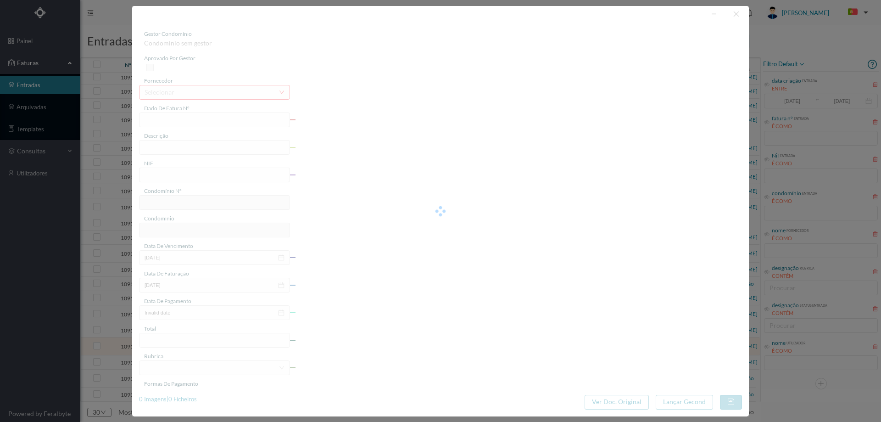
type input "FA K4025FA/10442420"
type input "Periodo de faturação: 31.05.2025 a 01.08.2025"
type input "900893664"
type input "[DATE]"
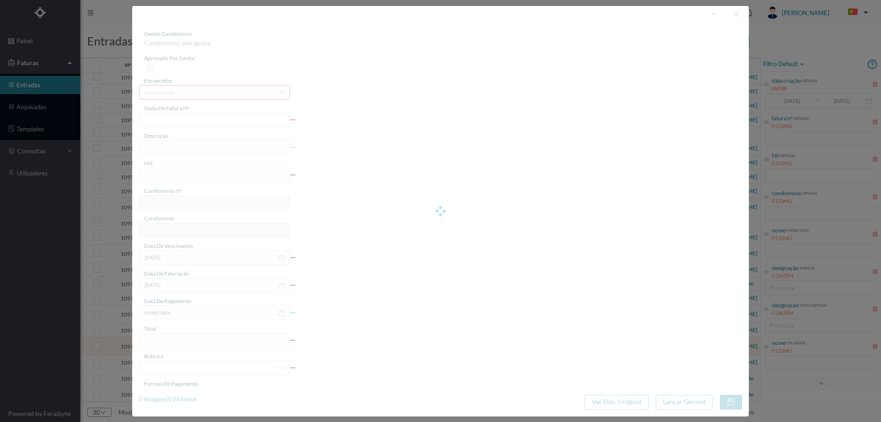
type input "[DATE]"
type input "26.89"
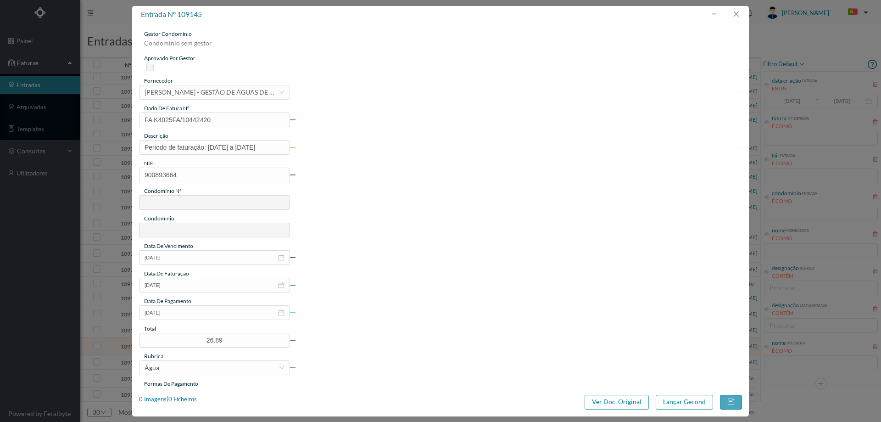
type input "748"
type input "ED. RUA DE MONSERRATE, 1420"
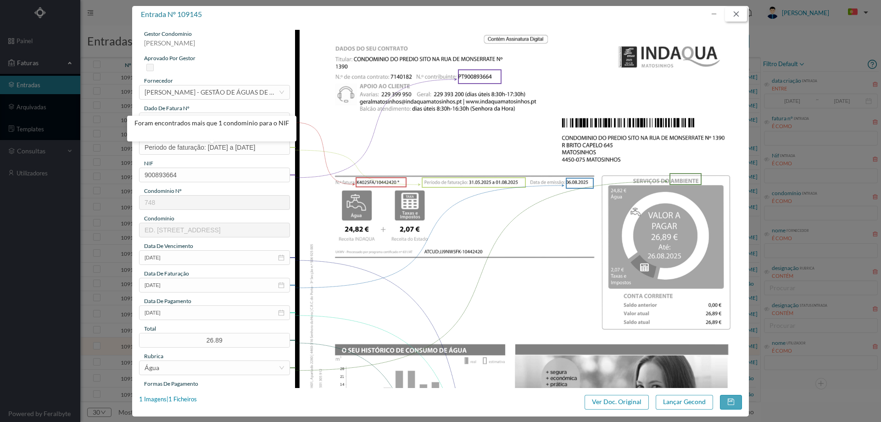
click at [732, 15] on button "button" at bounding box center [736, 14] width 22 height 15
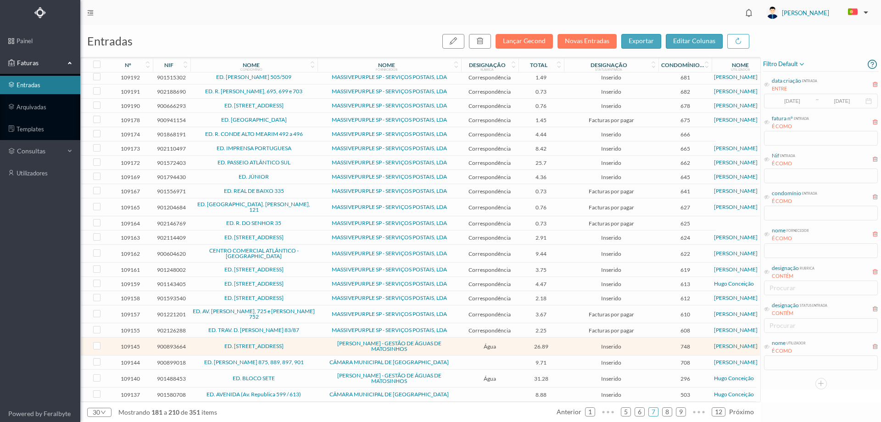
click at [316, 363] on td "ED. AFONSO HENRIQUES 875, 889, 897, 901" at bounding box center [254, 362] width 127 height 14
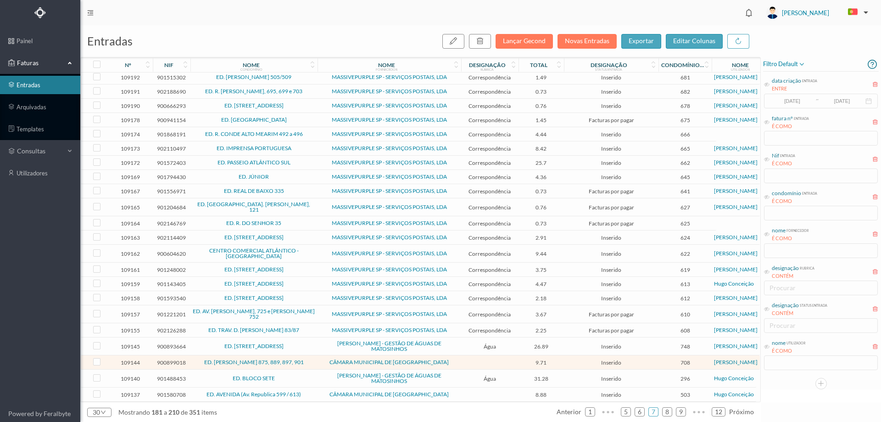
click at [311, 380] on td "ED. BLOCO SETE" at bounding box center [254, 379] width 127 height 18
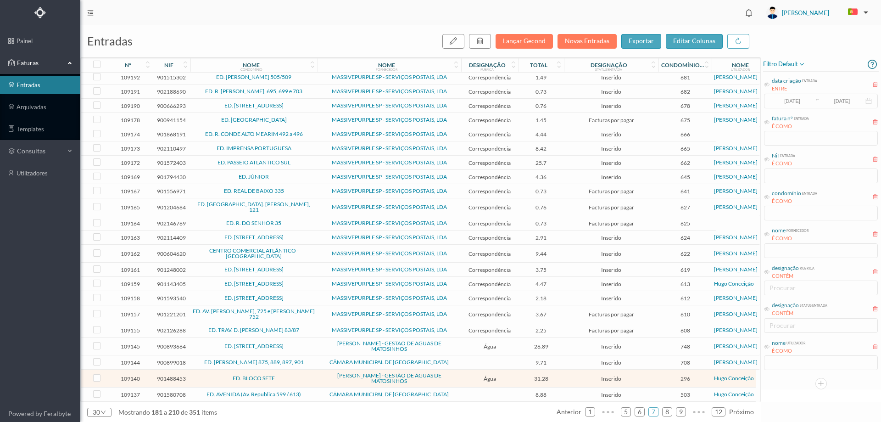
click at [328, 392] on span "CÂMARA MUNICIPAL DE [GEOGRAPHIC_DATA]" at bounding box center [389, 395] width 139 height 6
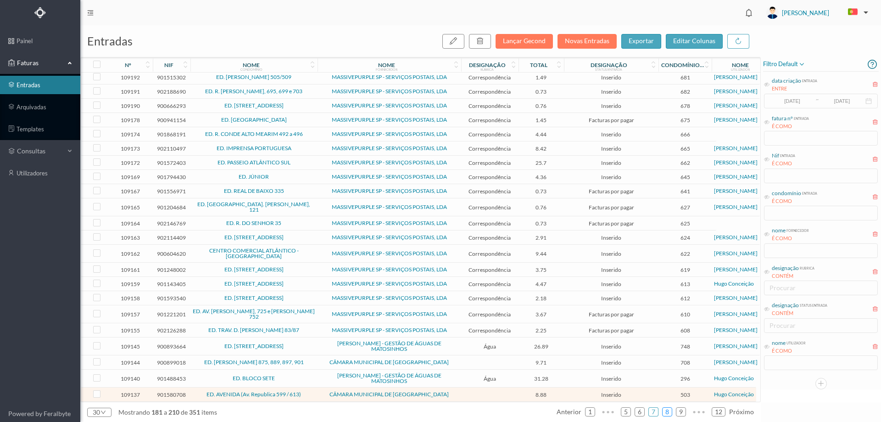
click at [664, 409] on link "8" at bounding box center [667, 412] width 9 height 14
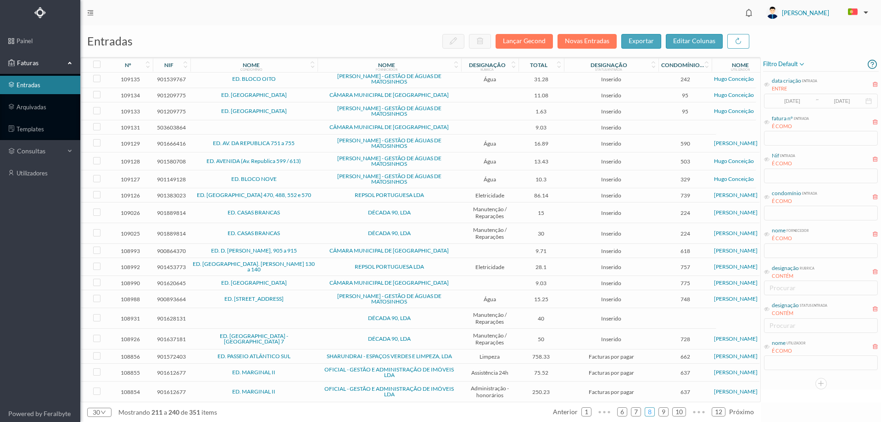
scroll to position [0, 0]
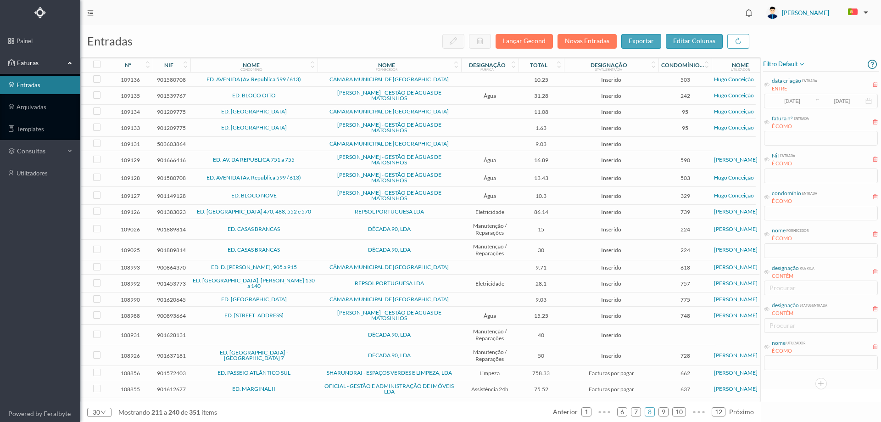
click at [308, 142] on td at bounding box center [254, 144] width 127 height 14
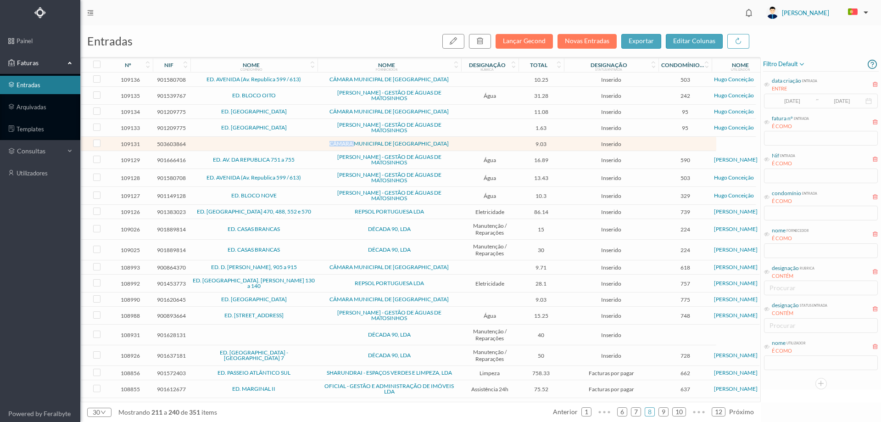
click at [308, 142] on td at bounding box center [254, 144] width 127 height 14
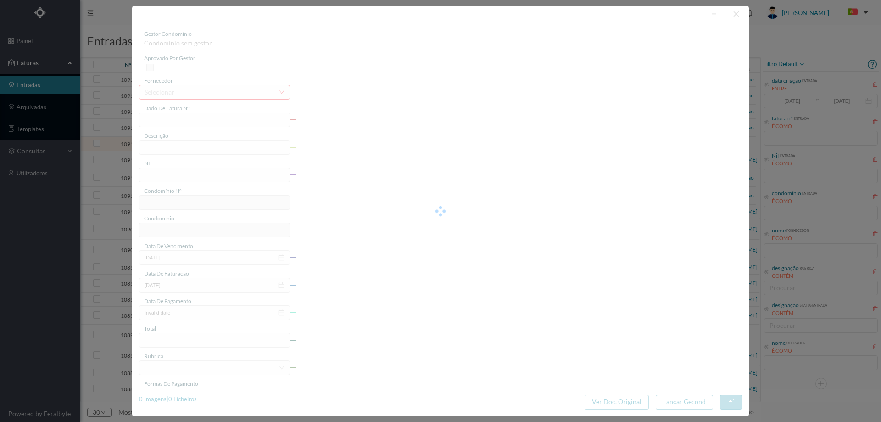
type input "FE E4025FE/10426610"
type input "503603864"
type input "Invalid date"
type input "[DATE]"
type input "9.03"
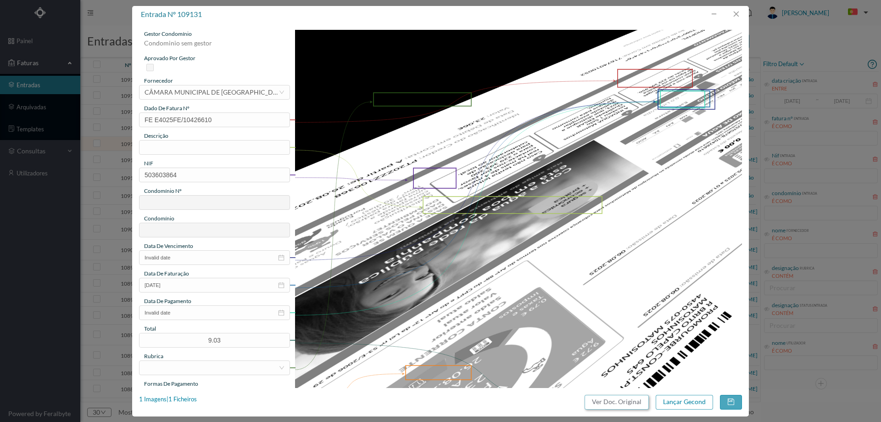
click at [611, 395] on button "Ver Doc. Original" at bounding box center [617, 402] width 64 height 15
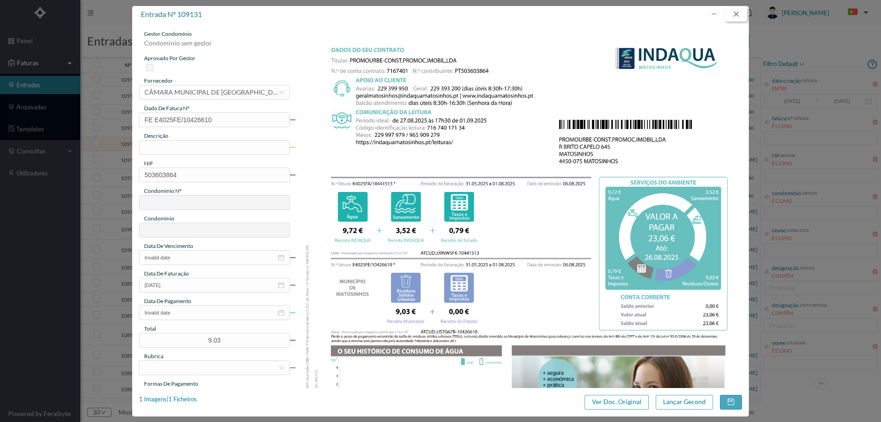
click at [735, 14] on button "button" at bounding box center [736, 14] width 22 height 15
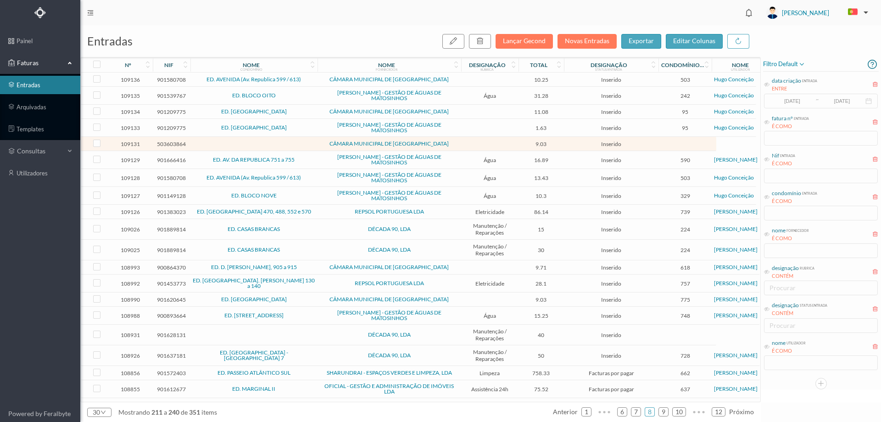
click at [303, 164] on td "ED. AV. DA REPUBLICA 751 a 755" at bounding box center [254, 160] width 127 height 18
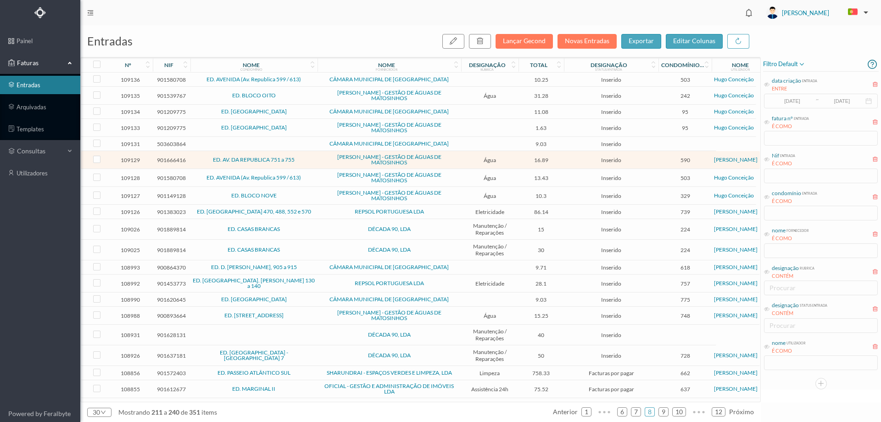
click at [304, 164] on td "ED. AV. DA REPUBLICA 751 a 755" at bounding box center [254, 160] width 127 height 18
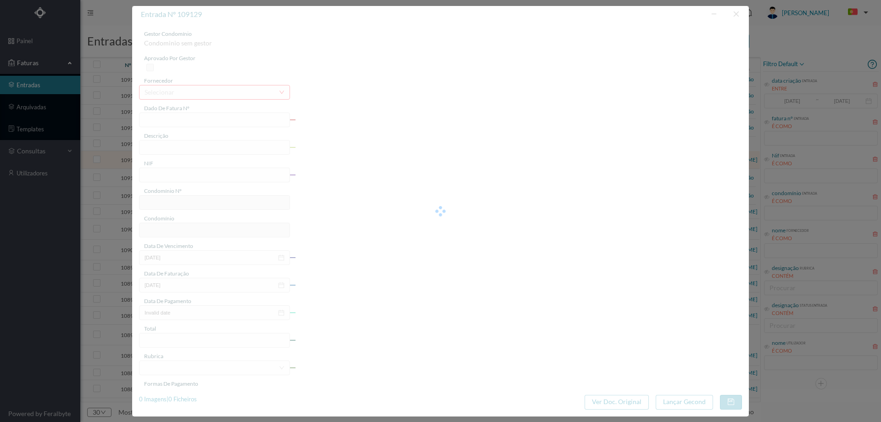
type input "FA K4025FA/10439721"
type input "Periodo de faturação: 01.04.2025 a 01.08.2025"
type input "901666416"
type input "26-08-2025"
type input "06-08-2025"
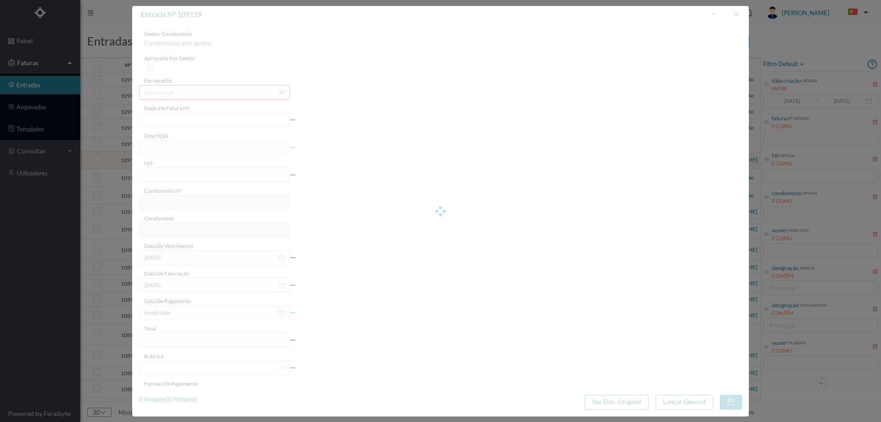
type input "26-08-2025"
type input "16.89"
type input "590"
type input "ED. AV. DA REPUBLICA 751 a 755"
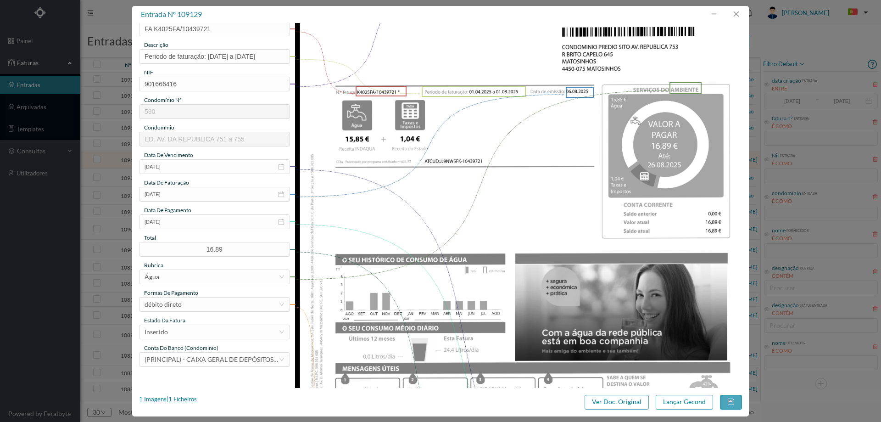
scroll to position [92, 0]
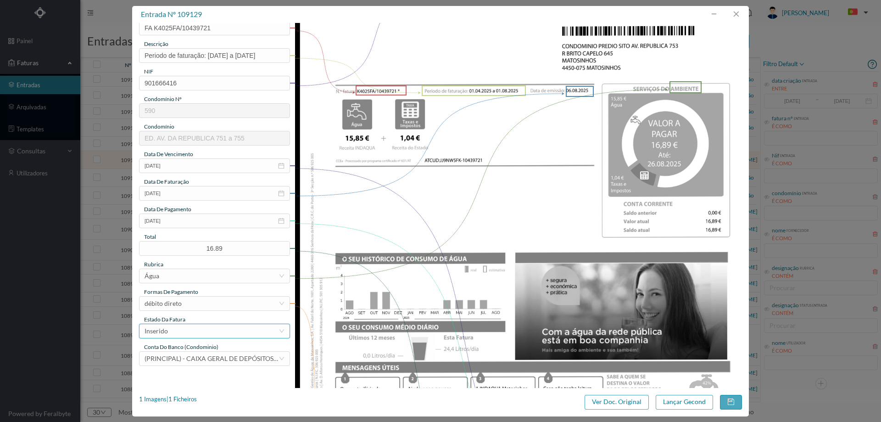
click at [198, 331] on div "Inserido" at bounding box center [212, 331] width 134 height 14
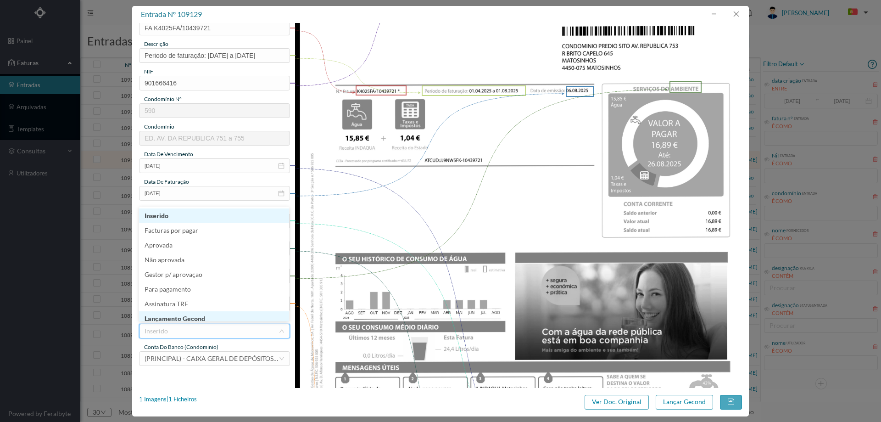
scroll to position [4, 0]
click at [205, 314] on li "Lançamento Gecond" at bounding box center [214, 314] width 150 height 15
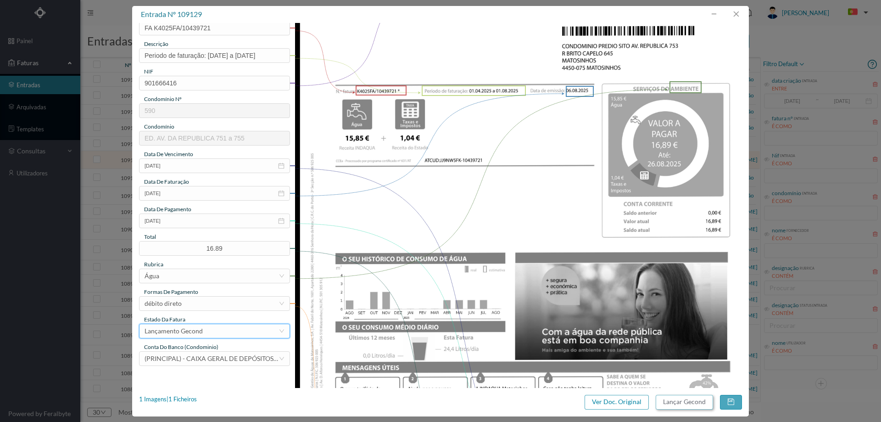
click at [682, 403] on button "Lançar Gecond" at bounding box center [684, 402] width 57 height 15
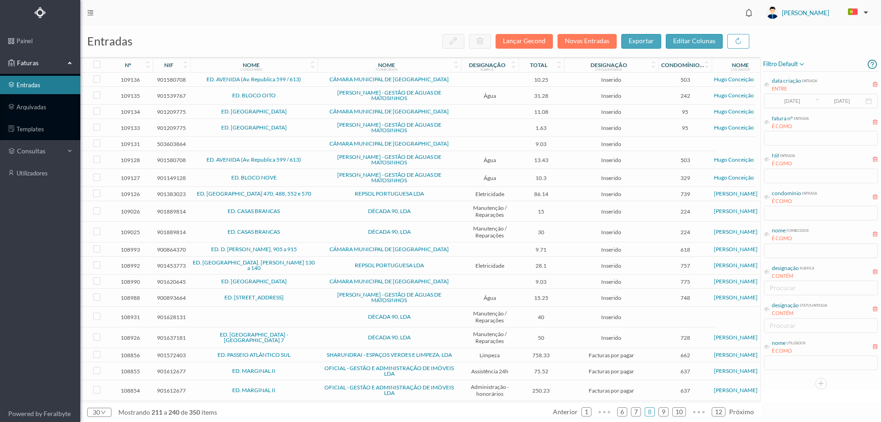
click at [652, 251] on span "Inserido" at bounding box center [611, 249] width 90 height 7
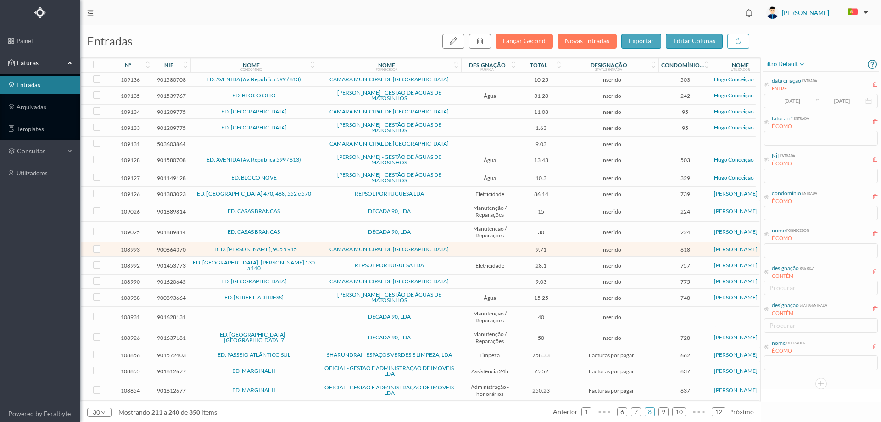
click at [499, 249] on td at bounding box center [489, 249] width 57 height 14
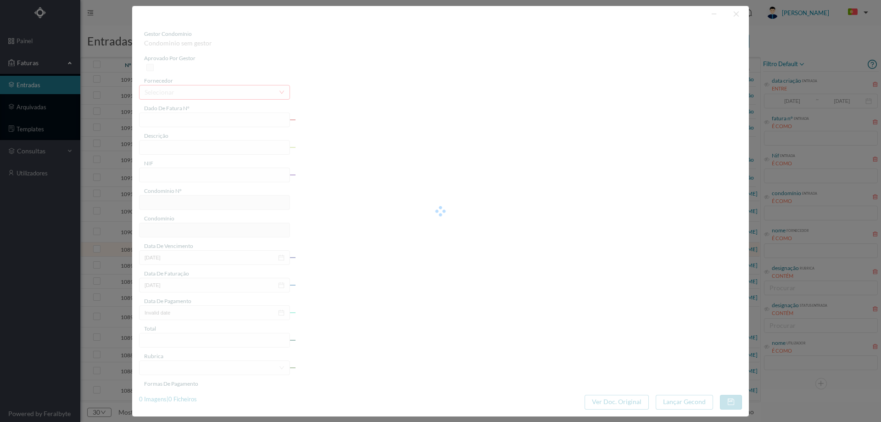
type input "FE E4025FE/10425743"
type input "900864370"
type input "Invalid date"
type input "[DATE]"
type input "9.71"
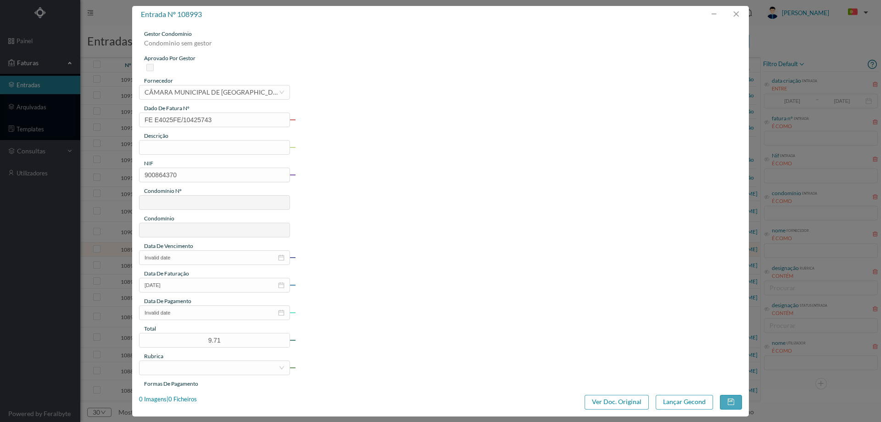
type input "618"
type input "ED. D. [PERSON_NAME], 905 a 915"
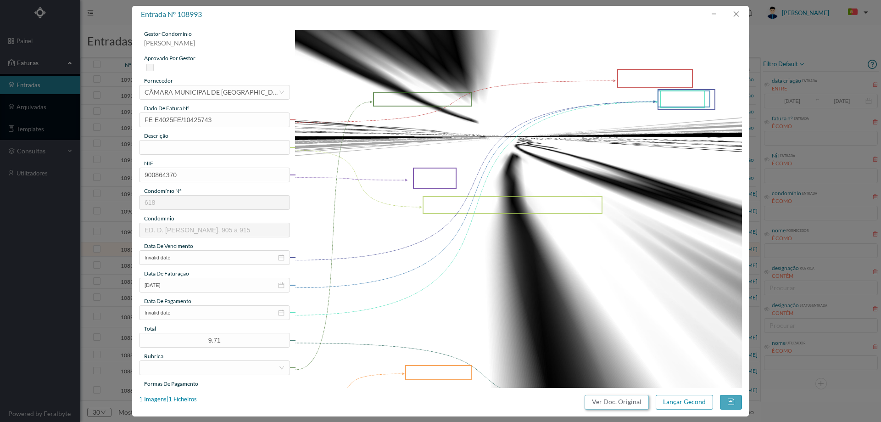
click at [620, 407] on button "Ver Doc. Original" at bounding box center [617, 402] width 64 height 15
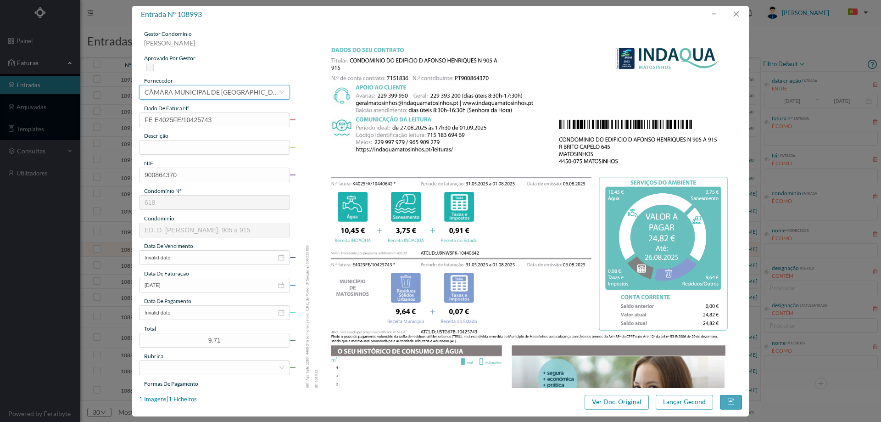
click at [204, 93] on div "CÂMARA MUNICIPAL DE [GEOGRAPHIC_DATA]" at bounding box center [212, 92] width 134 height 14
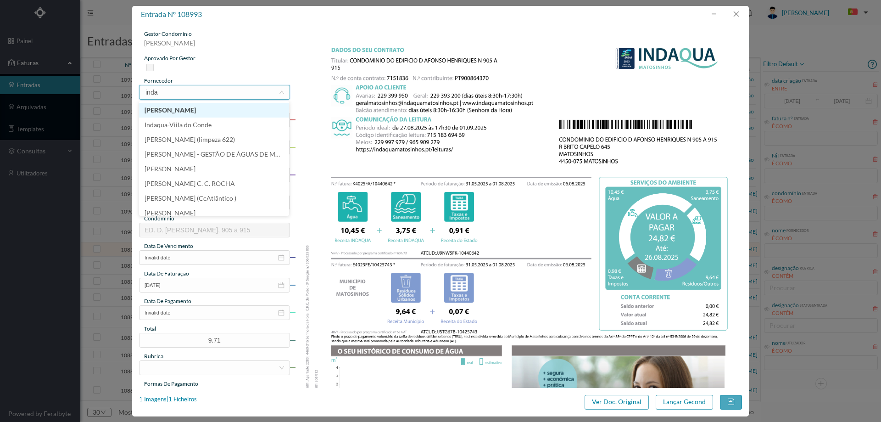
type input "indaq"
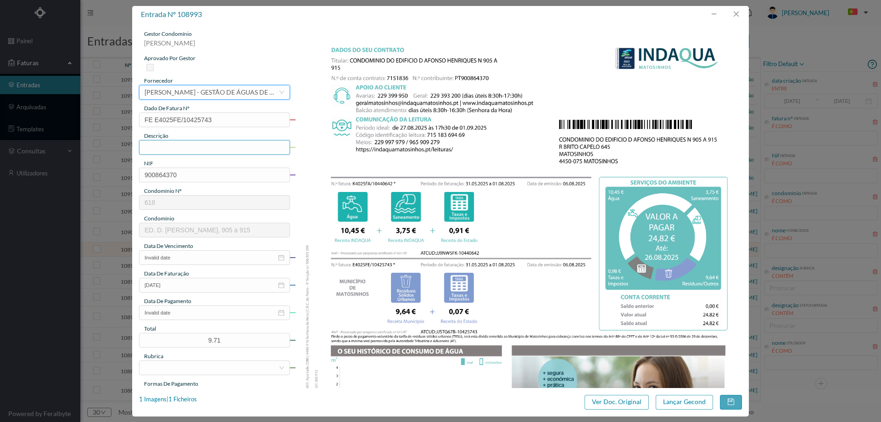
click at [169, 148] on input "text" at bounding box center [214, 147] width 151 height 15
type input "[DATE] a [DATE]"
click at [186, 259] on input "Invalid date" at bounding box center [214, 257] width 151 height 15
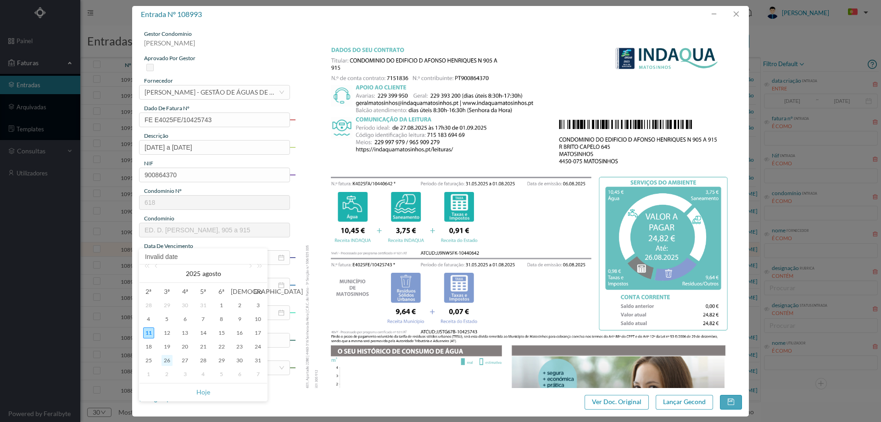
click at [167, 360] on div "26" at bounding box center [167, 360] width 11 height 11
type input "[DATE]"
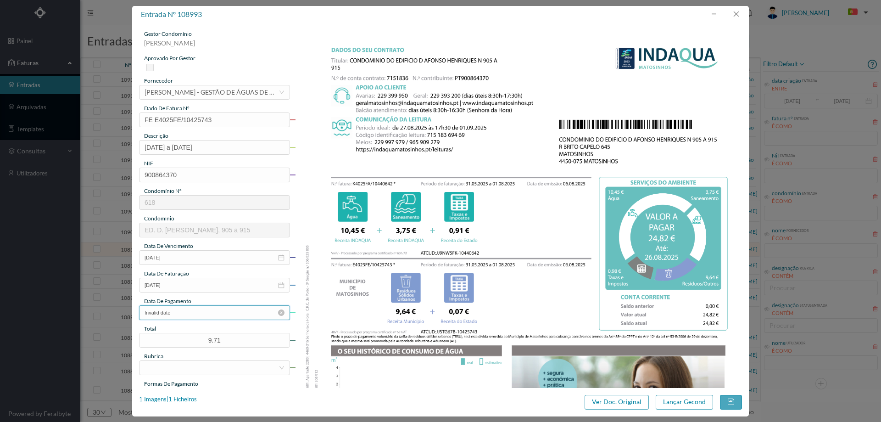
click at [192, 313] on input "Invalid date" at bounding box center [214, 312] width 151 height 15
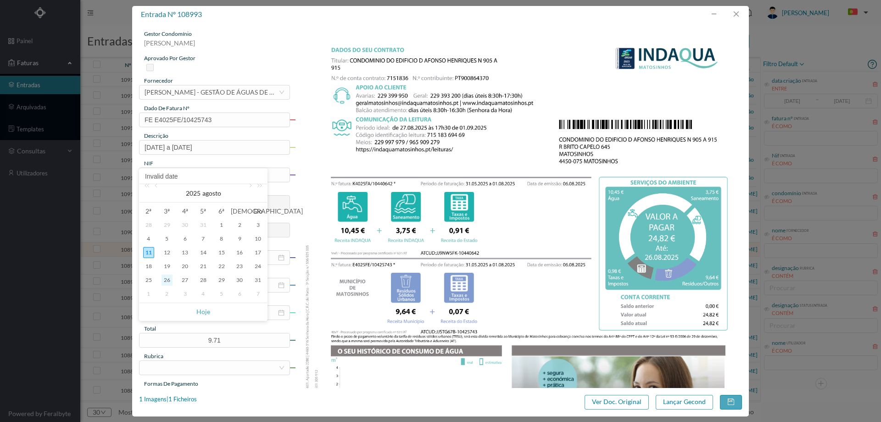
click at [168, 277] on div "26" at bounding box center [167, 280] width 11 height 11
type input "[DATE]"
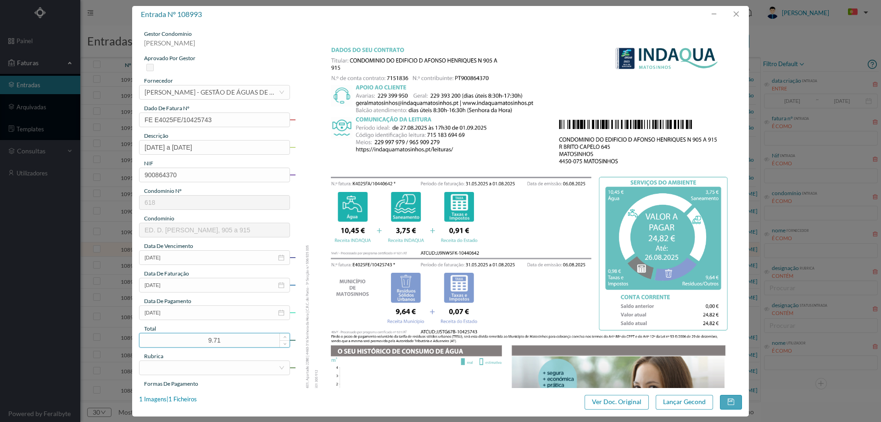
drag, startPoint x: 233, startPoint y: 342, endPoint x: 162, endPoint y: 338, distance: 71.2
click at [162, 338] on input "9.71" at bounding box center [215, 340] width 150 height 14
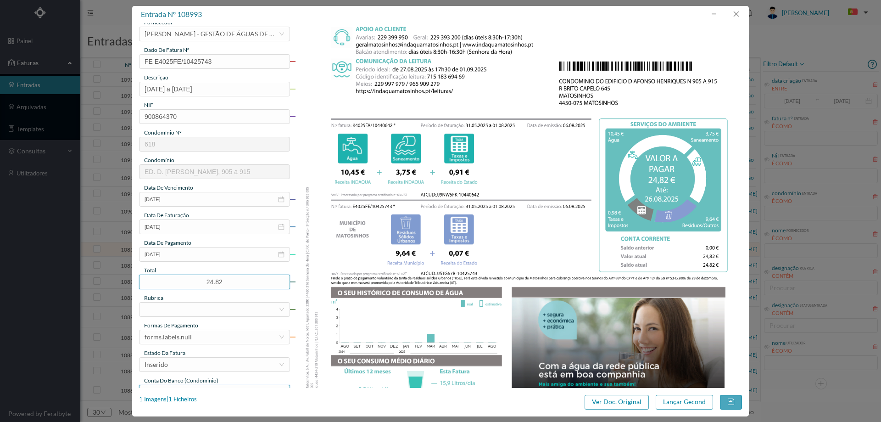
scroll to position [138, 0]
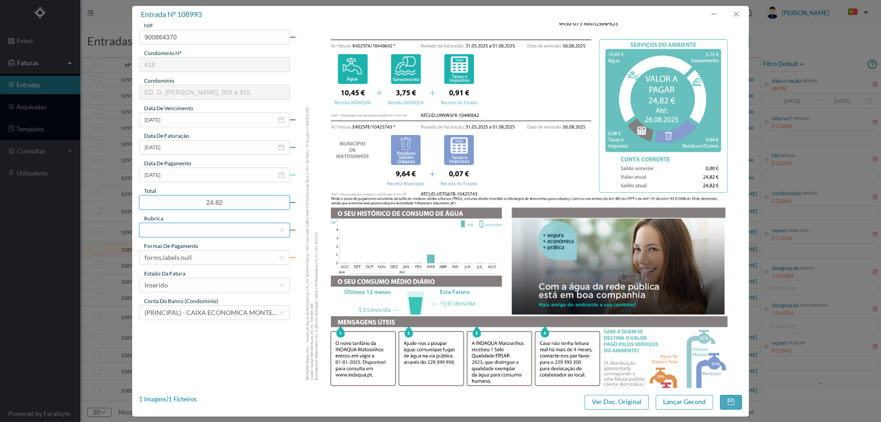
type input "24.82"
click at [163, 226] on div at bounding box center [212, 230] width 134 height 14
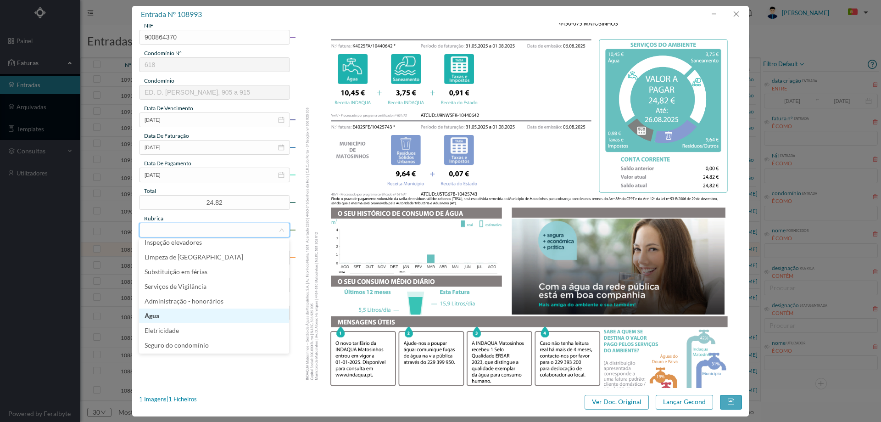
click at [167, 318] on li "Água" at bounding box center [214, 315] width 150 height 15
click at [195, 267] on div "gestor condomínio [PERSON_NAME] aprovado por gestor fornecedor selecionar [PERS…" at bounding box center [214, 106] width 151 height 428
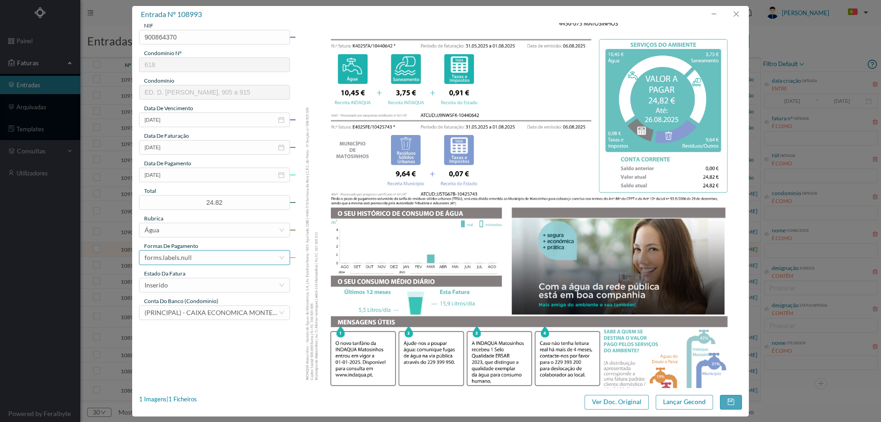
click at [195, 259] on div "forms.labels.null" at bounding box center [212, 258] width 134 height 14
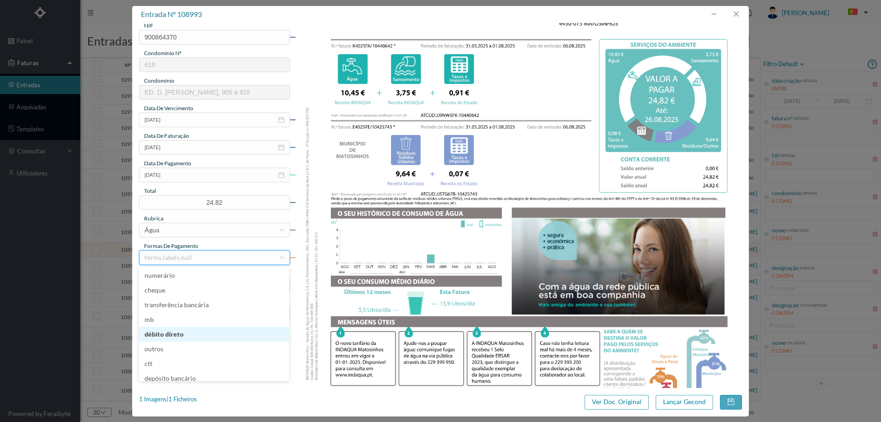
click at [179, 331] on li "débito direto" at bounding box center [214, 334] width 150 height 15
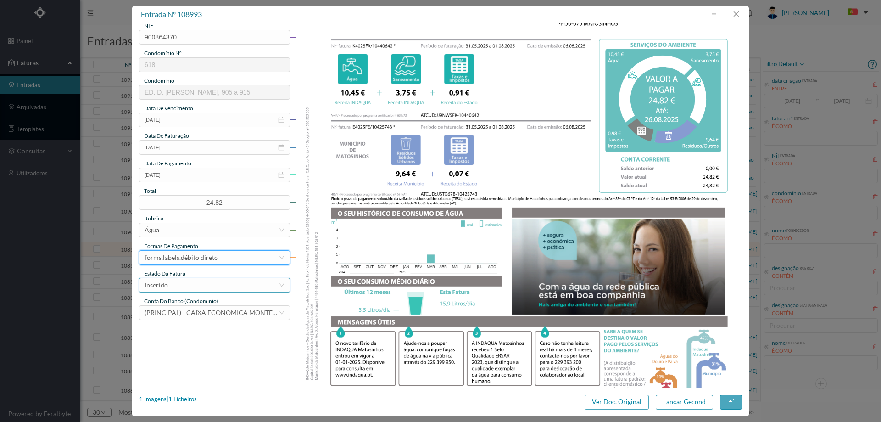
click at [185, 285] on div "Inserido" at bounding box center [212, 285] width 134 height 14
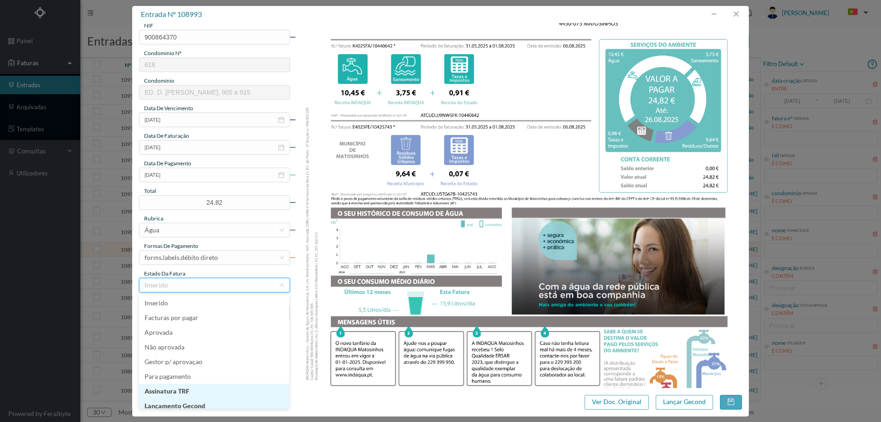
scroll to position [5, 0]
click at [192, 400] on li "Lançamento Gecond" at bounding box center [214, 401] width 150 height 15
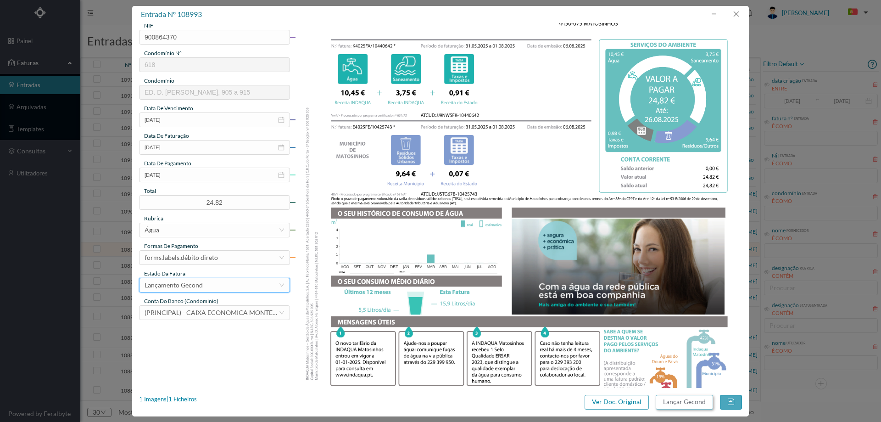
click at [692, 398] on button "Lançar Gecond" at bounding box center [684, 402] width 57 height 15
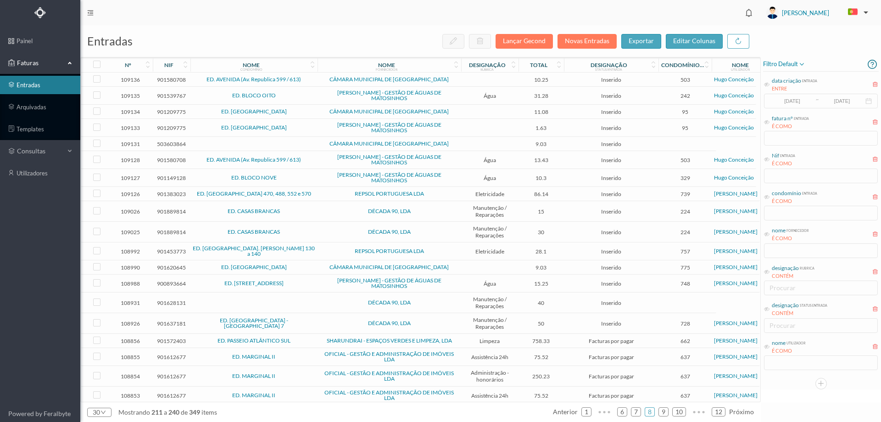
click at [639, 280] on span "Inserido" at bounding box center [611, 283] width 90 height 7
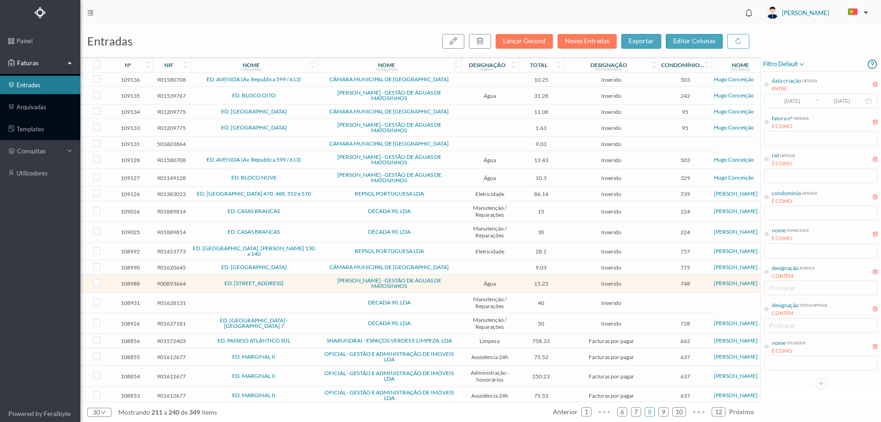
click at [639, 280] on span "Inserido" at bounding box center [611, 283] width 90 height 7
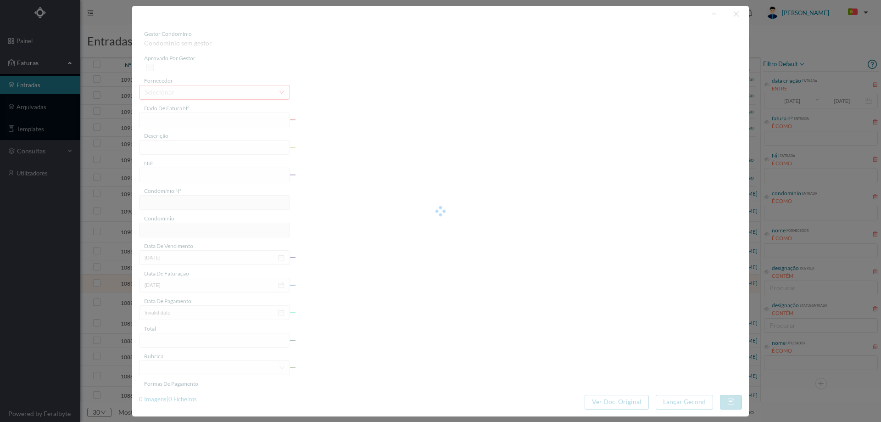
type input "FA K4025FA/10438683"
type input "Periodo de faturação: [DATE] a [DATE]"
type input "900893664"
type input "[DATE]"
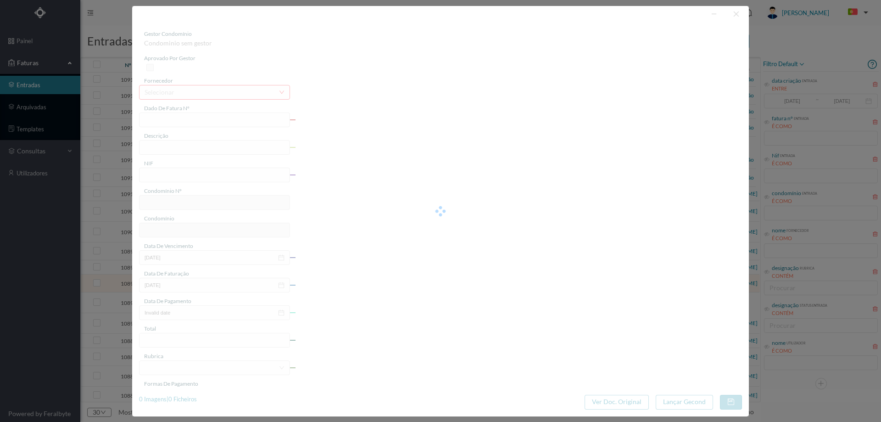
type input "[DATE]"
type input "15.25"
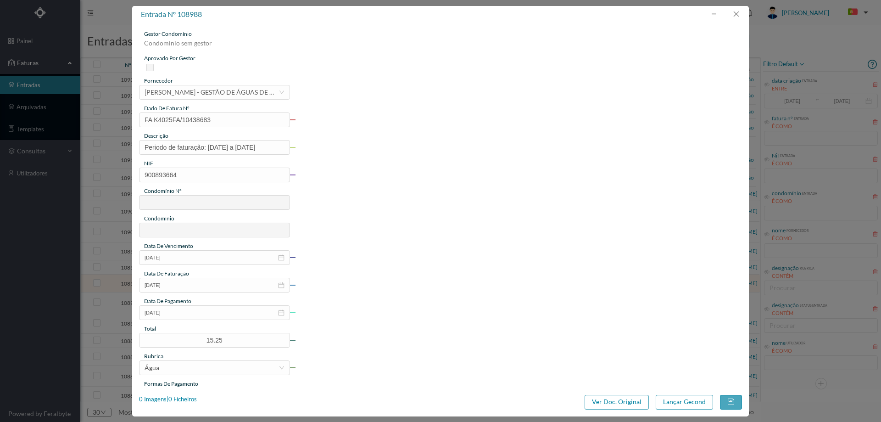
type input "748"
type input "ED. [STREET_ADDRESS]"
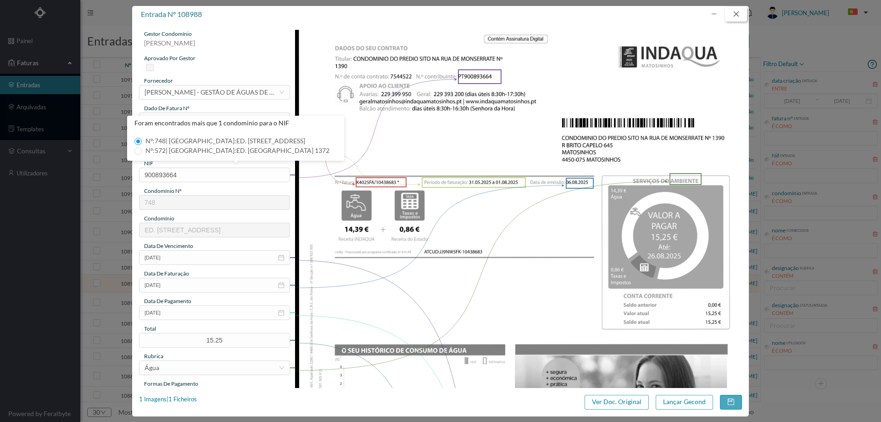
click at [734, 18] on button "button" at bounding box center [736, 14] width 22 height 15
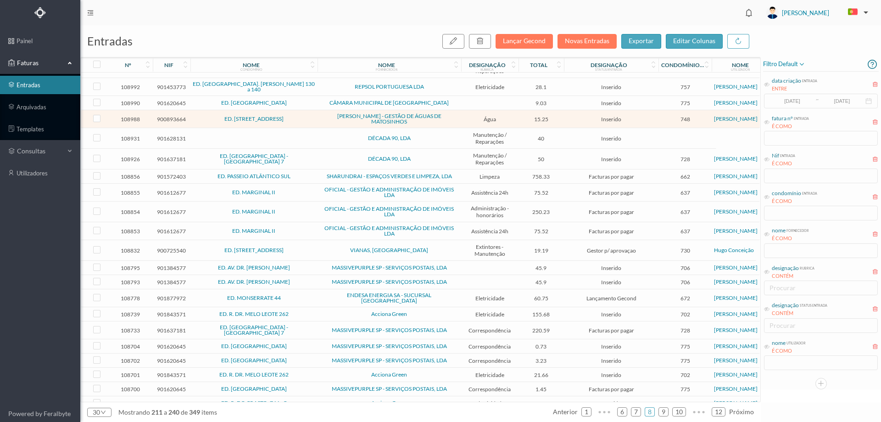
scroll to position [165, 0]
click at [444, 311] on span "Acciona Green" at bounding box center [389, 314] width 139 height 6
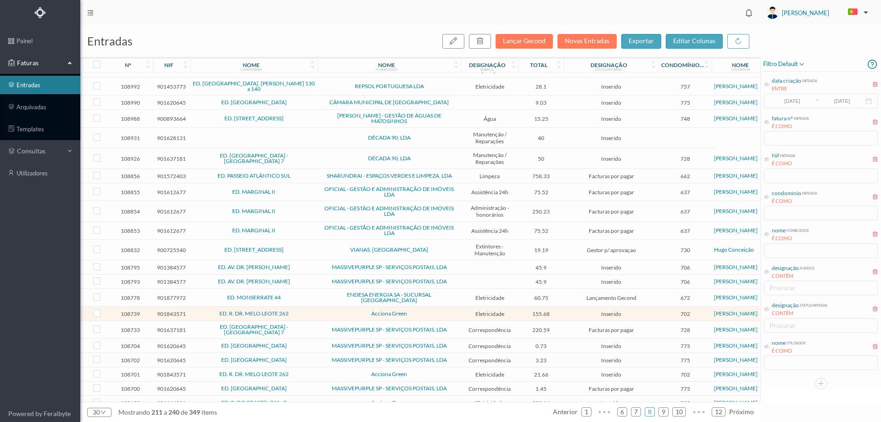
click at [442, 371] on span "Acciona Green" at bounding box center [389, 374] width 139 height 6
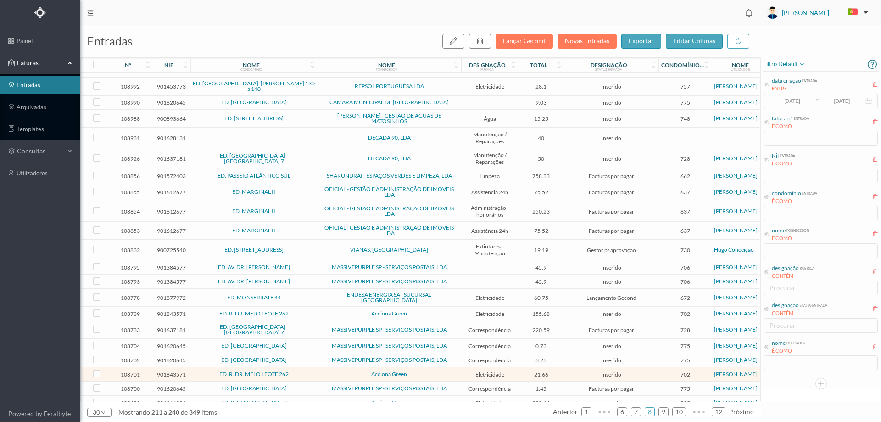
click at [446, 400] on span "Acciona Green" at bounding box center [389, 403] width 139 height 6
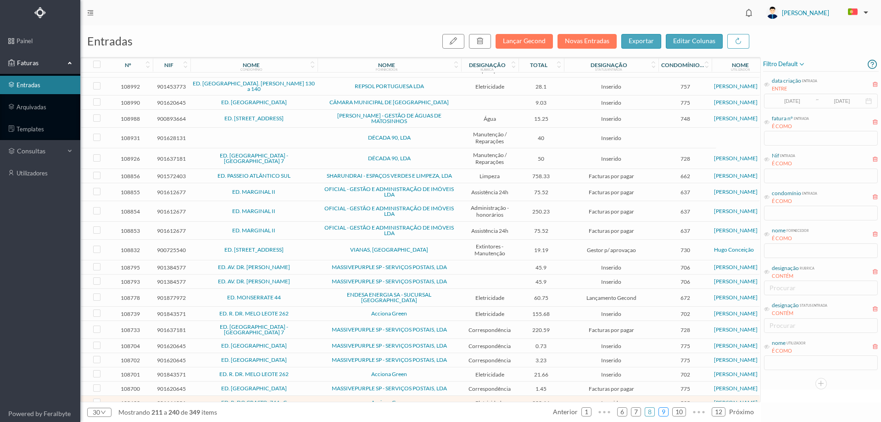
click at [669, 412] on li "9" at bounding box center [664, 411] width 10 height 9
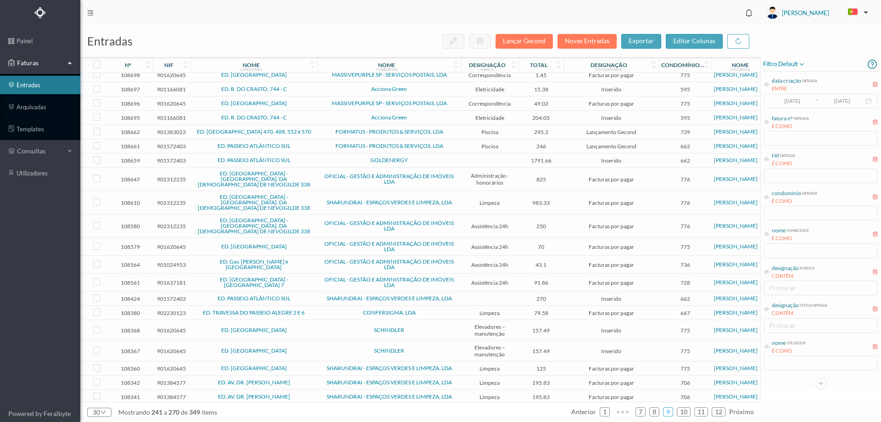
scroll to position [0, 0]
